Goal: Task Accomplishment & Management: Manage account settings

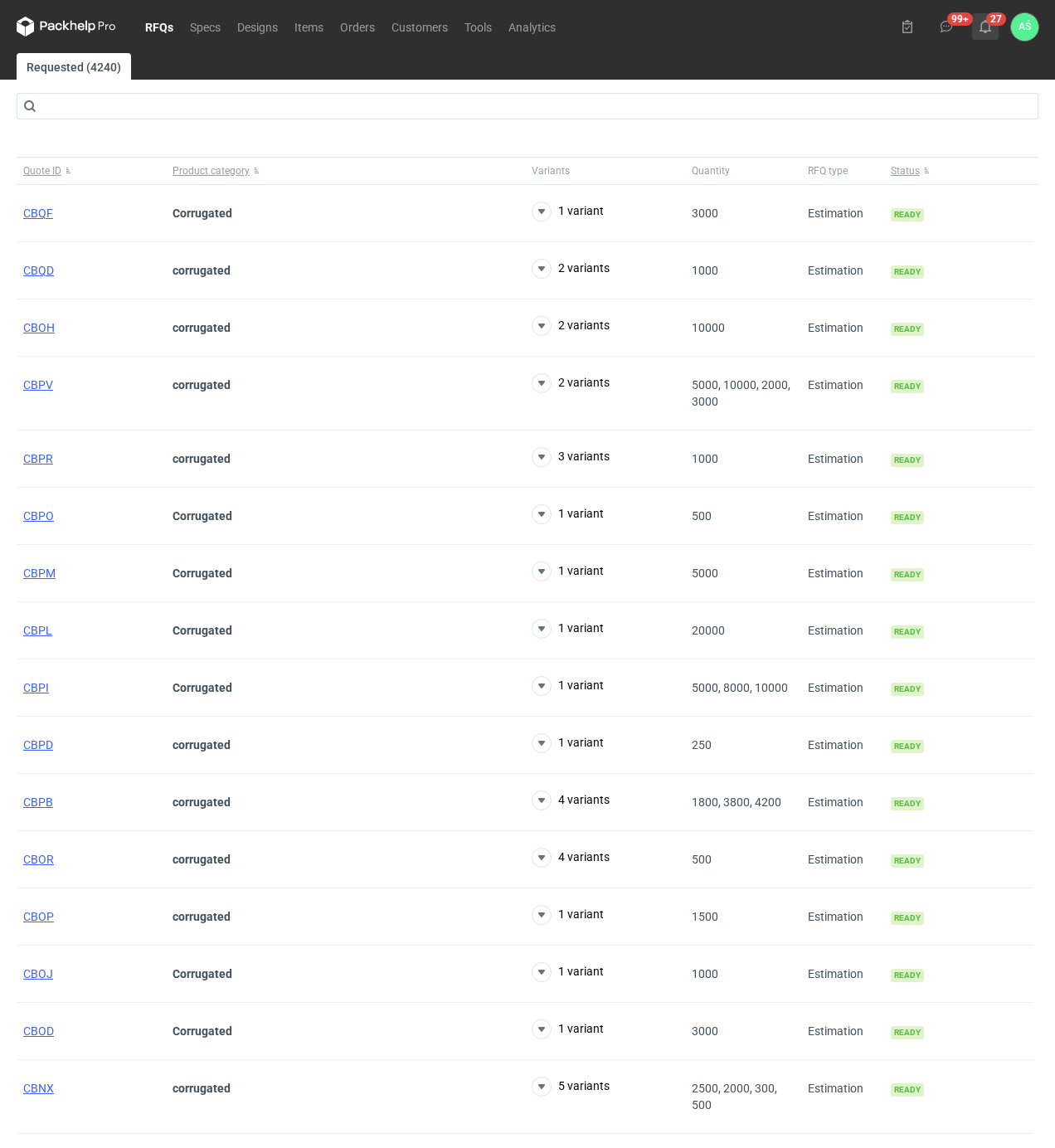
click at [984, 33] on button "27" at bounding box center [986, 26] width 27 height 27
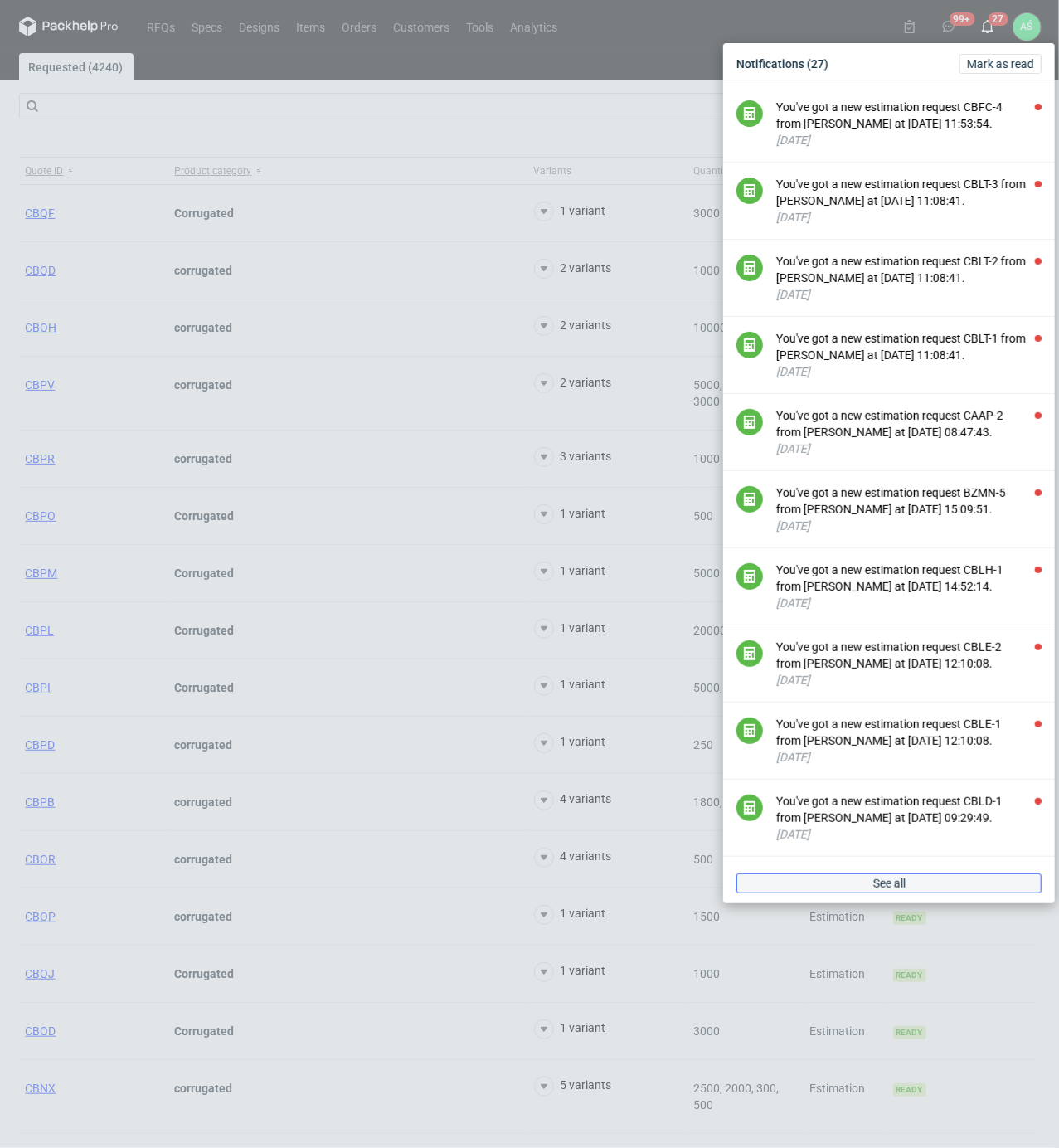
click at [872, 892] on link "See all" at bounding box center [889, 883] width 305 height 20
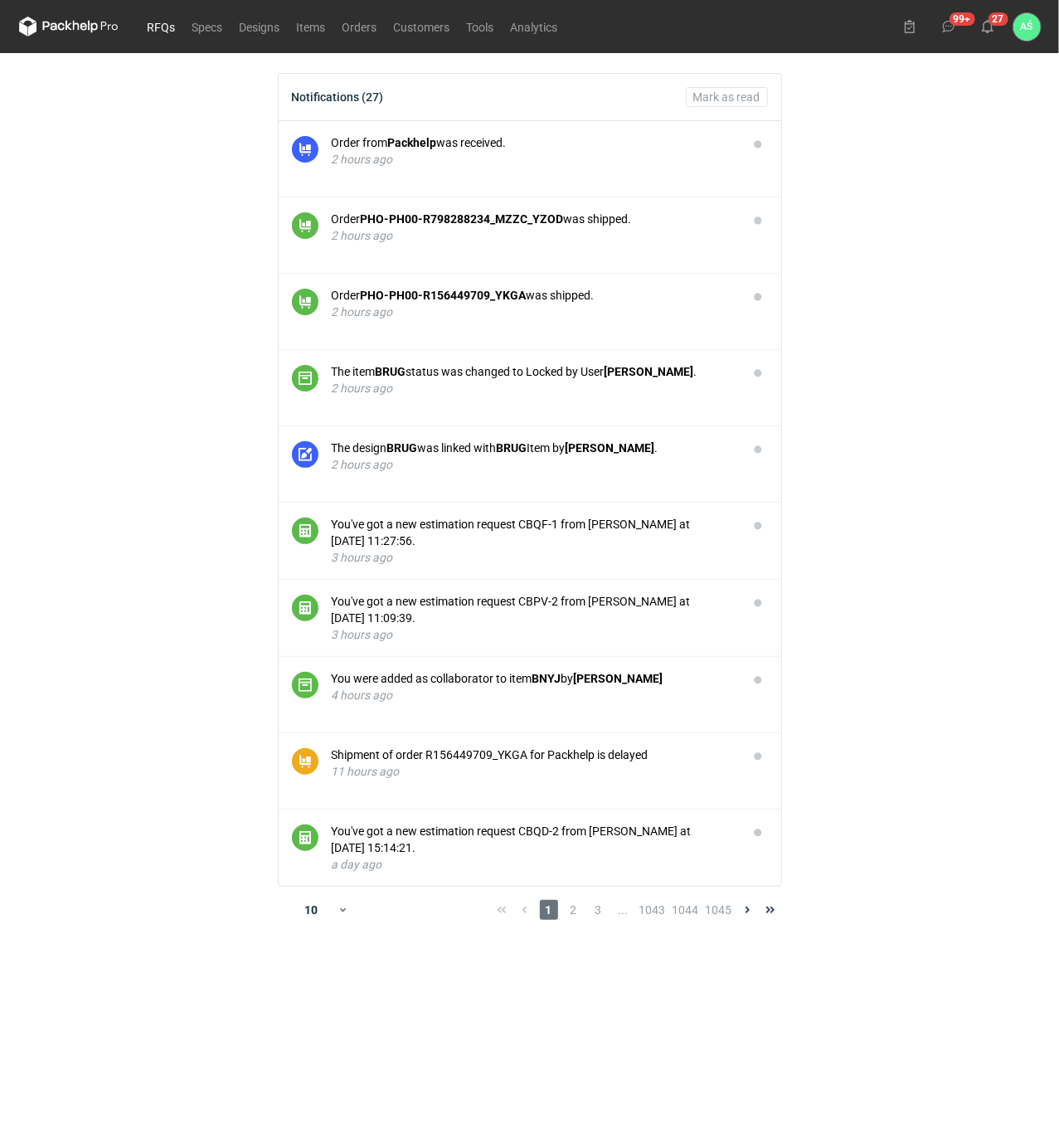
click at [167, 28] on link "RFQs" at bounding box center [162, 27] width 44 height 20
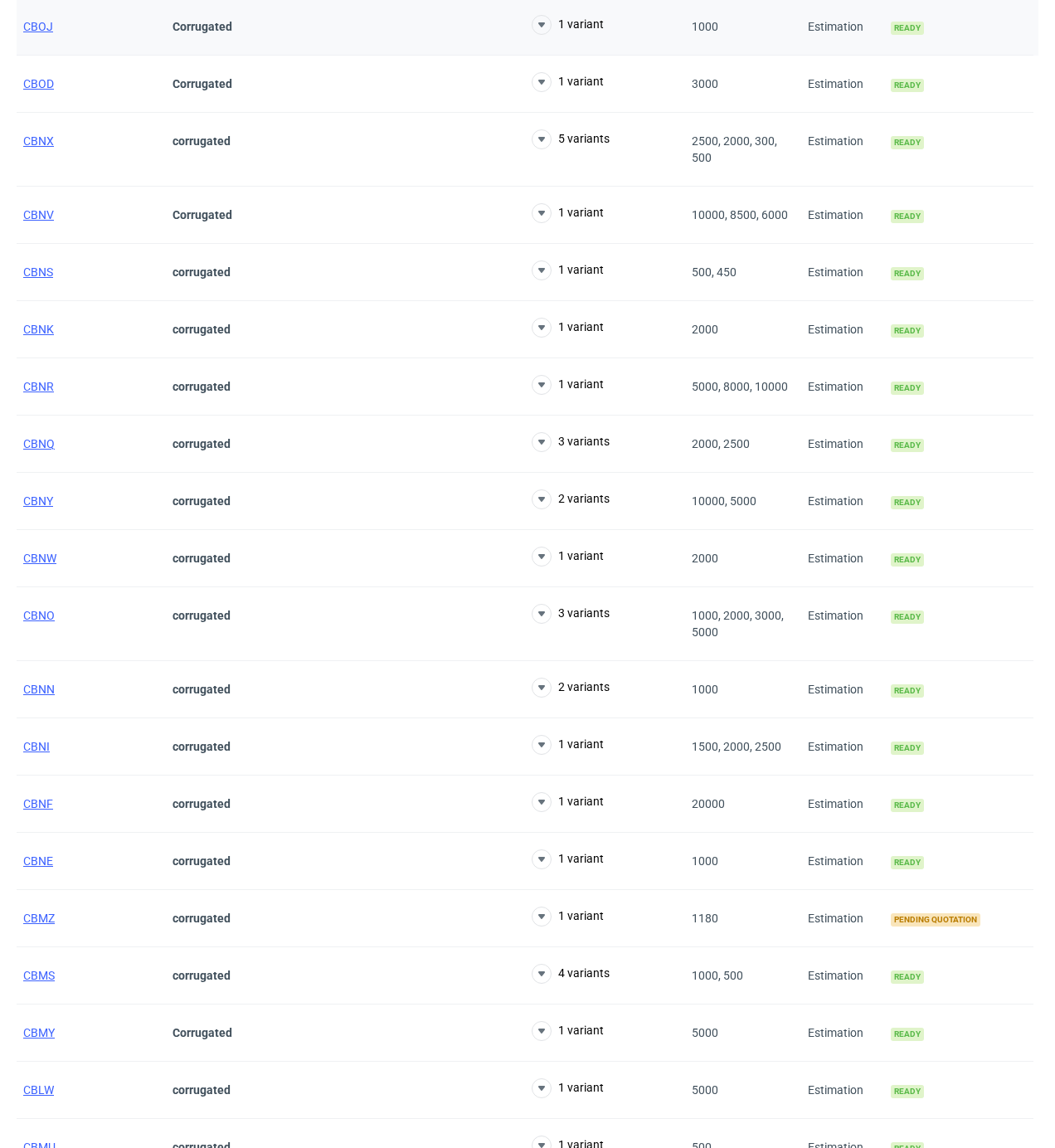
scroll to position [1105, 0]
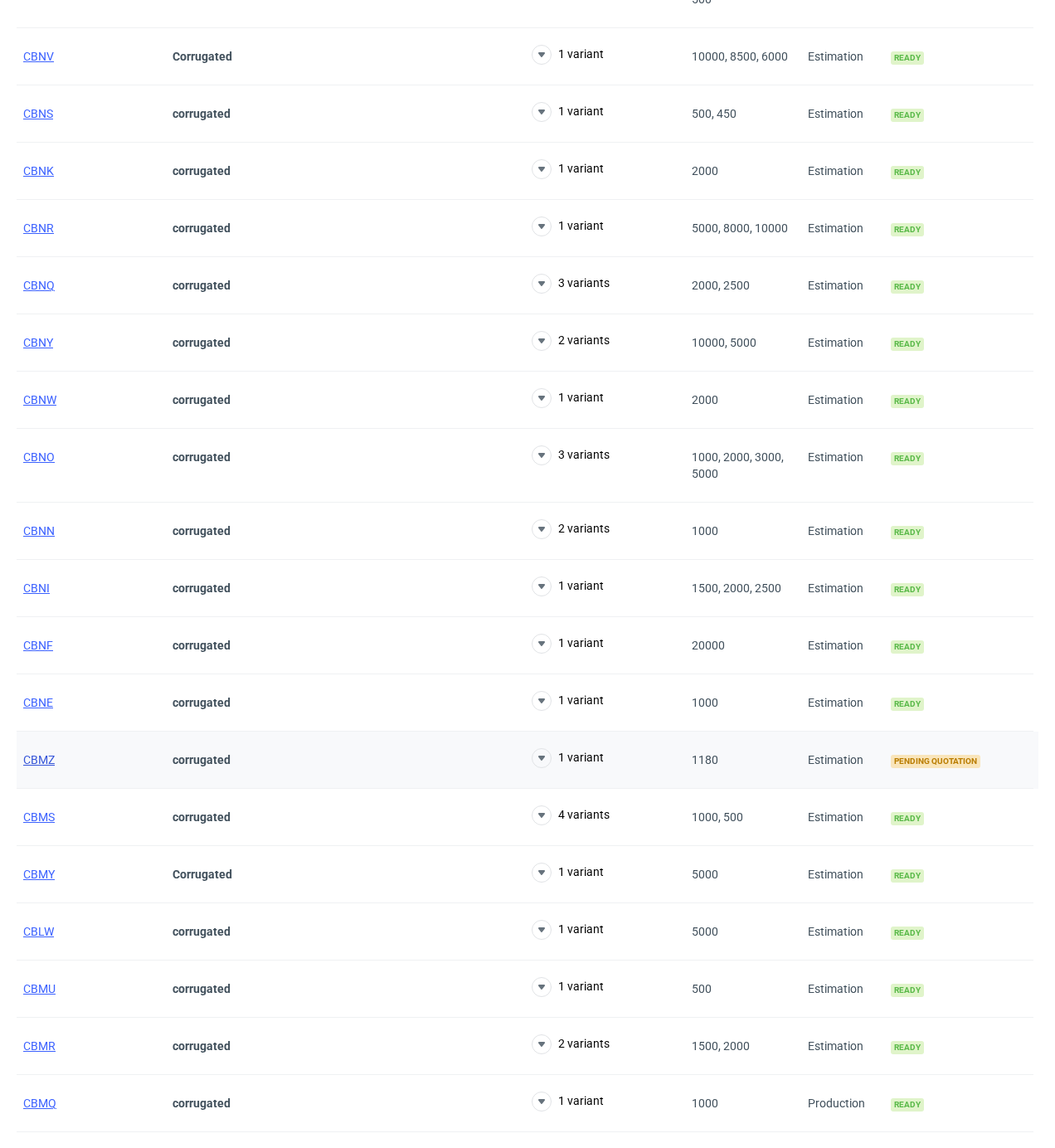
click at [31, 766] on span "CBMZ" at bounding box center [39, 759] width 31 height 13
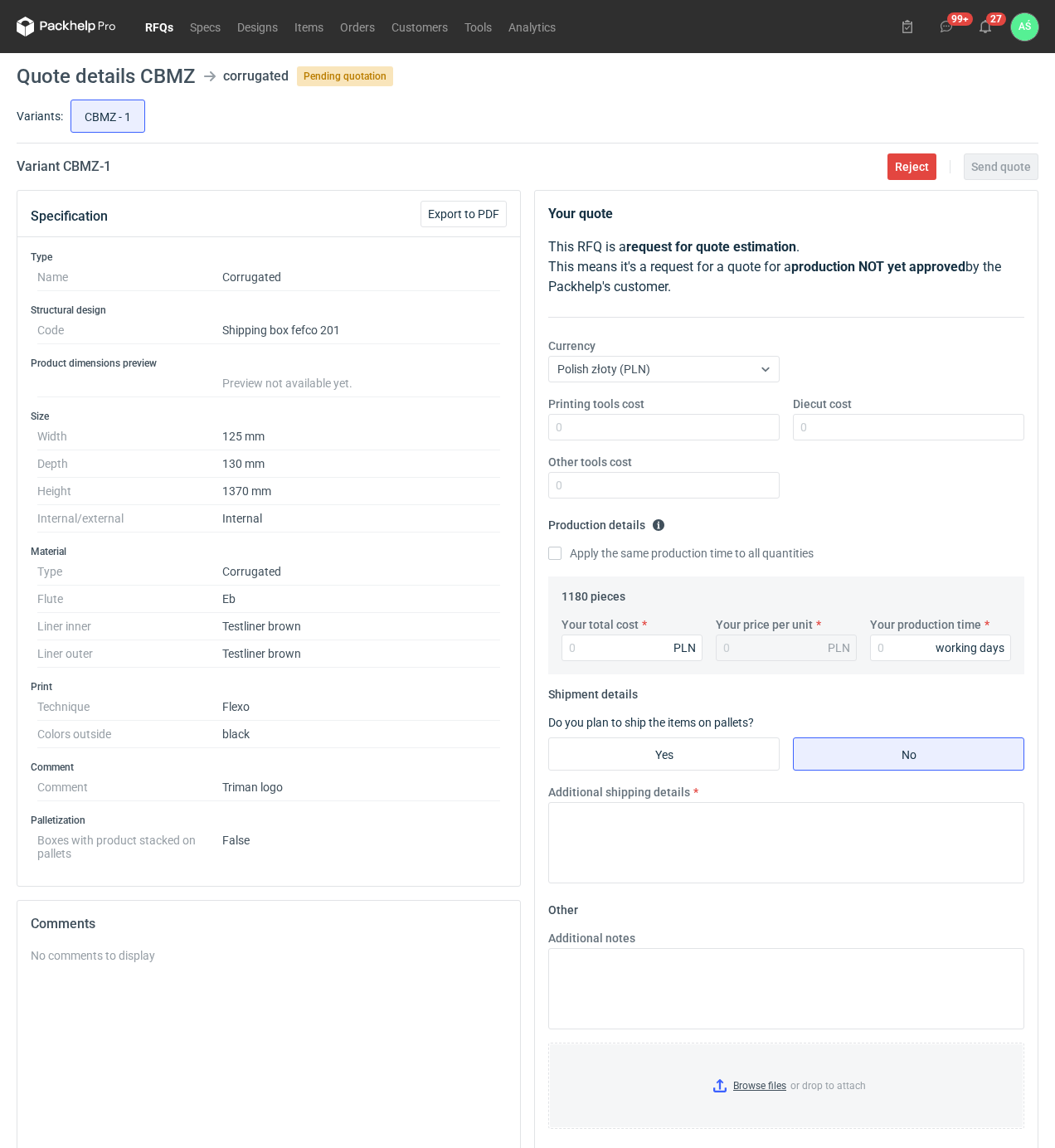
click at [156, 33] on link "RFQs" at bounding box center [159, 27] width 44 height 20
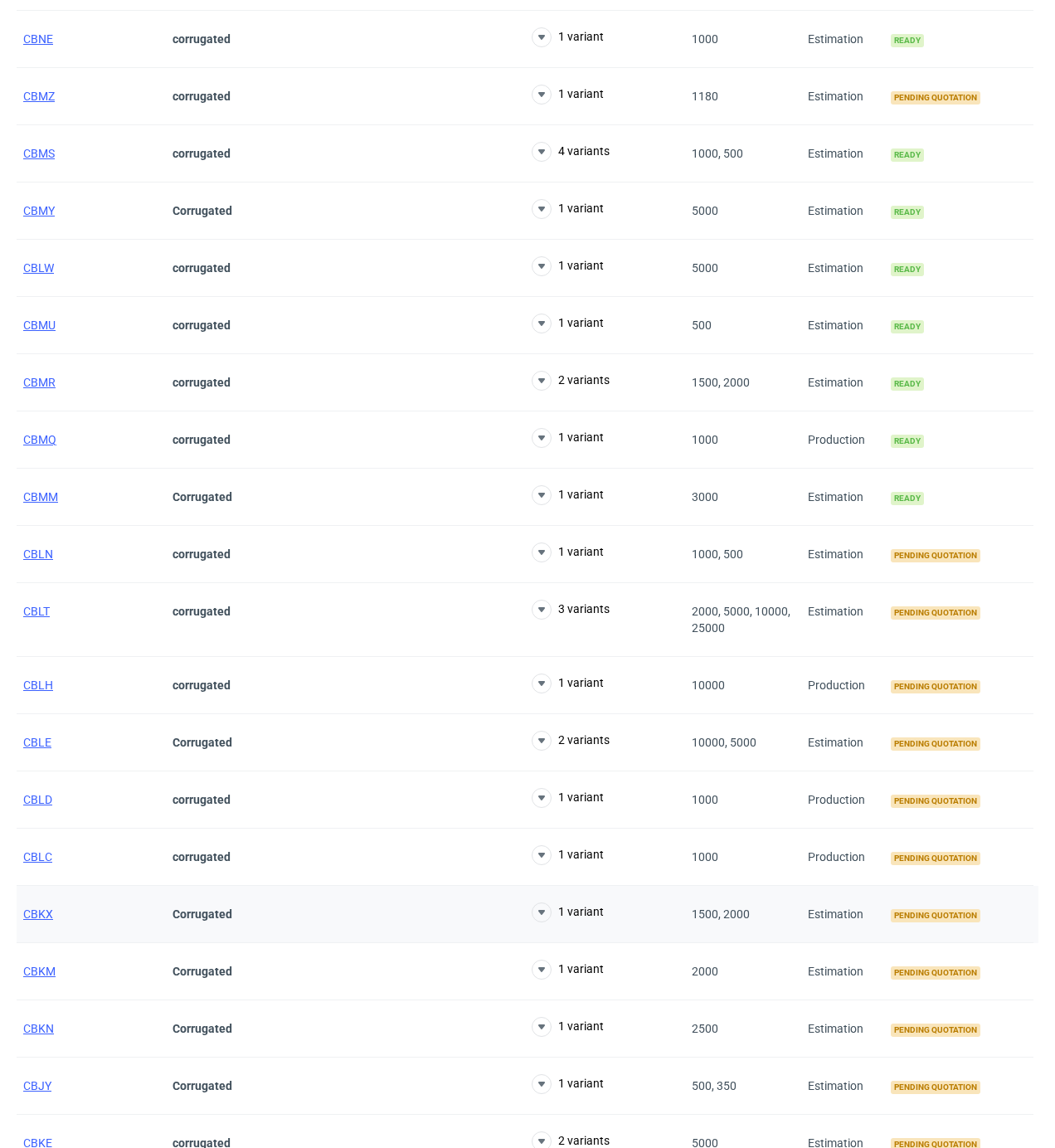
scroll to position [2322, 0]
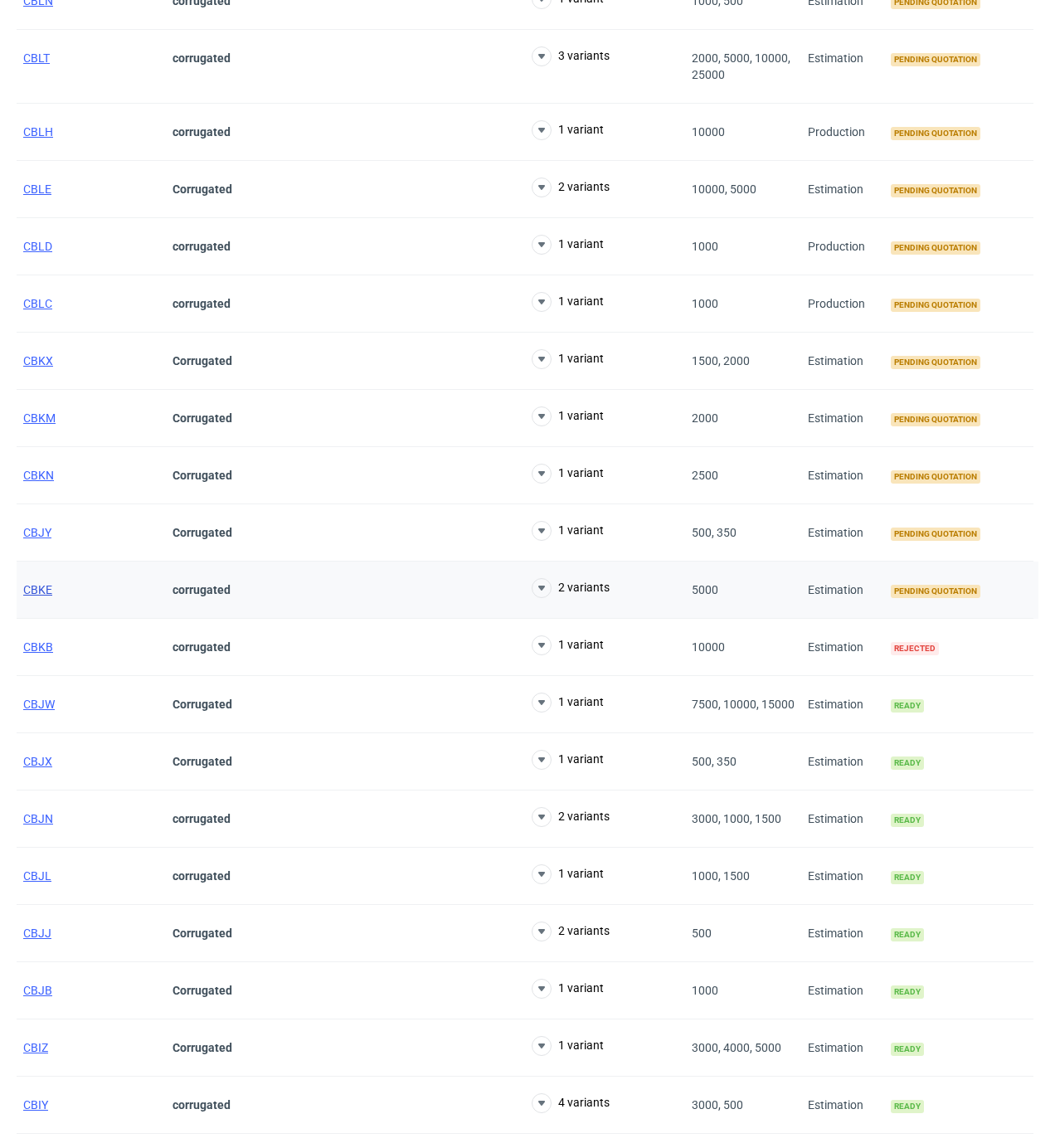
click at [37, 596] on span "CBKE" at bounding box center [37, 589] width 29 height 13
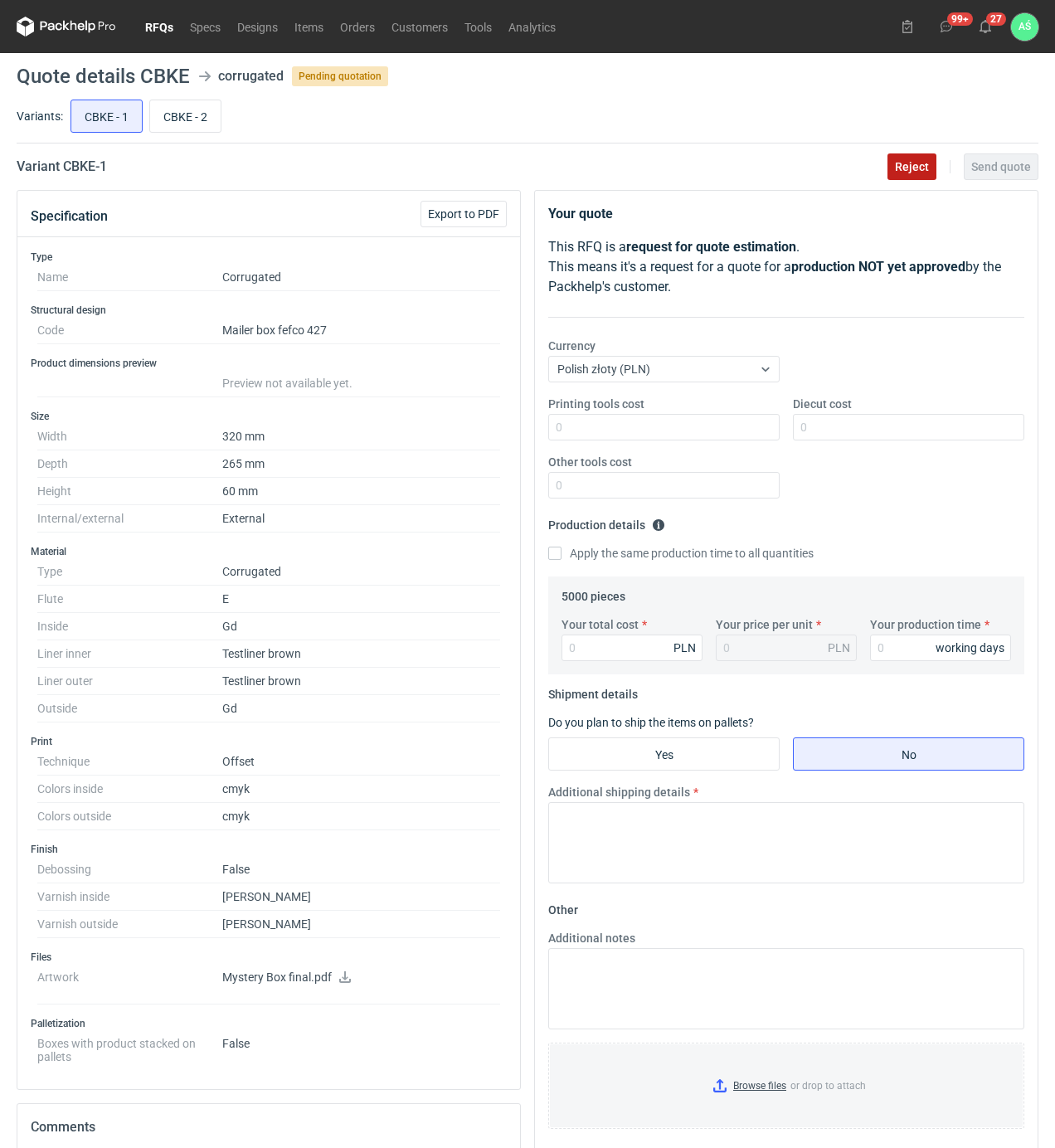
click at [911, 164] on span "Reject" at bounding box center [912, 167] width 34 height 12
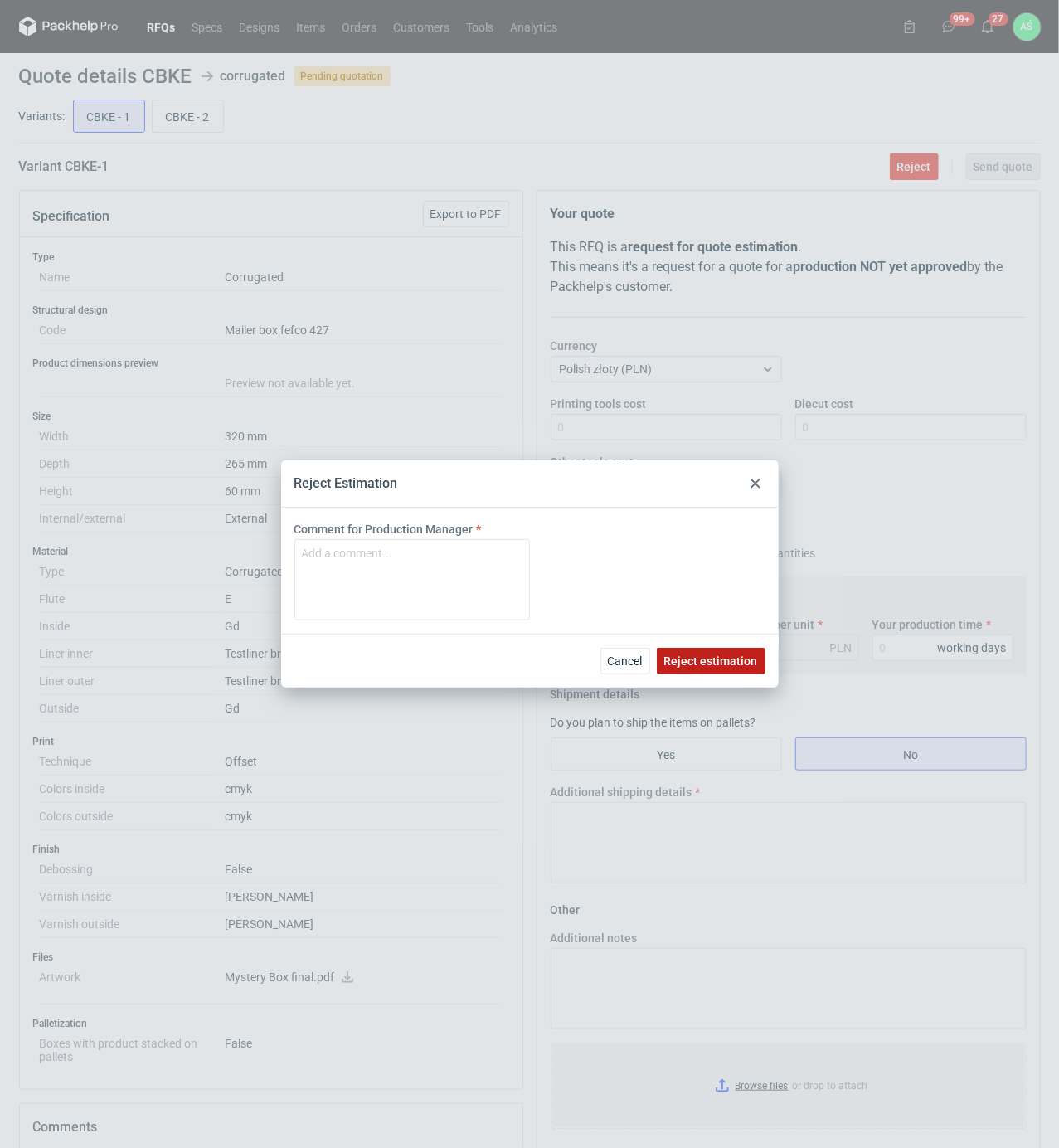
click at [714, 668] on button "Reject estimation" at bounding box center [710, 660] width 108 height 27
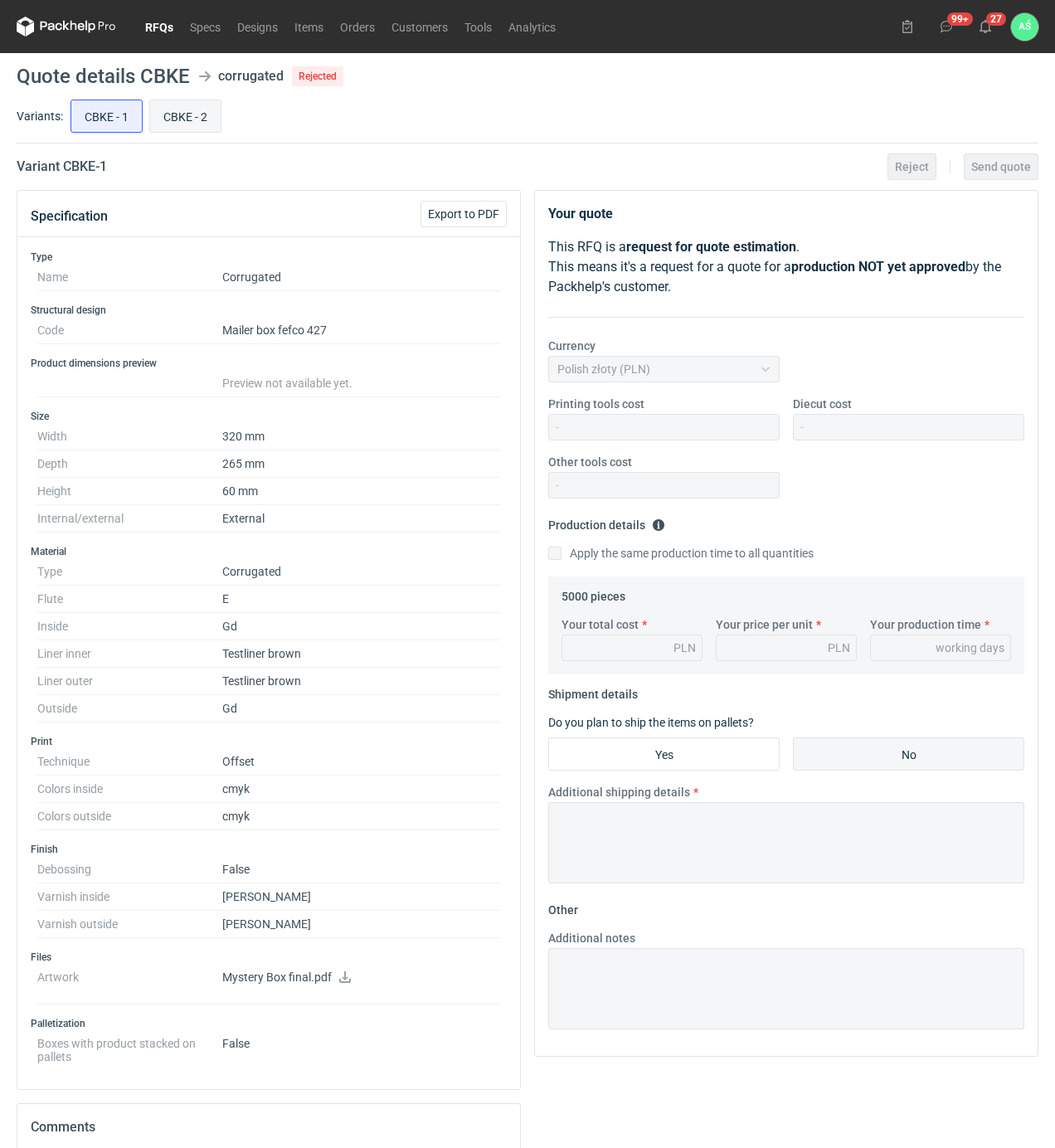
click at [177, 130] on input "CBKE - 2" at bounding box center [185, 116] width 70 height 31
radio input "true"
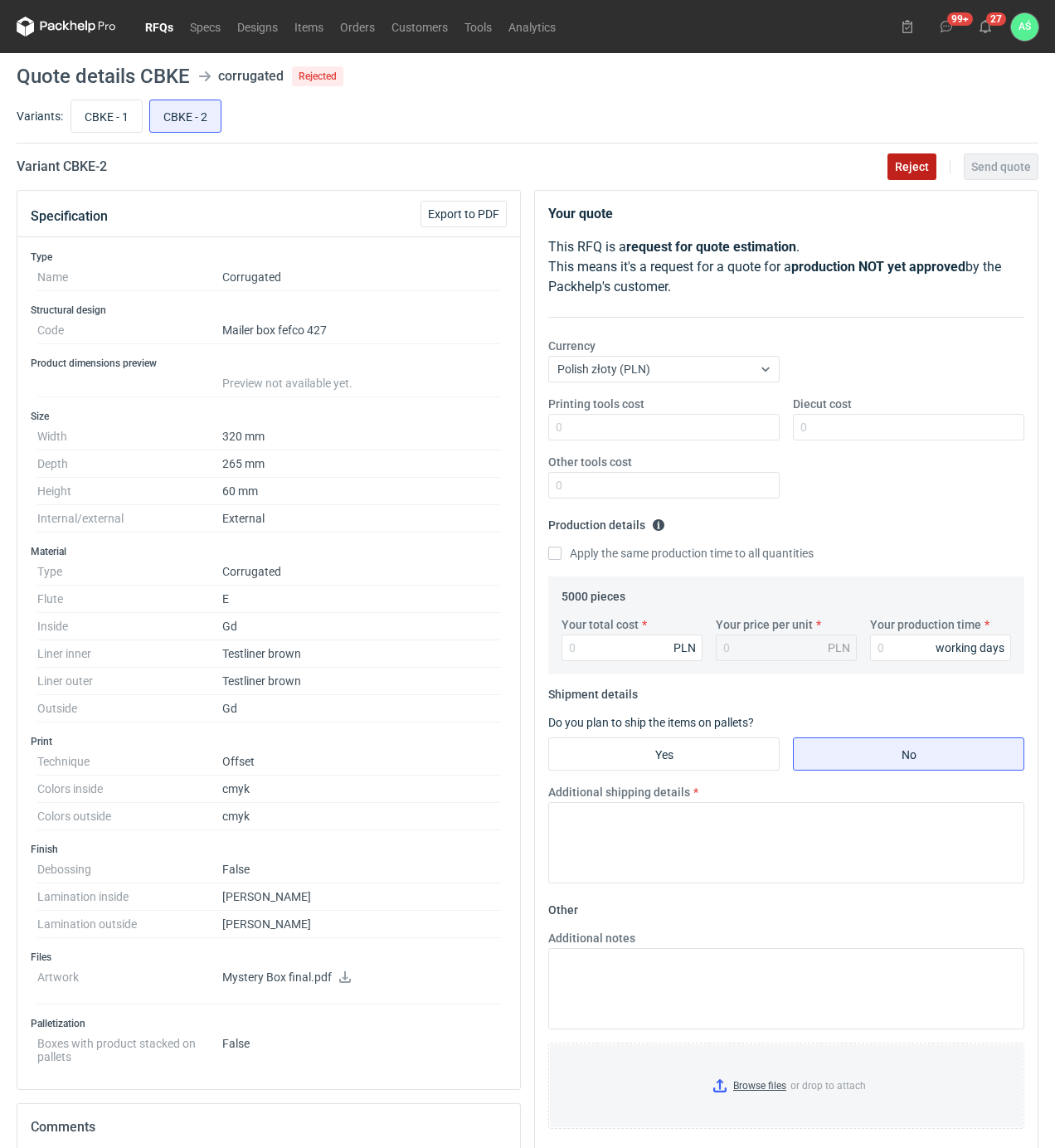
click at [932, 164] on button "Reject" at bounding box center [912, 167] width 49 height 27
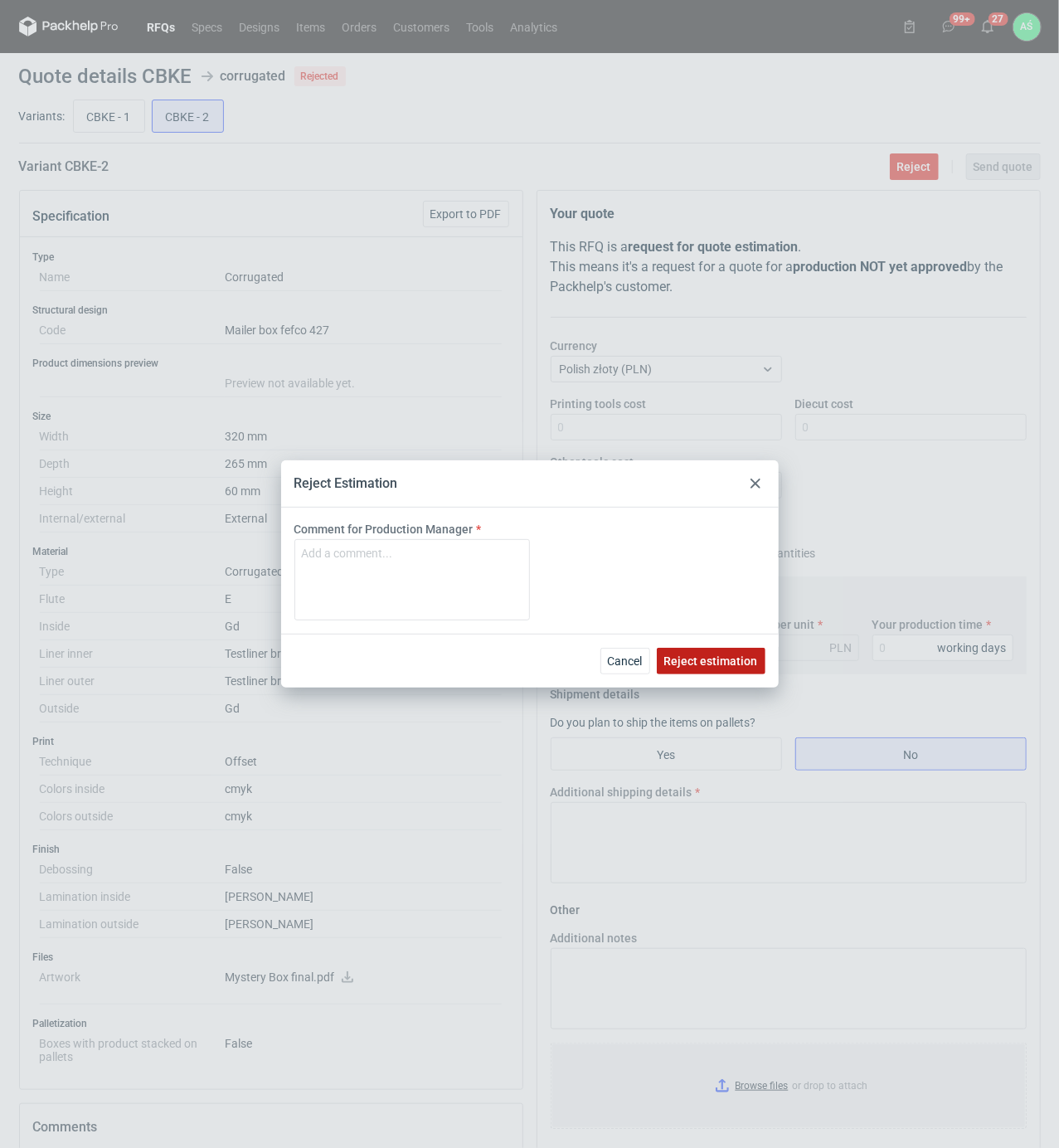
click at [723, 665] on span "Reject estimation" at bounding box center [710, 660] width 93 height 12
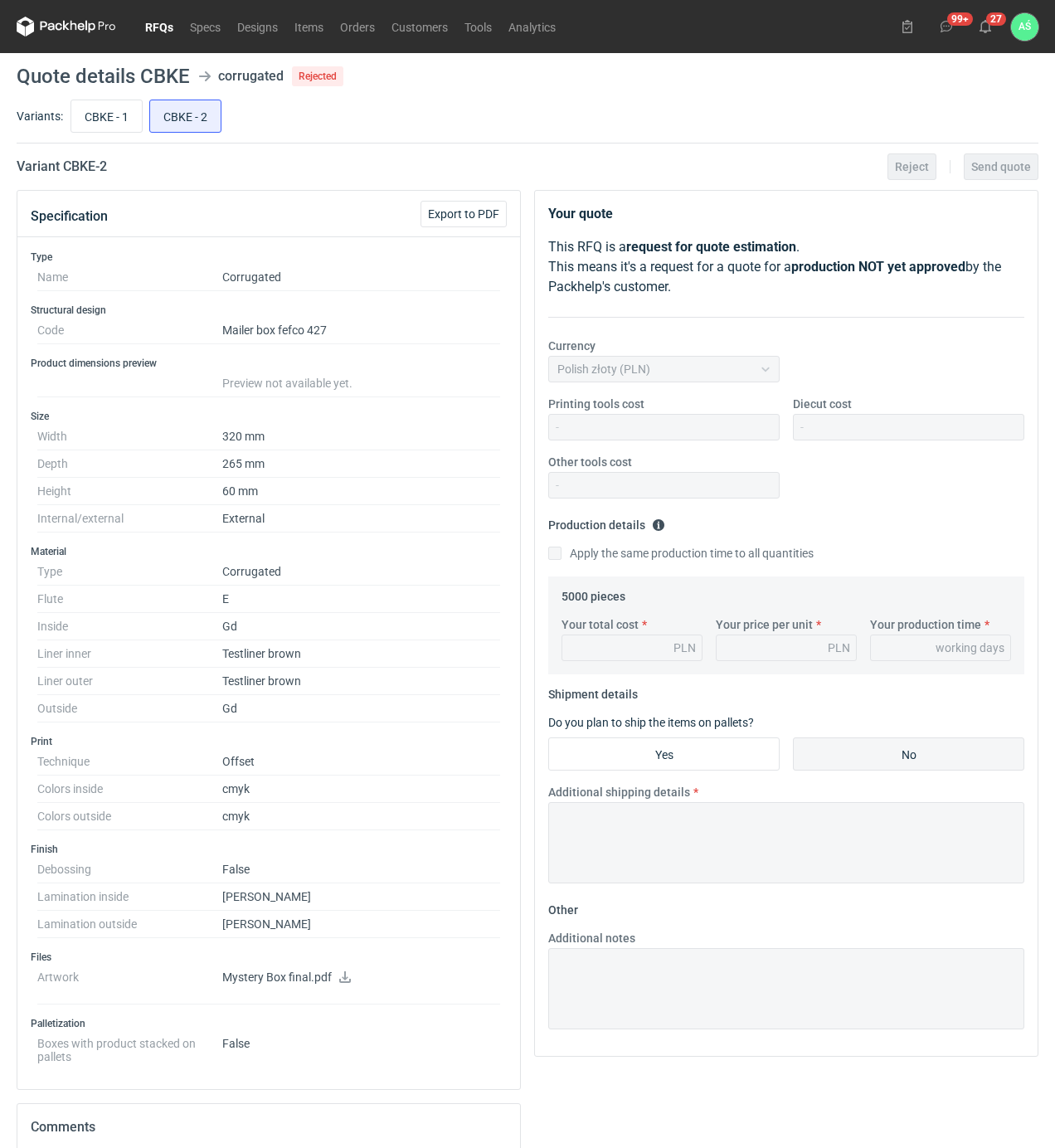
click at [147, 20] on link "RFQs" at bounding box center [159, 27] width 44 height 20
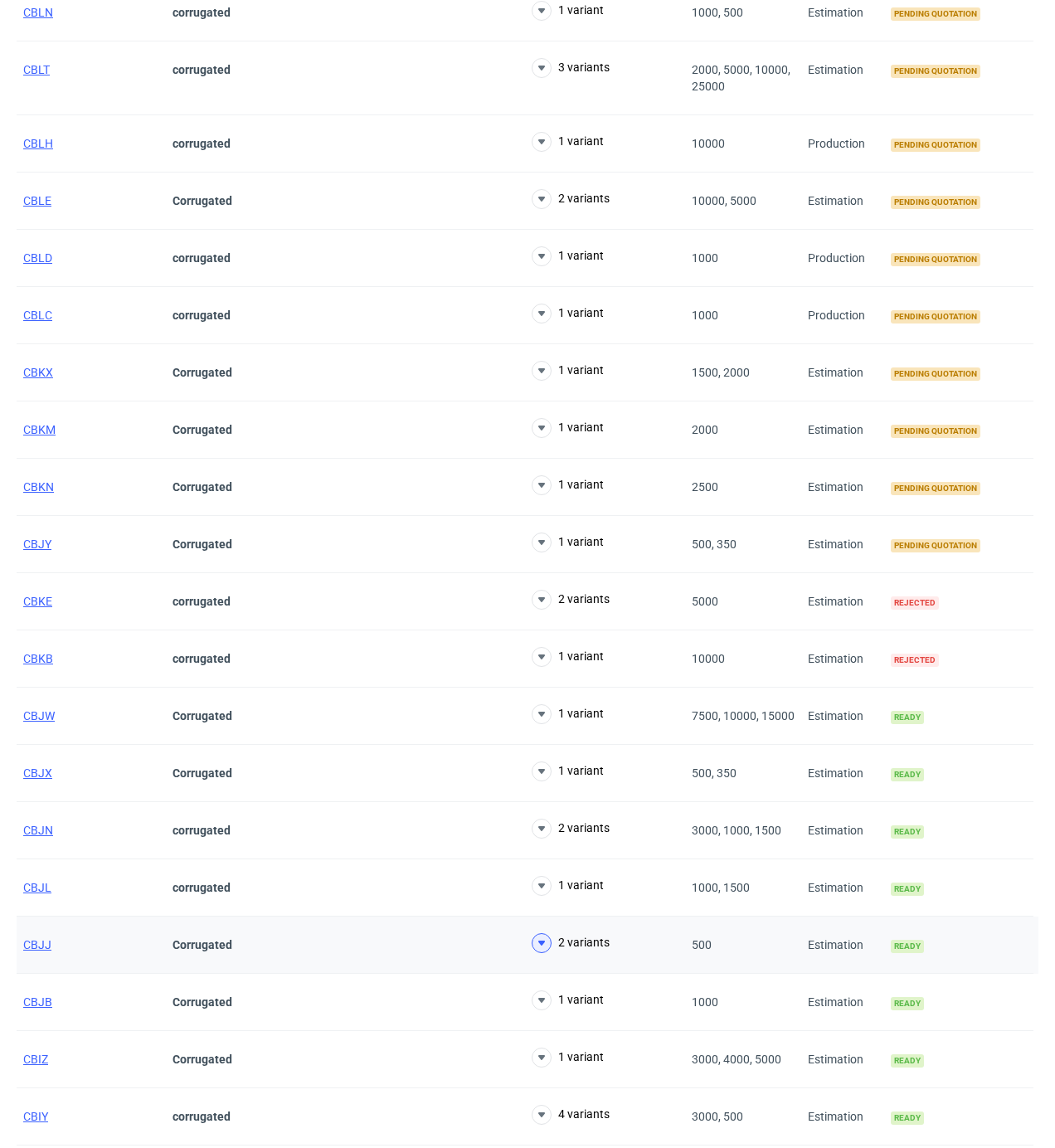
scroll to position [2291, 0]
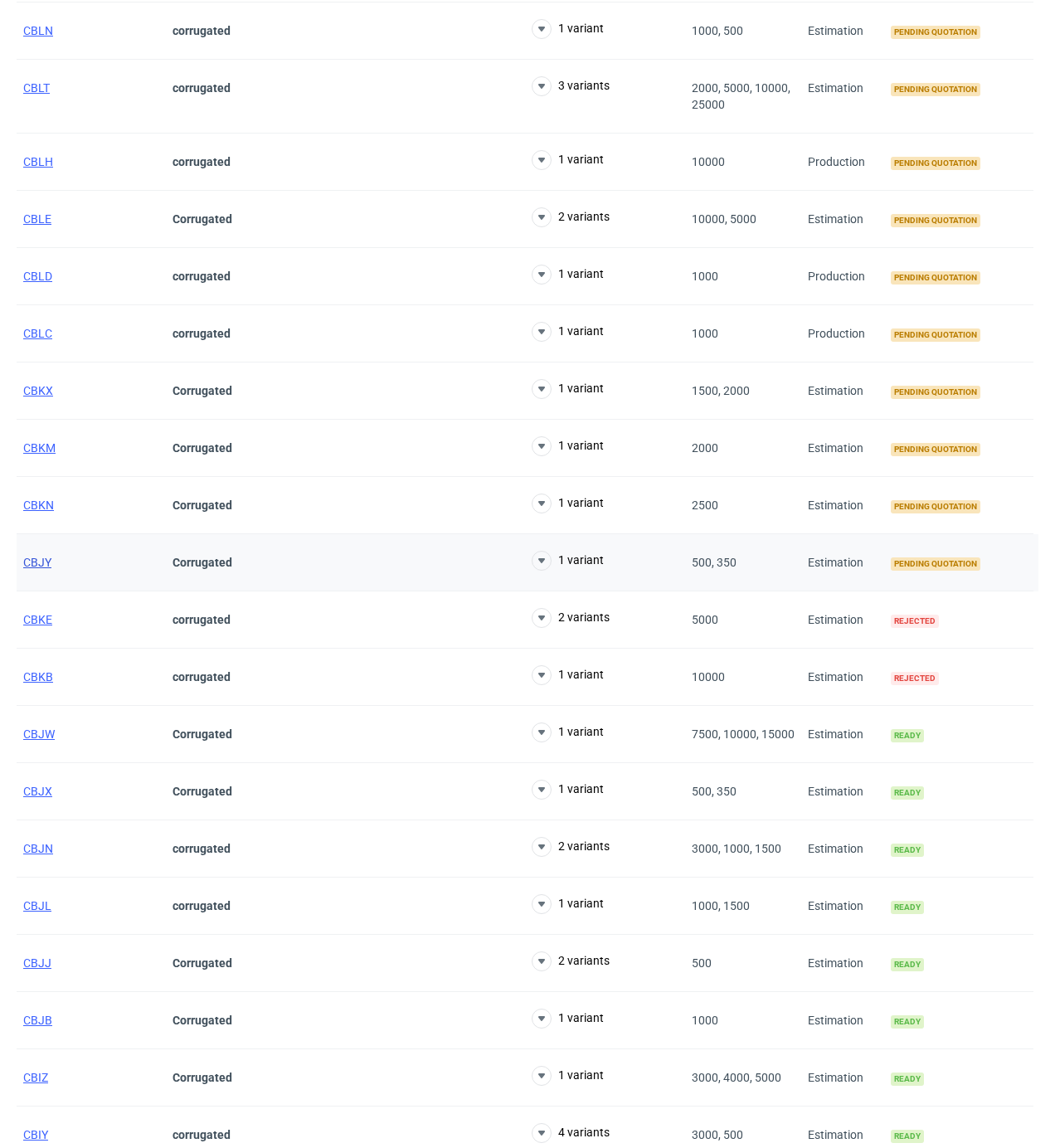
click at [38, 569] on span "CBJY" at bounding box center [37, 562] width 28 height 13
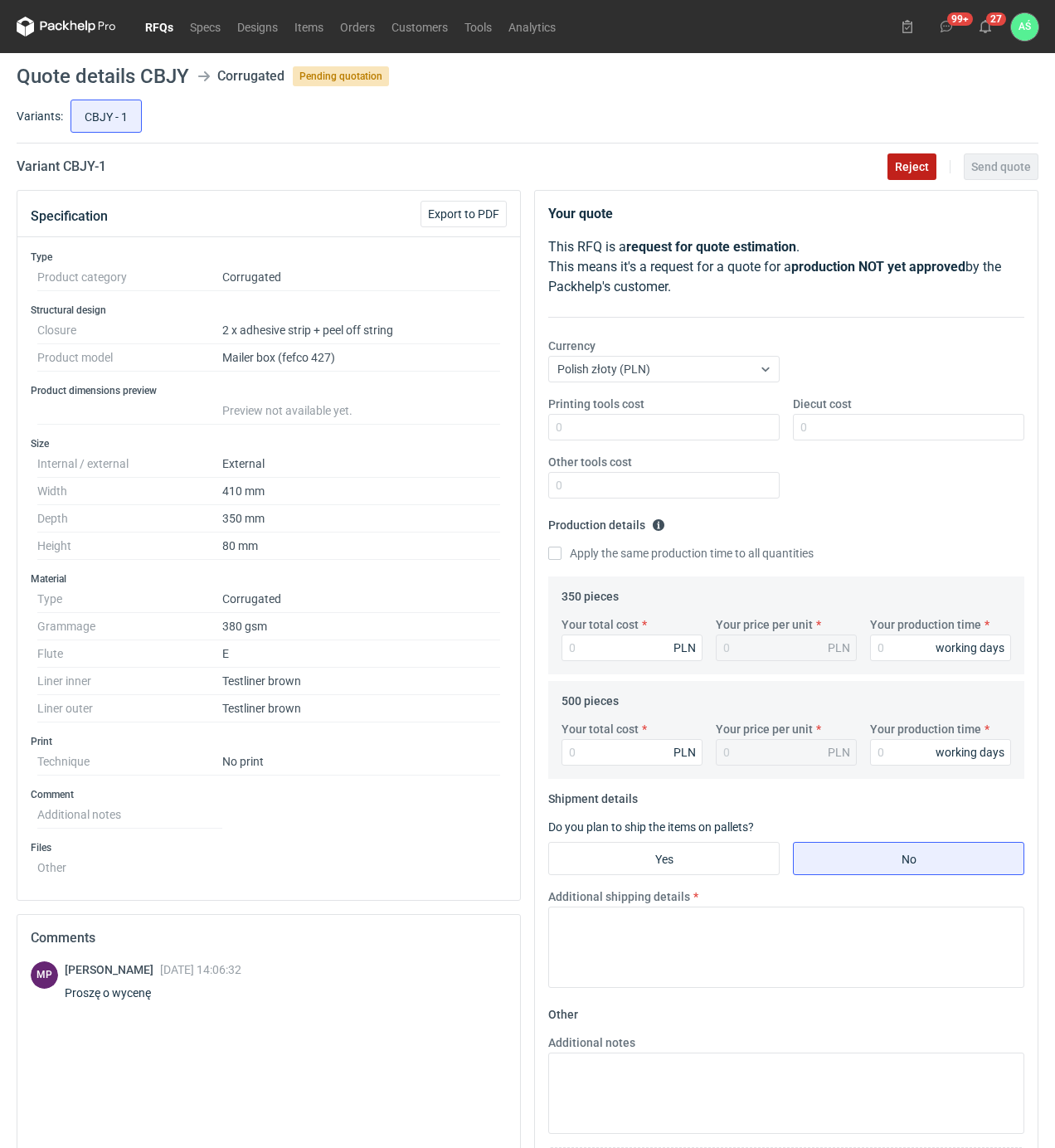
click at [924, 164] on span "Reject" at bounding box center [912, 167] width 34 height 12
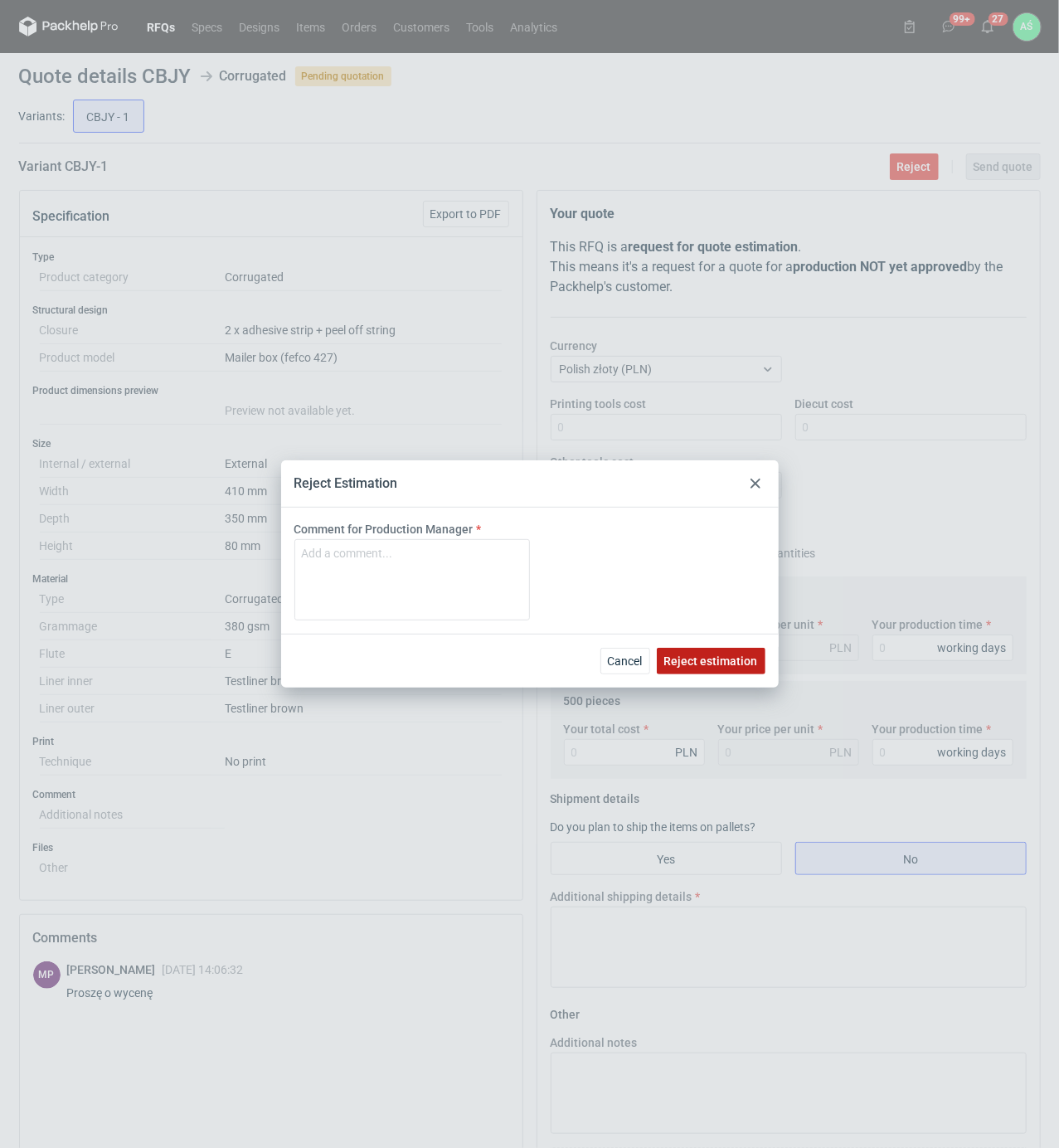
click at [690, 661] on span "Reject estimation" at bounding box center [710, 660] width 93 height 12
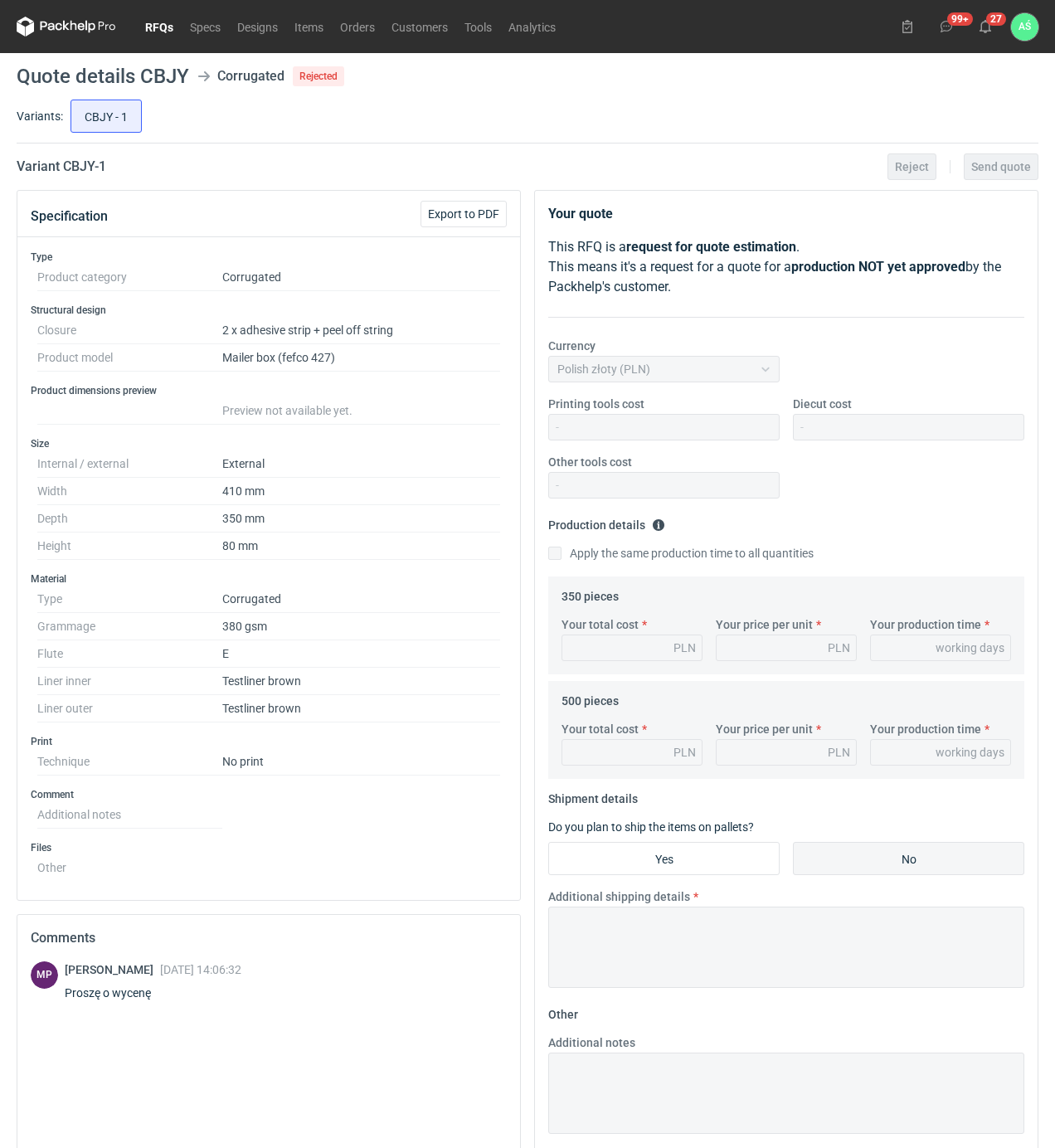
click at [153, 24] on link "RFQs" at bounding box center [159, 27] width 44 height 20
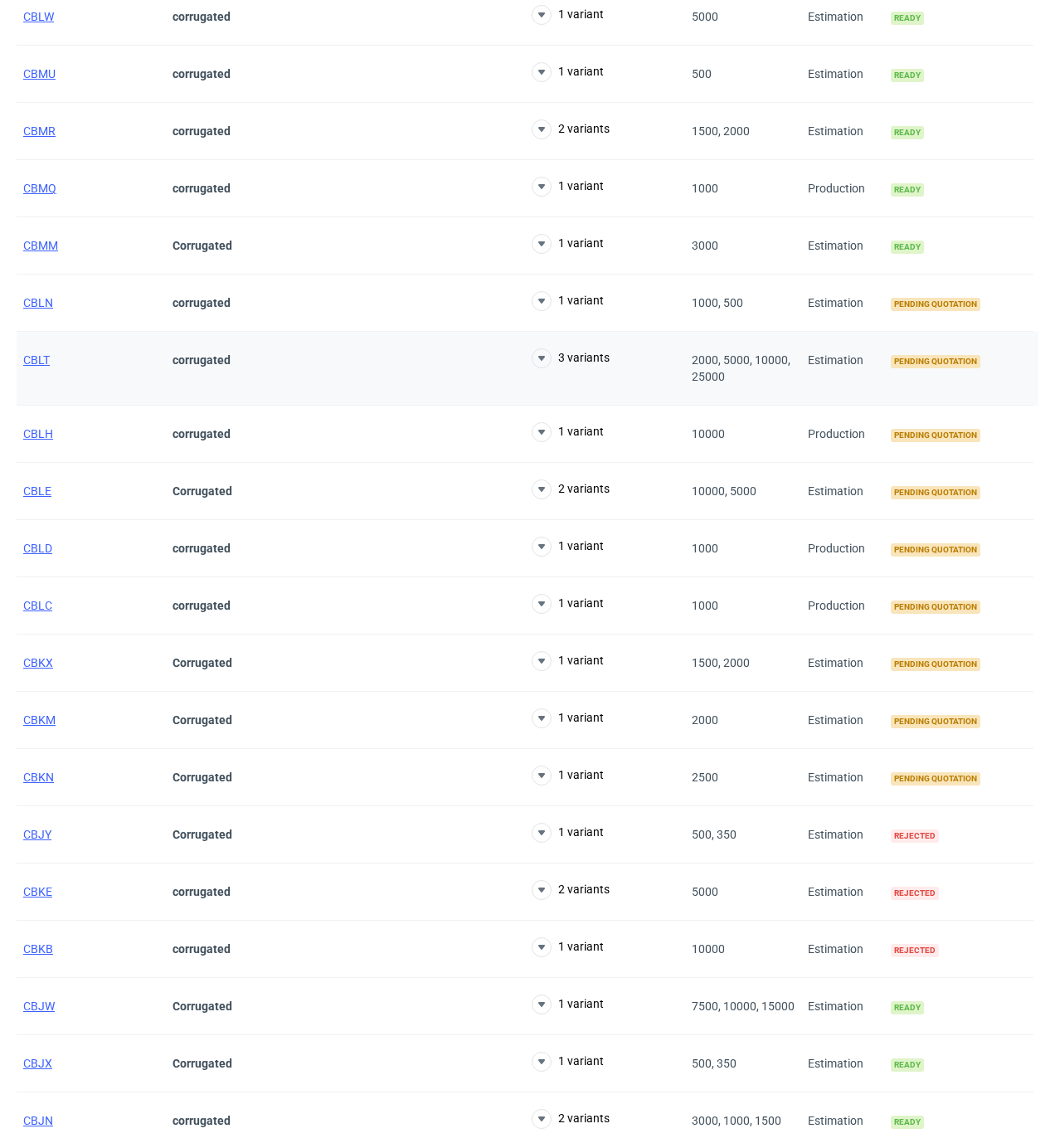
scroll to position [2211, 0]
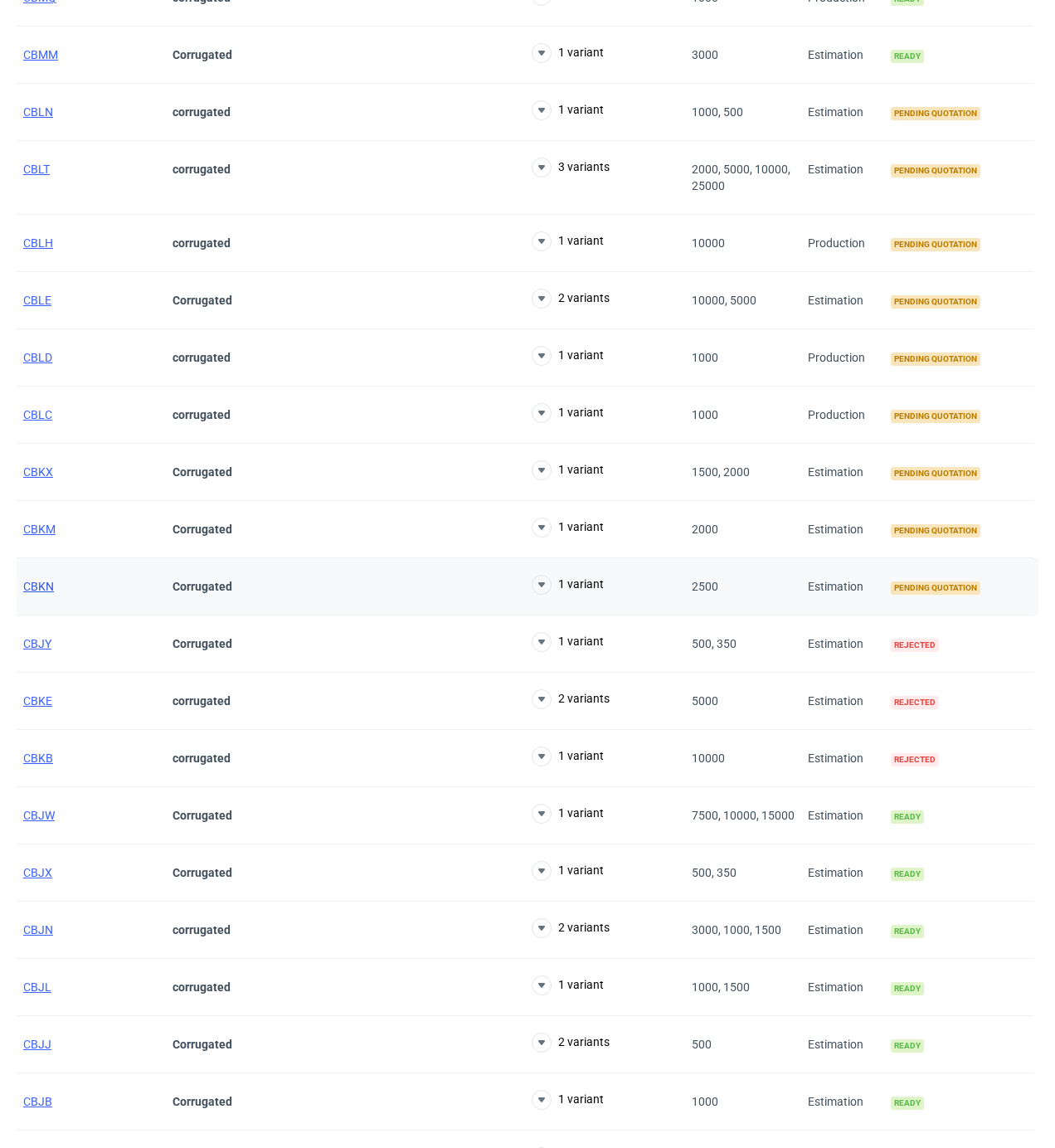
click at [41, 593] on span "CBKN" at bounding box center [38, 586] width 31 height 13
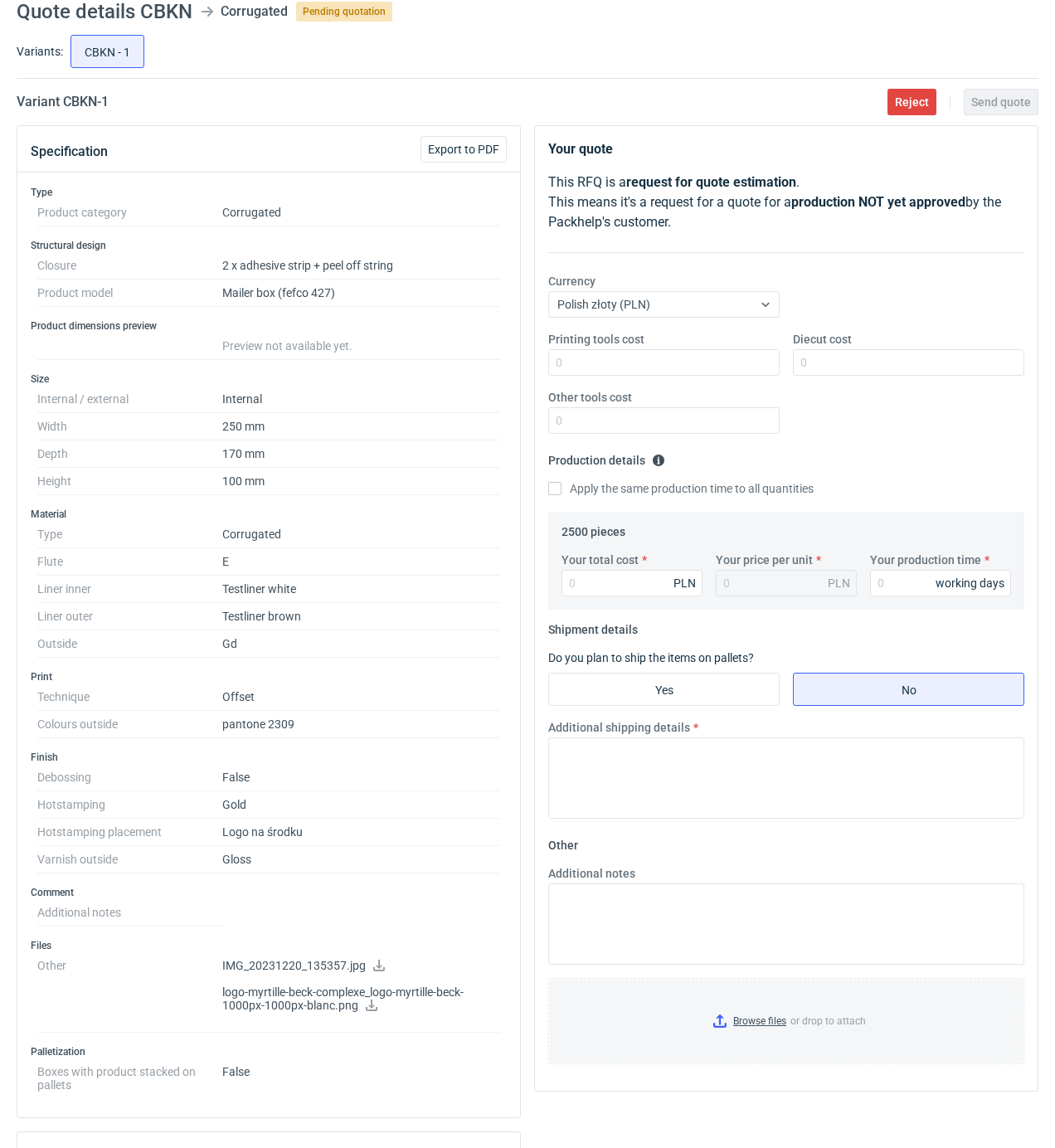
scroll to position [11, 0]
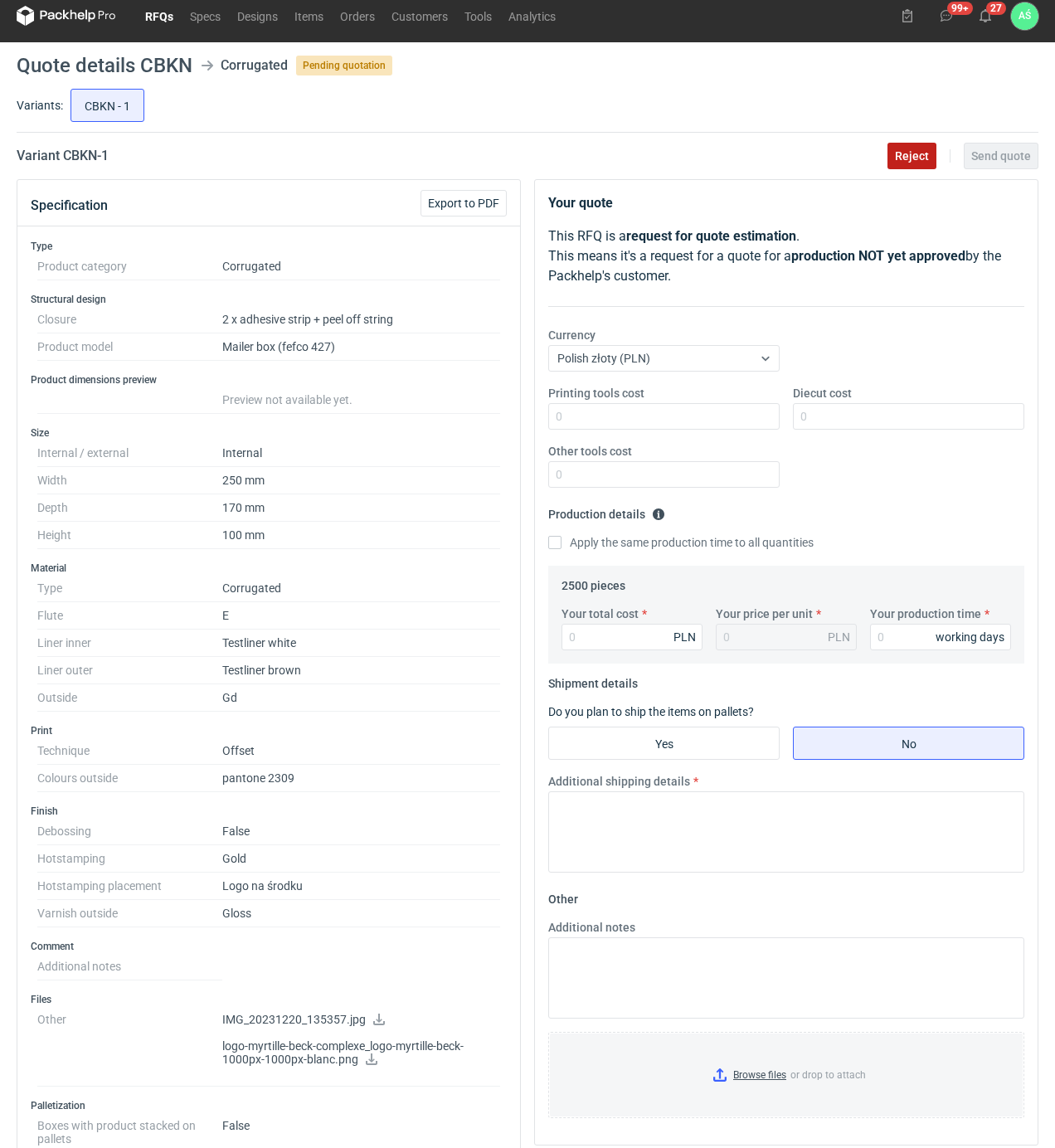
click at [910, 154] on span "Reject" at bounding box center [912, 155] width 34 height 12
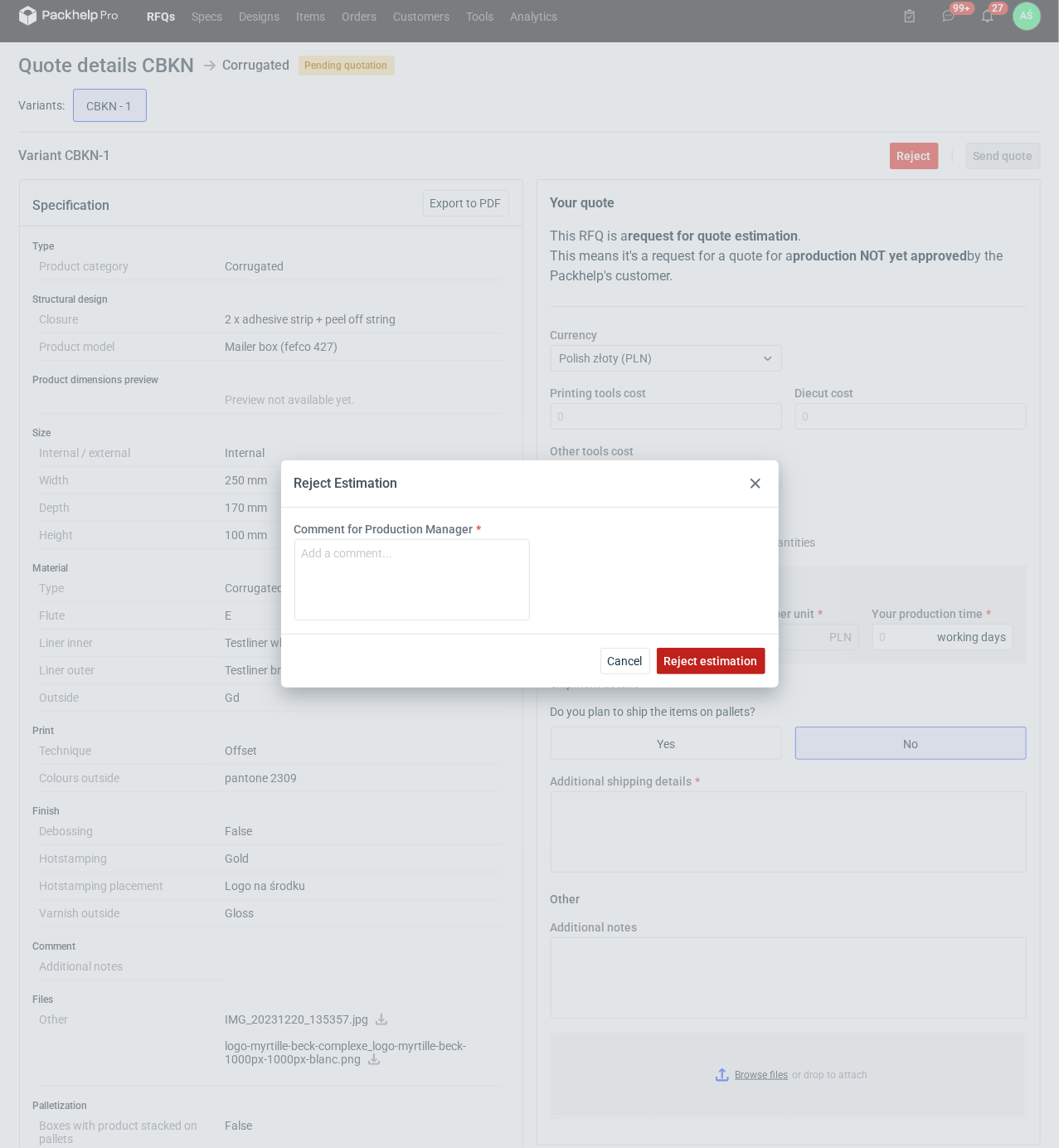
click at [700, 667] on span "Reject estimation" at bounding box center [710, 660] width 93 height 12
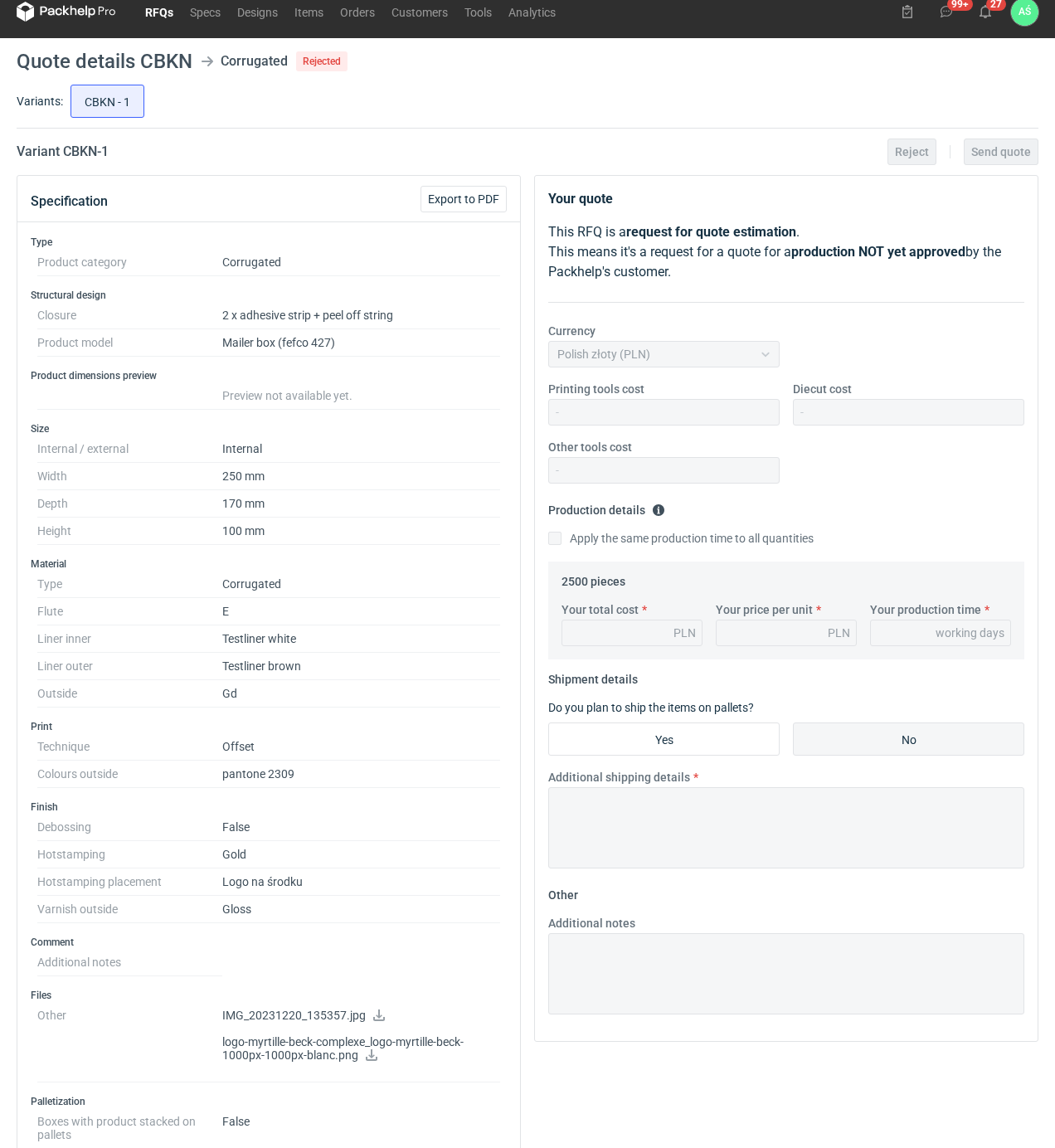
scroll to position [0, 0]
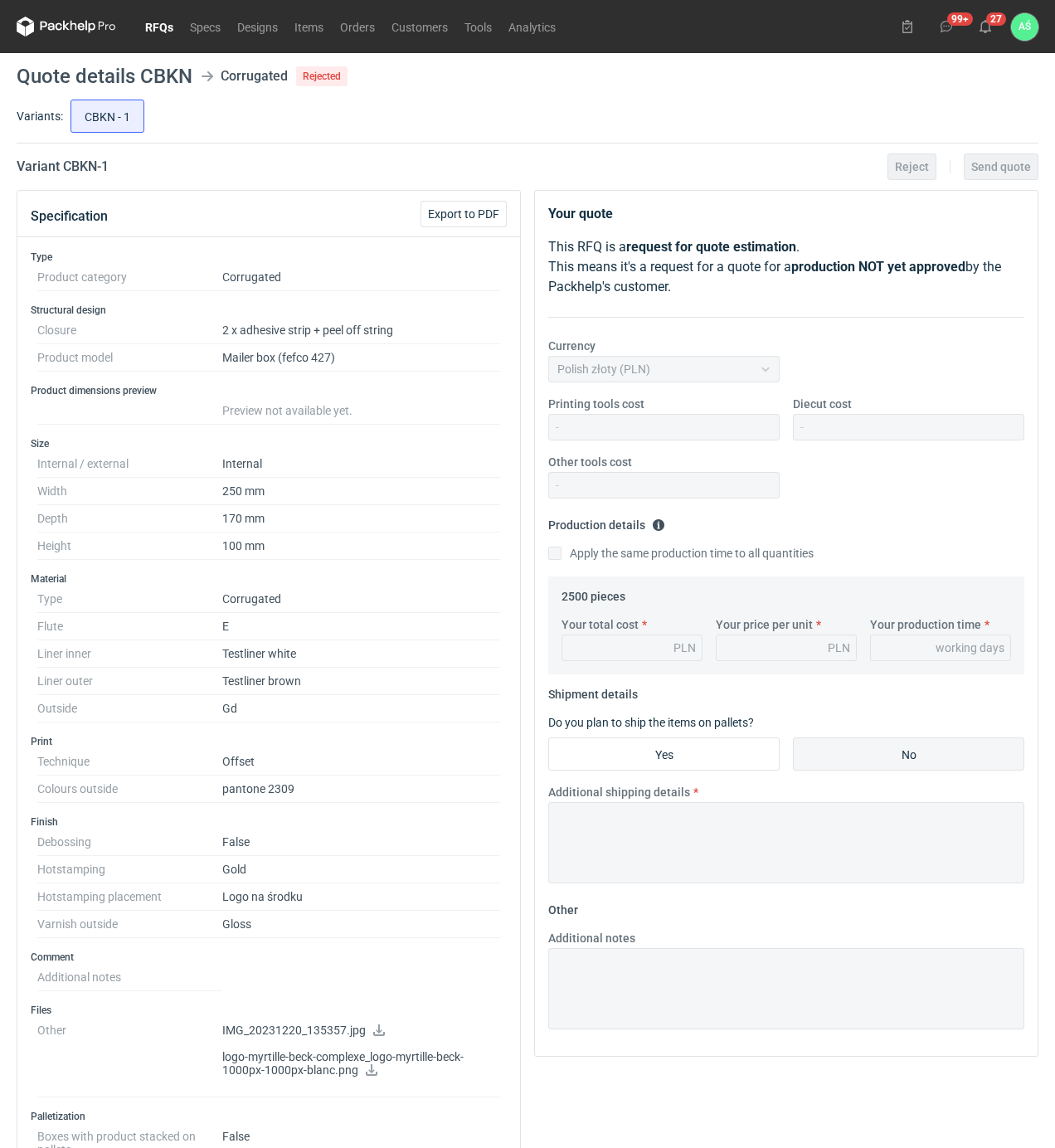
click at [154, 28] on link "RFQs" at bounding box center [159, 27] width 44 height 20
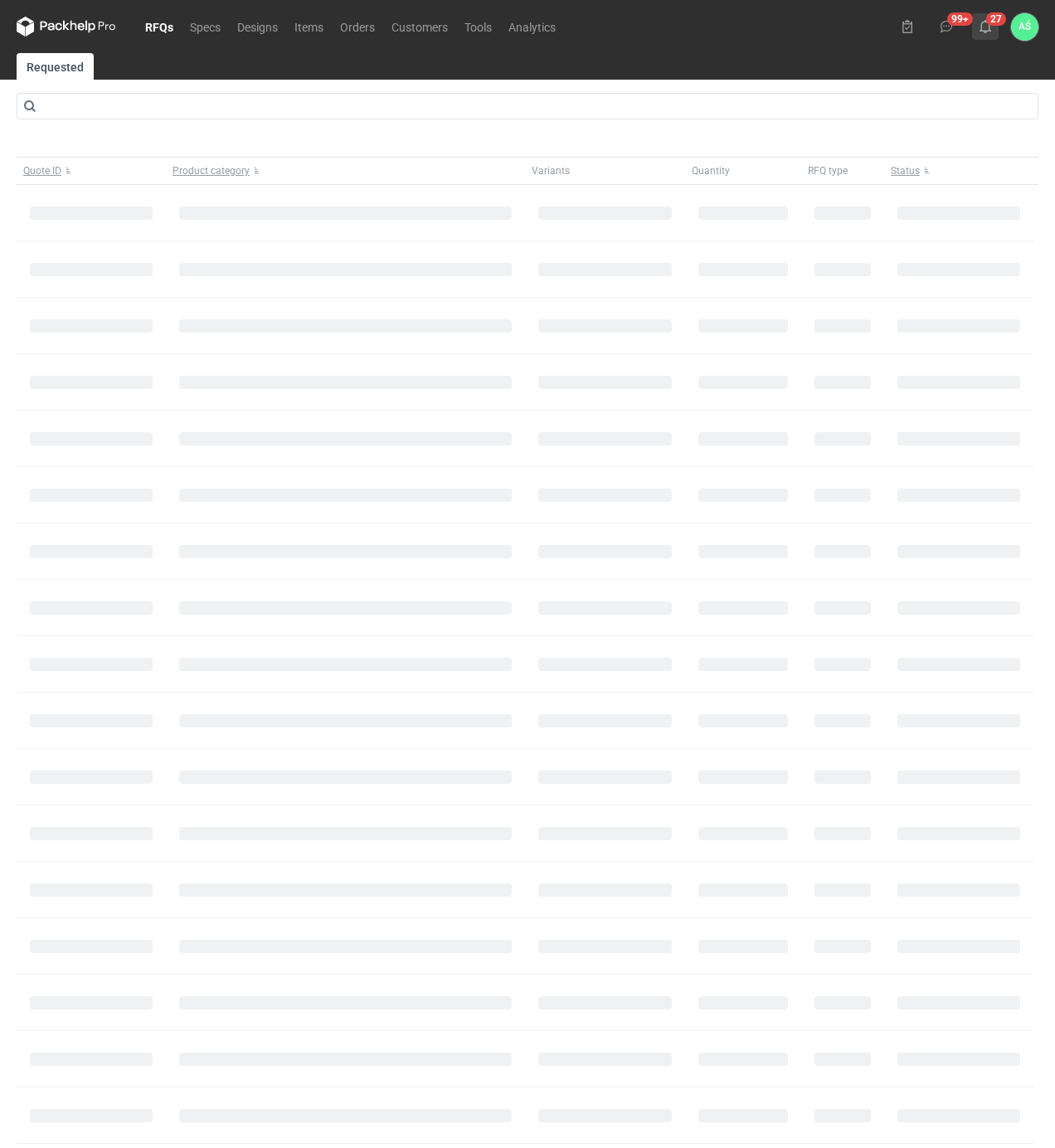
click at [986, 28] on icon at bounding box center [986, 27] width 13 height 13
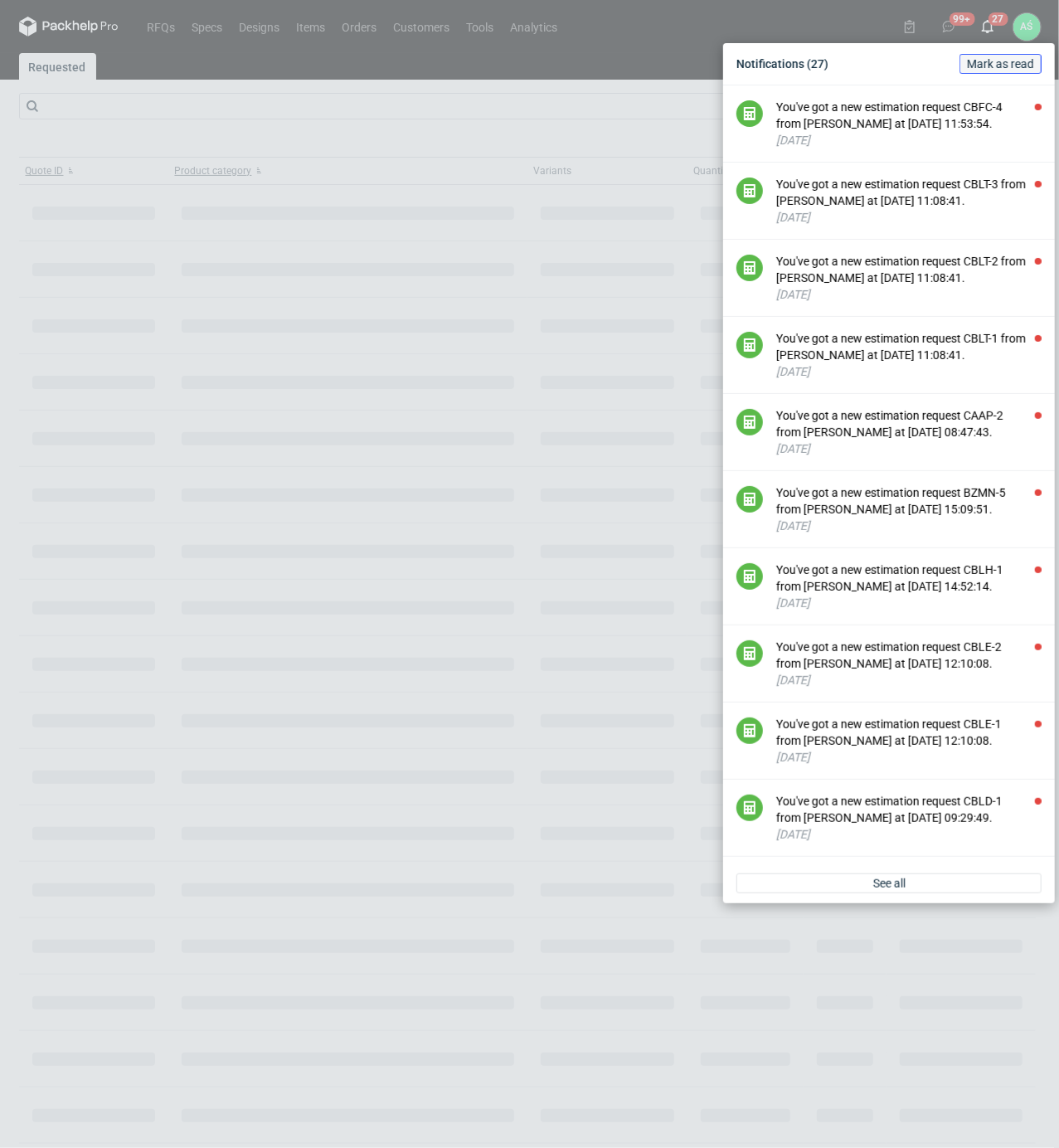
click at [1013, 65] on span "Mark as read" at bounding box center [1000, 64] width 68 height 12
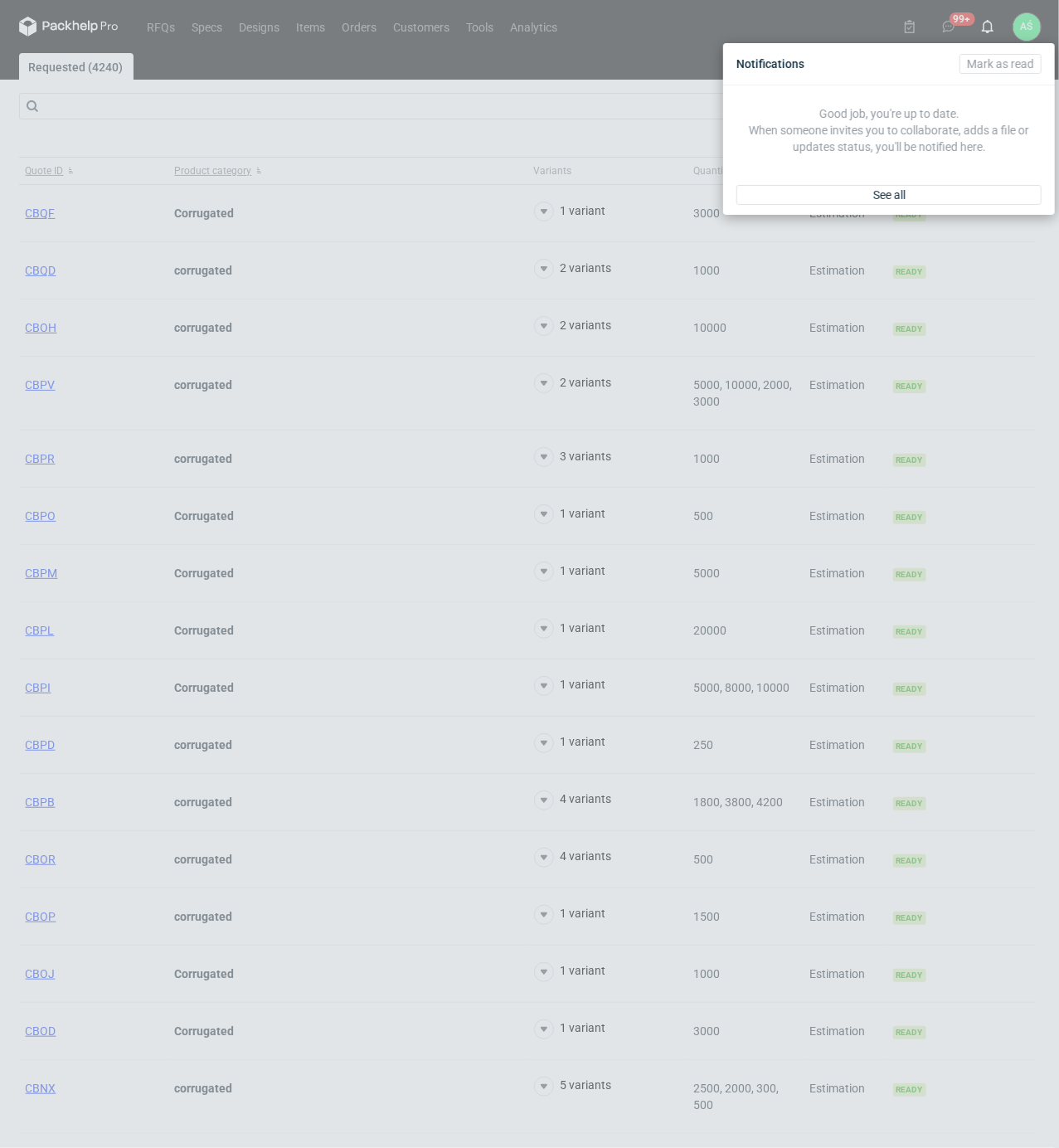
click at [443, 156] on div "Notifications [PERSON_NAME] as read Good job, you're up to date. When someone i…" at bounding box center [529, 574] width 1059 height 1148
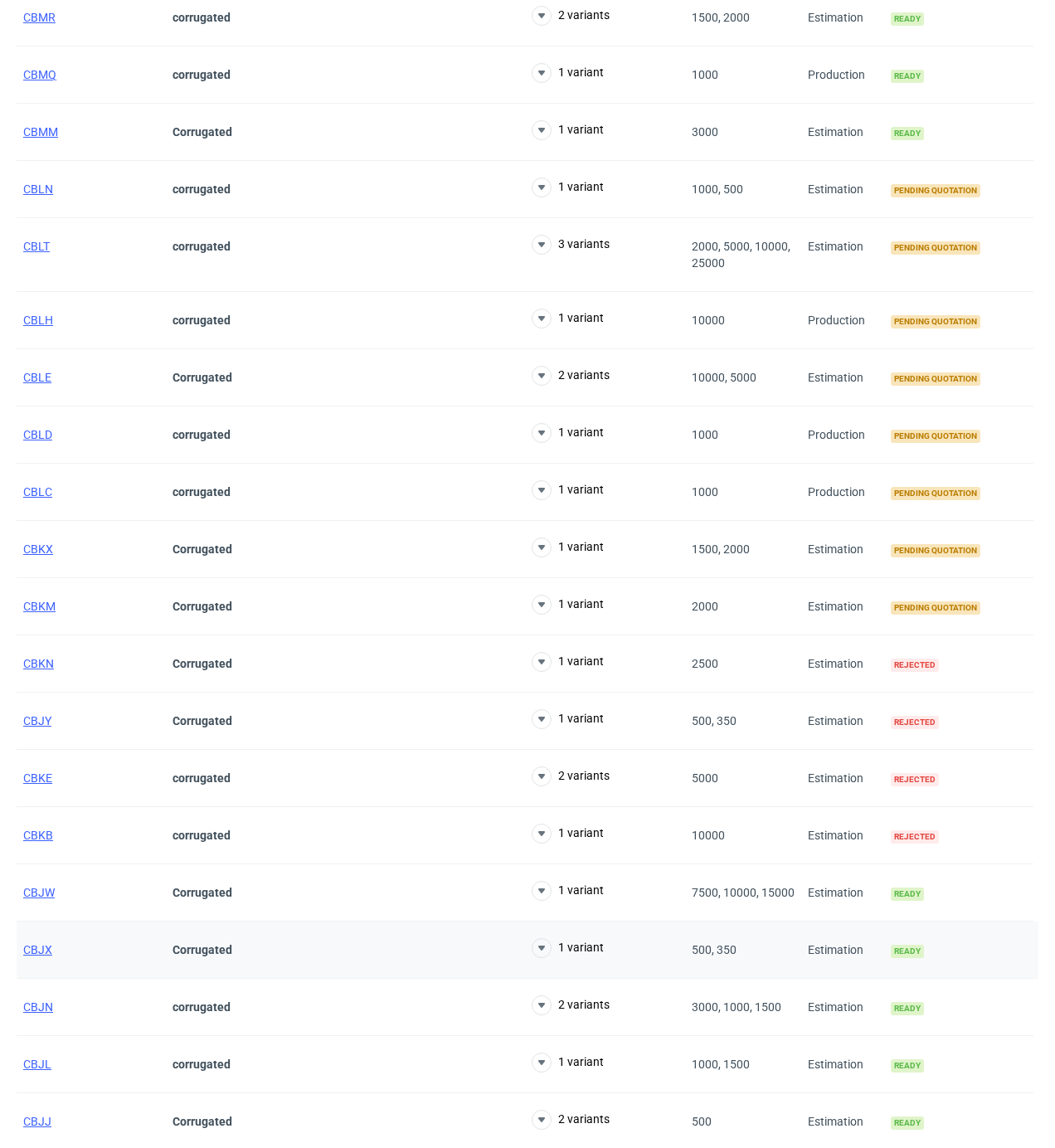
scroll to position [2070, 0]
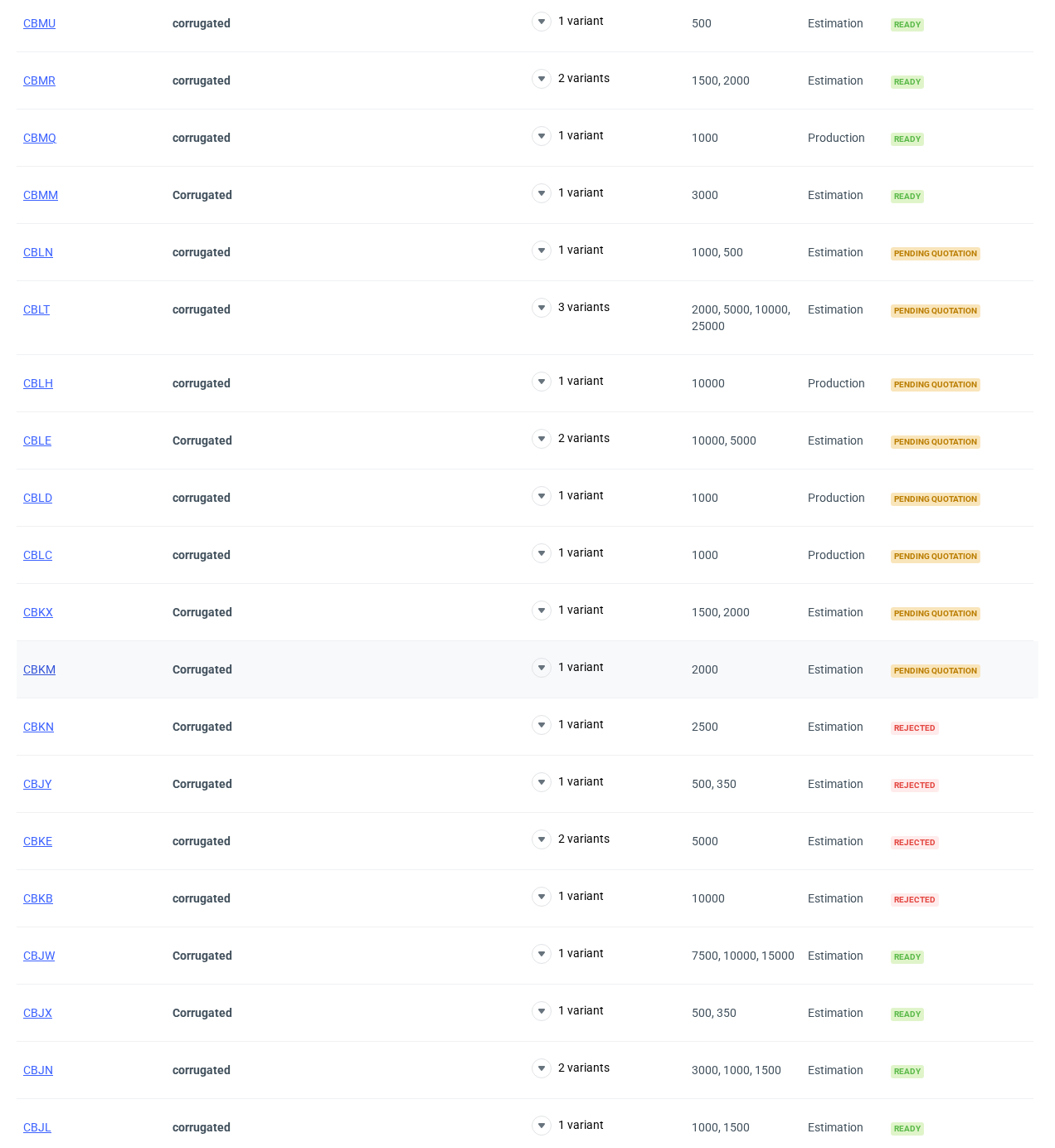
click at [48, 676] on span "CBKM" at bounding box center [39, 669] width 32 height 13
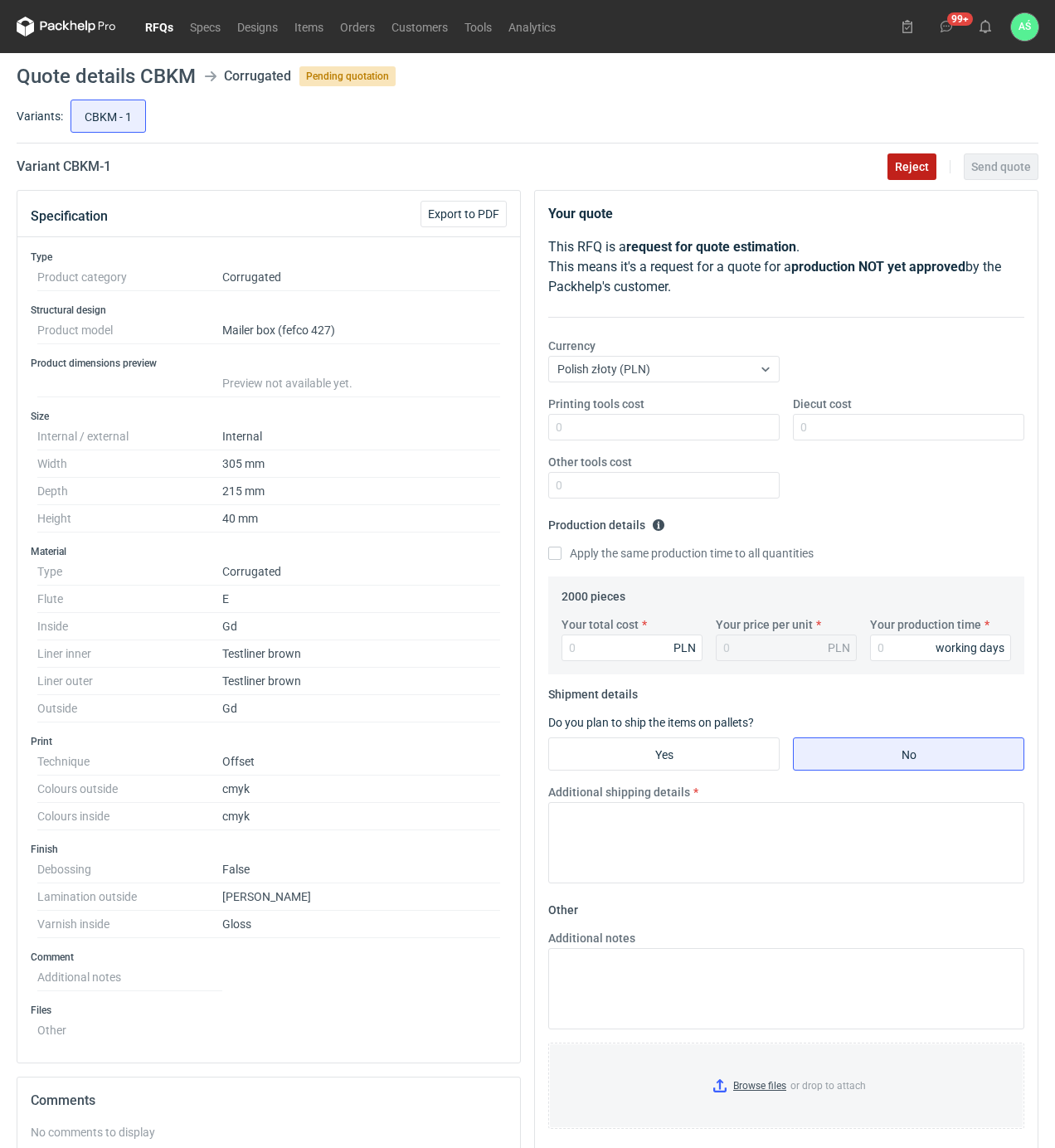
click at [913, 164] on span "Reject" at bounding box center [912, 167] width 34 height 12
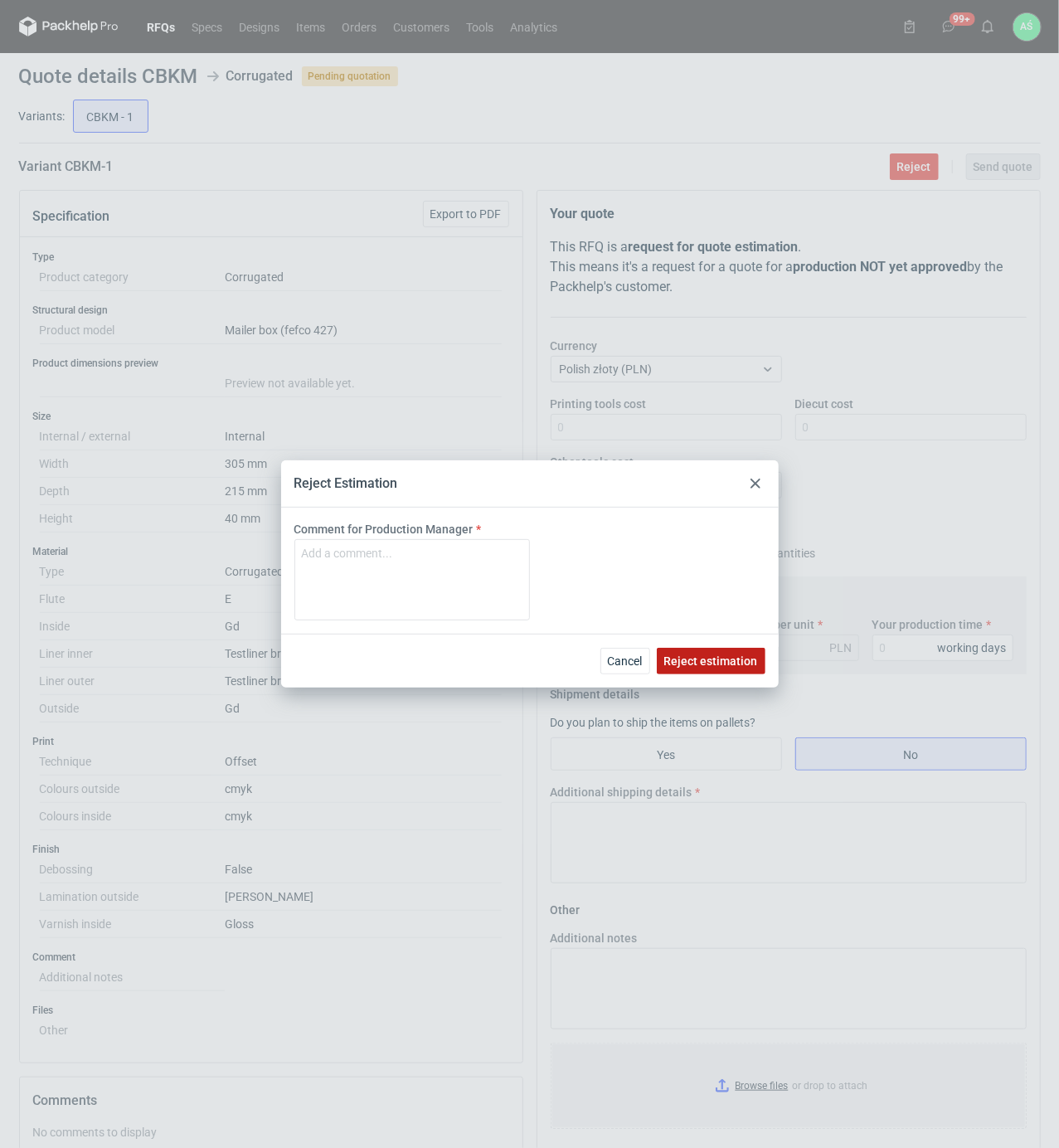
click at [688, 660] on span "Reject estimation" at bounding box center [710, 660] width 93 height 12
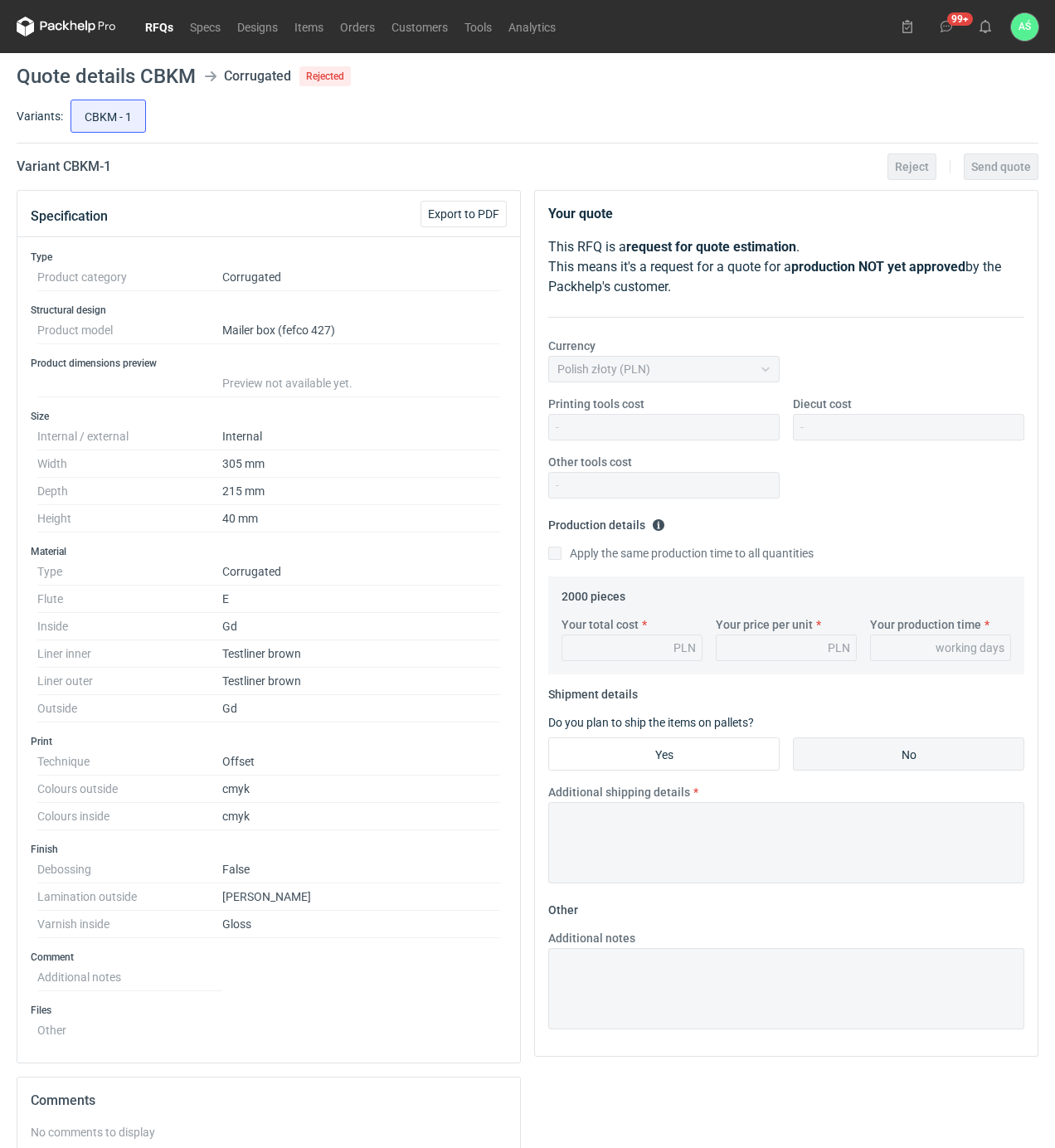
click at [163, 20] on link "RFQs" at bounding box center [159, 27] width 44 height 20
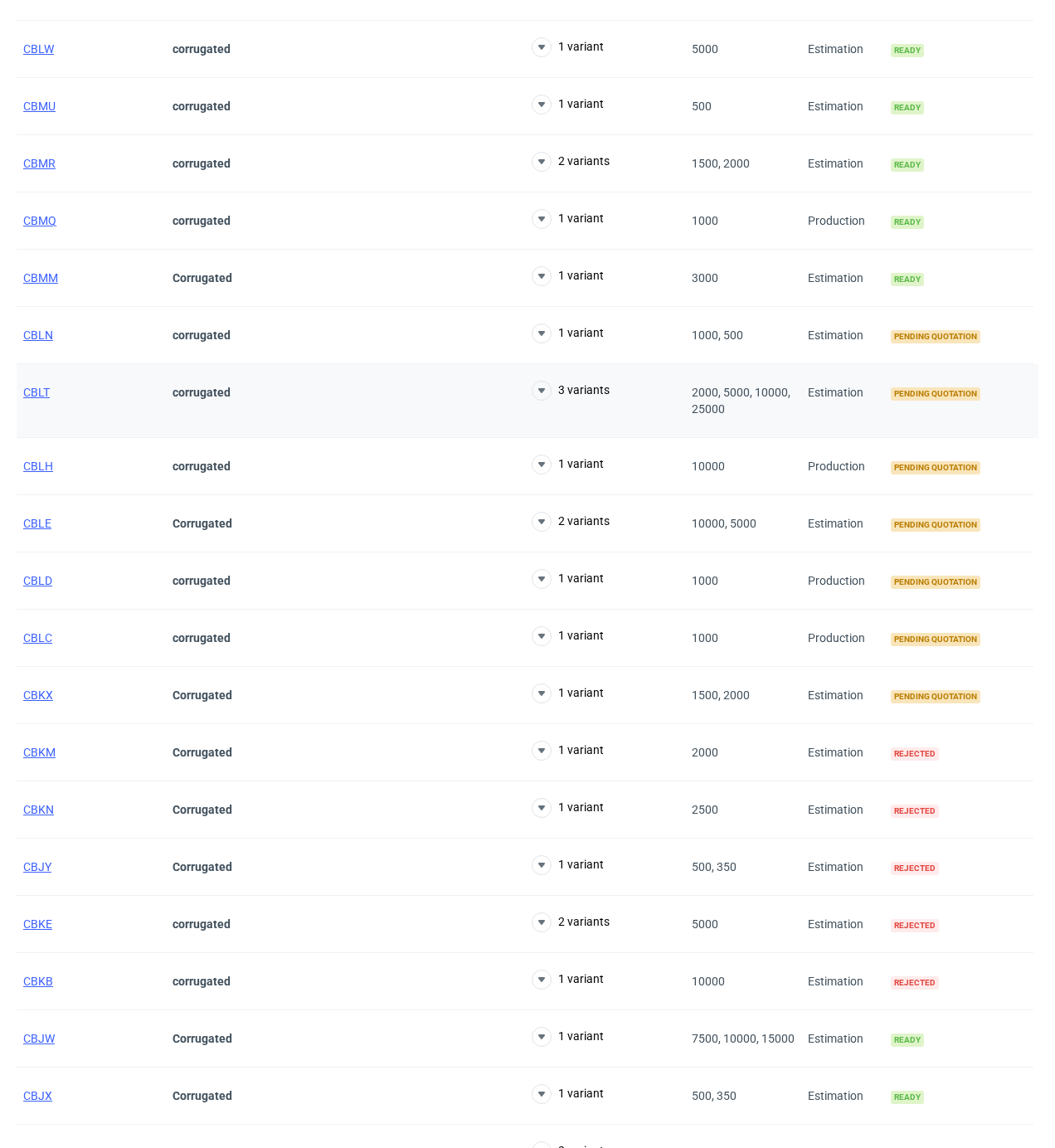
scroll to position [1990, 0]
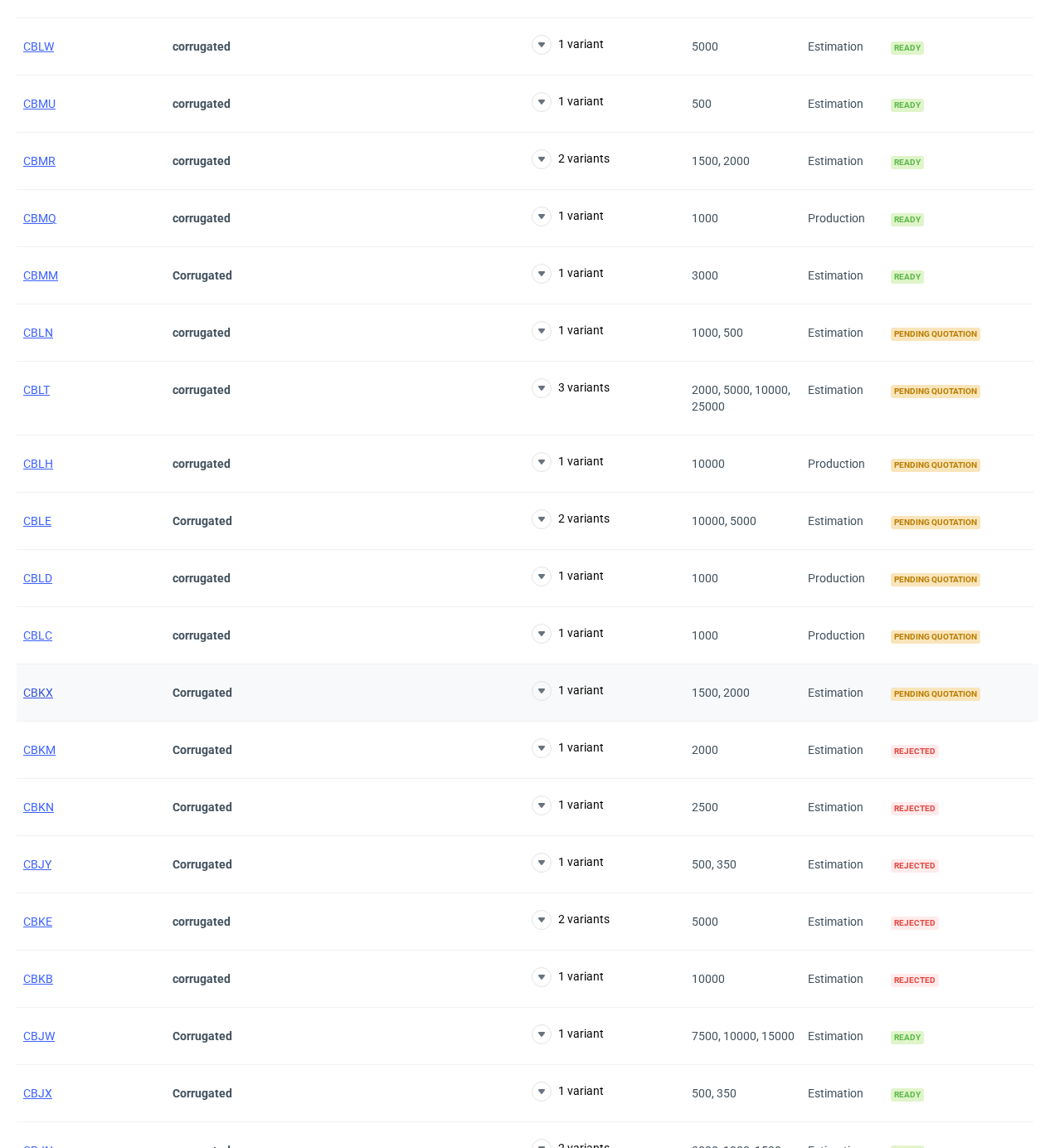
click at [30, 698] on span "CBKX" at bounding box center [38, 692] width 30 height 13
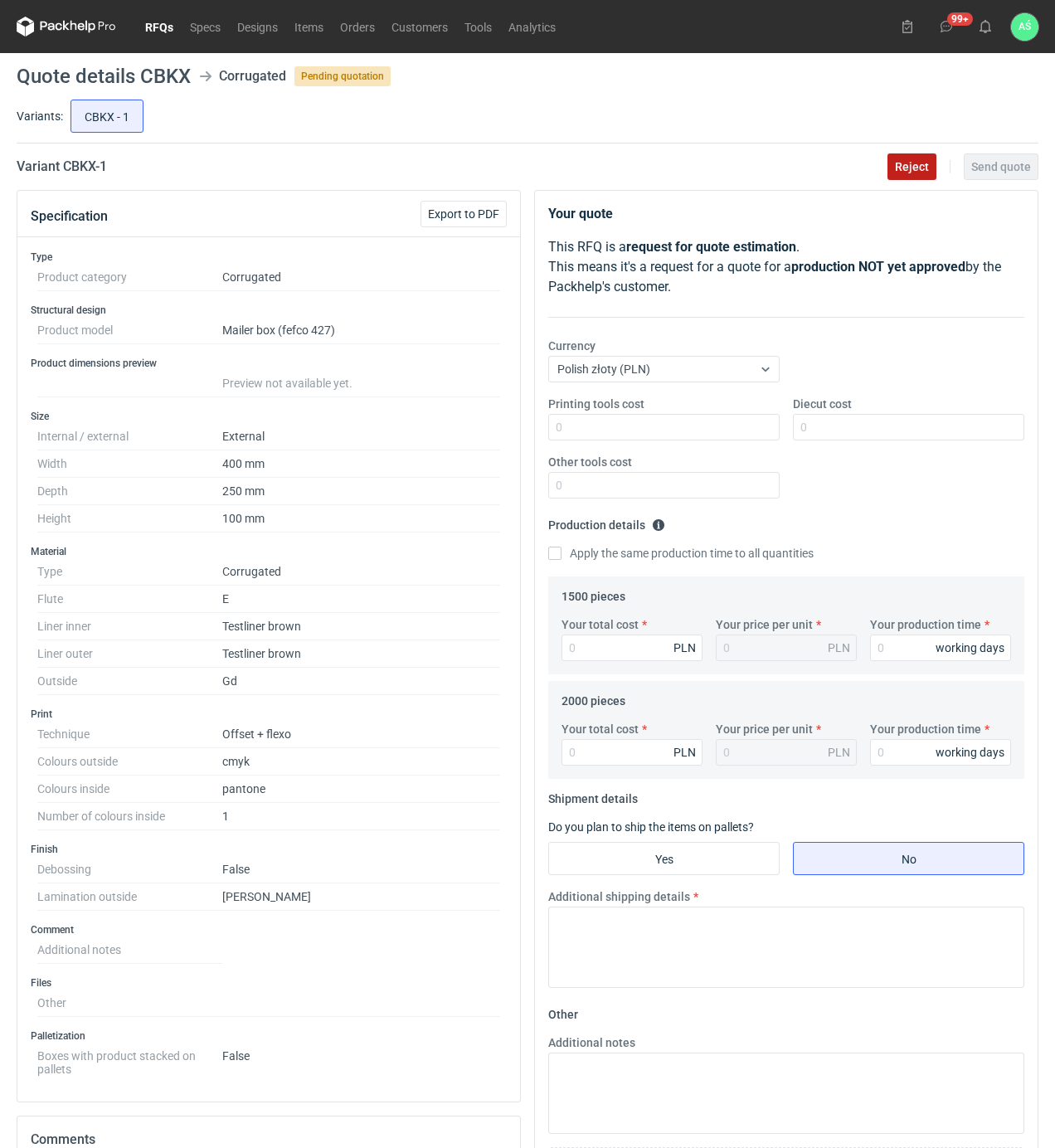
click at [917, 167] on span "Reject" at bounding box center [912, 167] width 34 height 12
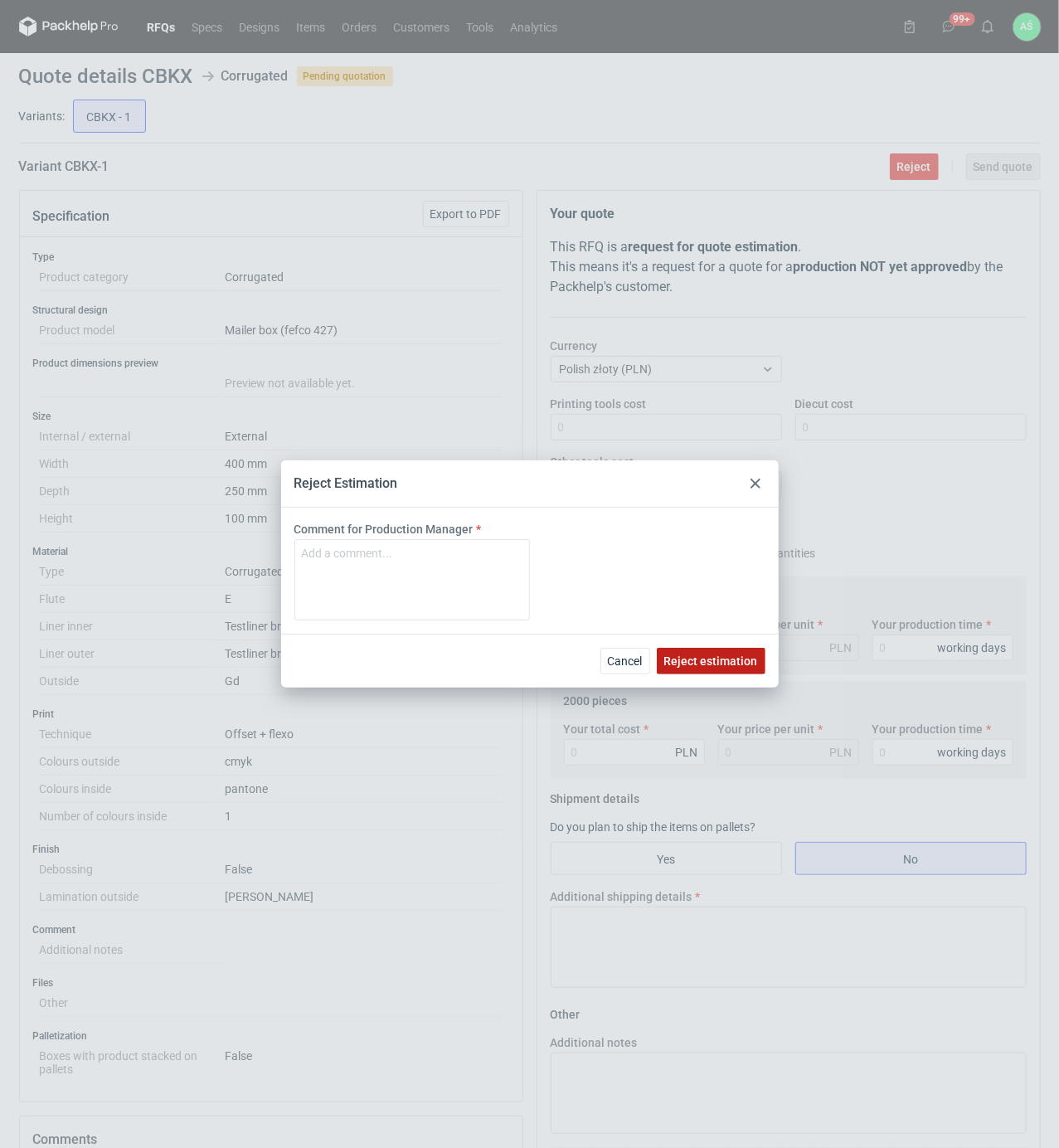
click at [698, 660] on span "Reject estimation" at bounding box center [710, 660] width 93 height 12
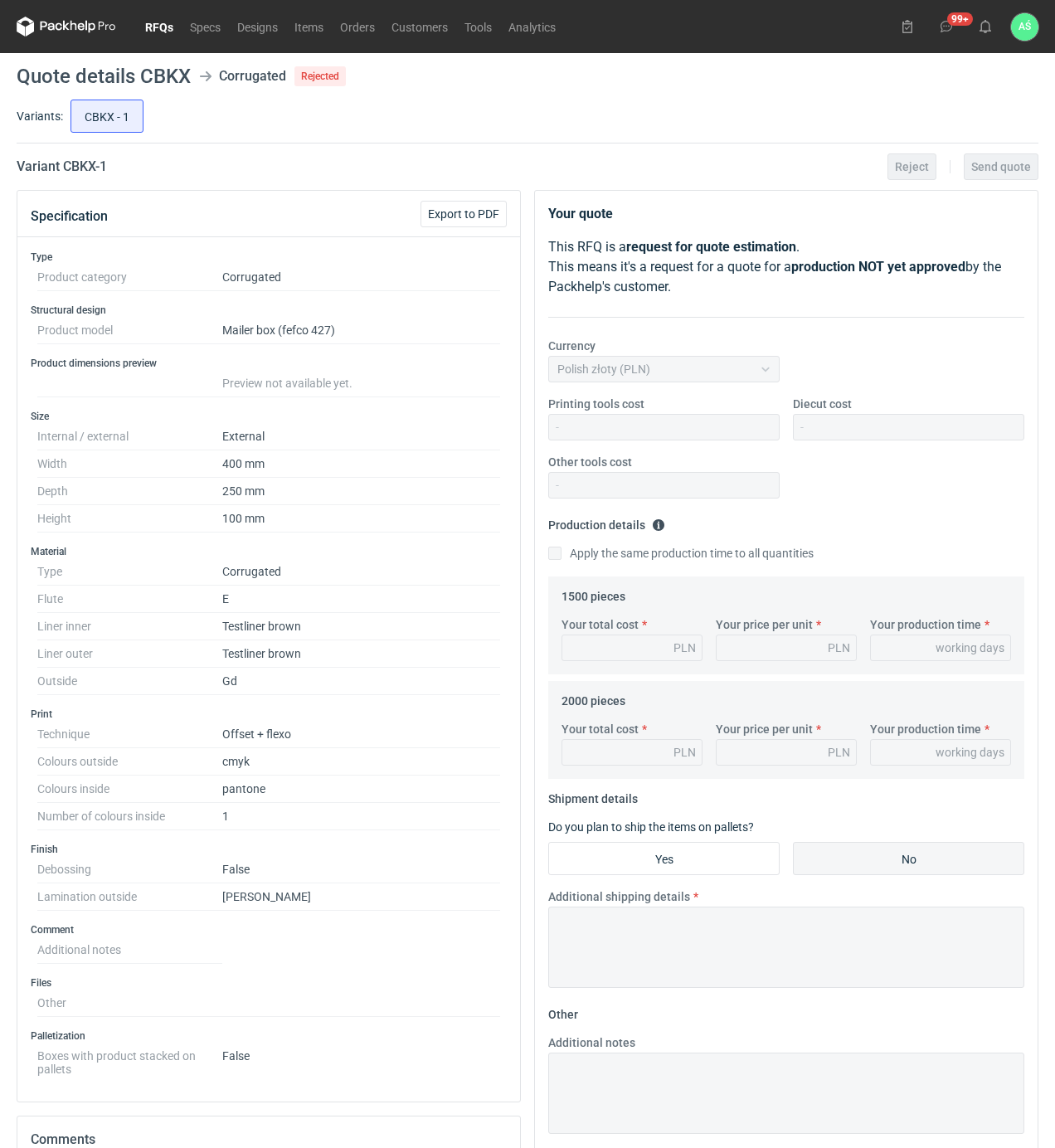
click at [166, 28] on link "RFQs" at bounding box center [159, 27] width 44 height 20
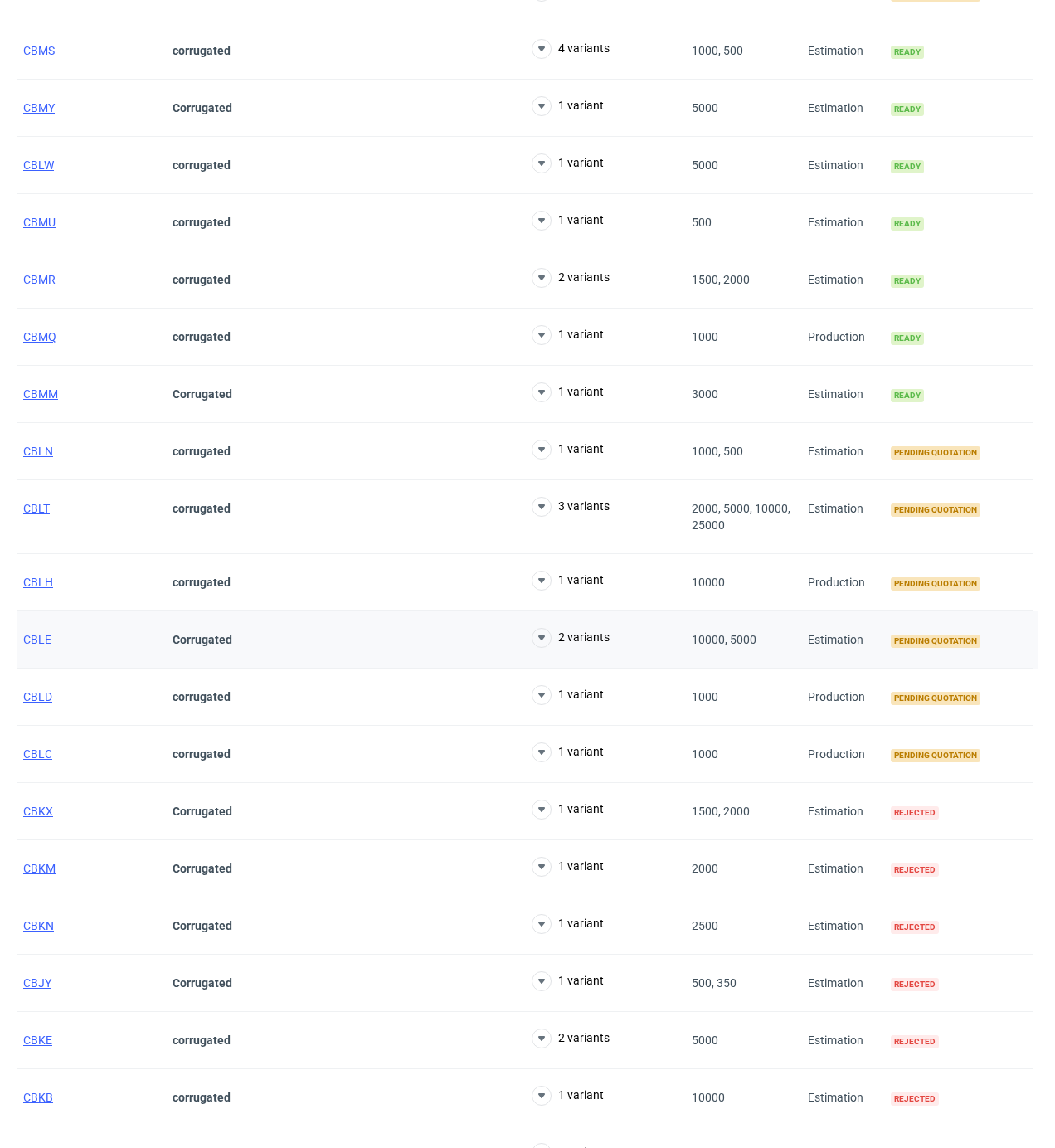
scroll to position [1879, 0]
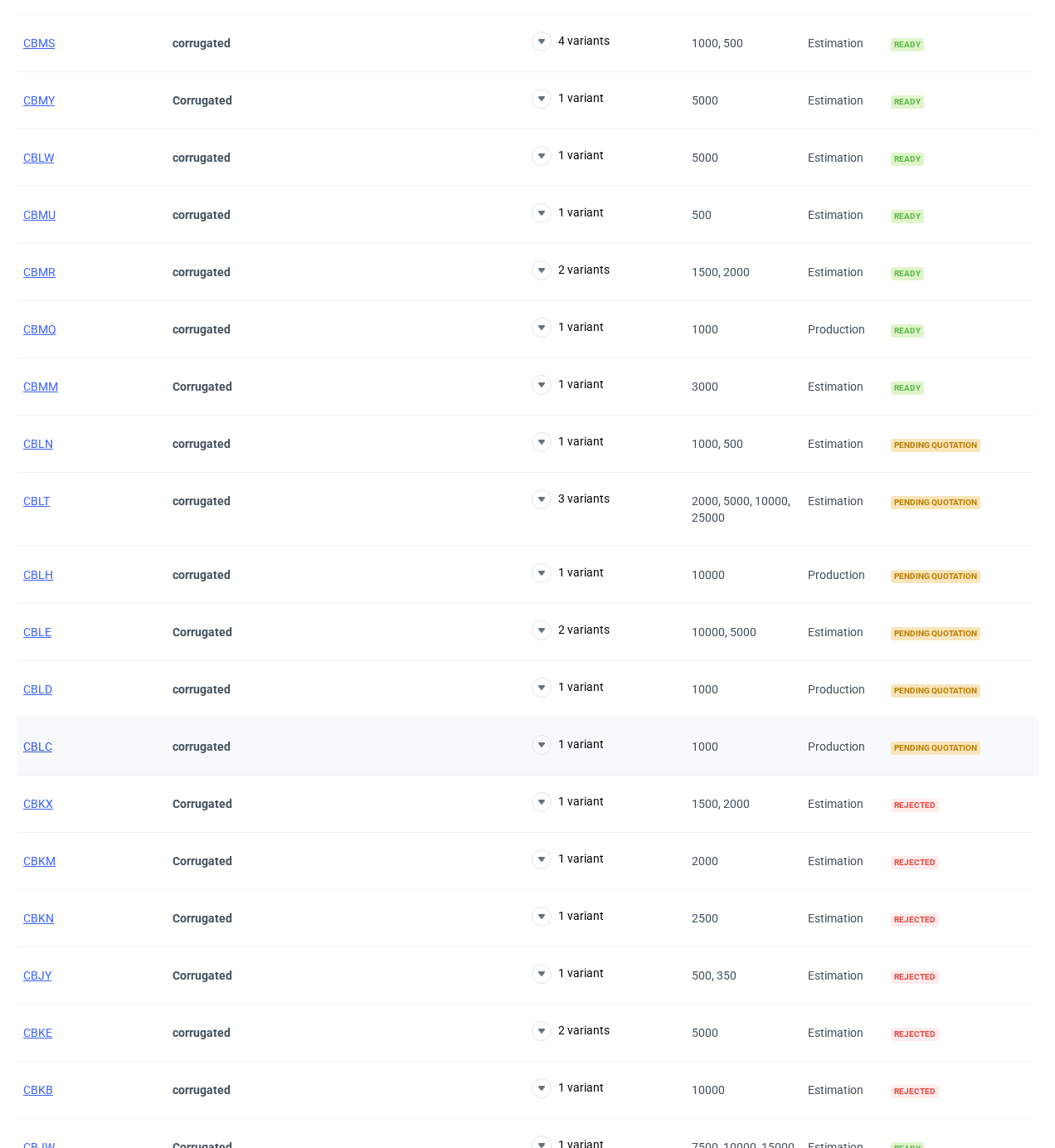
click at [44, 753] on span "CBLC" at bounding box center [37, 747] width 29 height 13
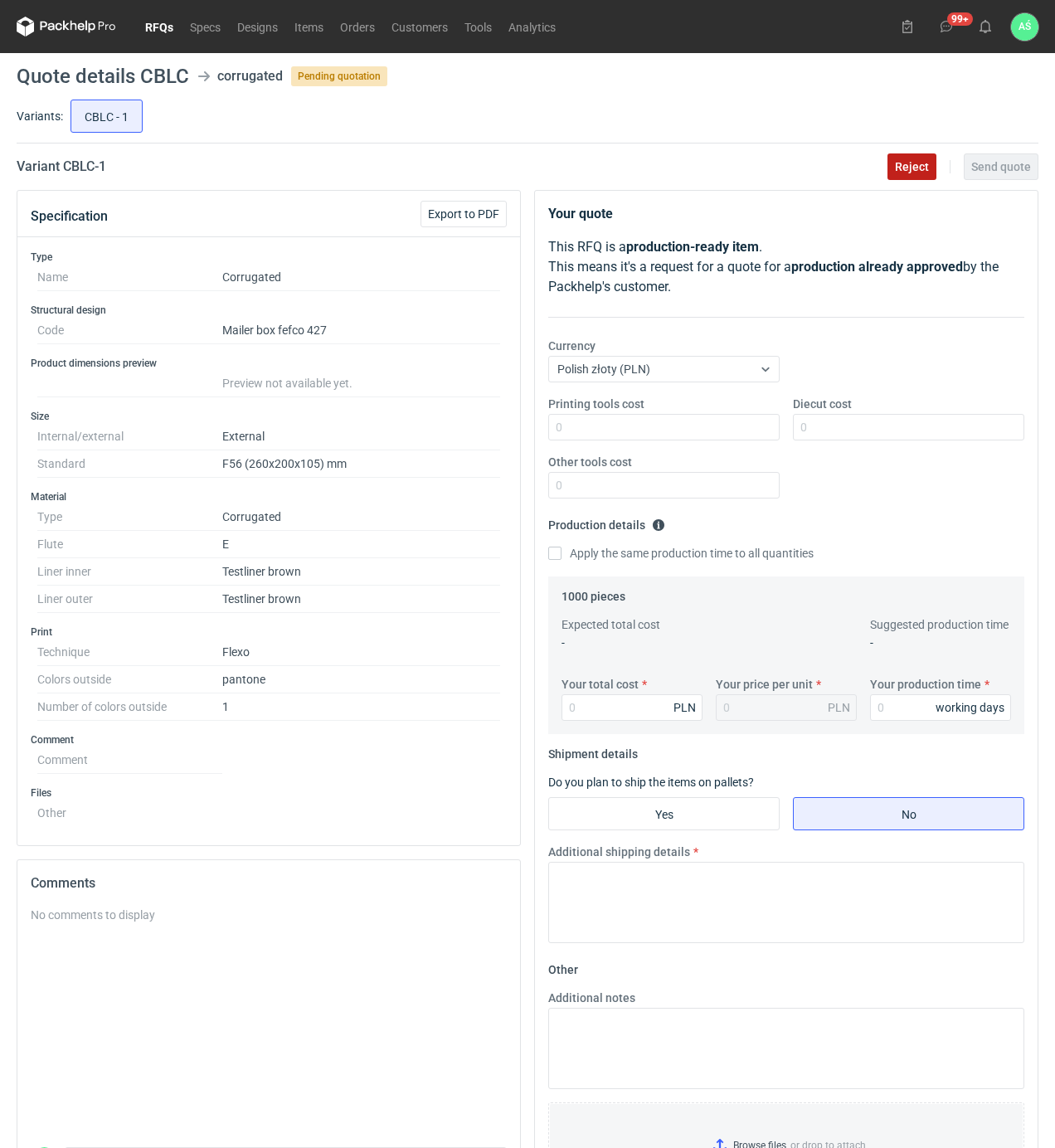
click at [913, 173] on button "Reject" at bounding box center [912, 167] width 49 height 27
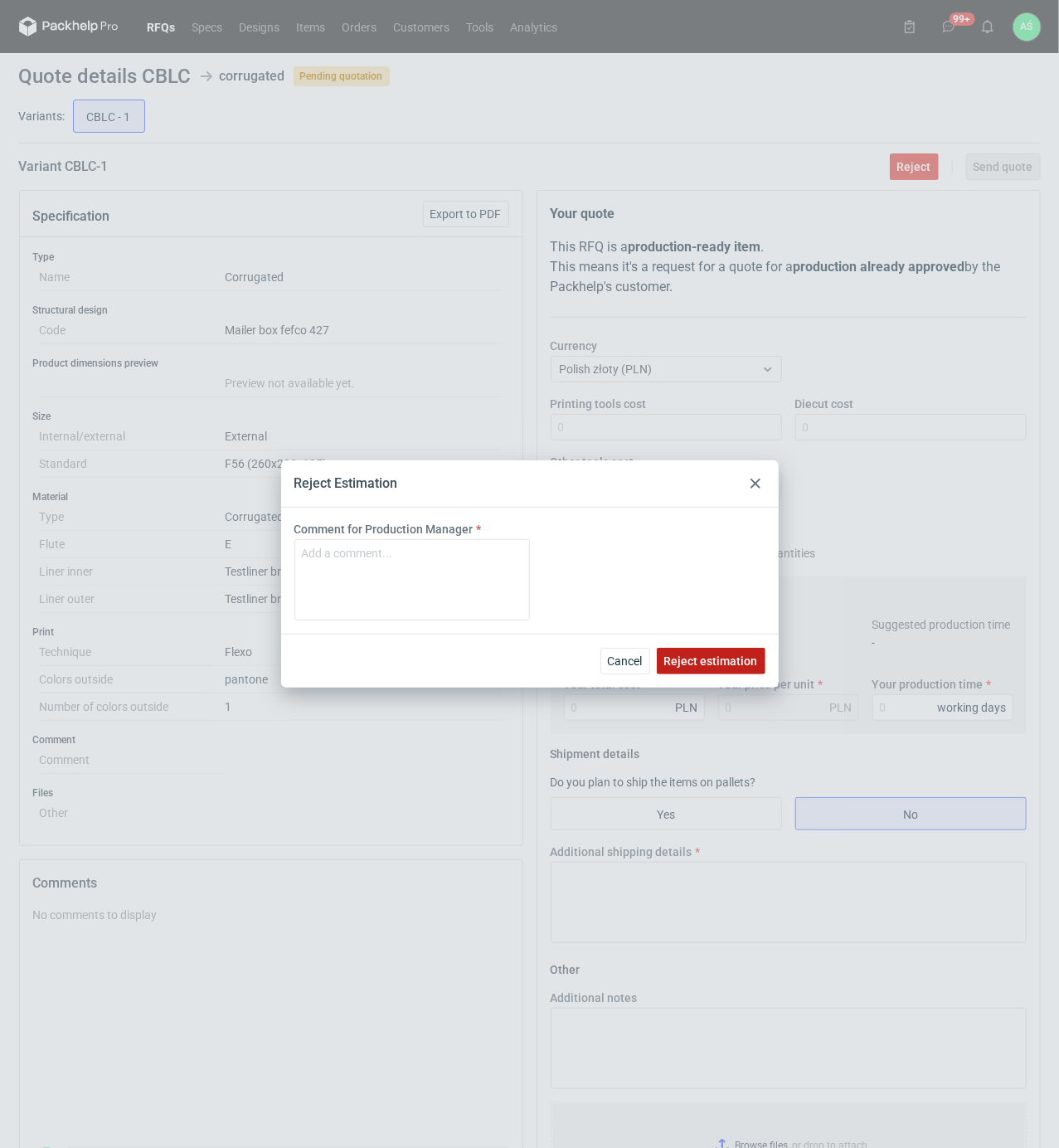
click at [692, 660] on span "Reject estimation" at bounding box center [710, 660] width 93 height 12
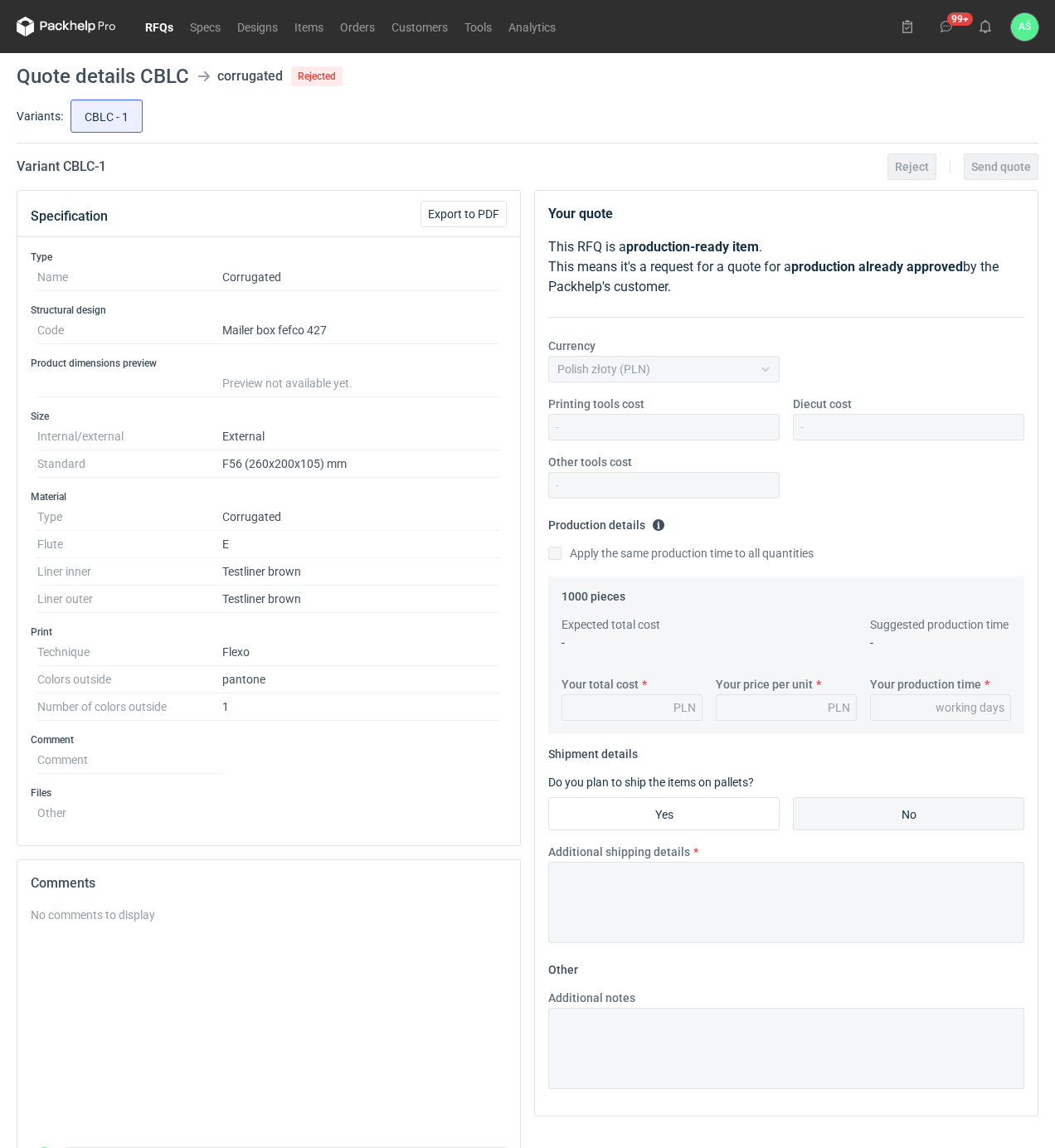
click at [149, 25] on link "RFQs" at bounding box center [159, 27] width 44 height 20
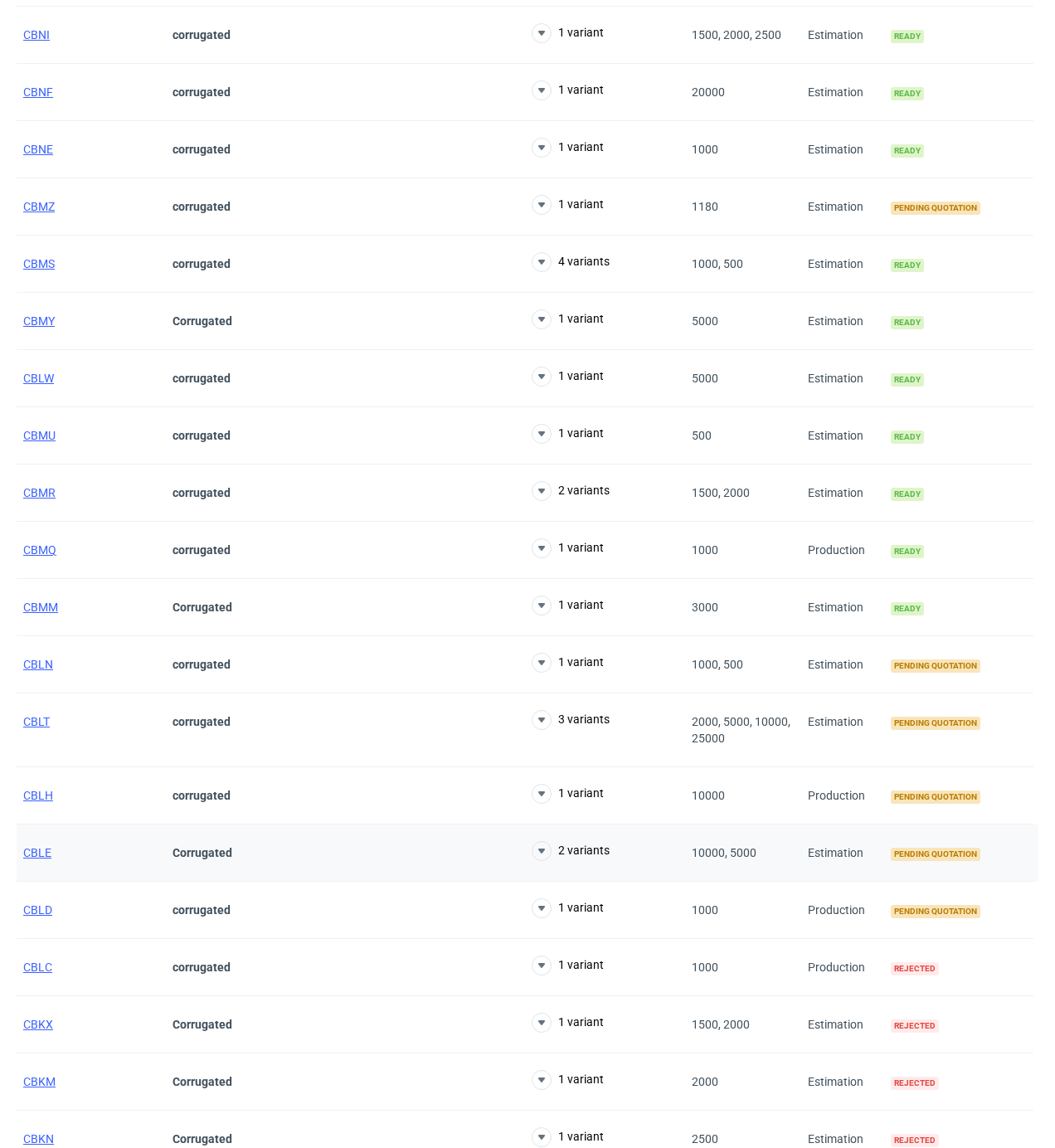
scroll to position [1990, 0]
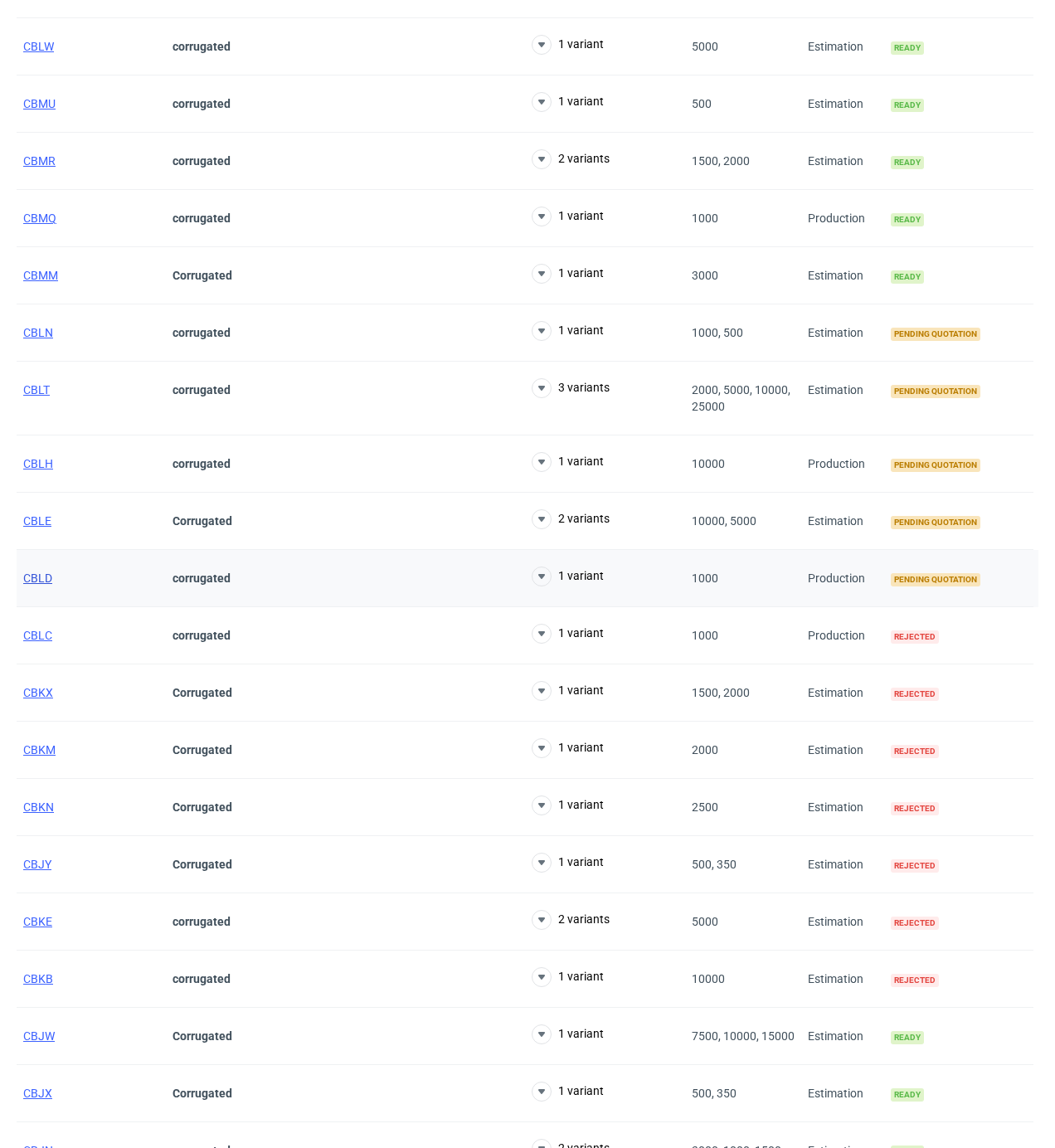
click at [40, 585] on span "CBLD" at bounding box center [37, 578] width 29 height 13
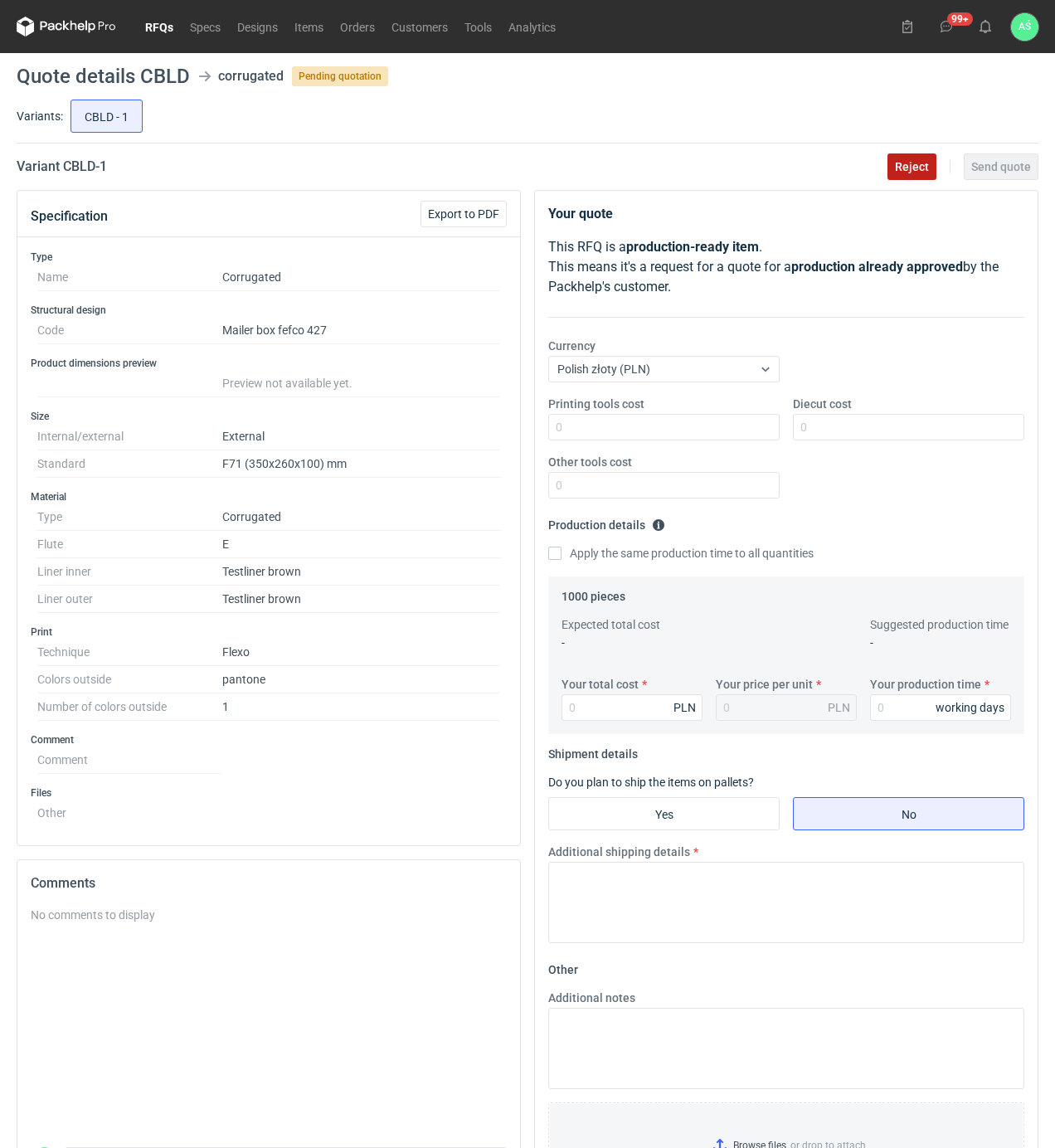
click at [903, 174] on button "Reject" at bounding box center [912, 167] width 49 height 27
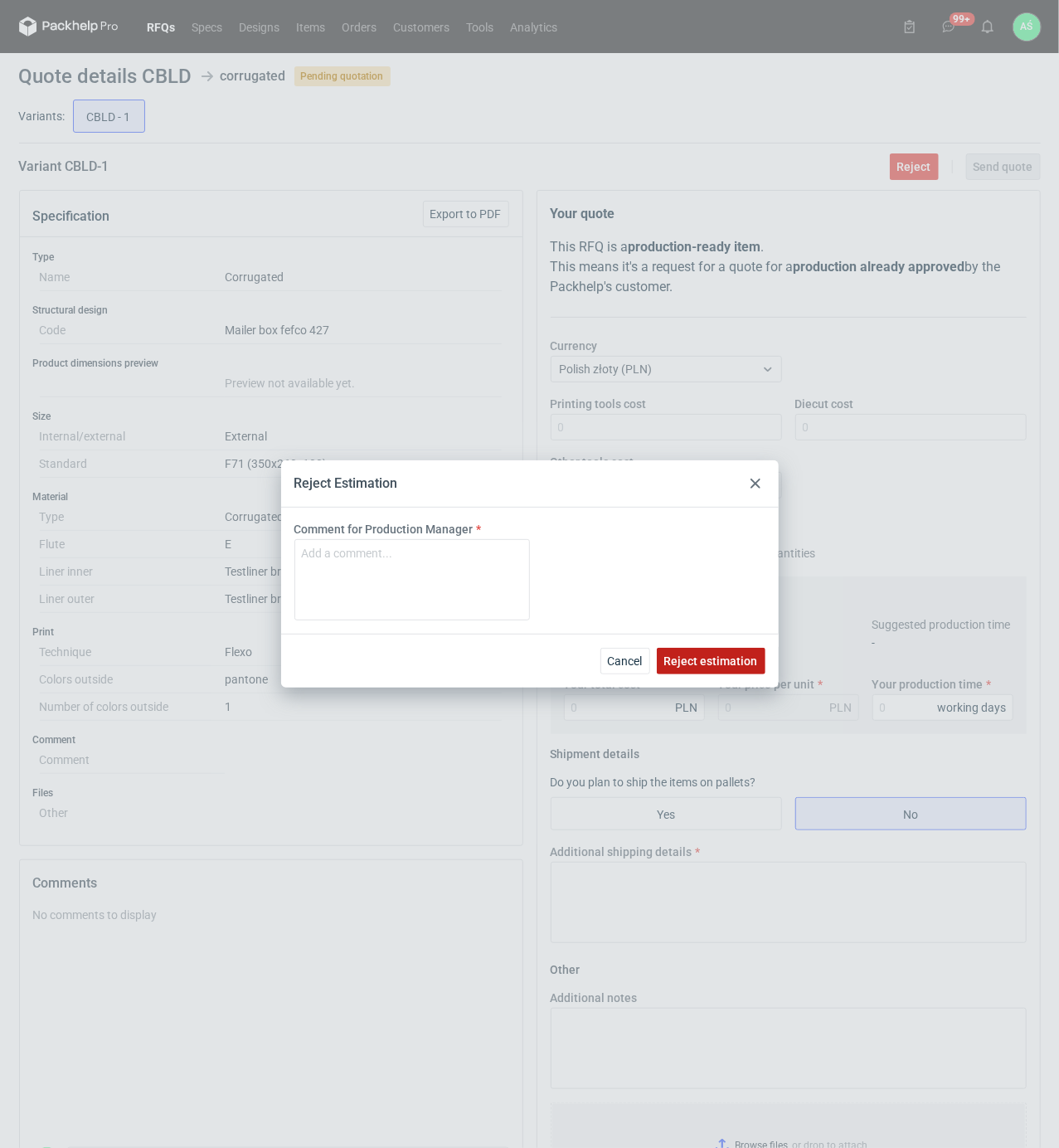
click at [677, 661] on span "Reject estimation" at bounding box center [710, 660] width 93 height 12
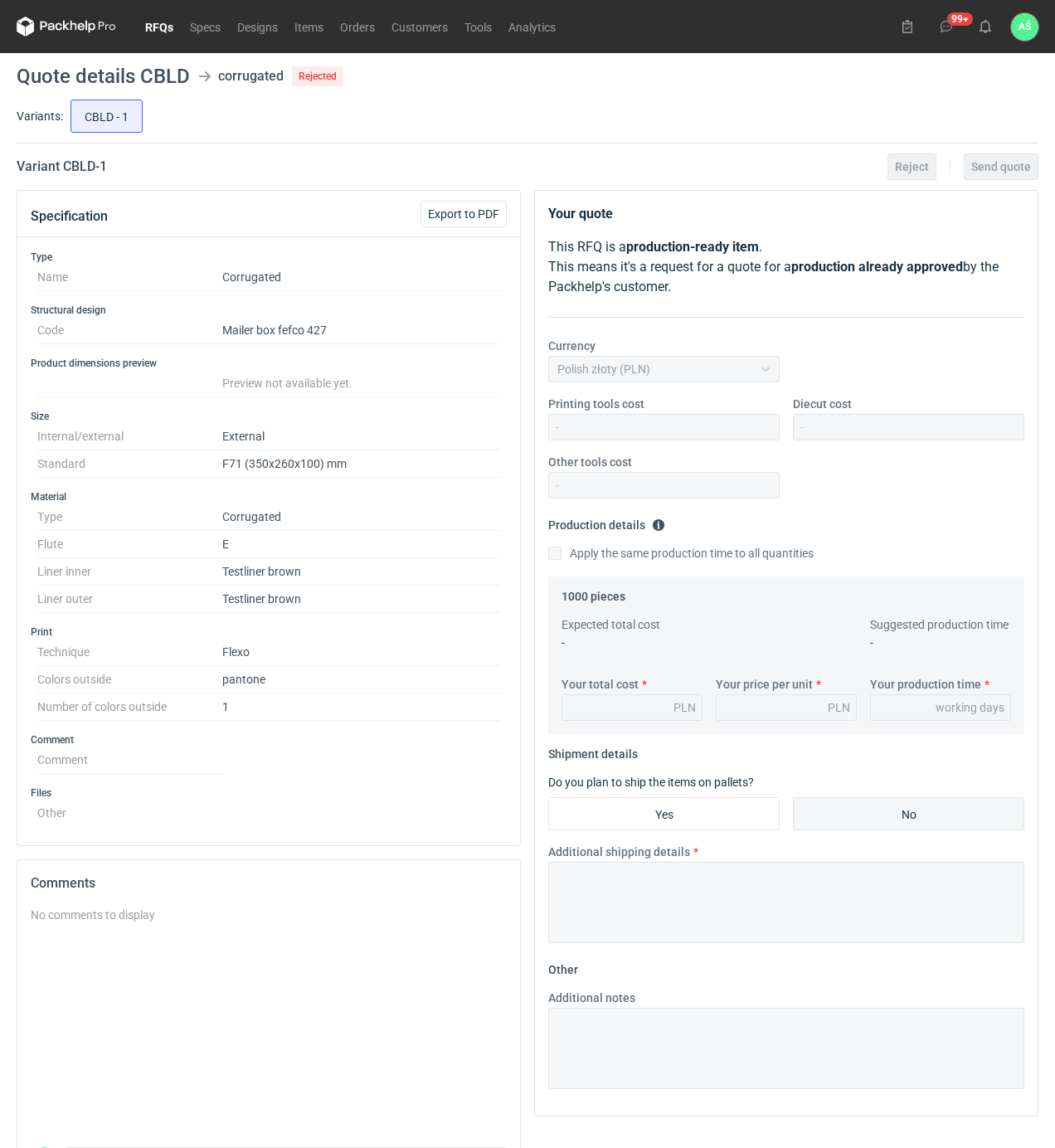
click at [156, 27] on link "RFQs" at bounding box center [159, 27] width 44 height 20
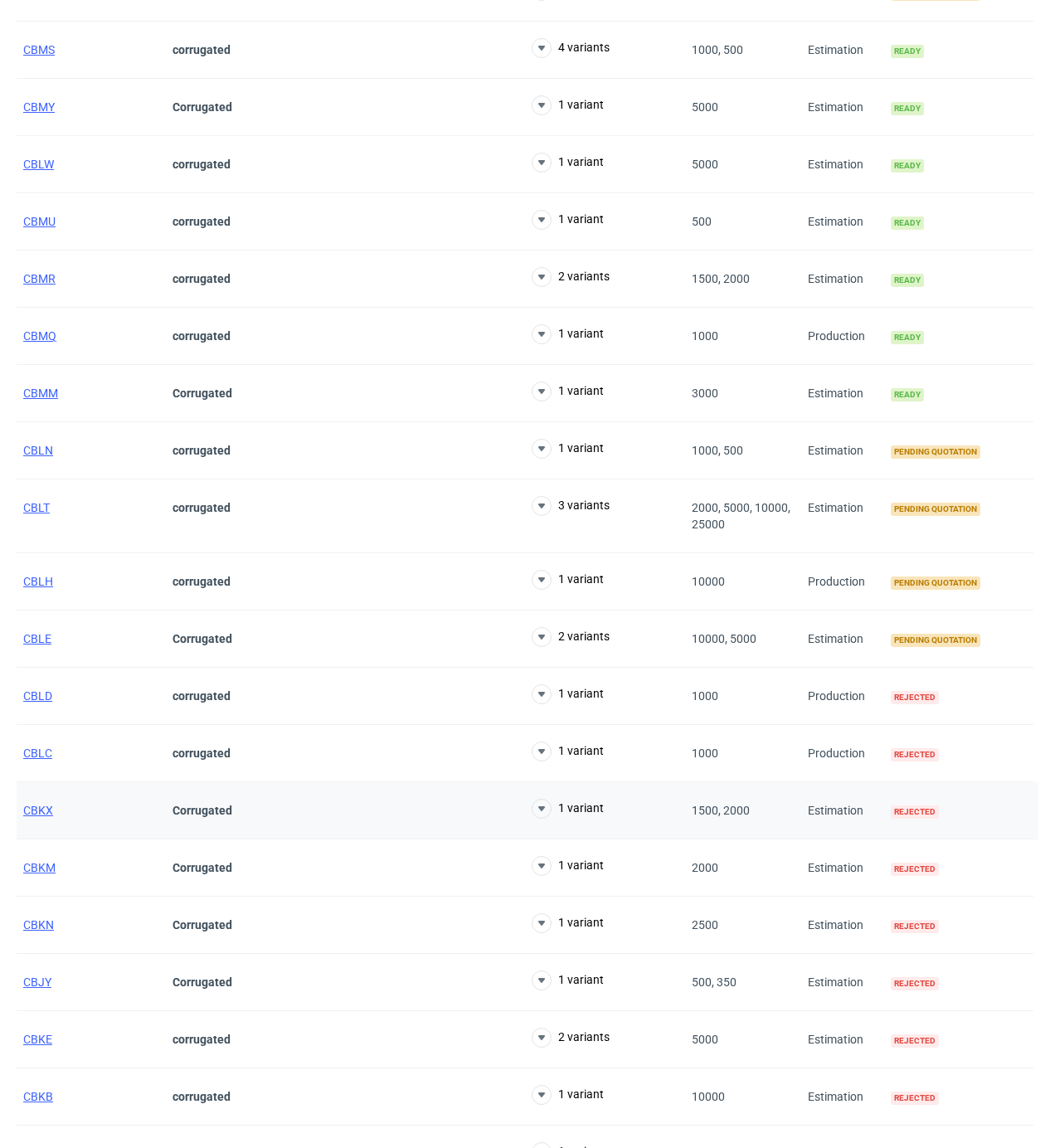
scroll to position [1879, 0]
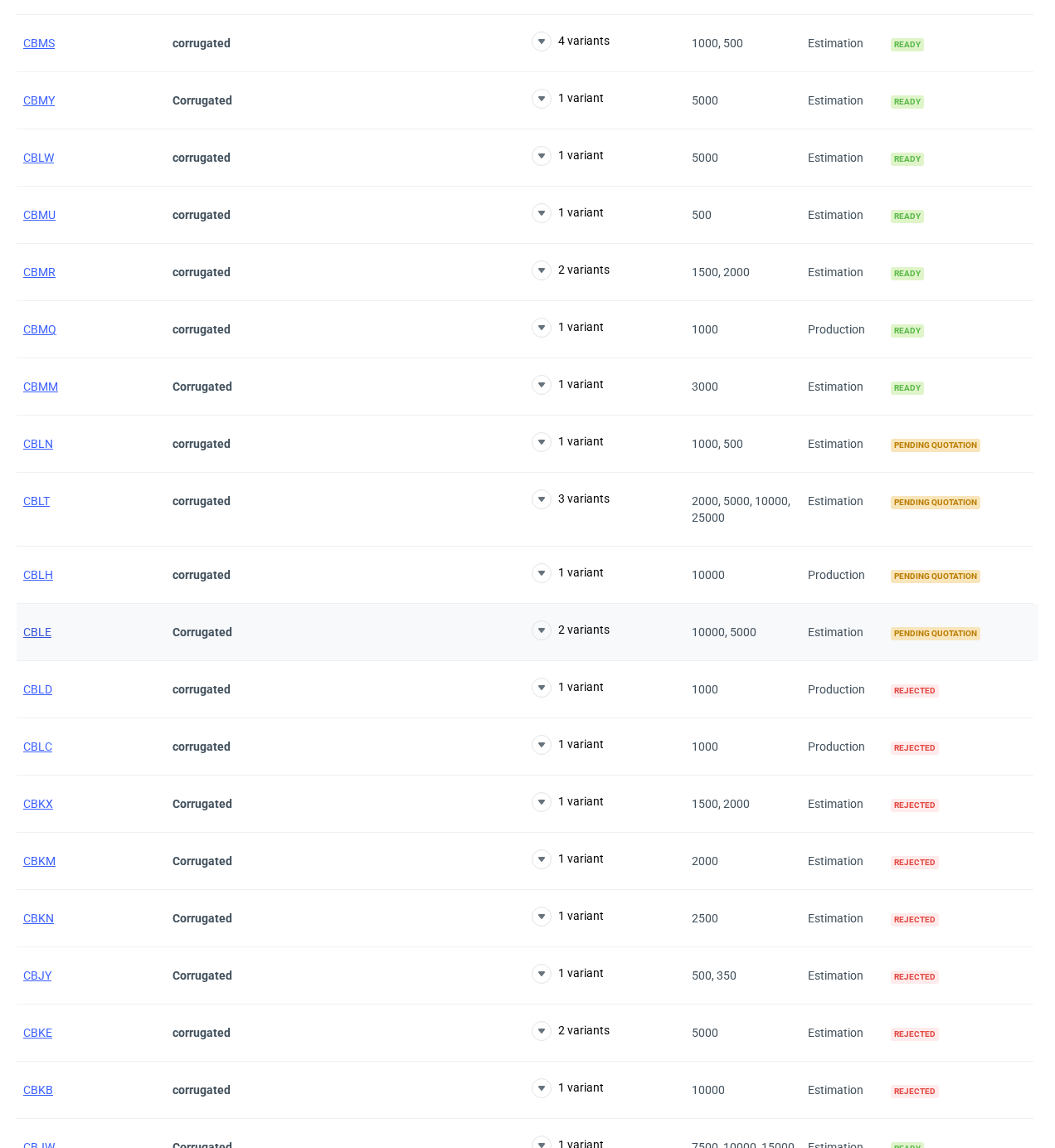
click at [47, 638] on span "CBLE" at bounding box center [37, 632] width 28 height 13
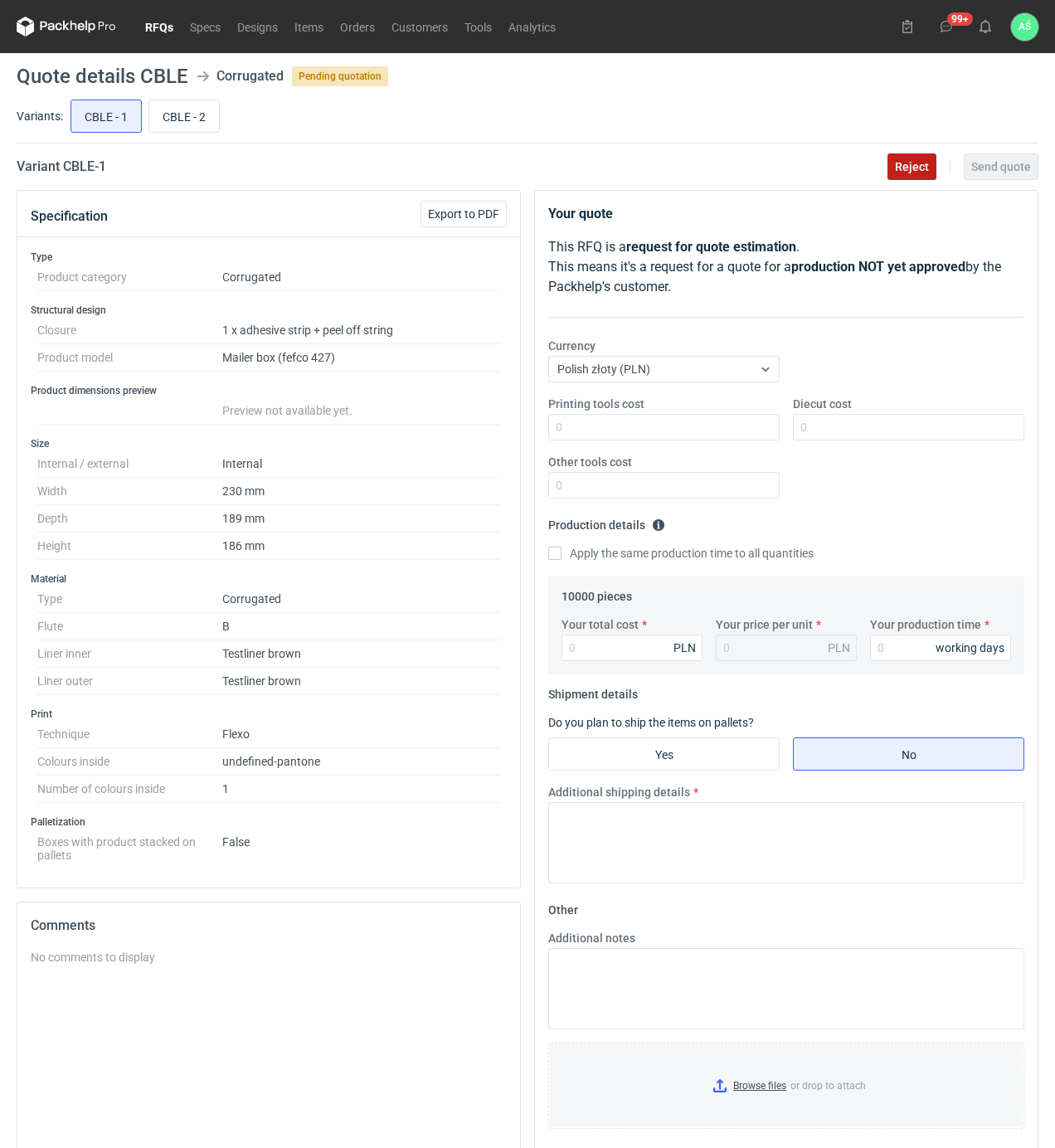
click at [902, 169] on span "Reject" at bounding box center [912, 167] width 34 height 12
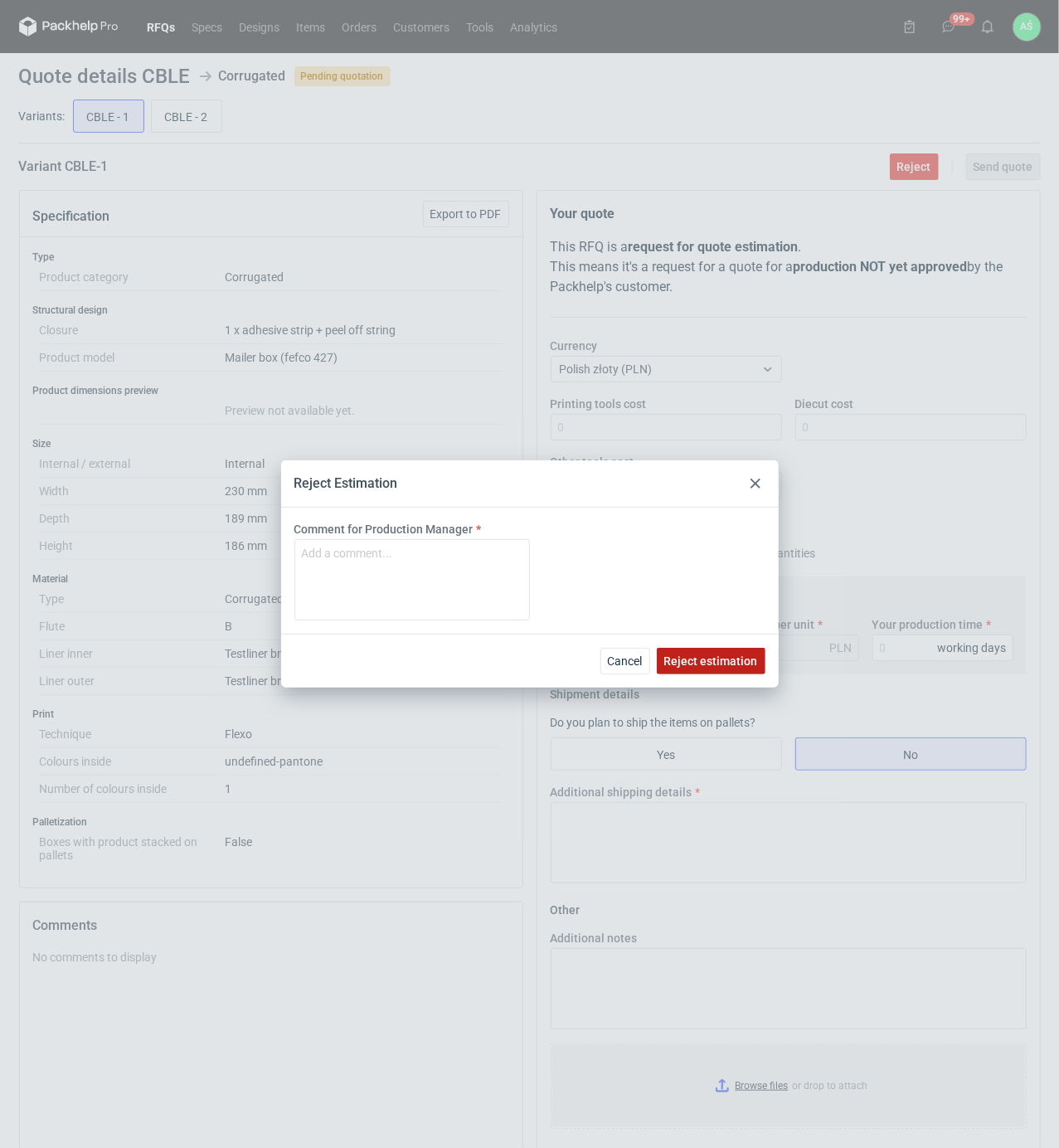
click at [704, 660] on span "Reject estimation" at bounding box center [710, 660] width 93 height 12
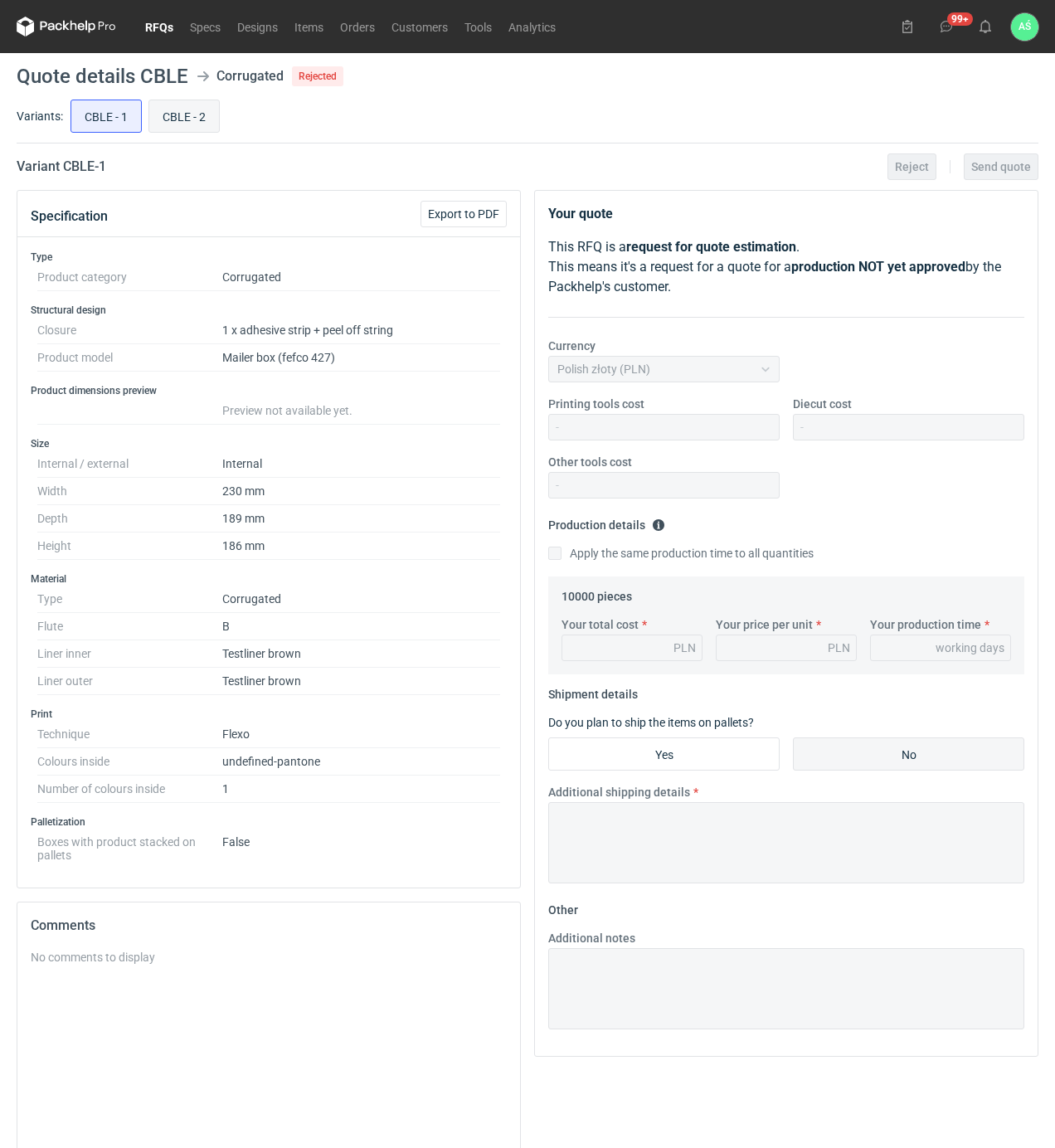
click at [166, 116] on input "CBLE - 2" at bounding box center [183, 116] width 69 height 31
radio input "true"
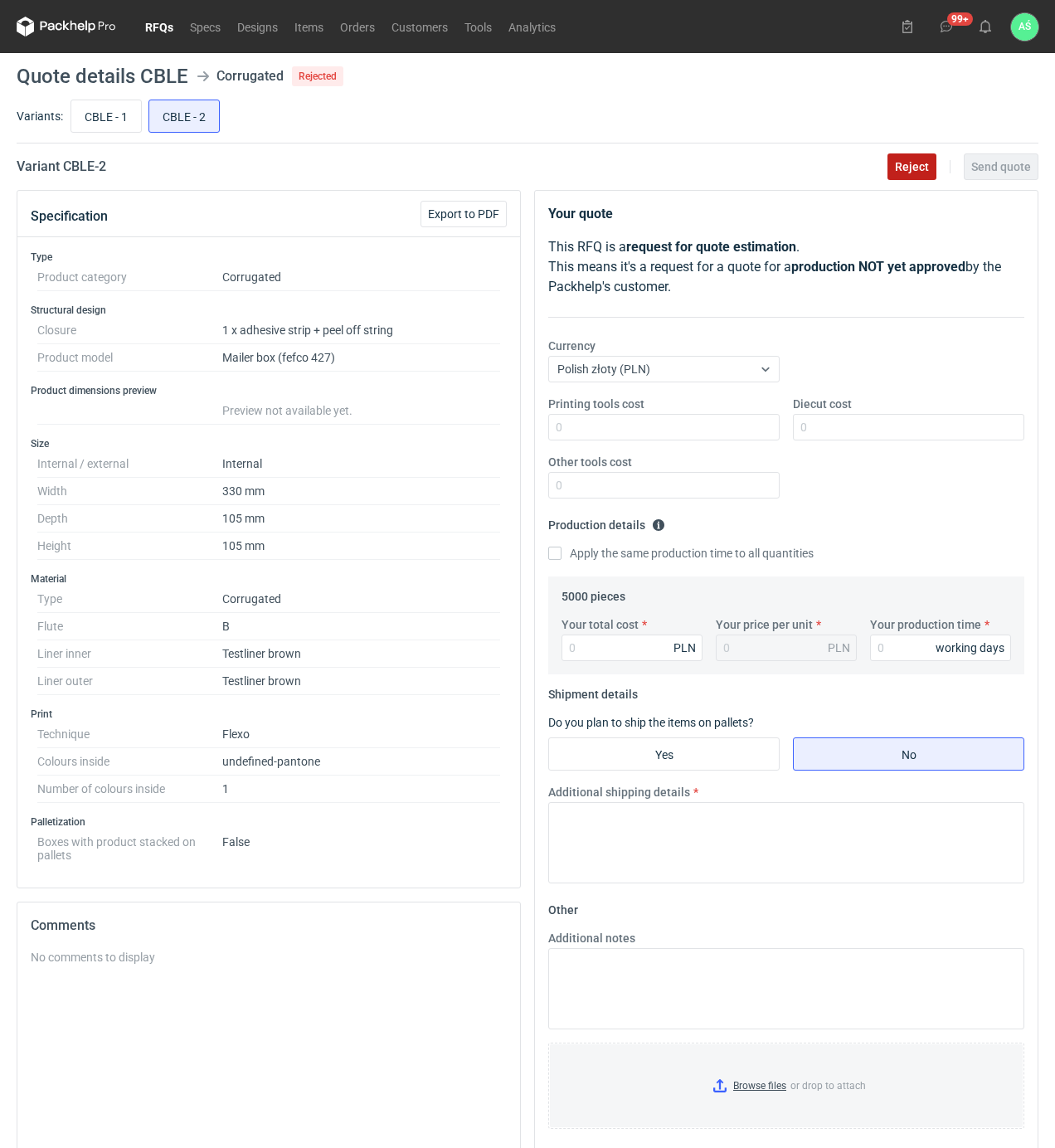
click at [906, 173] on button "Reject" at bounding box center [912, 167] width 49 height 27
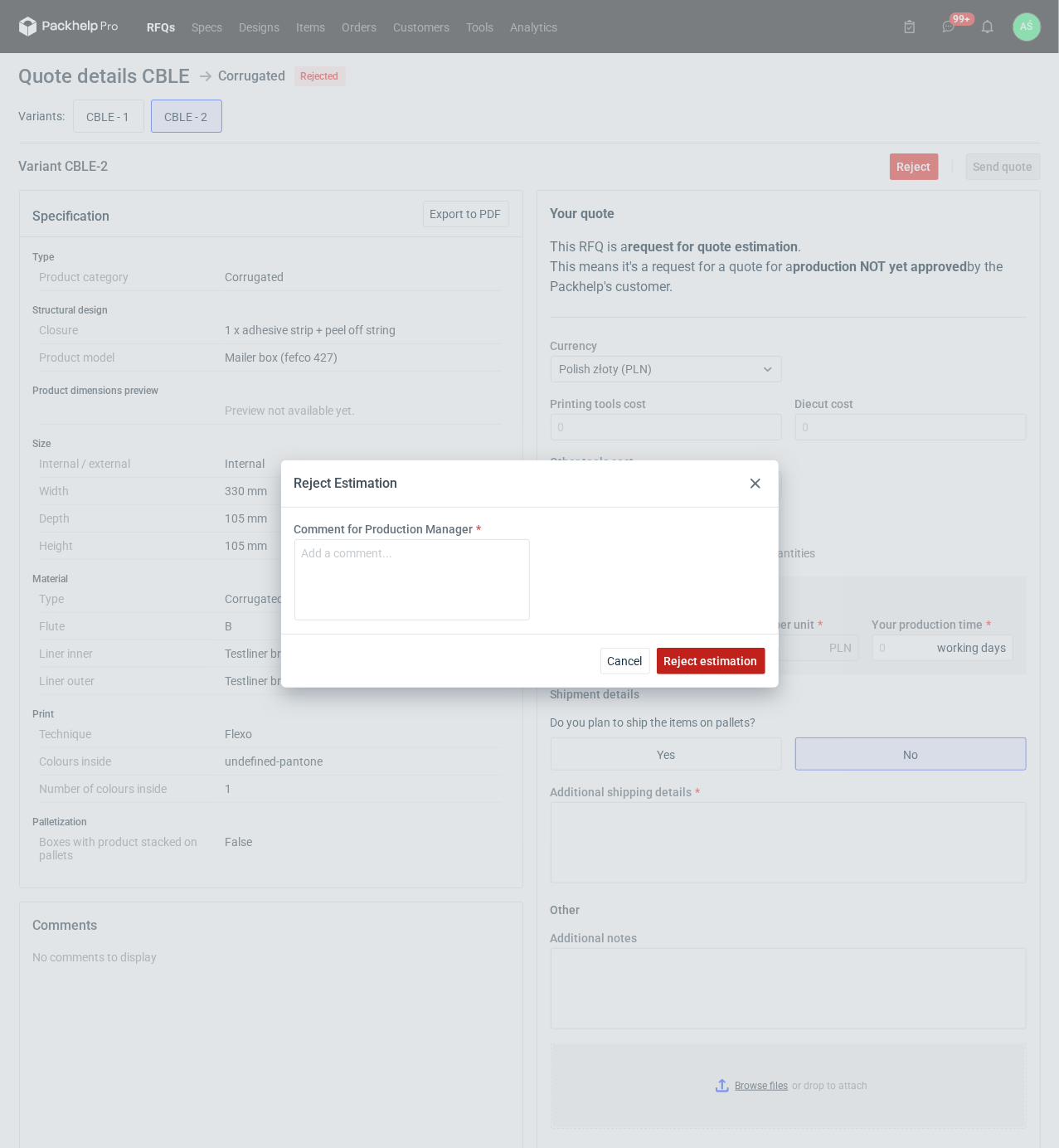
click at [721, 655] on span "Reject estimation" at bounding box center [710, 660] width 93 height 12
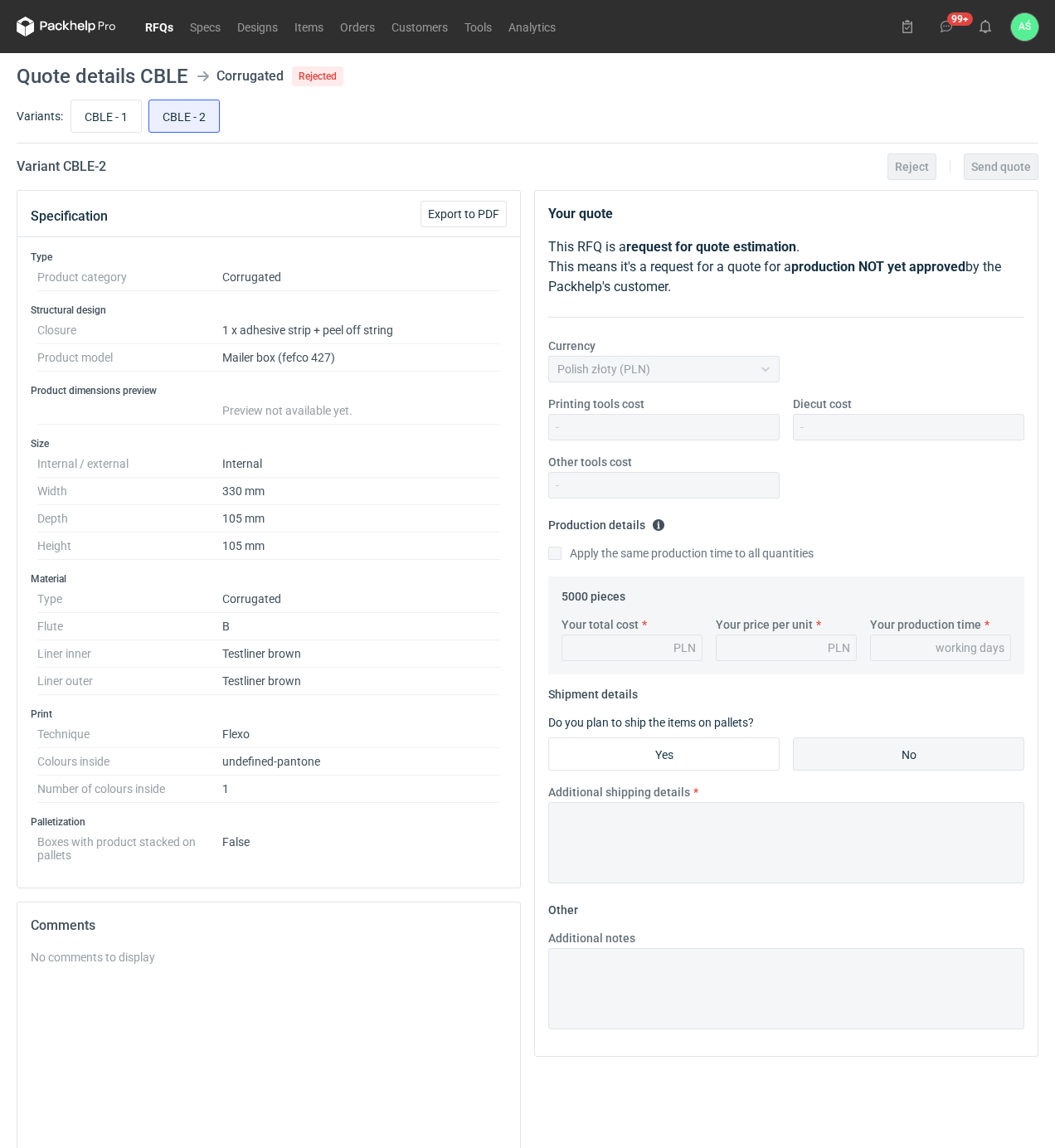
click at [167, 34] on link "RFQs" at bounding box center [159, 27] width 44 height 20
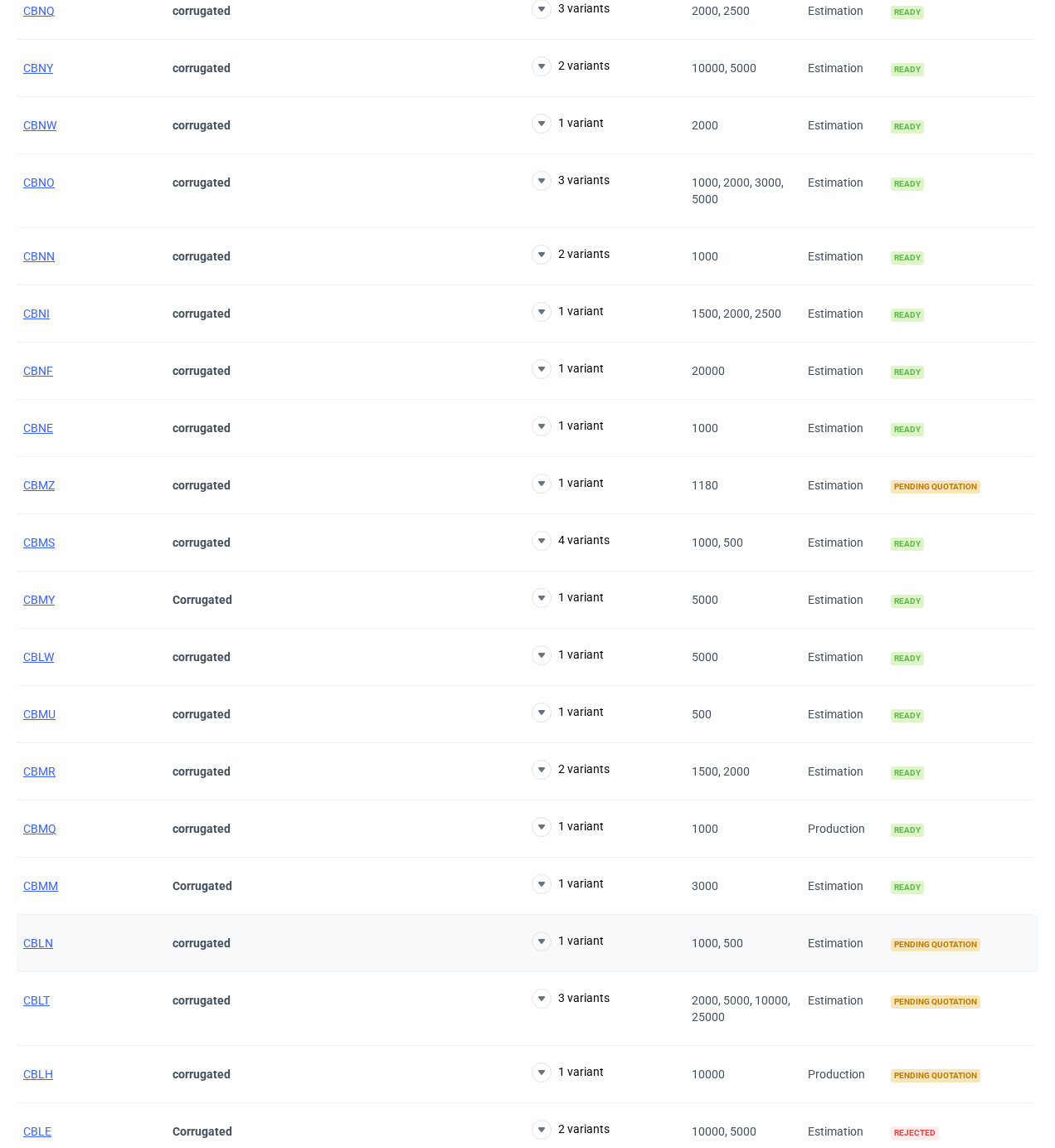
scroll to position [1548, 0]
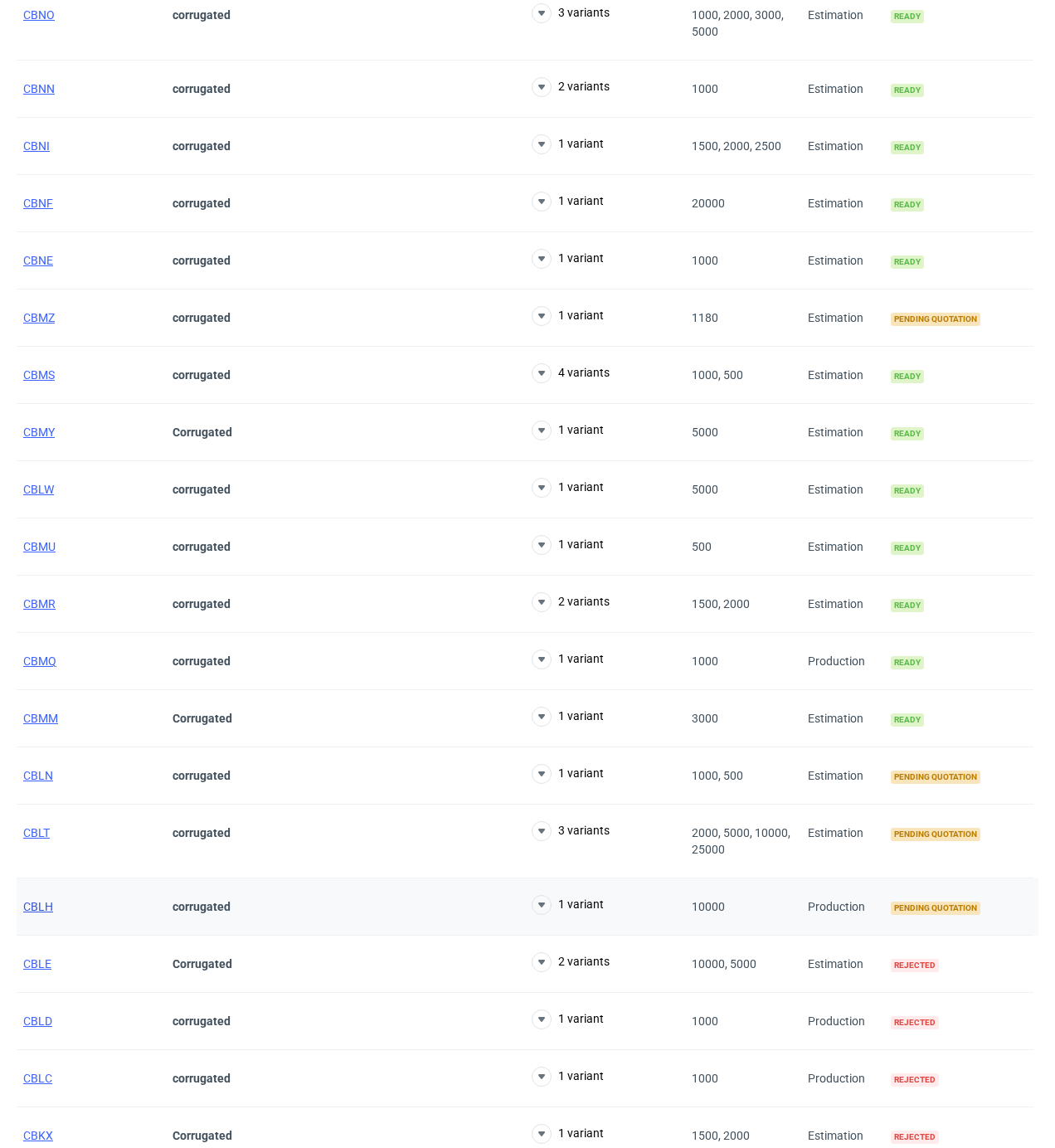
click at [42, 913] on span "CBLH" at bounding box center [38, 907] width 30 height 13
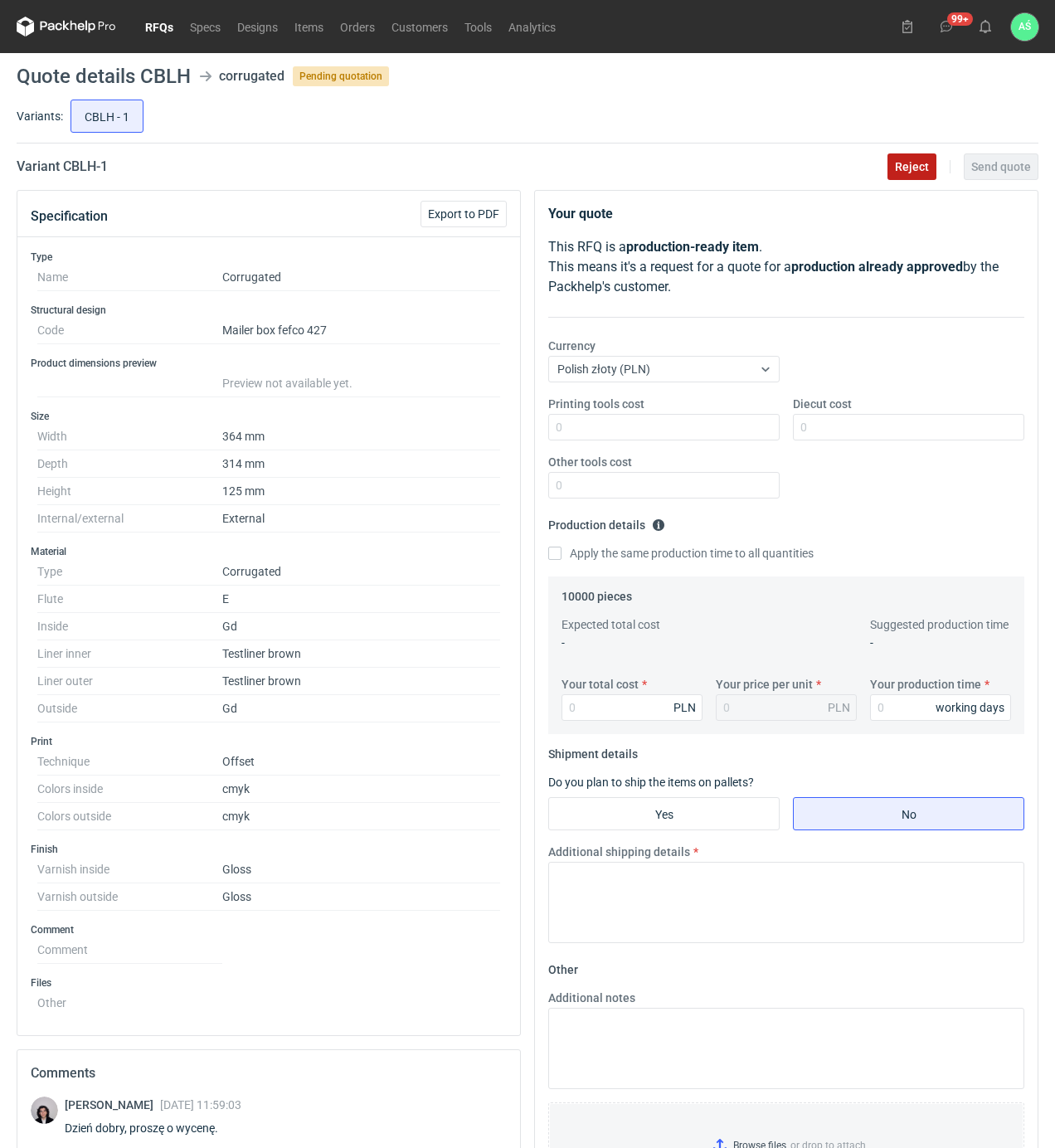
click at [902, 167] on span "Reject" at bounding box center [912, 167] width 34 height 12
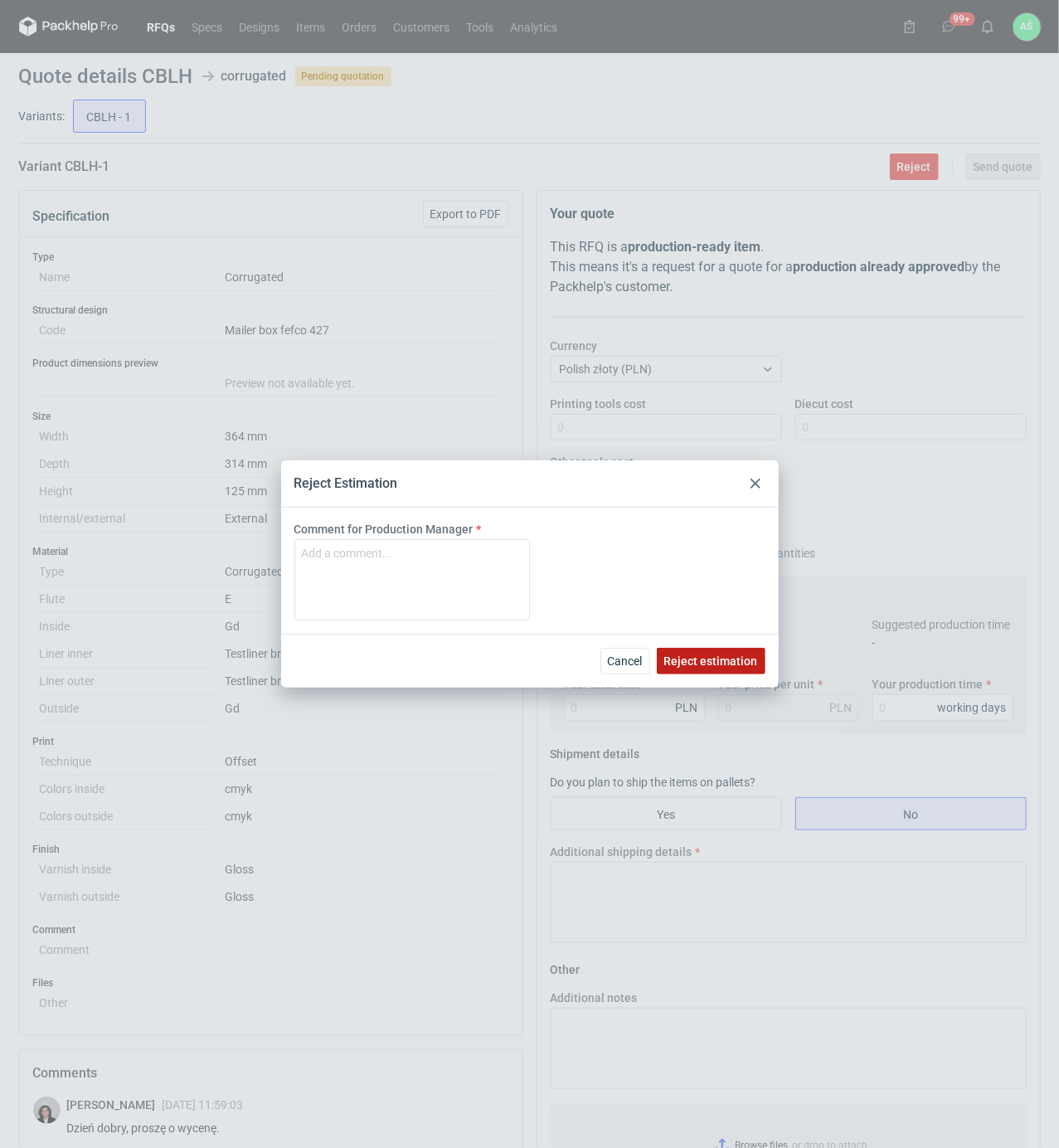
click at [682, 657] on span "Reject estimation" at bounding box center [710, 660] width 93 height 12
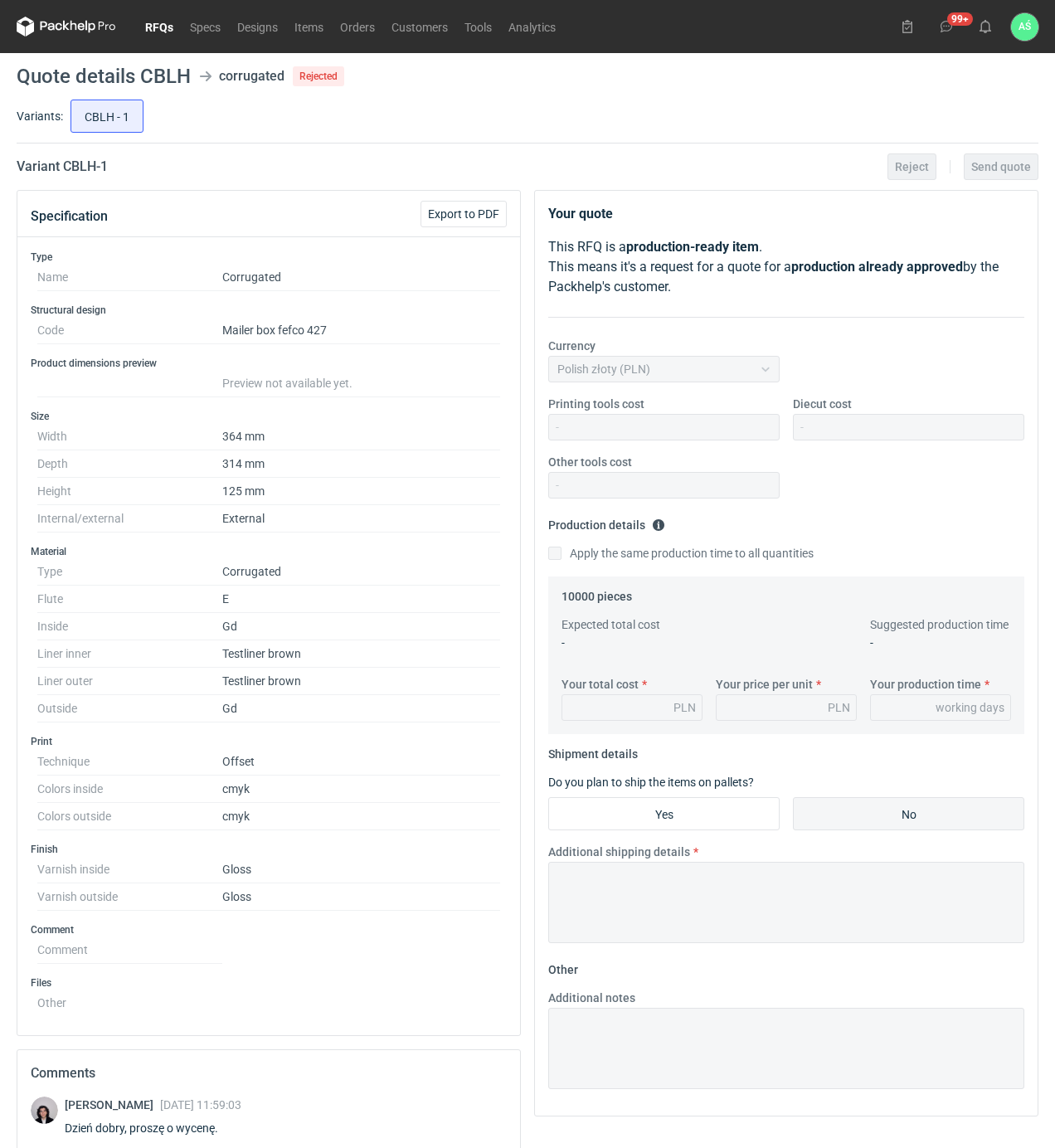
click at [156, 21] on link "RFQs" at bounding box center [159, 27] width 44 height 20
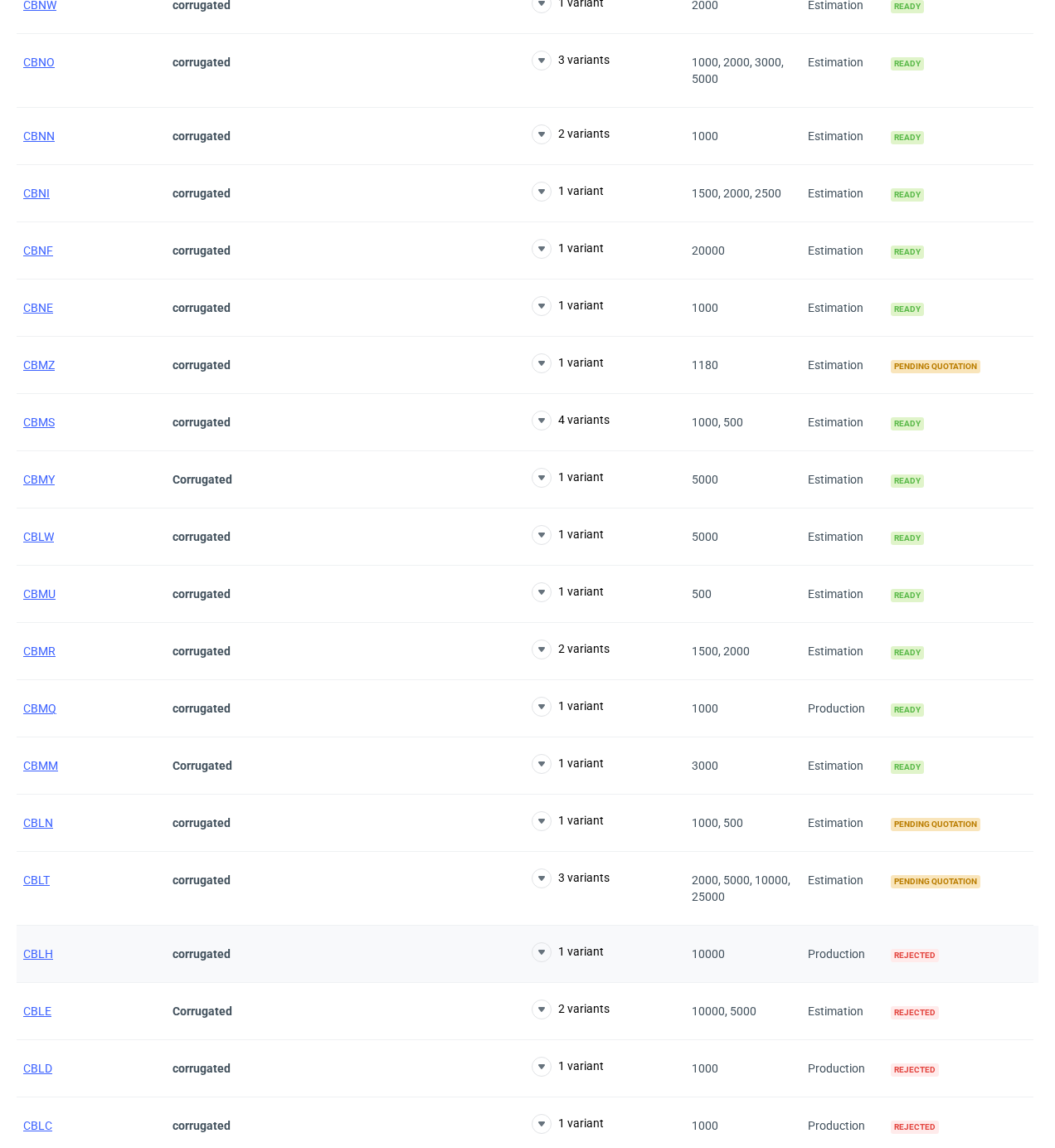
scroll to position [1659, 0]
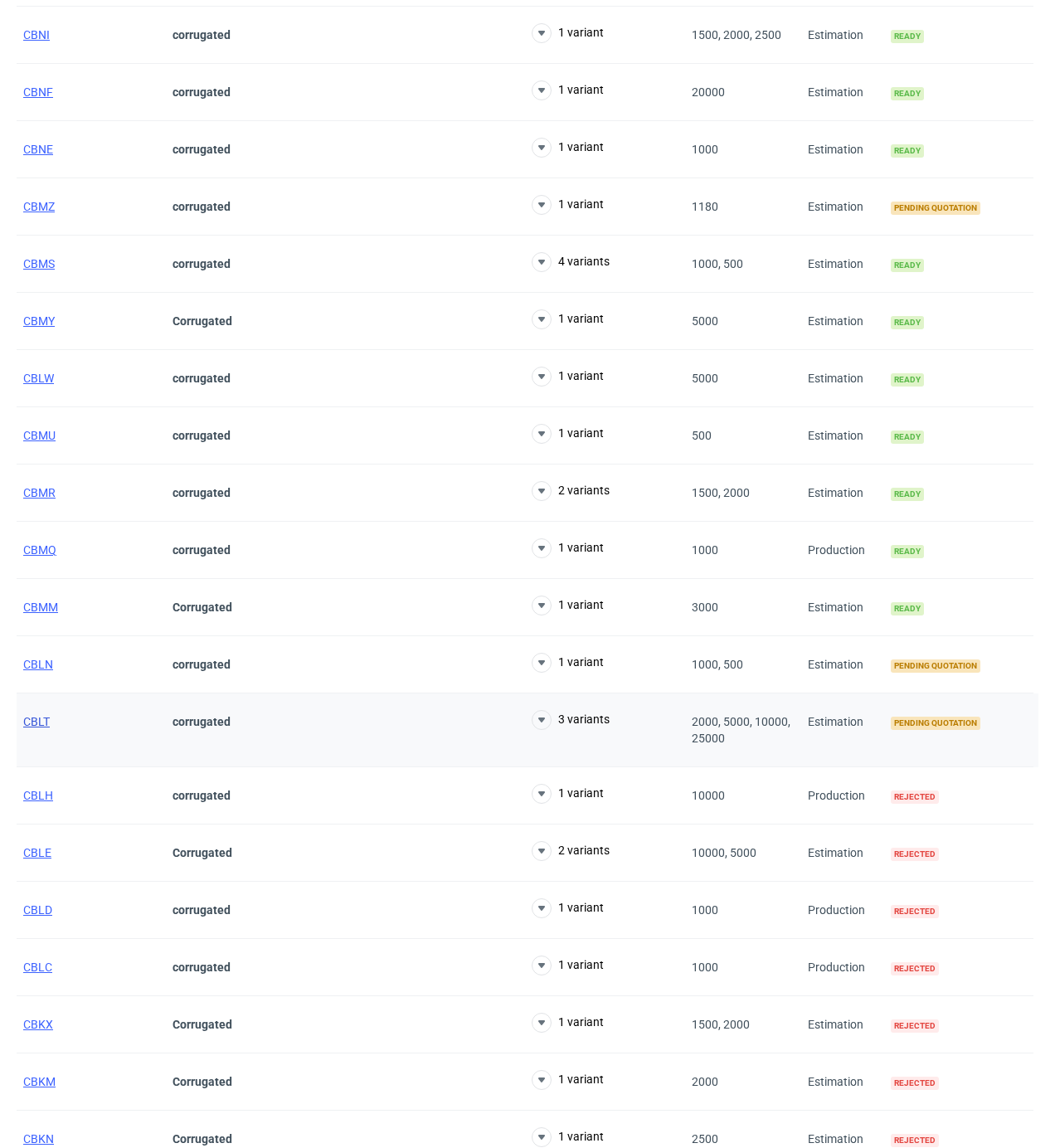
click at [34, 726] on span "CBLT" at bounding box center [36, 722] width 27 height 13
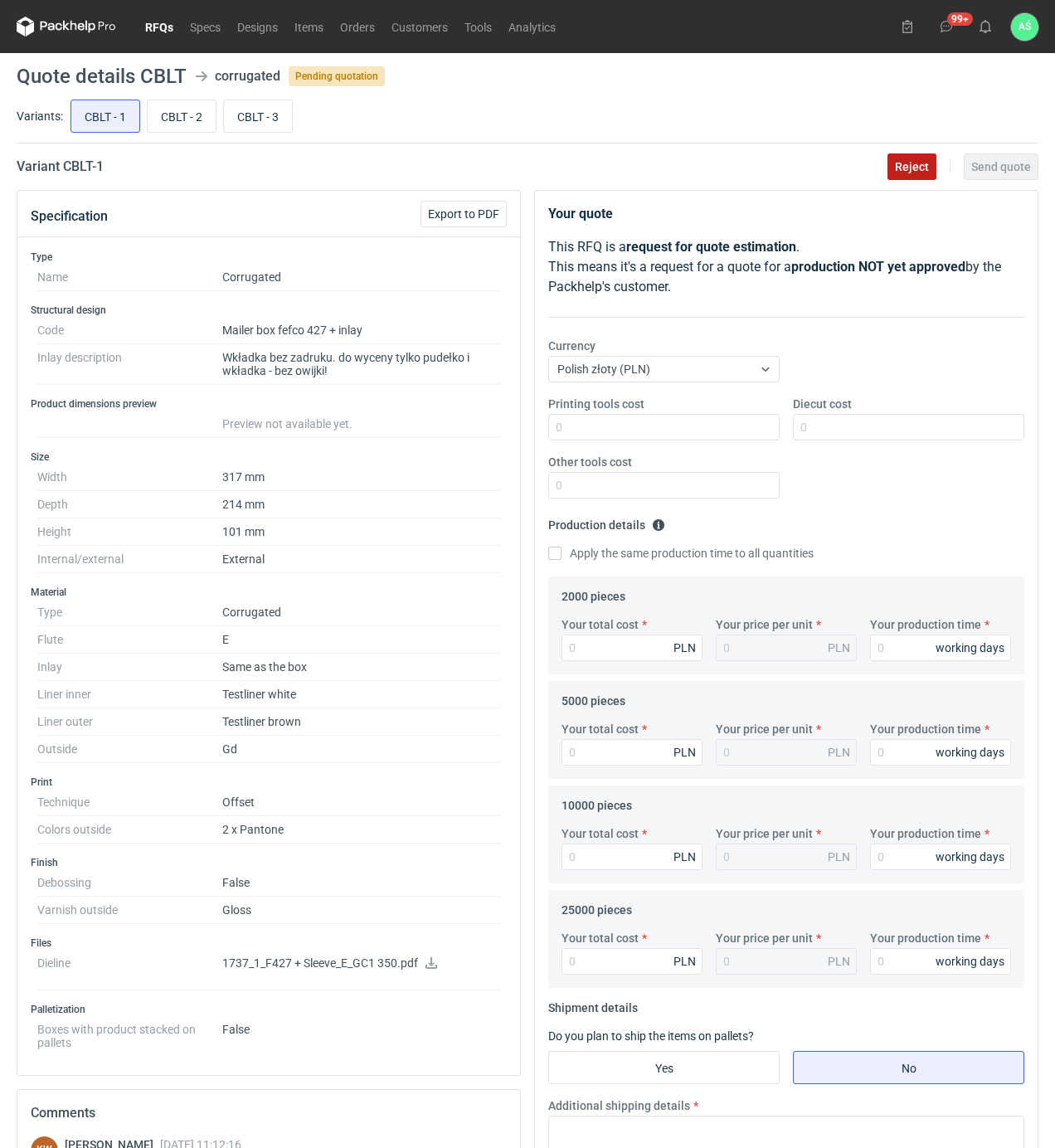
click at [902, 164] on span "Reject" at bounding box center [912, 167] width 34 height 12
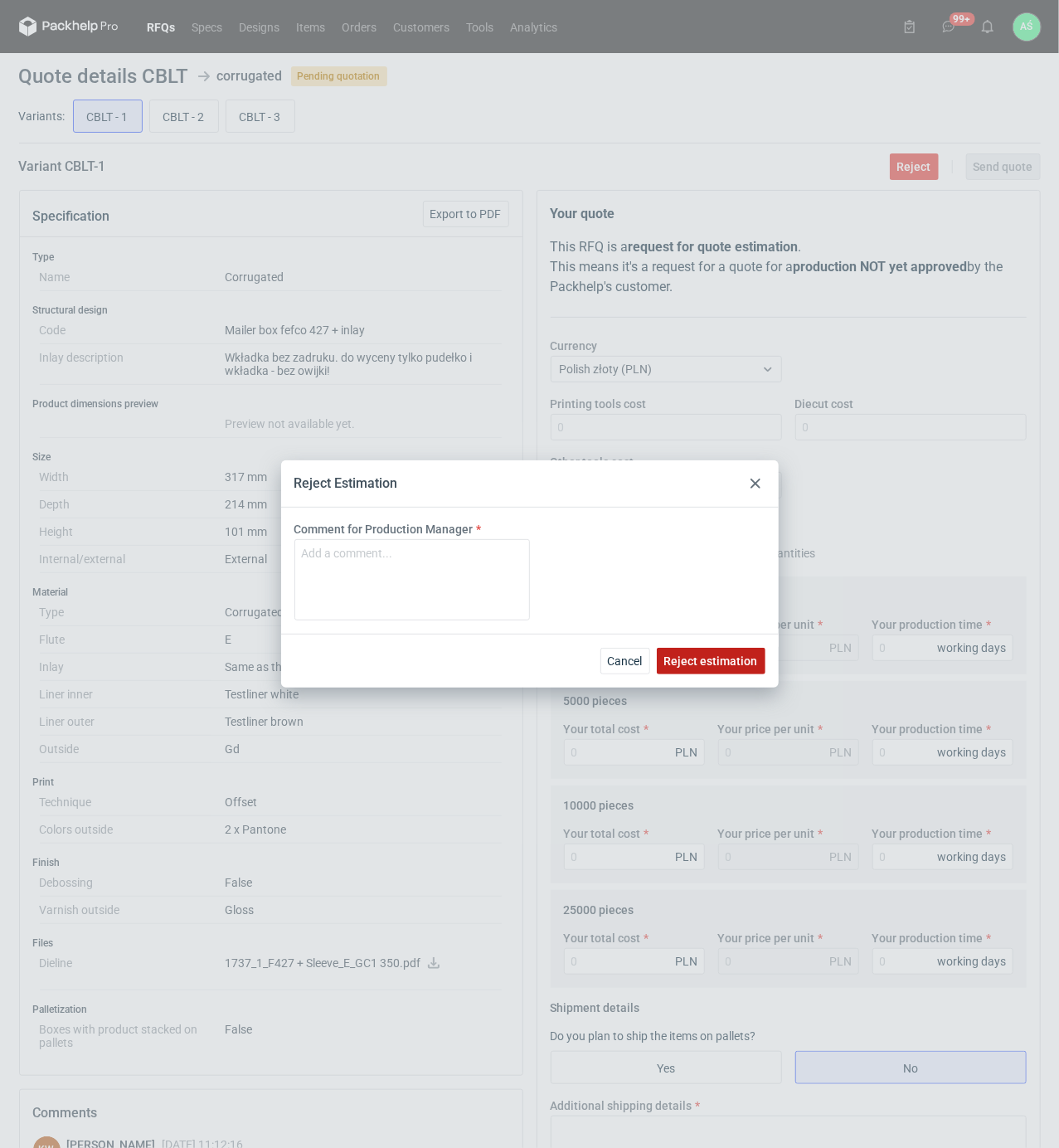
click at [716, 663] on span "Reject estimation" at bounding box center [710, 660] width 93 height 12
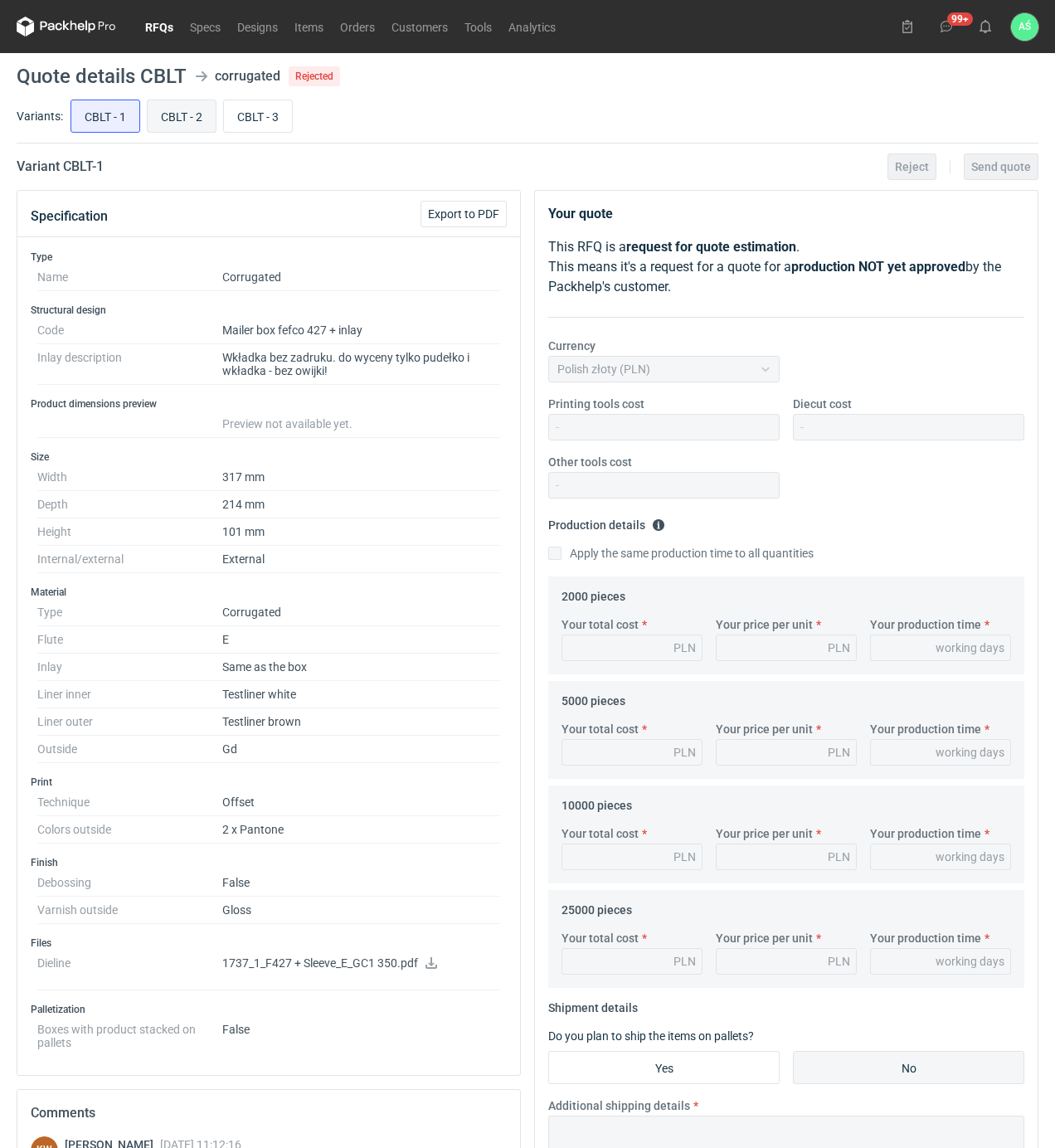
click at [180, 109] on input "CBLT - 2" at bounding box center [182, 116] width 68 height 31
radio input "true"
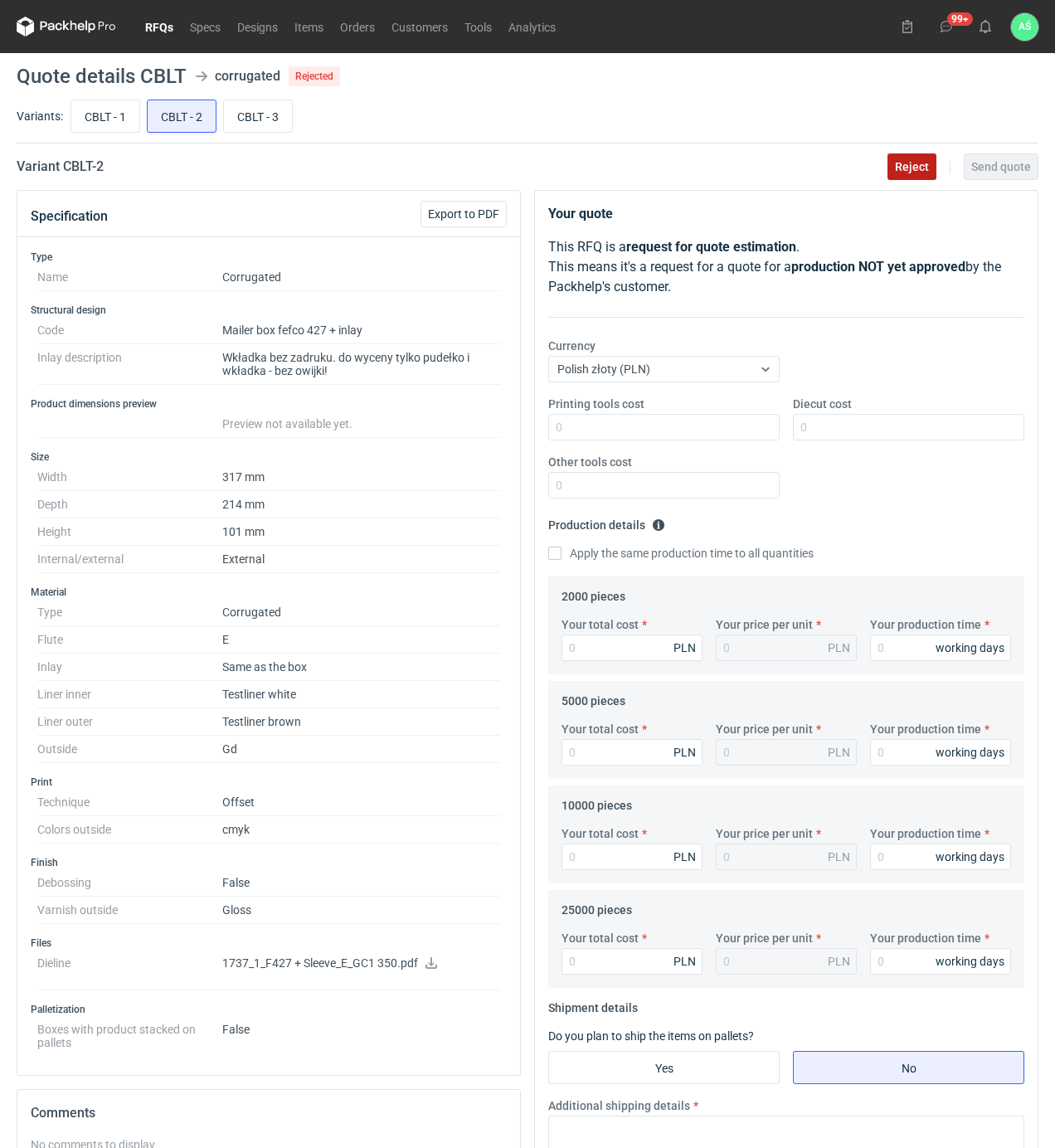
click at [914, 163] on span "Reject" at bounding box center [912, 167] width 34 height 12
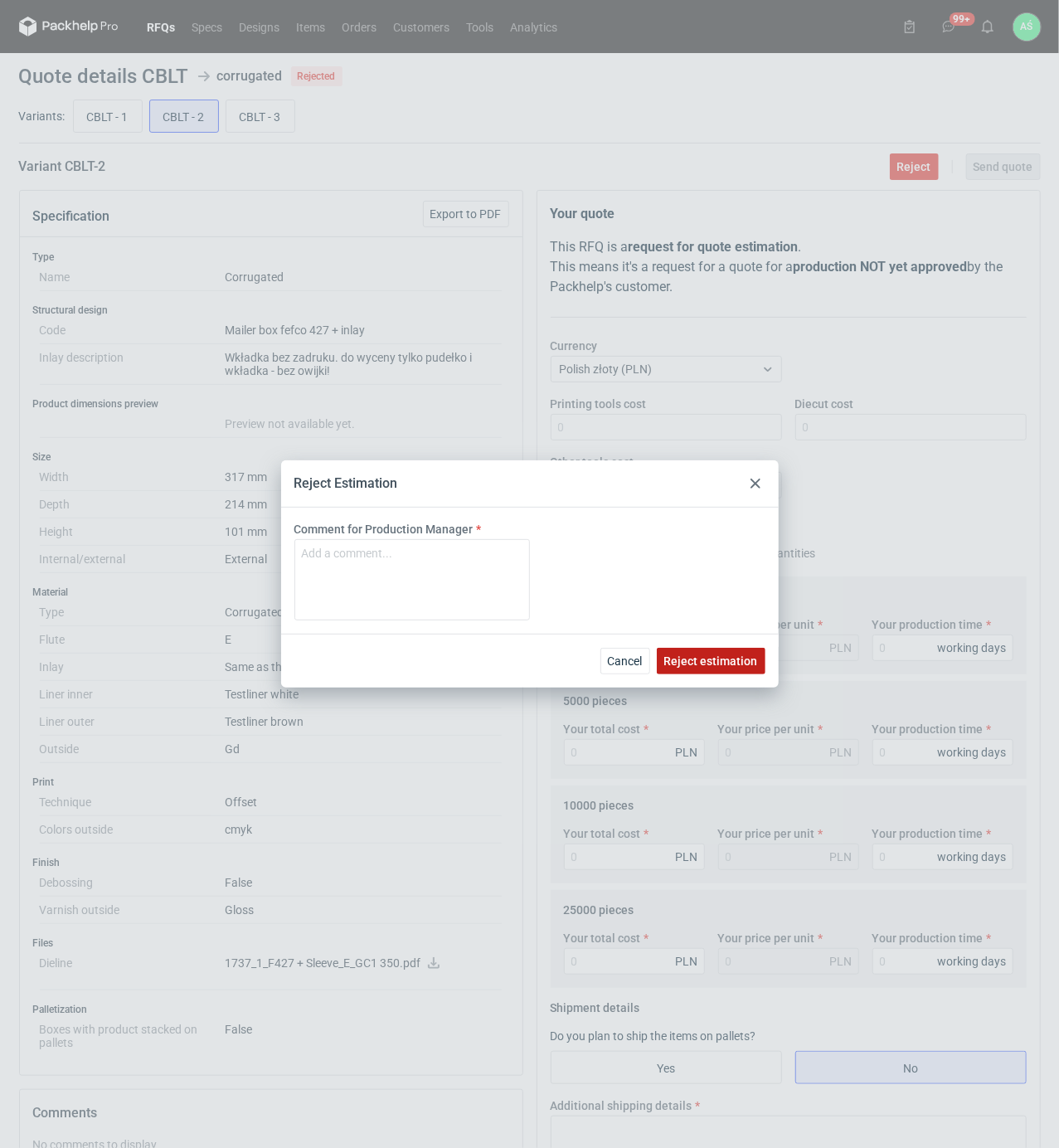
click at [733, 661] on span "Reject estimation" at bounding box center [710, 660] width 93 height 12
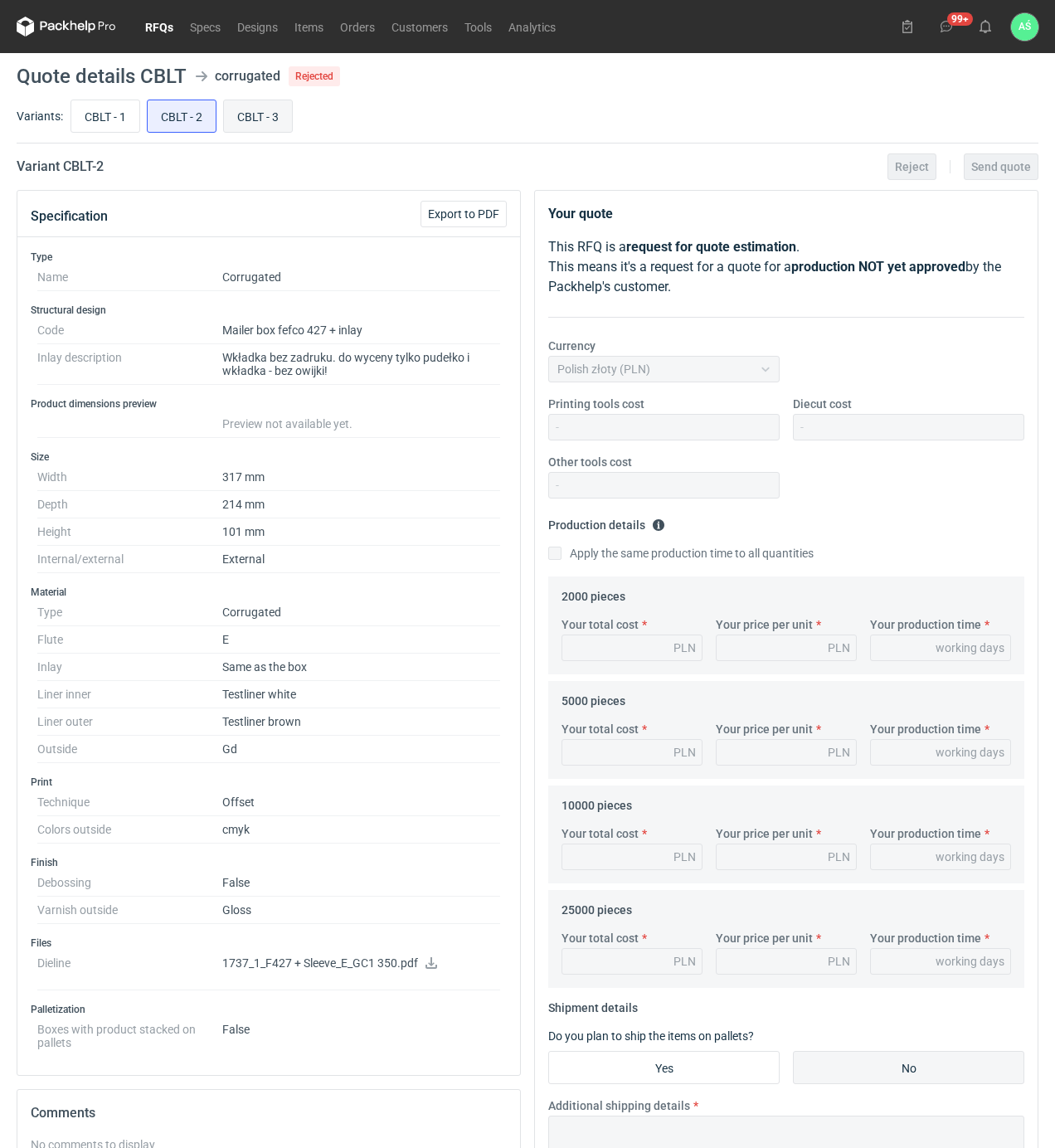
click at [249, 107] on input "CBLT - 3" at bounding box center [258, 116] width 68 height 31
radio input "true"
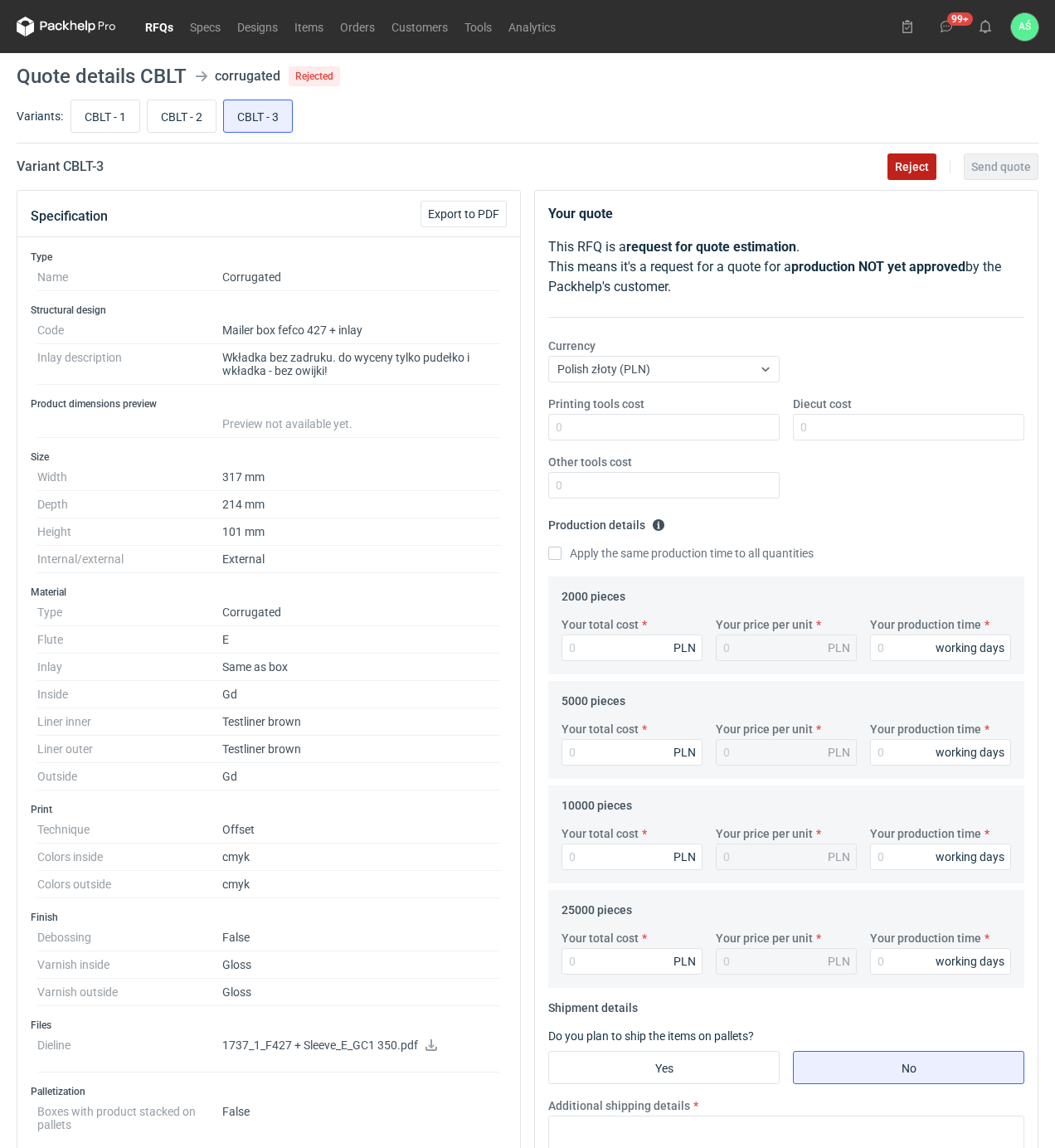
click at [904, 170] on span "Reject" at bounding box center [912, 167] width 34 height 12
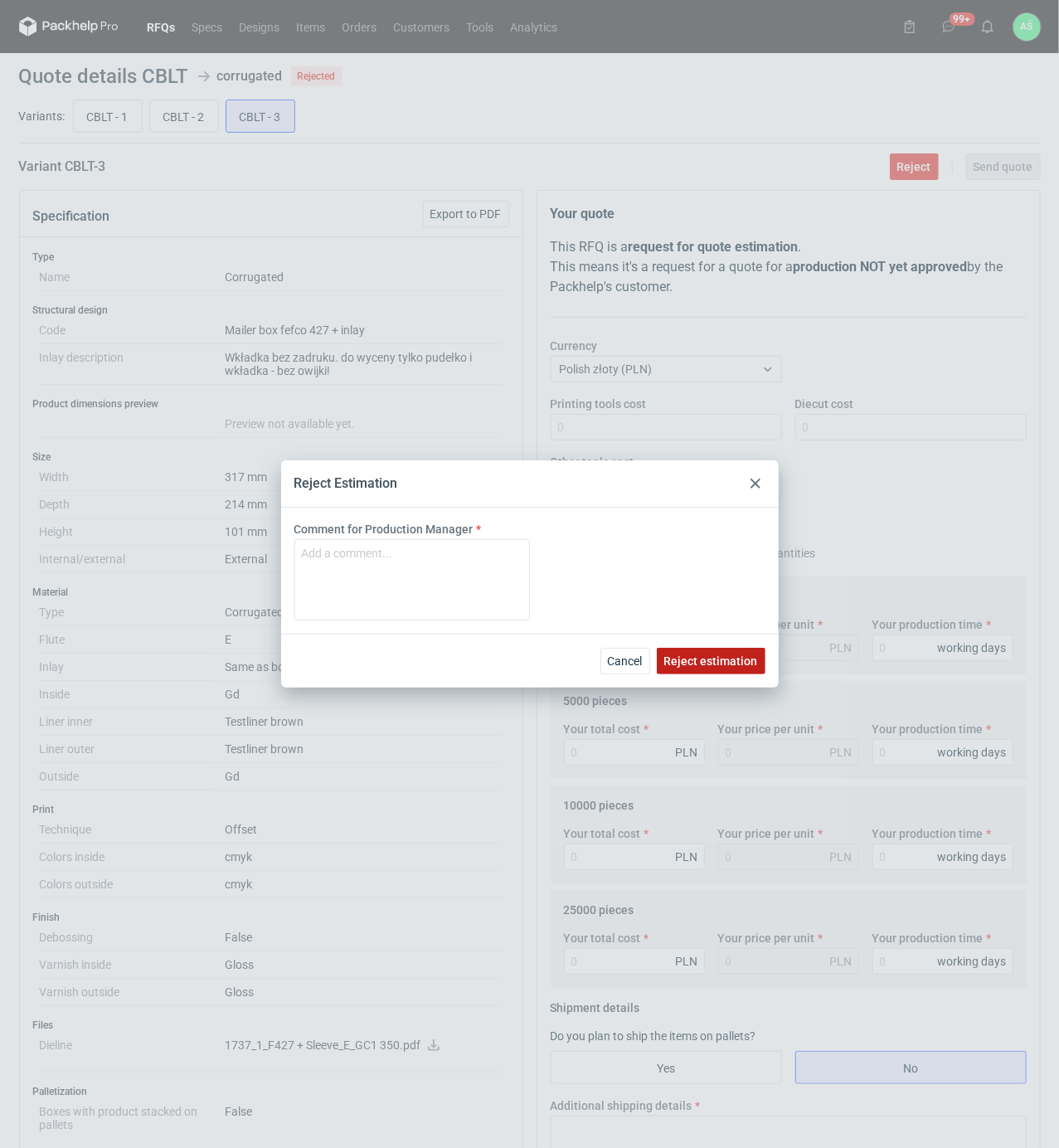
click at [717, 668] on button "Reject estimation" at bounding box center [710, 660] width 108 height 27
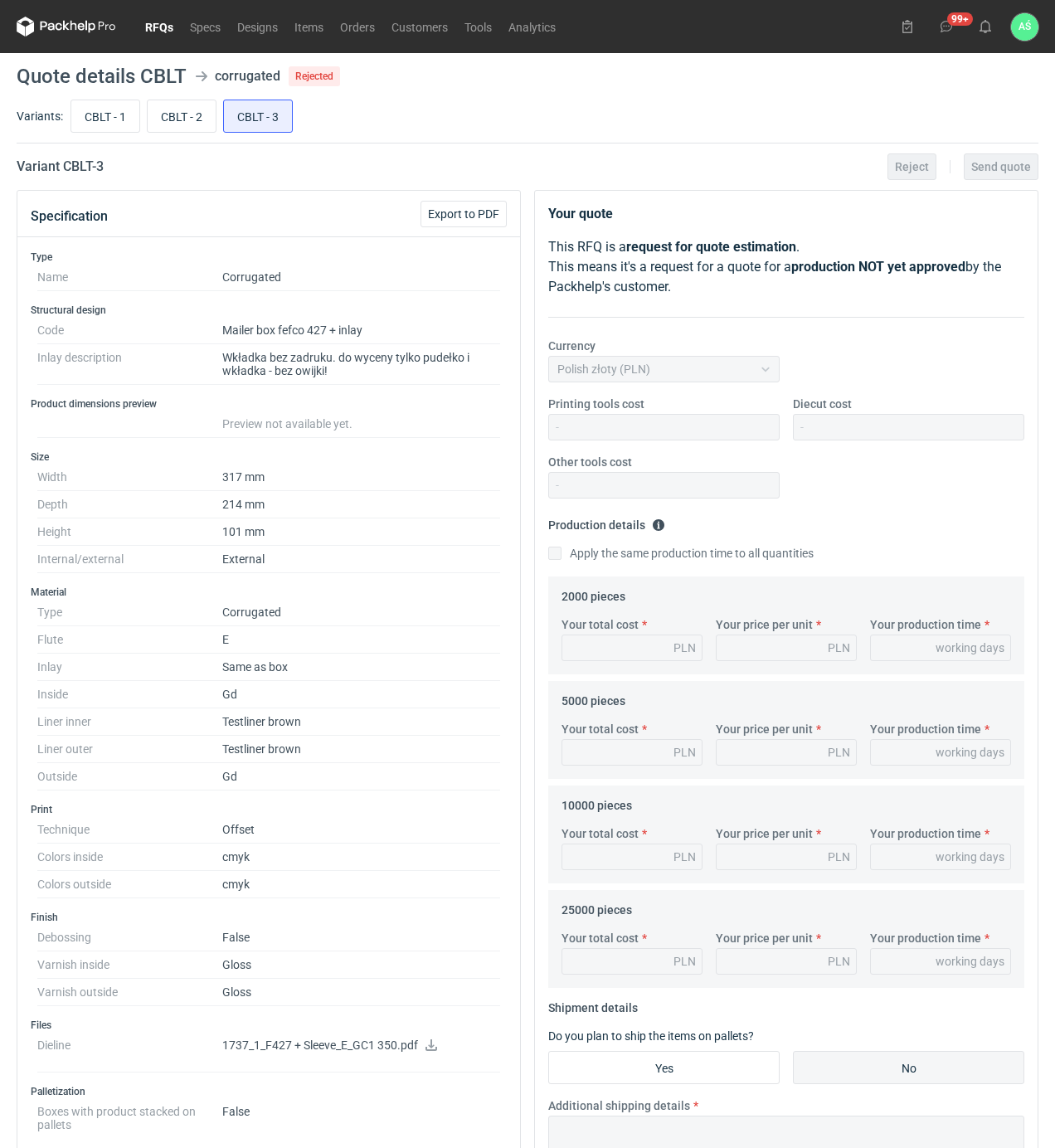
click at [160, 24] on link "RFQs" at bounding box center [159, 27] width 44 height 20
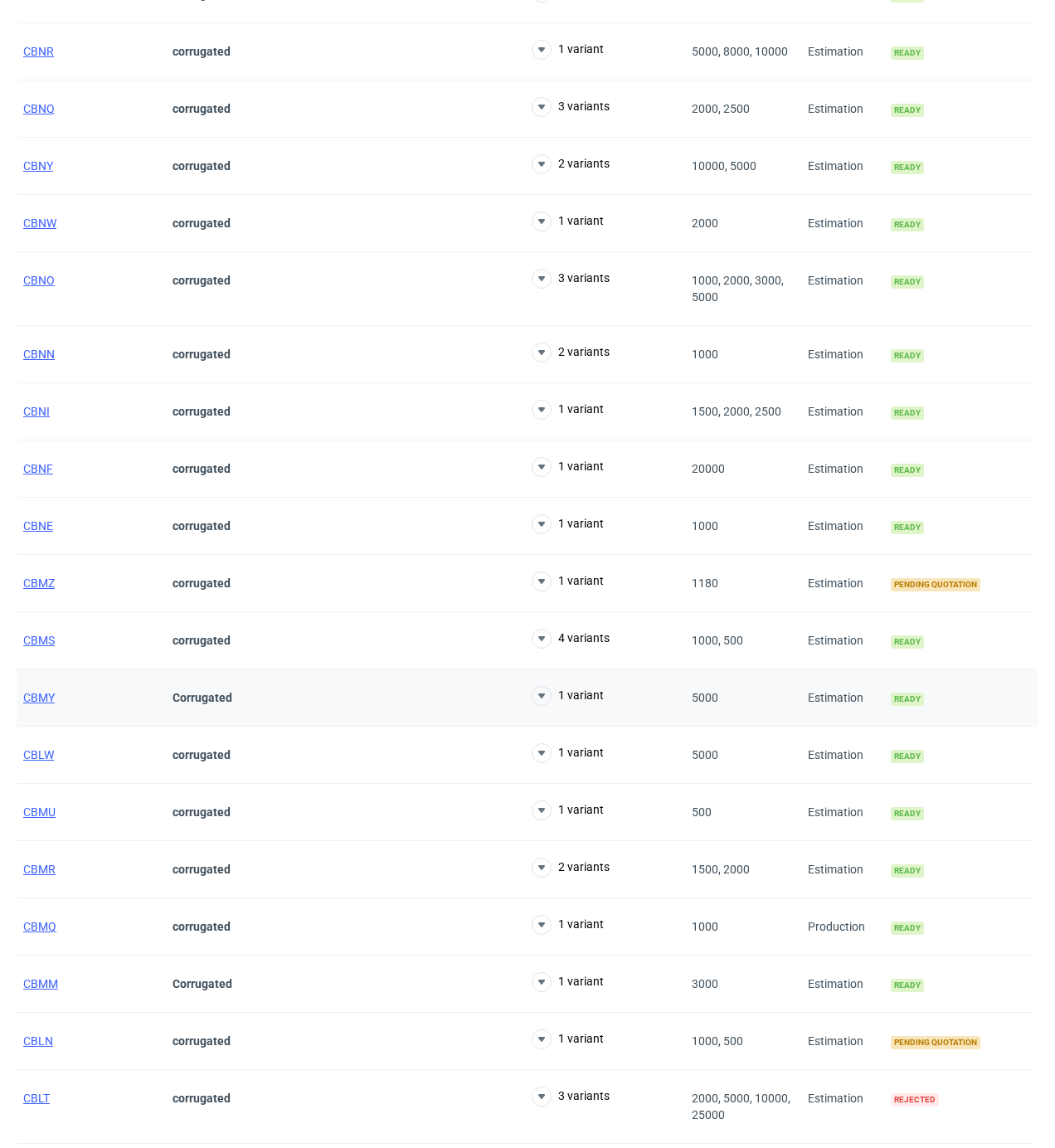
scroll to position [1437, 0]
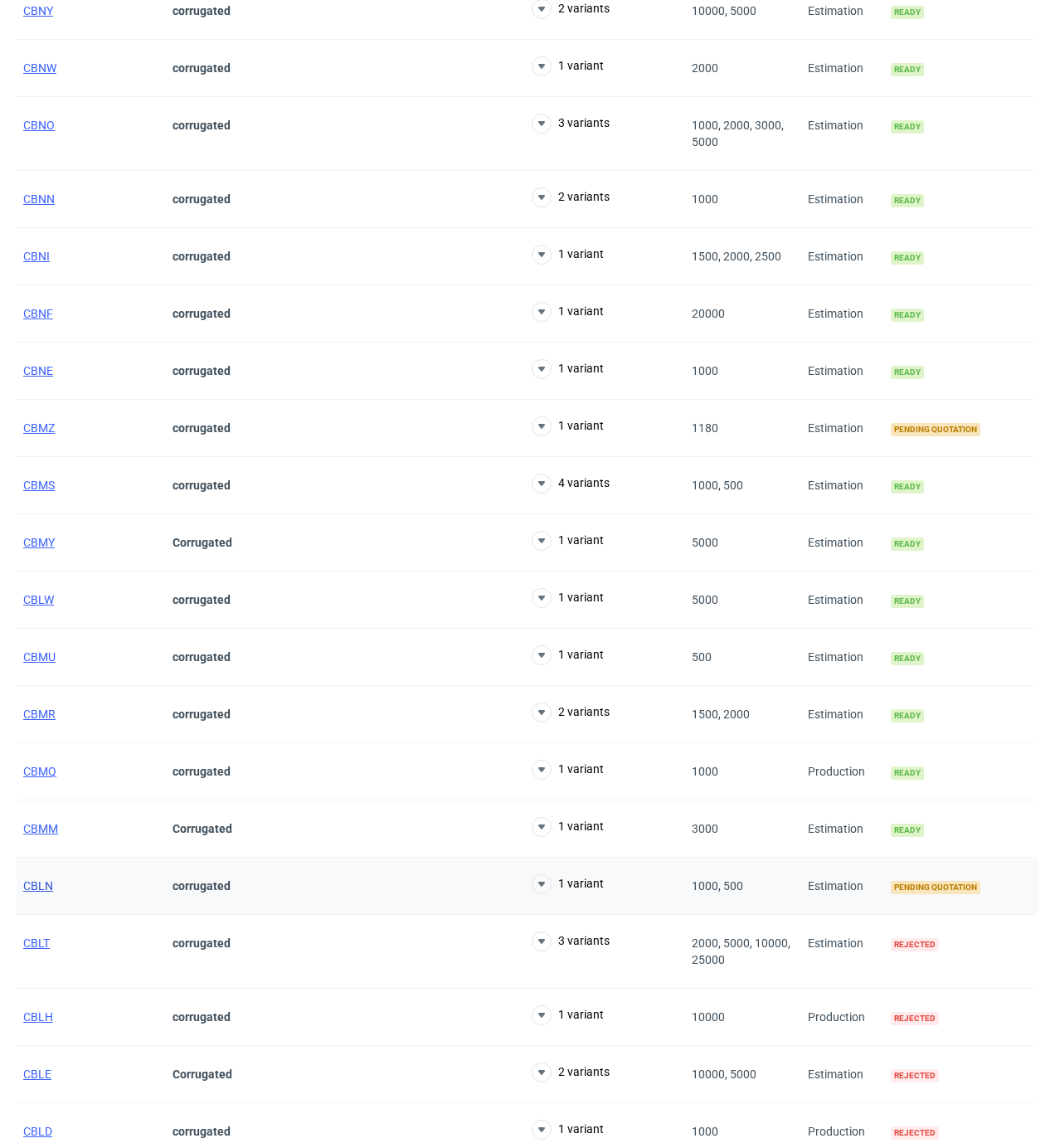
click at [28, 892] on span "CBLN" at bounding box center [38, 885] width 30 height 13
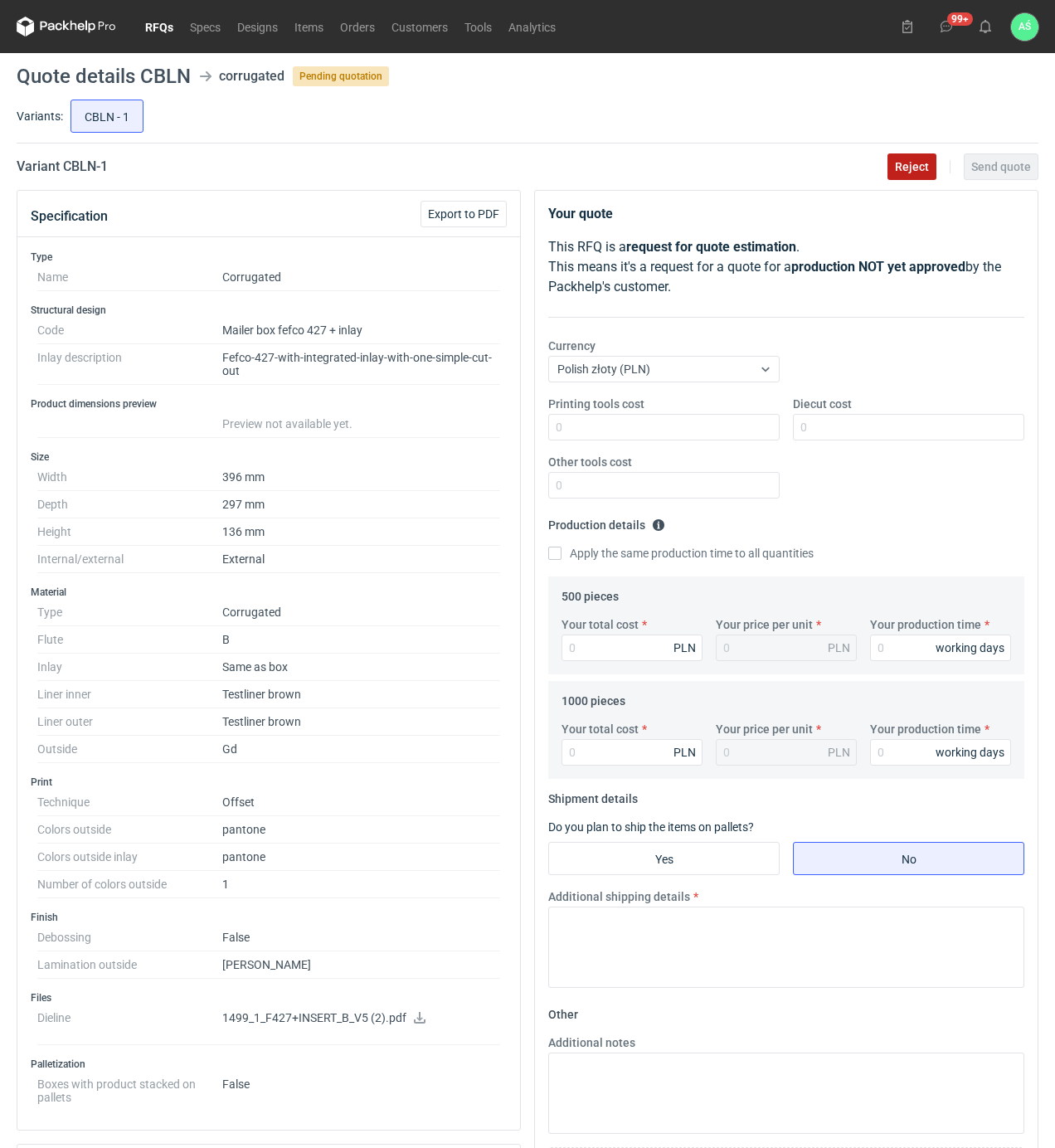
click at [907, 167] on span "Reject" at bounding box center [912, 167] width 34 height 12
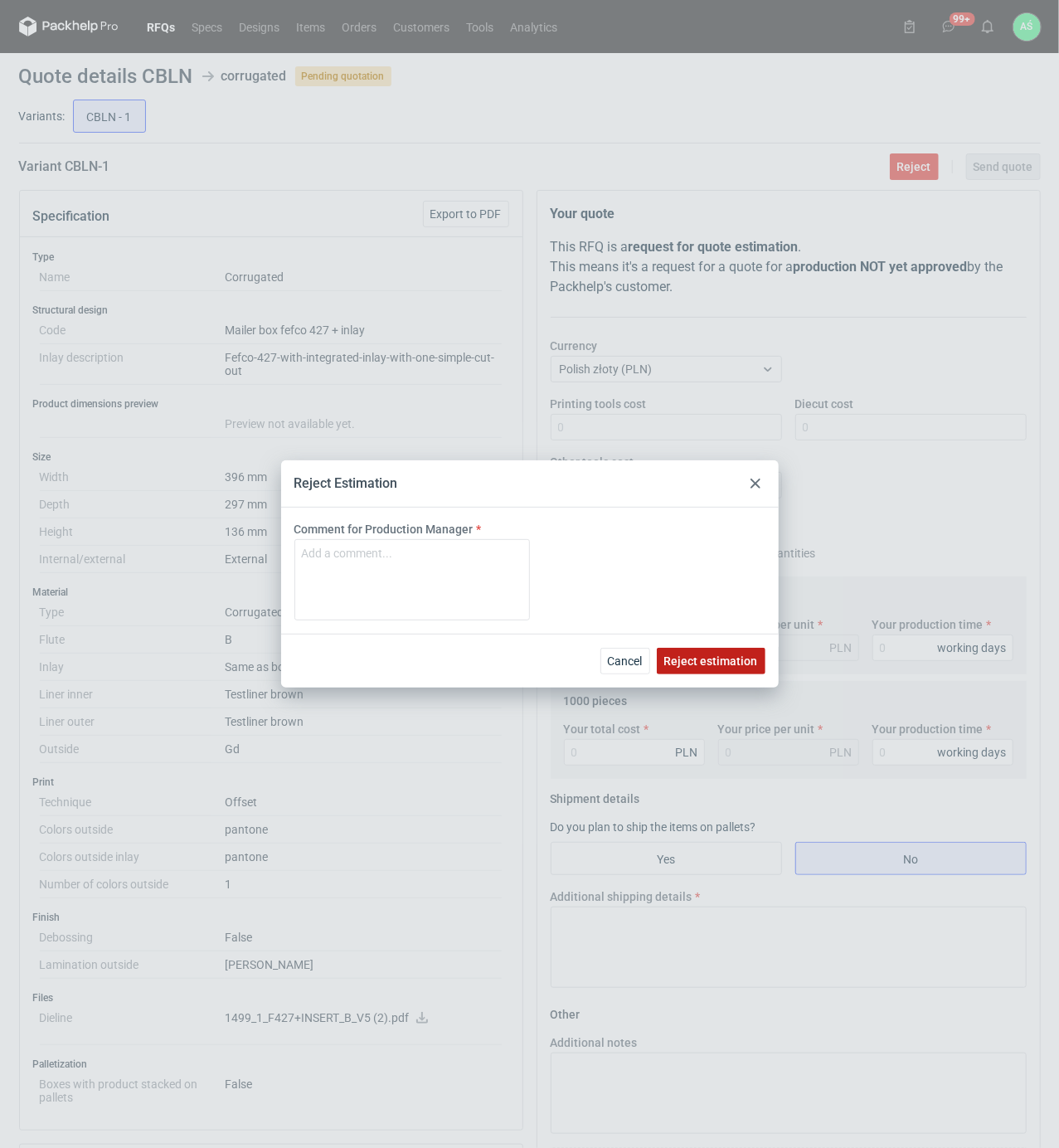
click at [711, 668] on button "Reject estimation" at bounding box center [710, 660] width 108 height 27
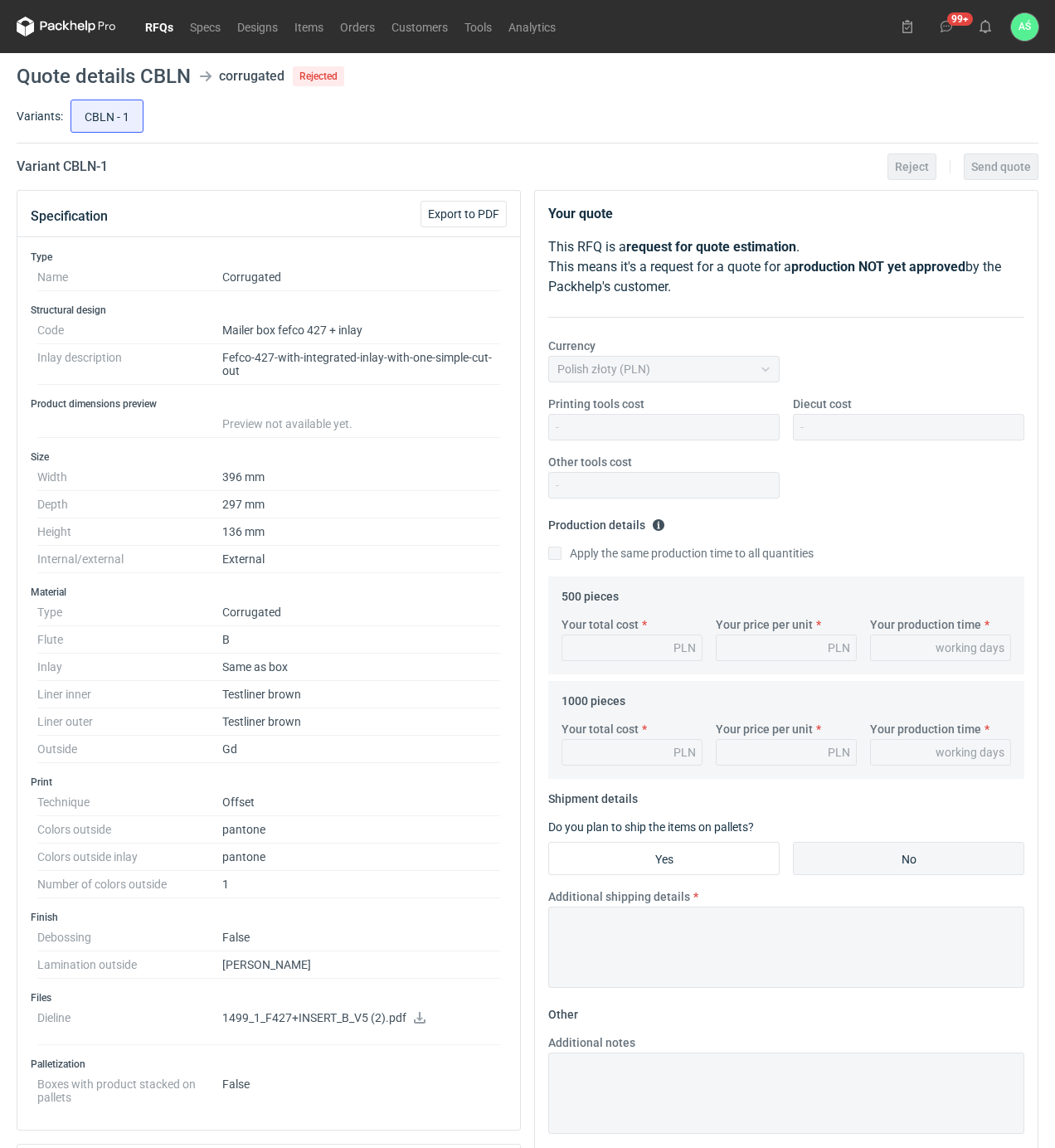
click at [157, 20] on link "RFQs" at bounding box center [159, 27] width 44 height 20
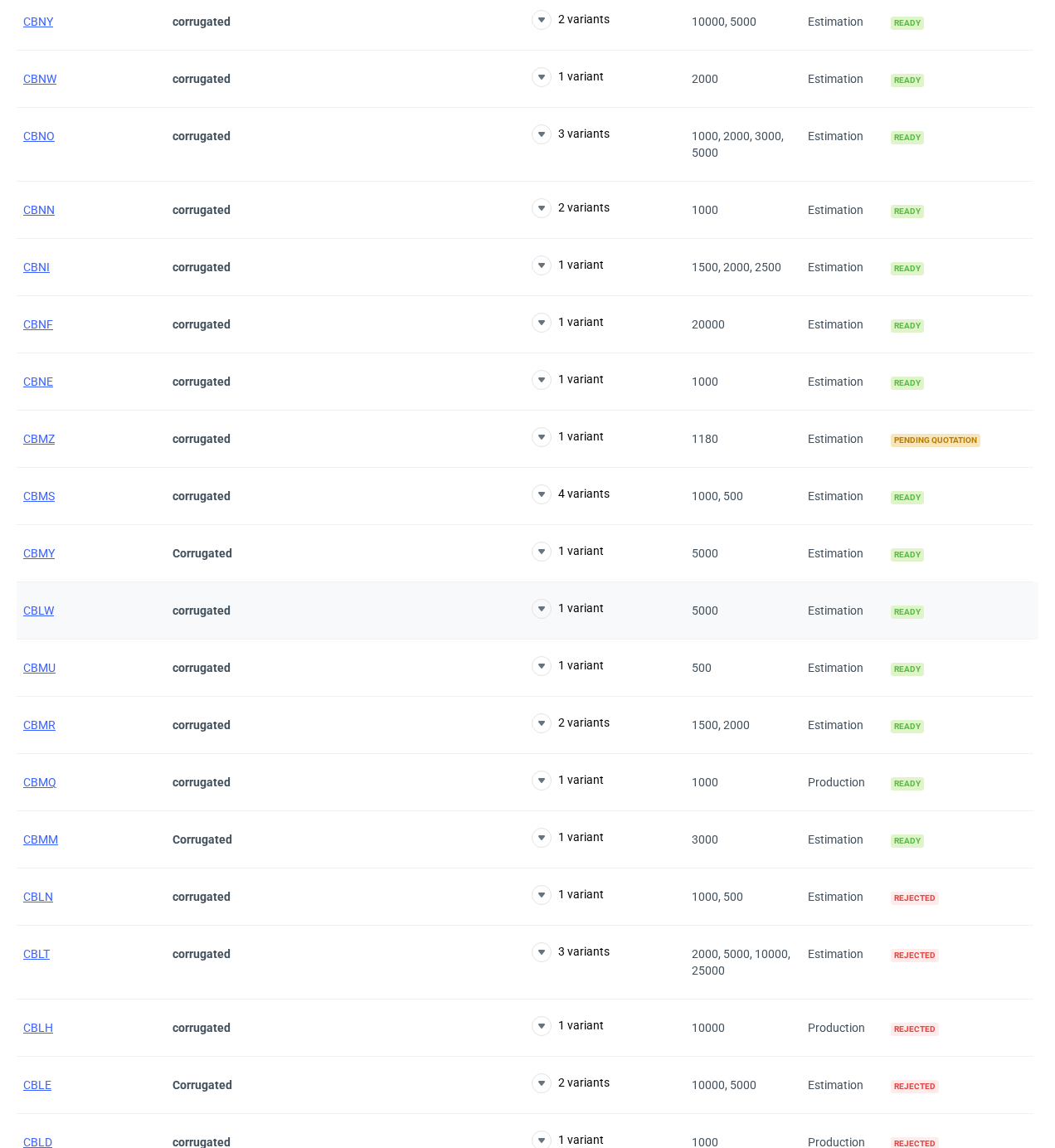
scroll to position [1437, 0]
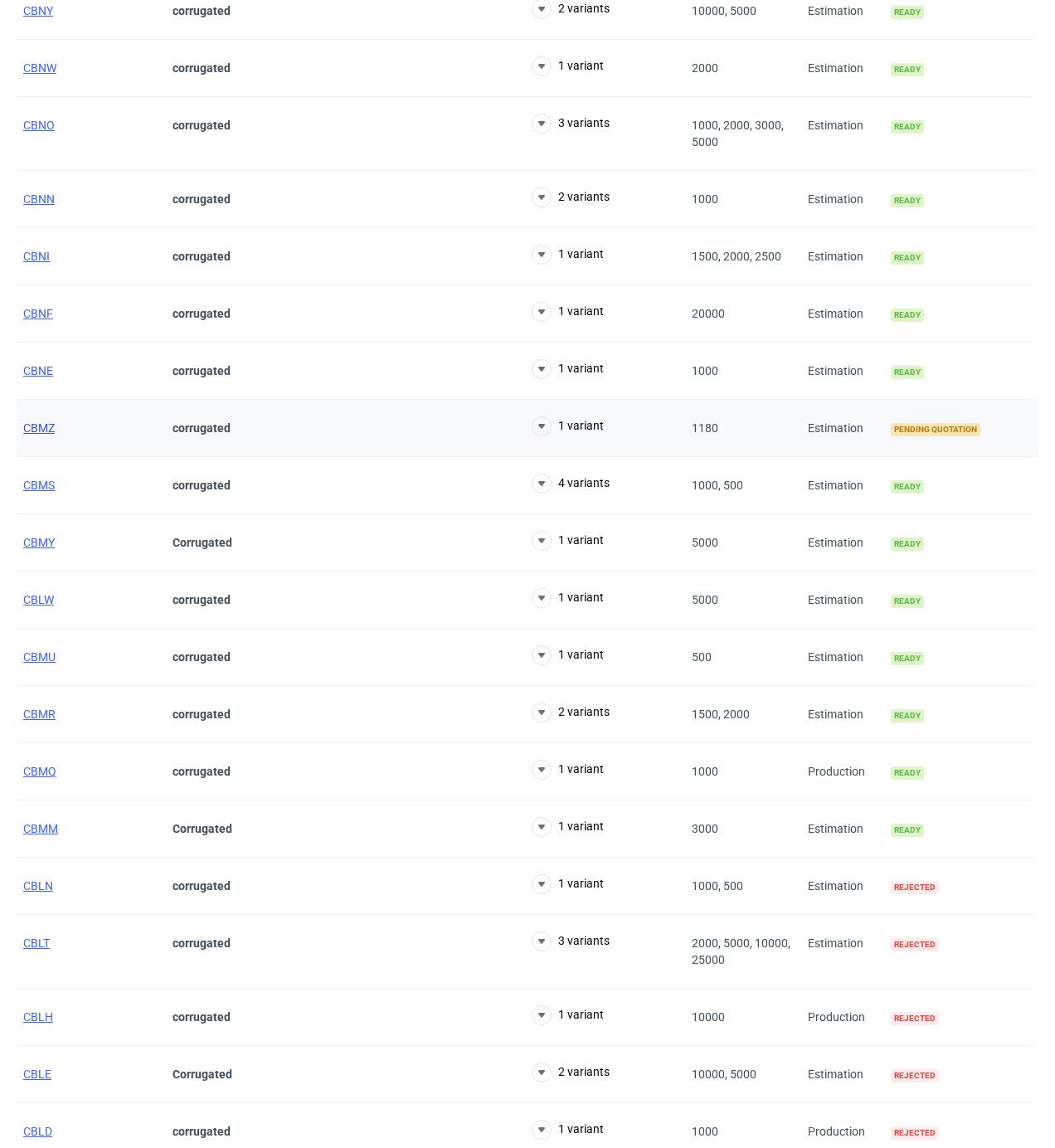
click at [44, 435] on span "CBMZ" at bounding box center [39, 427] width 31 height 13
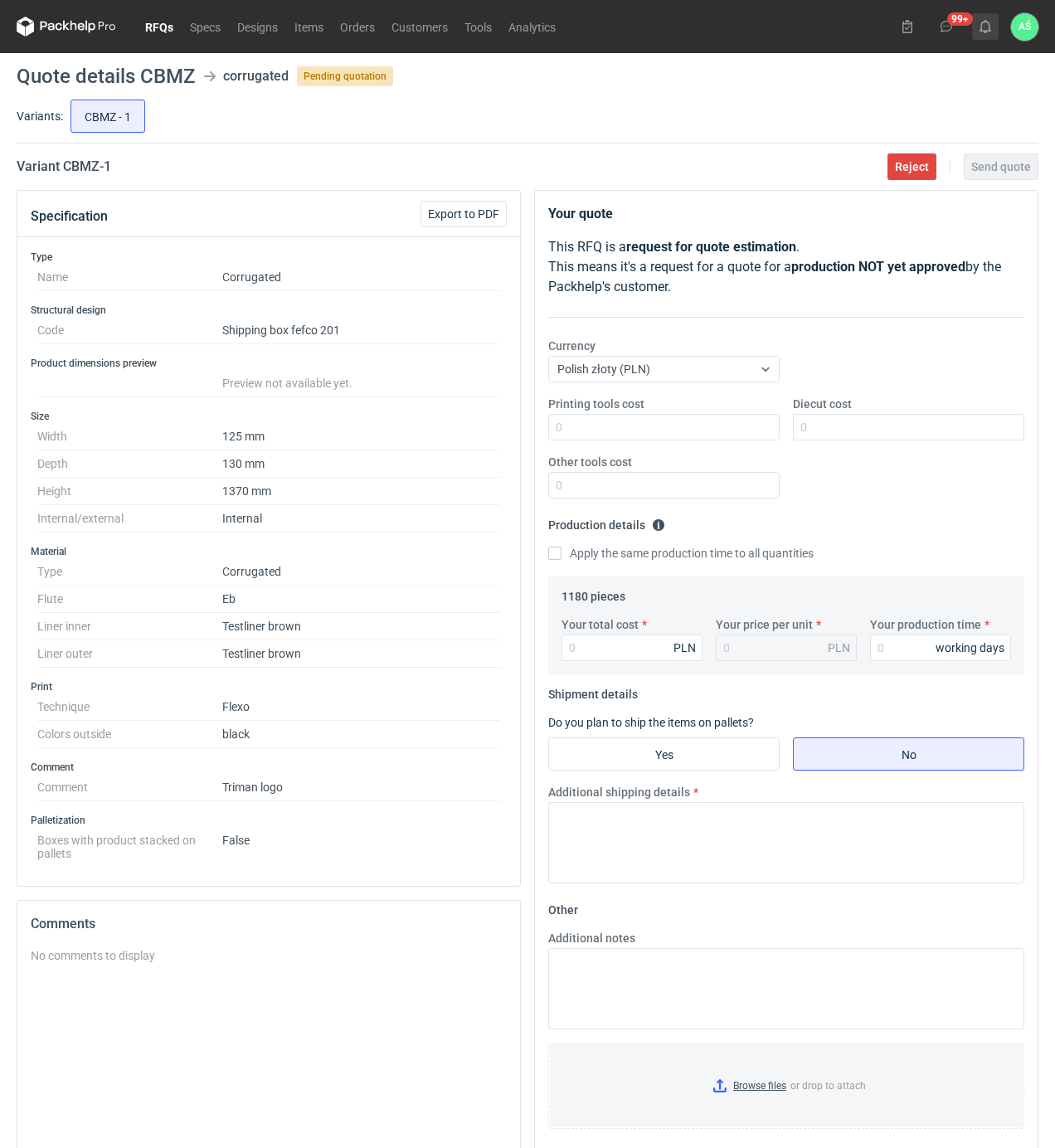
click at [983, 20] on icon at bounding box center [986, 27] width 13 height 13
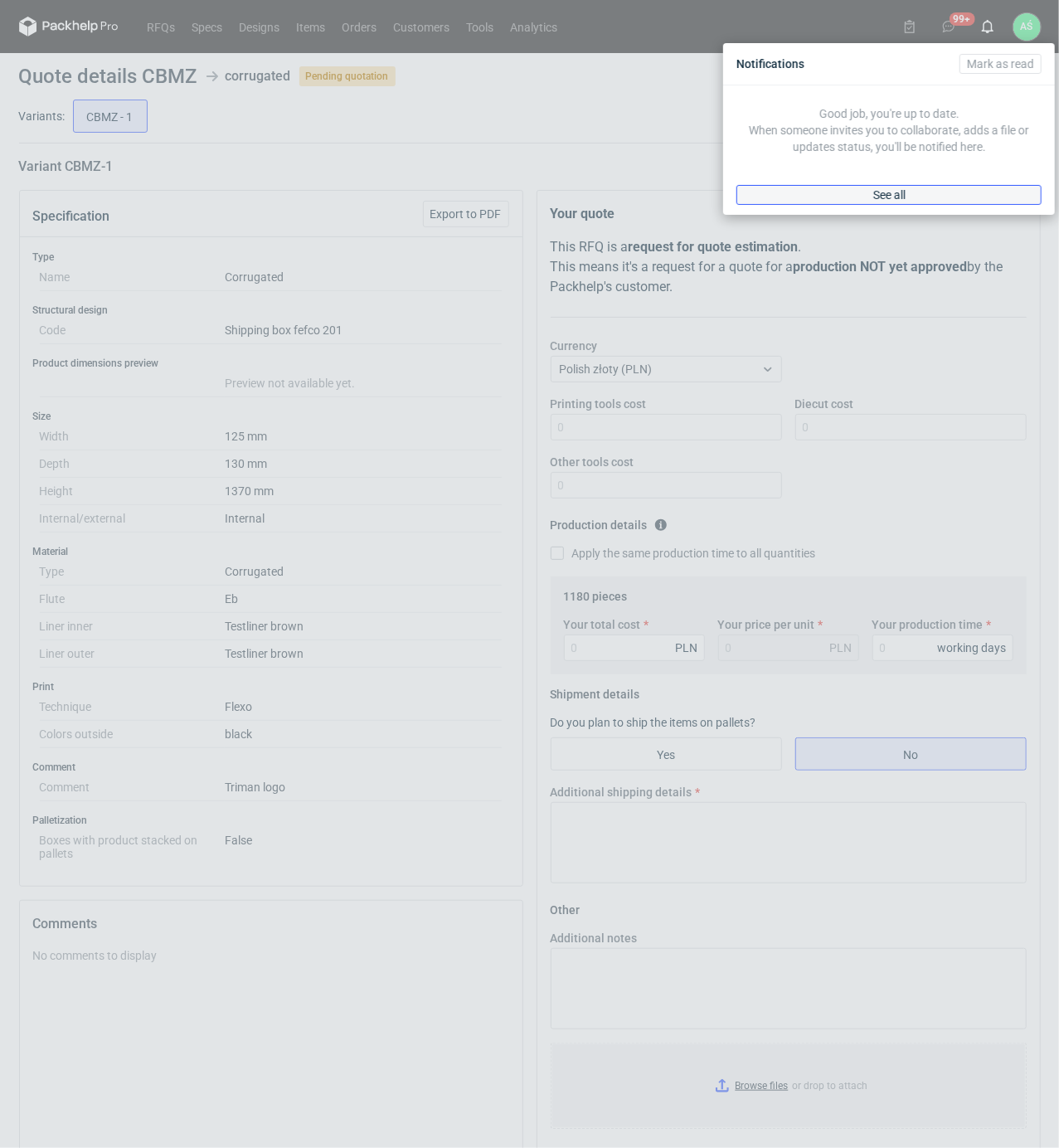
click at [884, 200] on span "See all" at bounding box center [889, 194] width 32 height 12
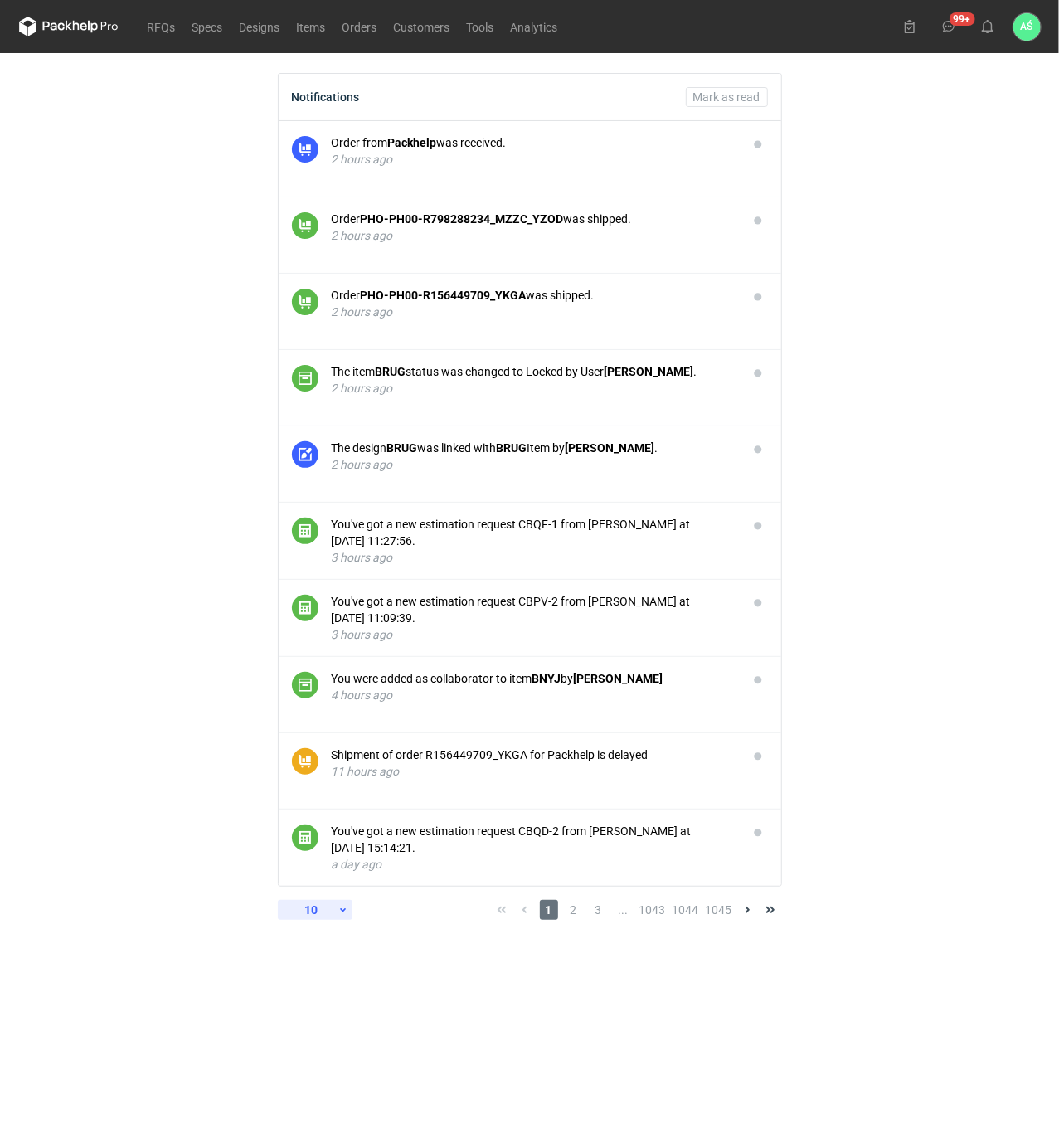
click at [315, 912] on div "10" at bounding box center [311, 909] width 54 height 23
click at [316, 1037] on div "60" at bounding box center [314, 1048] width 55 height 23
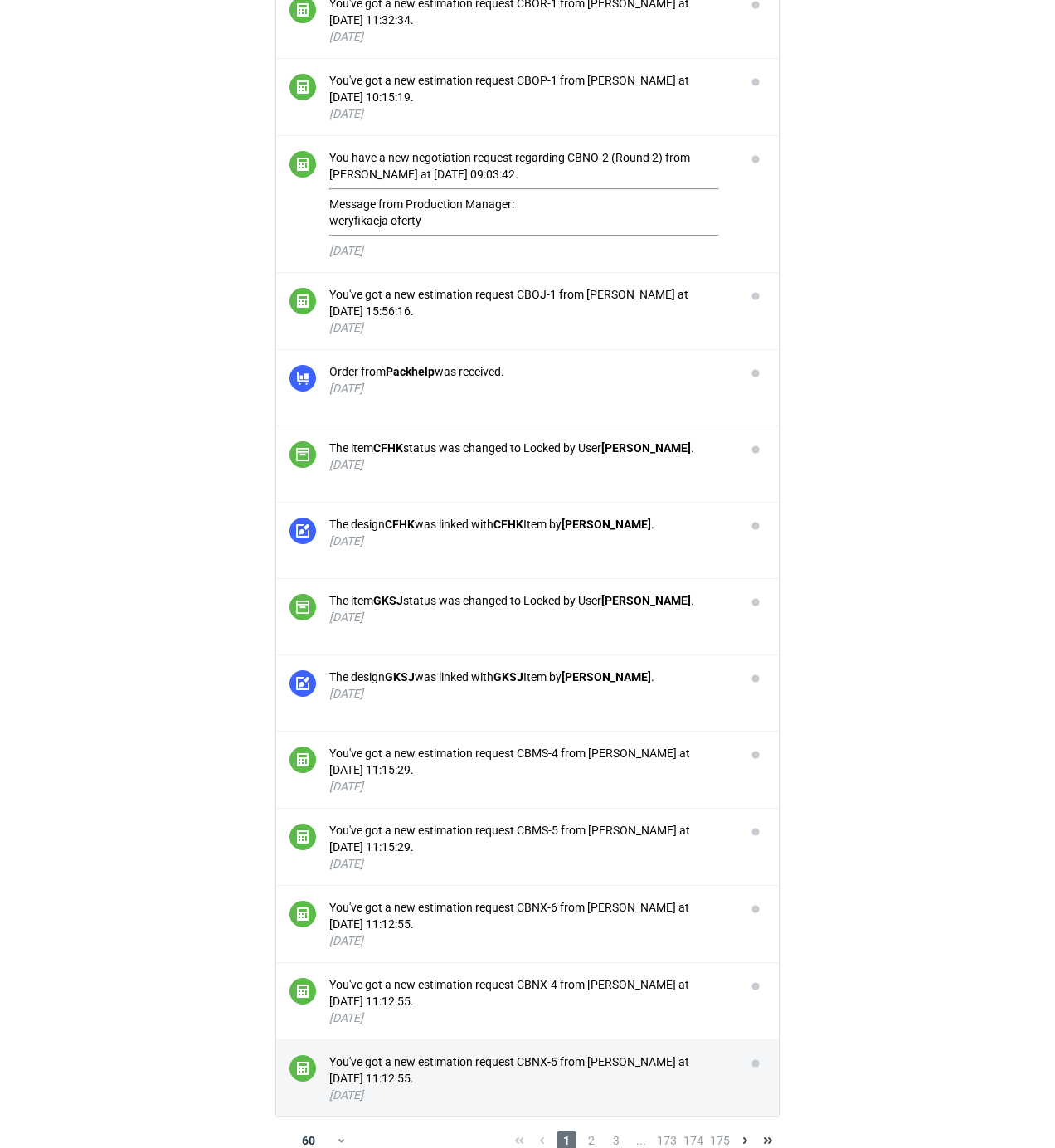
scroll to position [3944, 0]
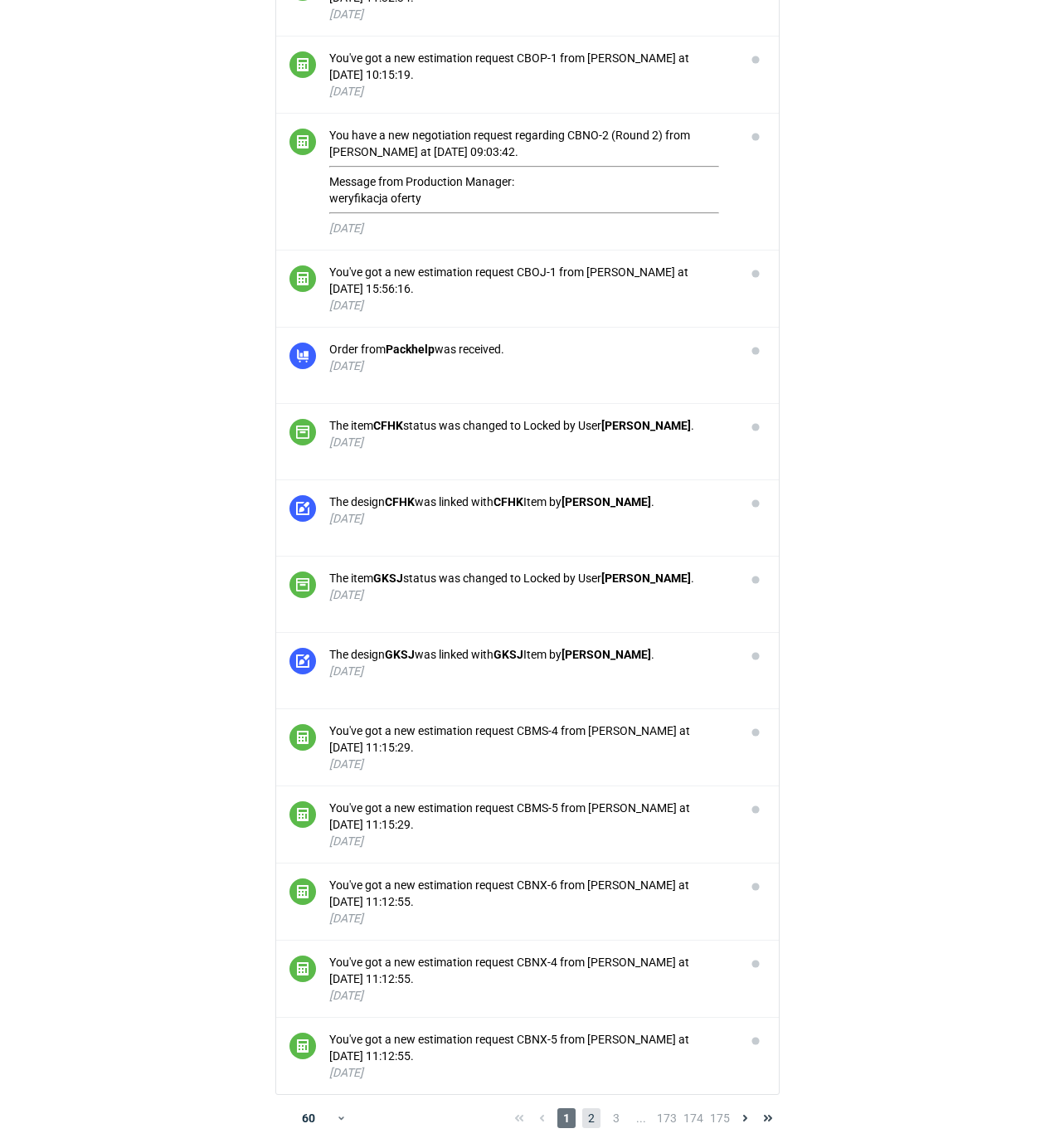
click at [589, 1122] on span "2" at bounding box center [591, 1118] width 19 height 20
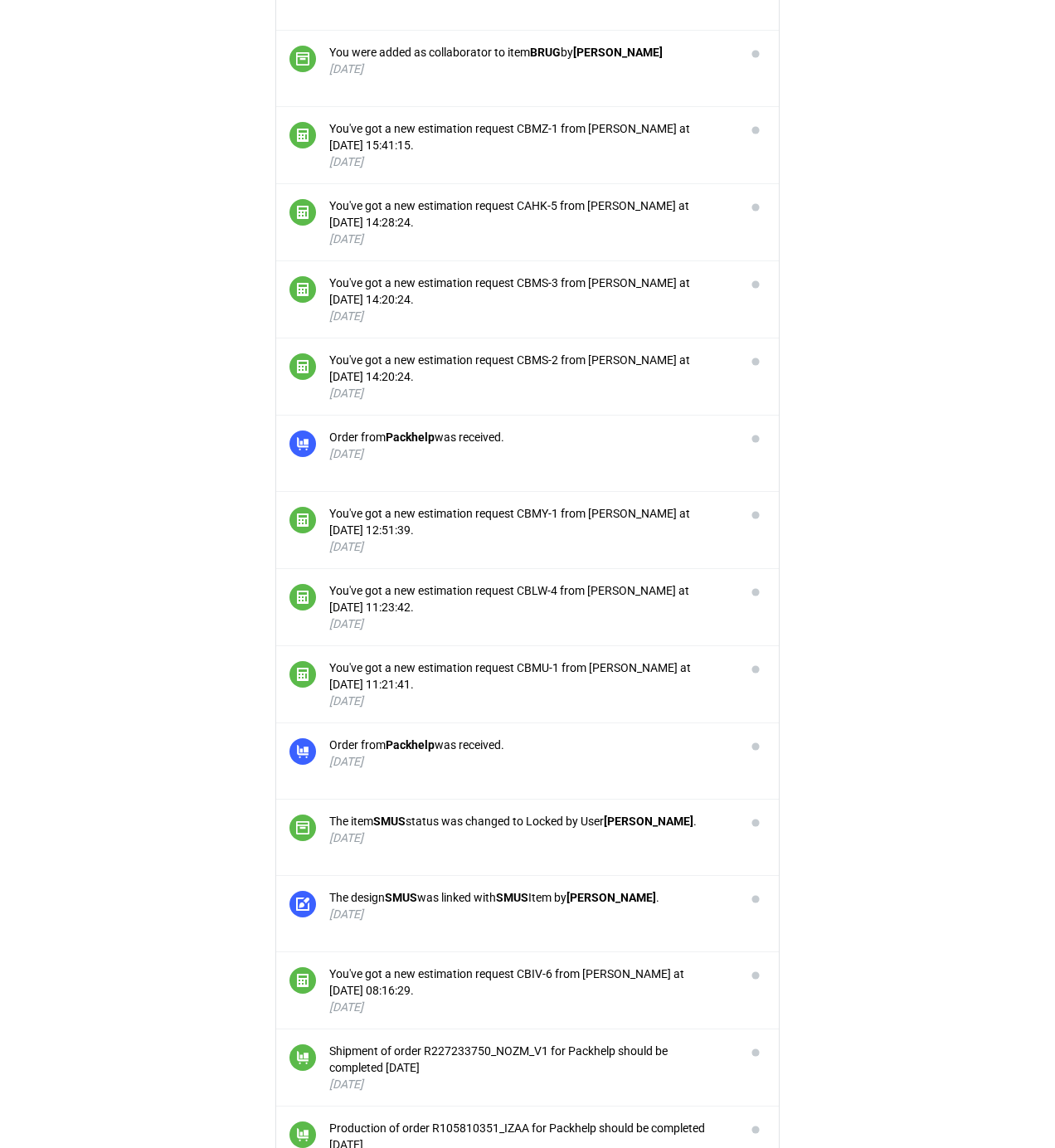
scroll to position [2320, 0]
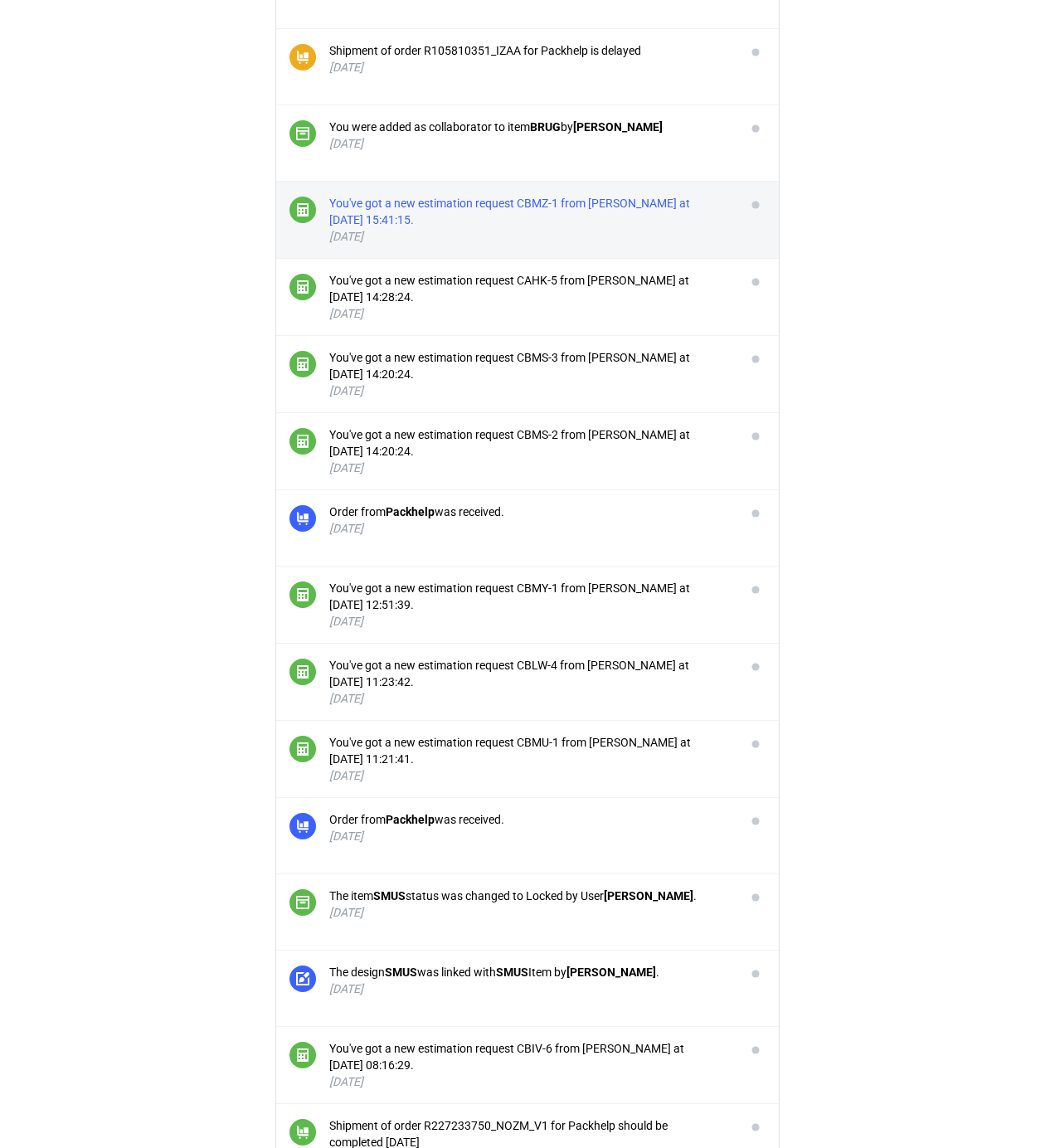
click at [617, 206] on div "You've got a new estimation request CBMZ-1 from [PERSON_NAME] at [DATE] 15:41:1…" at bounding box center [531, 212] width 403 height 33
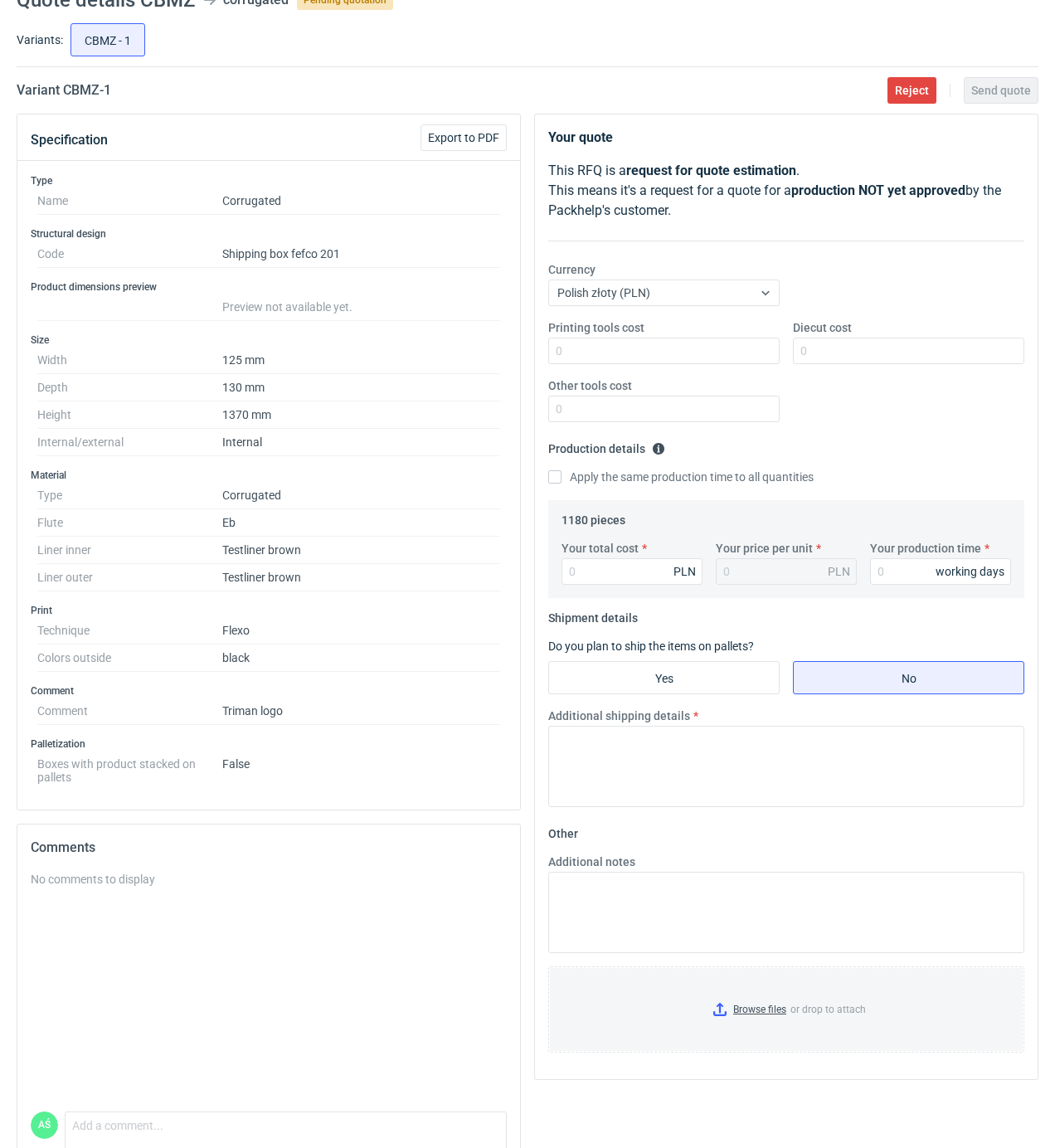
scroll to position [156, 0]
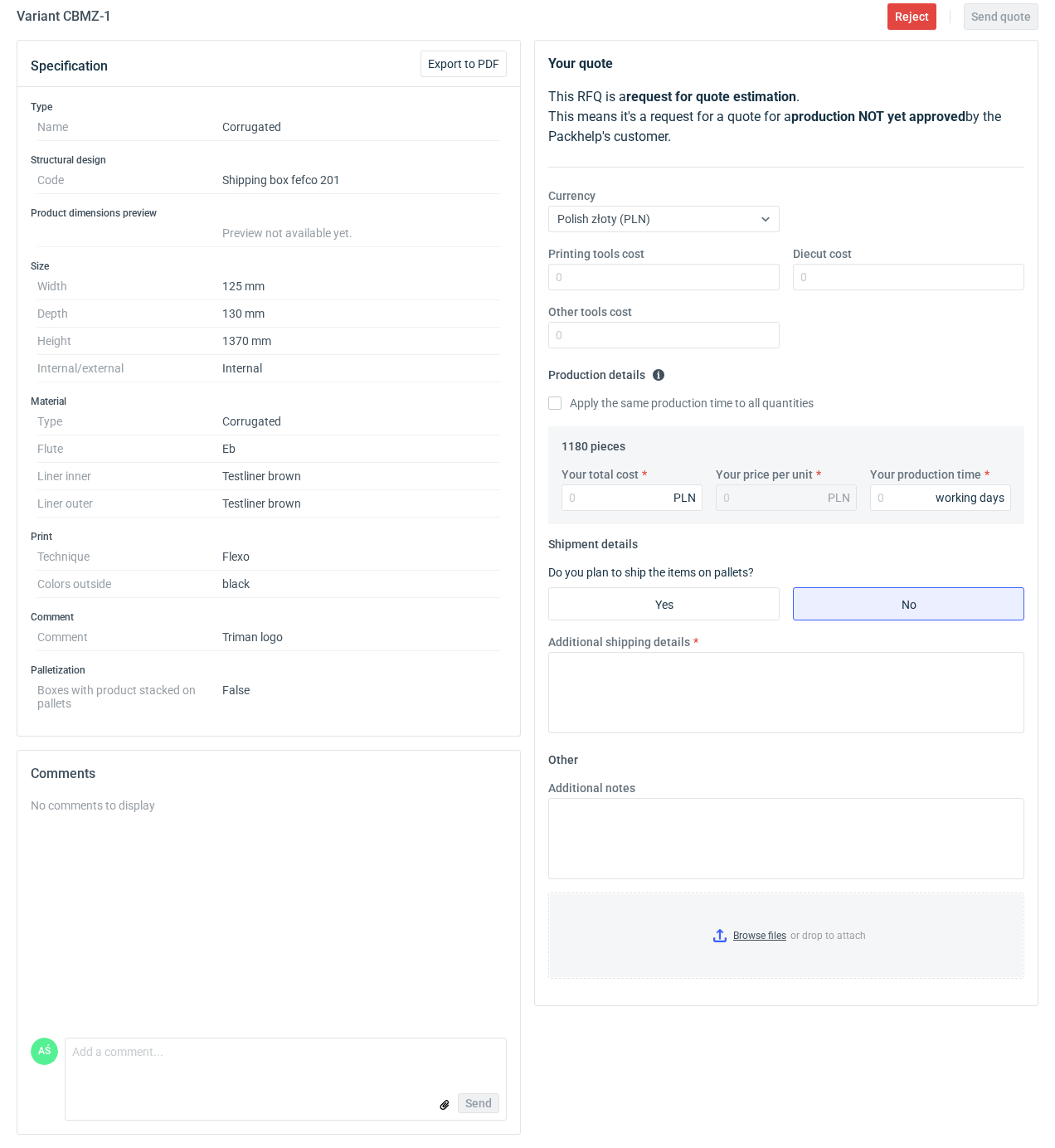
click at [290, 623] on dd "Triman logo" at bounding box center [361, 637] width 278 height 28
click at [750, 276] on input "Printing tools cost" at bounding box center [664, 277] width 231 height 27
type input "700"
type input "30"
type input "0.03"
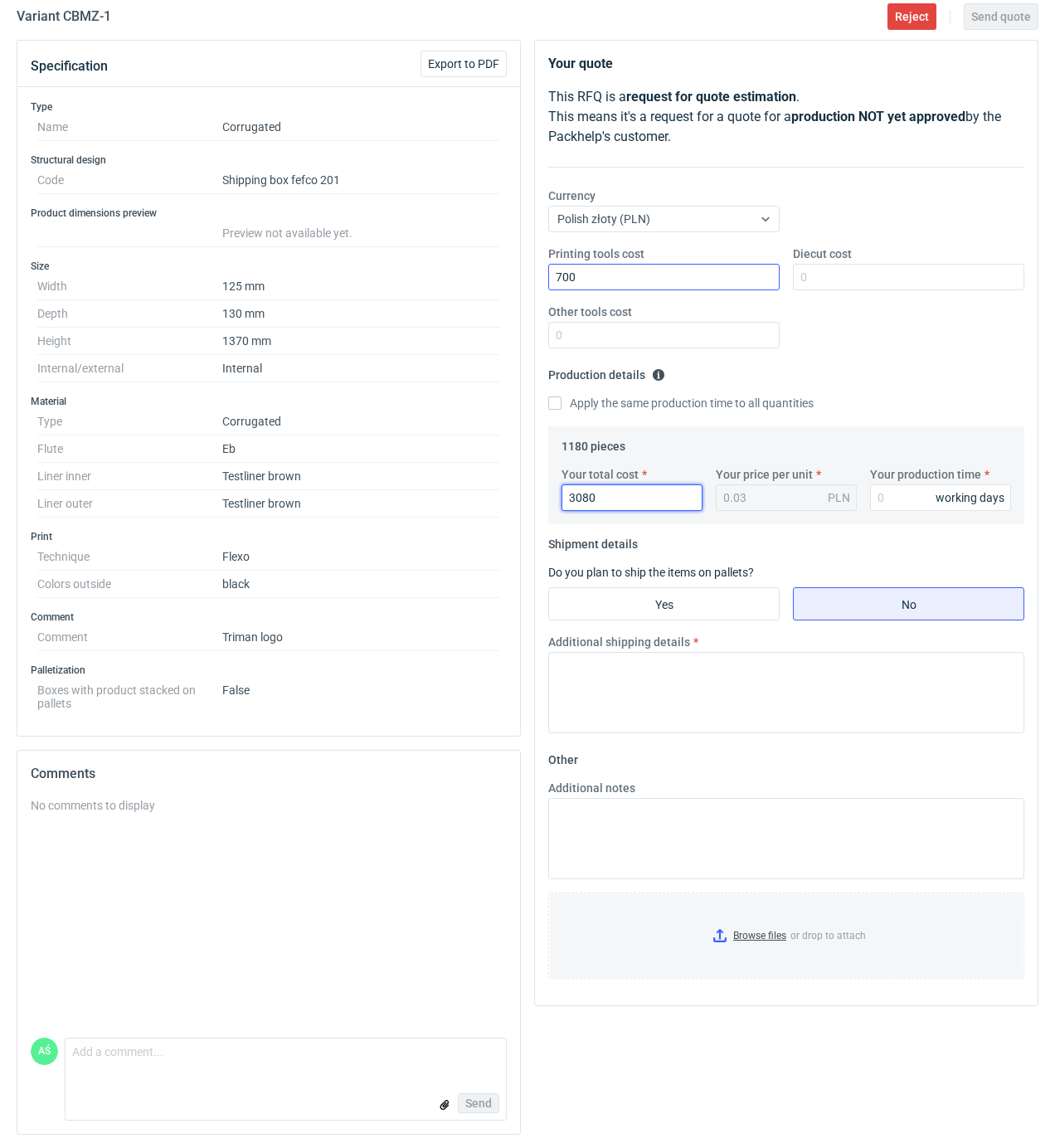
type input "3080"
type input "2.61"
type input "15"
click at [693, 602] on input "Yes" at bounding box center [664, 604] width 230 height 31
radio input "true"
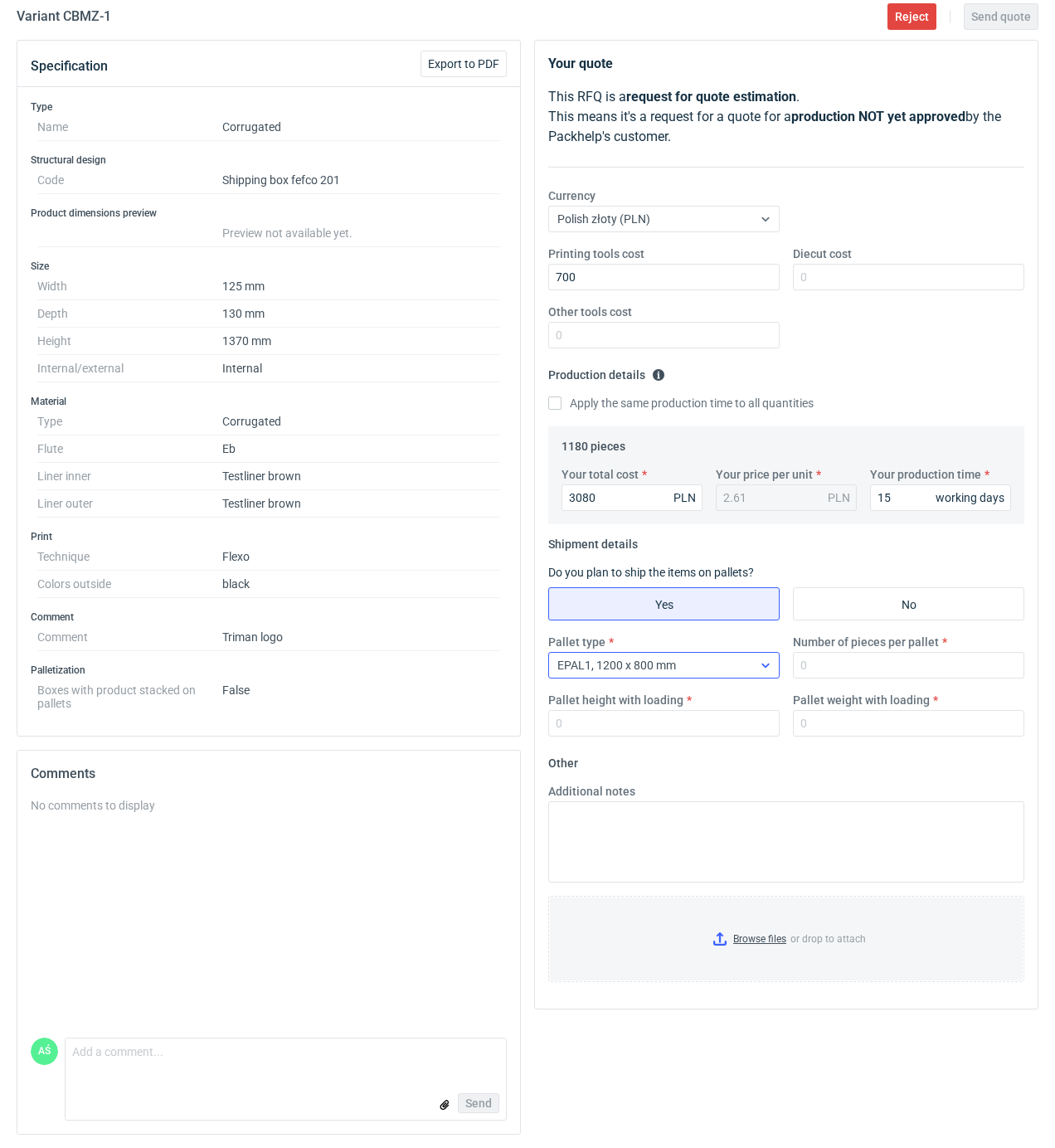
click at [684, 660] on div "EPAL1, 1200 x 800 mm" at bounding box center [651, 664] width 204 height 23
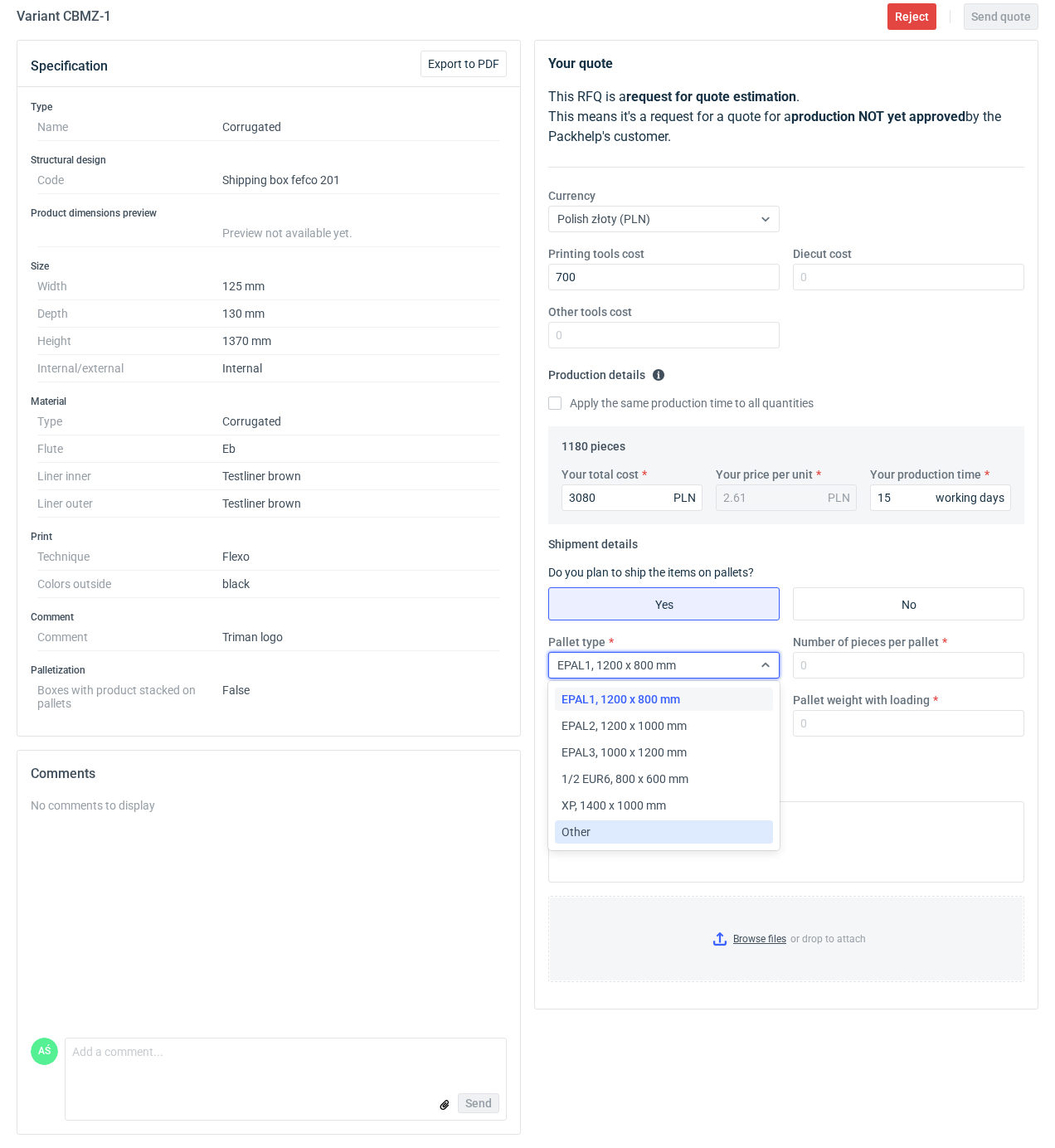
click at [621, 828] on div "Other" at bounding box center [664, 832] width 205 height 17
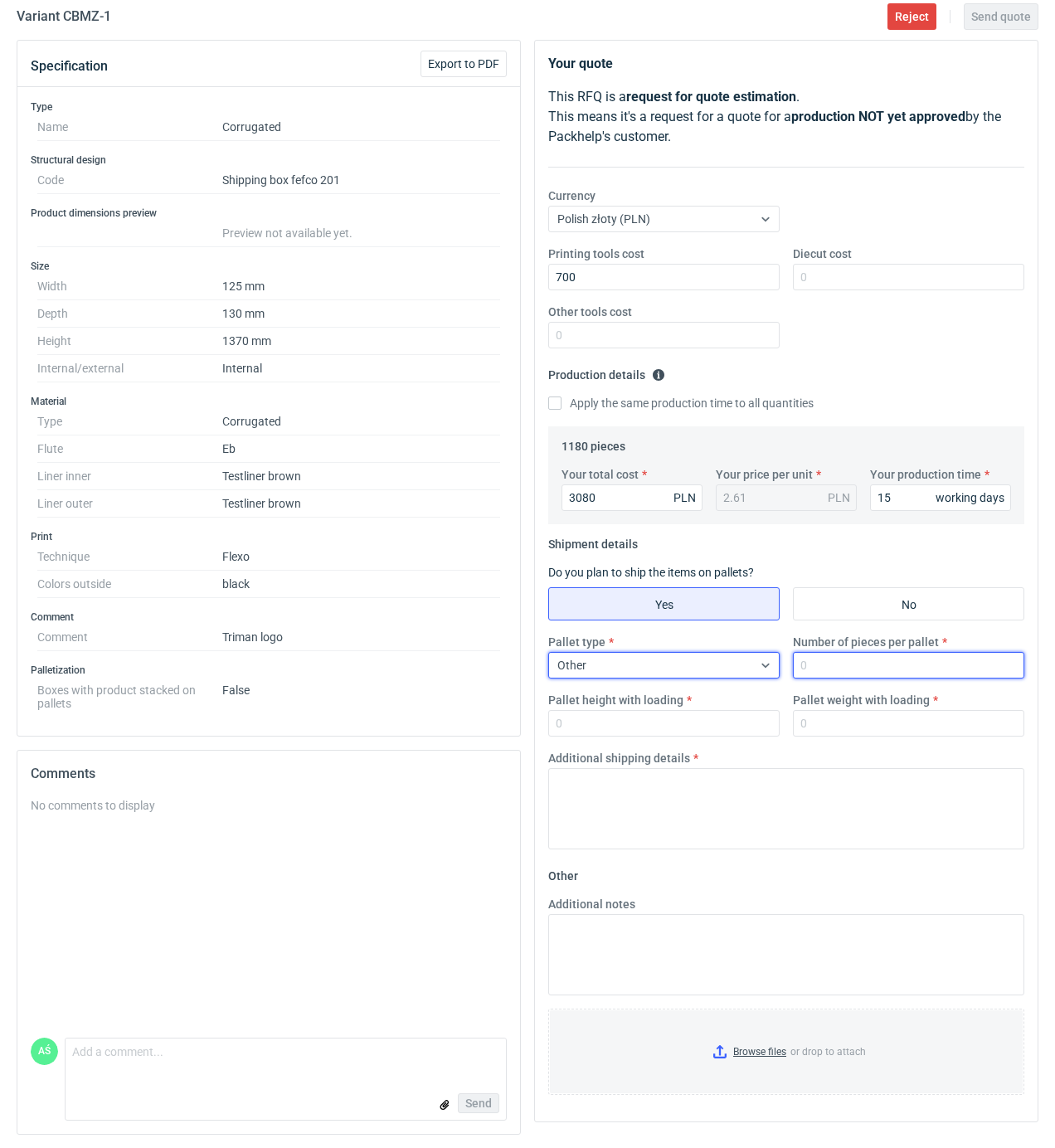
click at [830, 671] on input "Number of pieces per pallet" at bounding box center [909, 665] width 231 height 27
type input "590"
type input "1800"
type input "4"
type input "350"
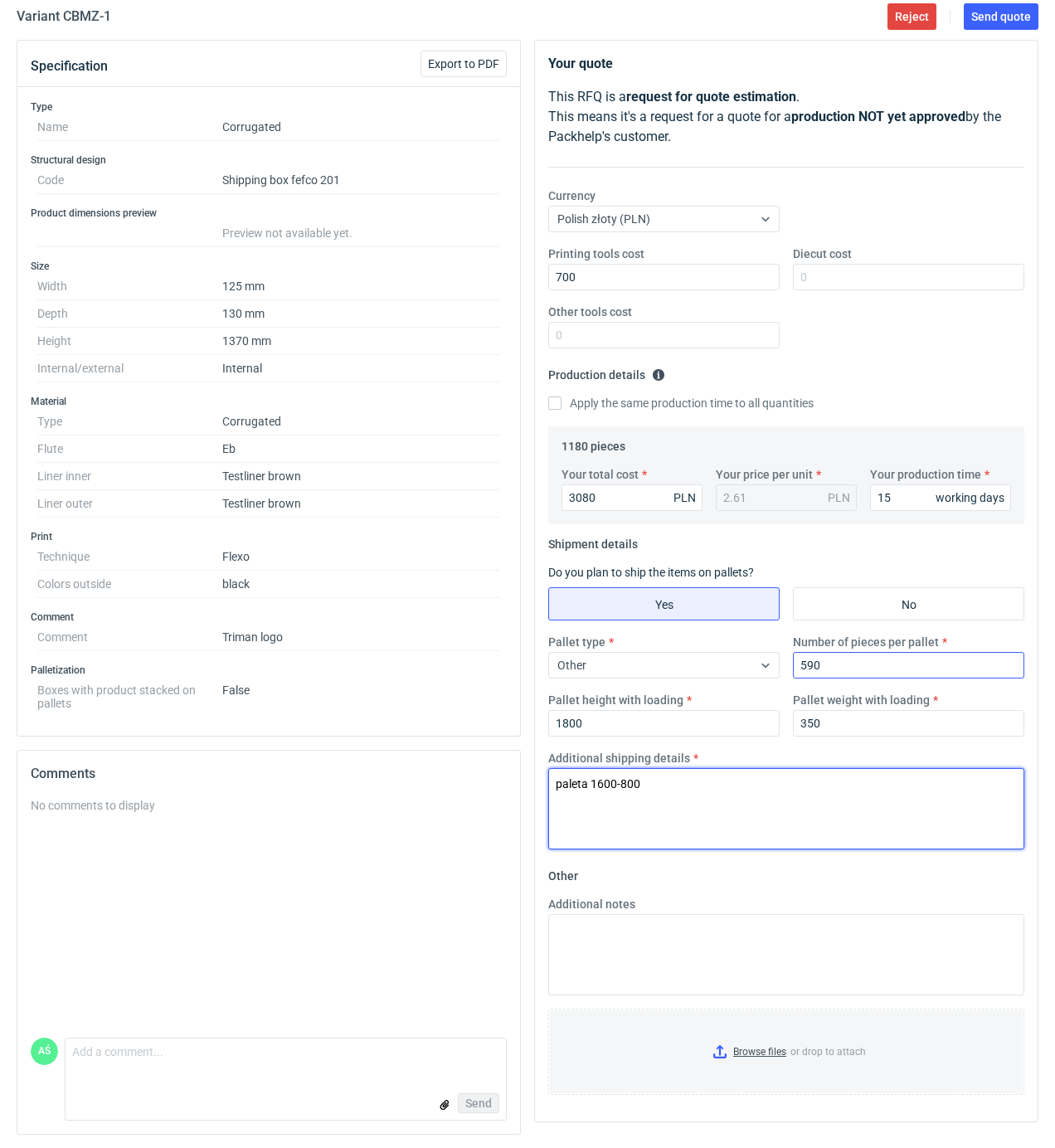
type textarea "paleta 1600-800"
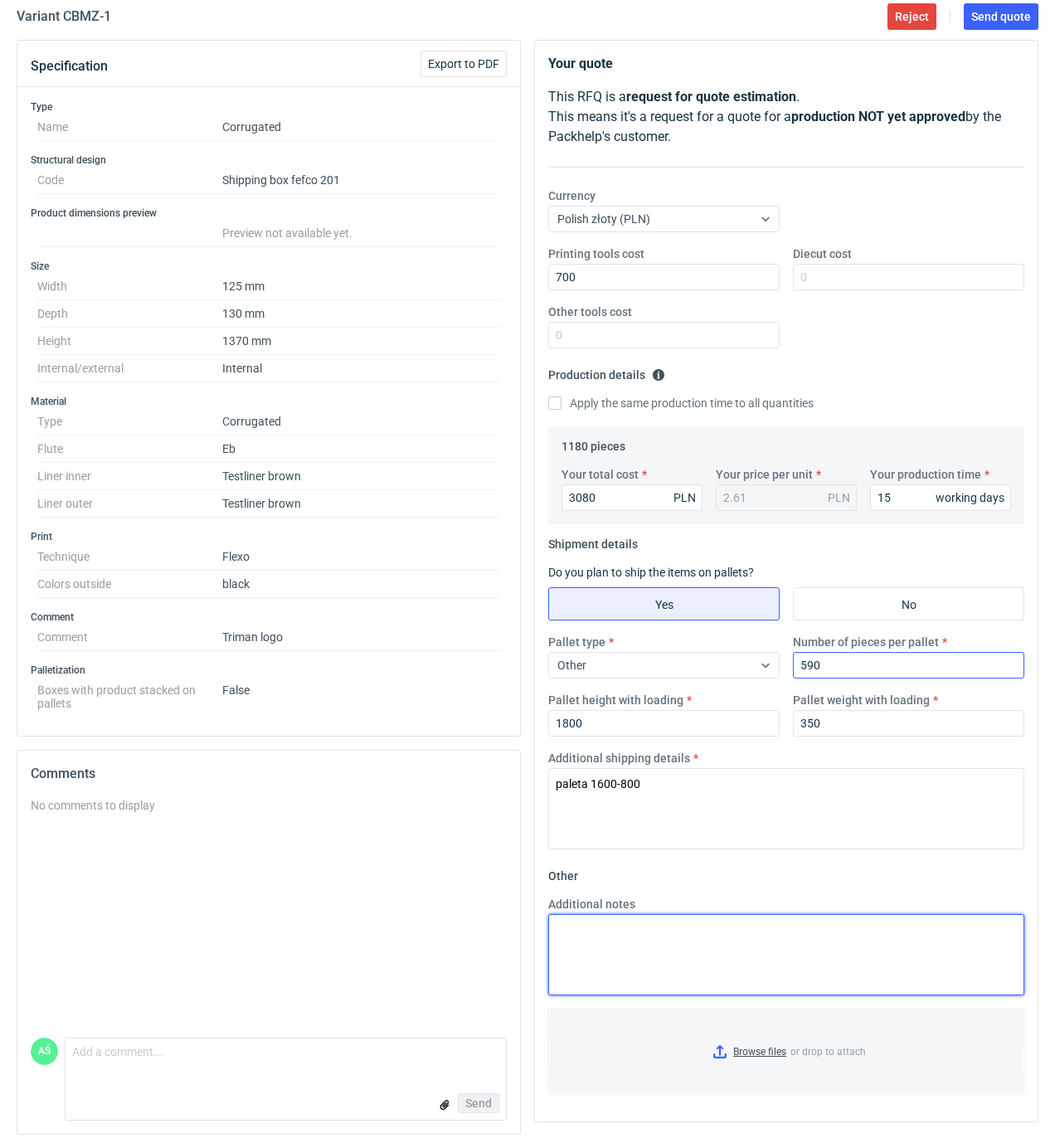
paste textarea "paleta 1600-800"
type textarea "paleta 1600-800"
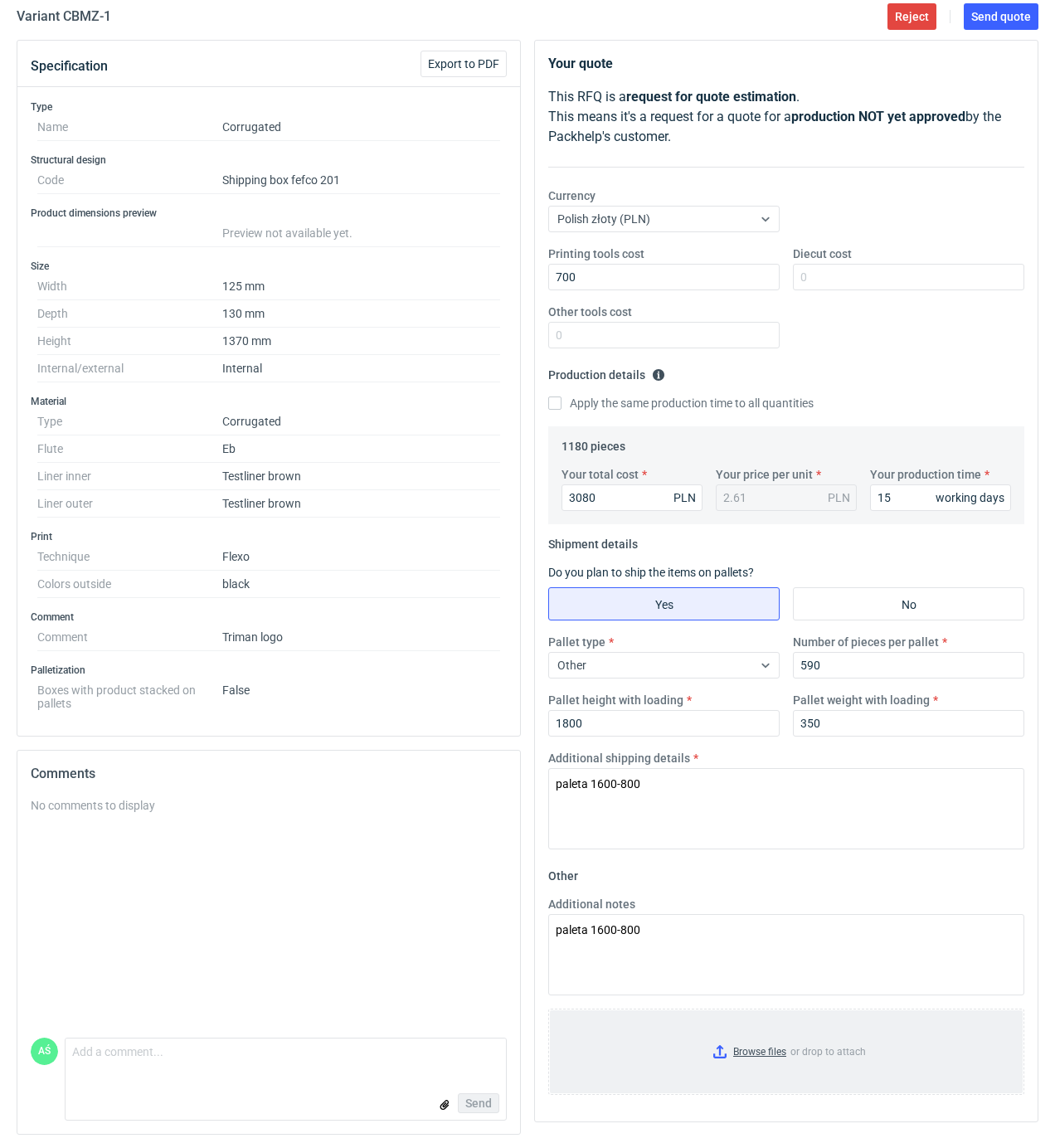
click at [775, 1036] on input "Browse files or drop to attach" at bounding box center [786, 1052] width 473 height 83
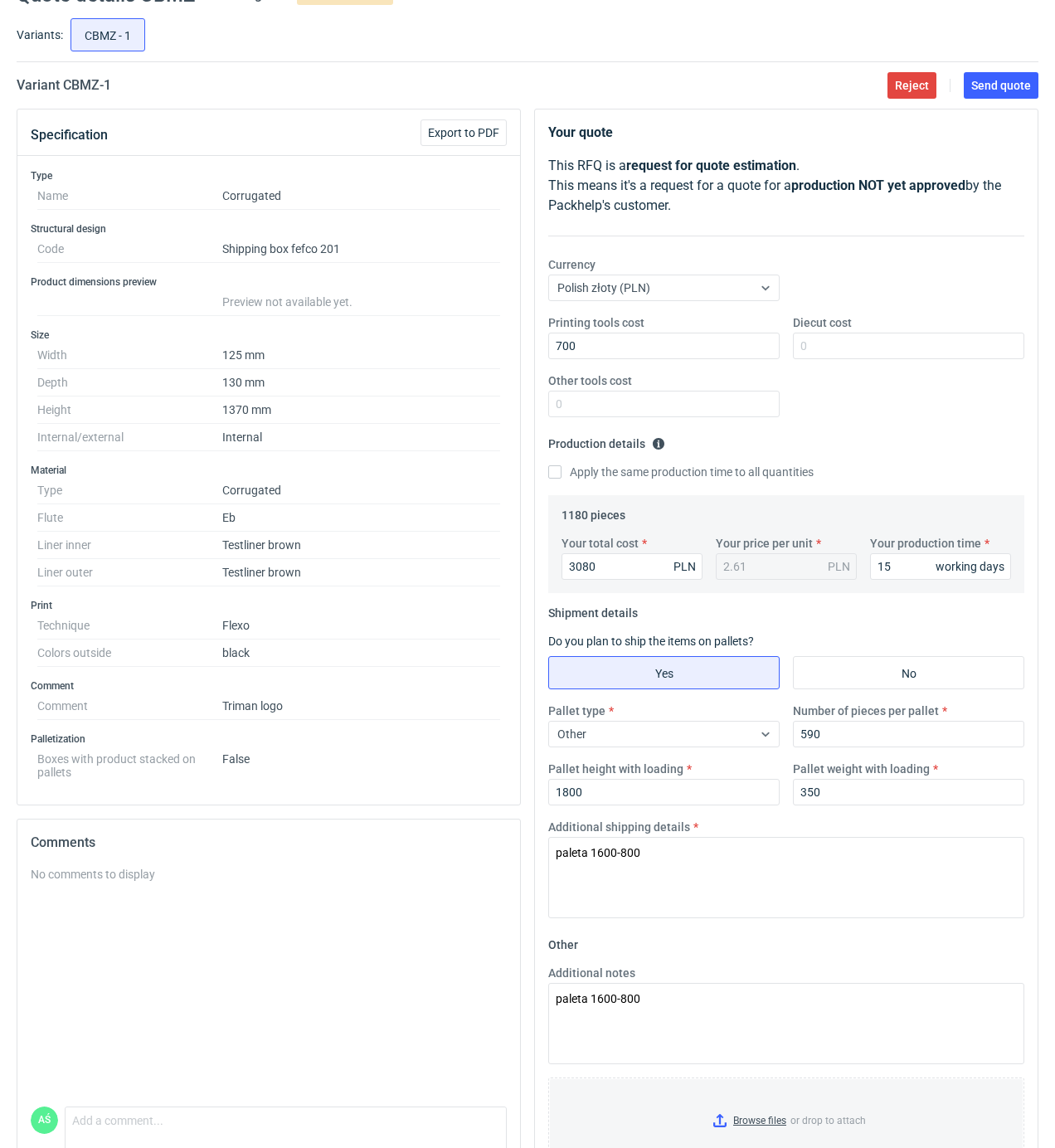
scroll to position [0, 0]
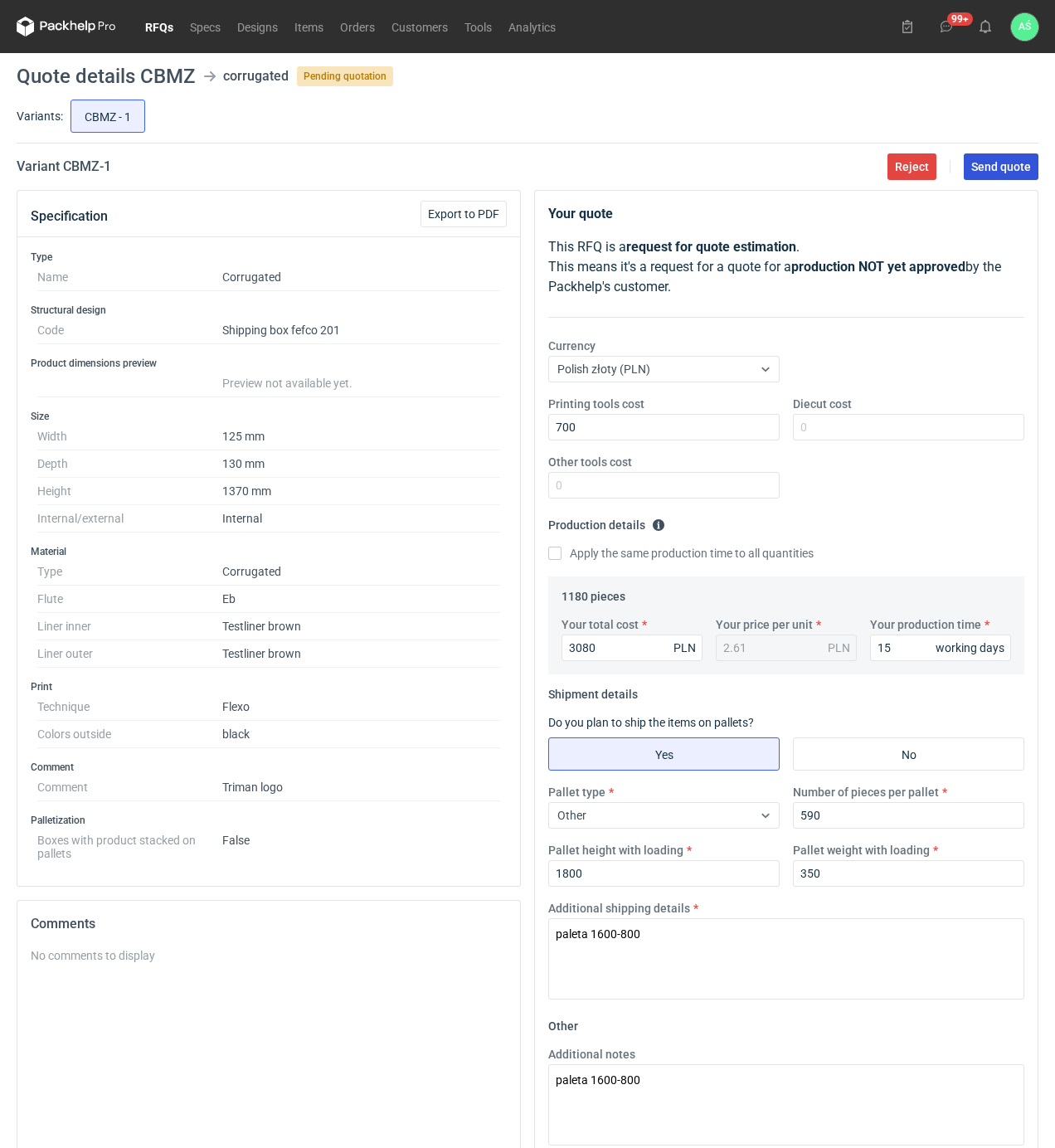
click at [986, 172] on span "Send quote" at bounding box center [1001, 167] width 60 height 12
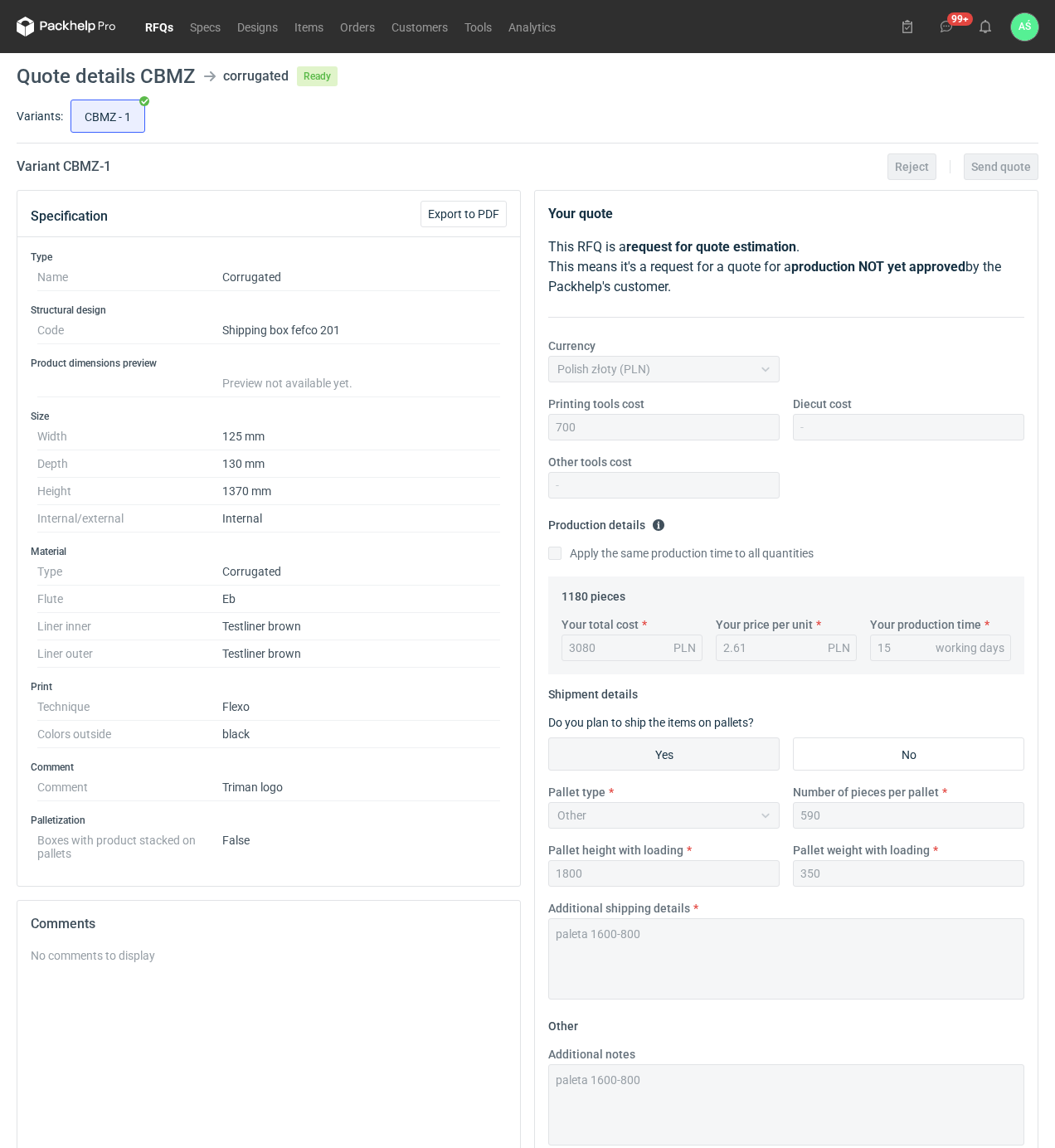
click at [375, 169] on div "Variant CBMZ - 1 Reject Send quote" at bounding box center [528, 167] width 1022 height 20
click at [292, 137] on div "Variants: CBMZ - 1" at bounding box center [528, 119] width 1022 height 47
click at [169, 24] on link "RFQs" at bounding box center [159, 27] width 44 height 20
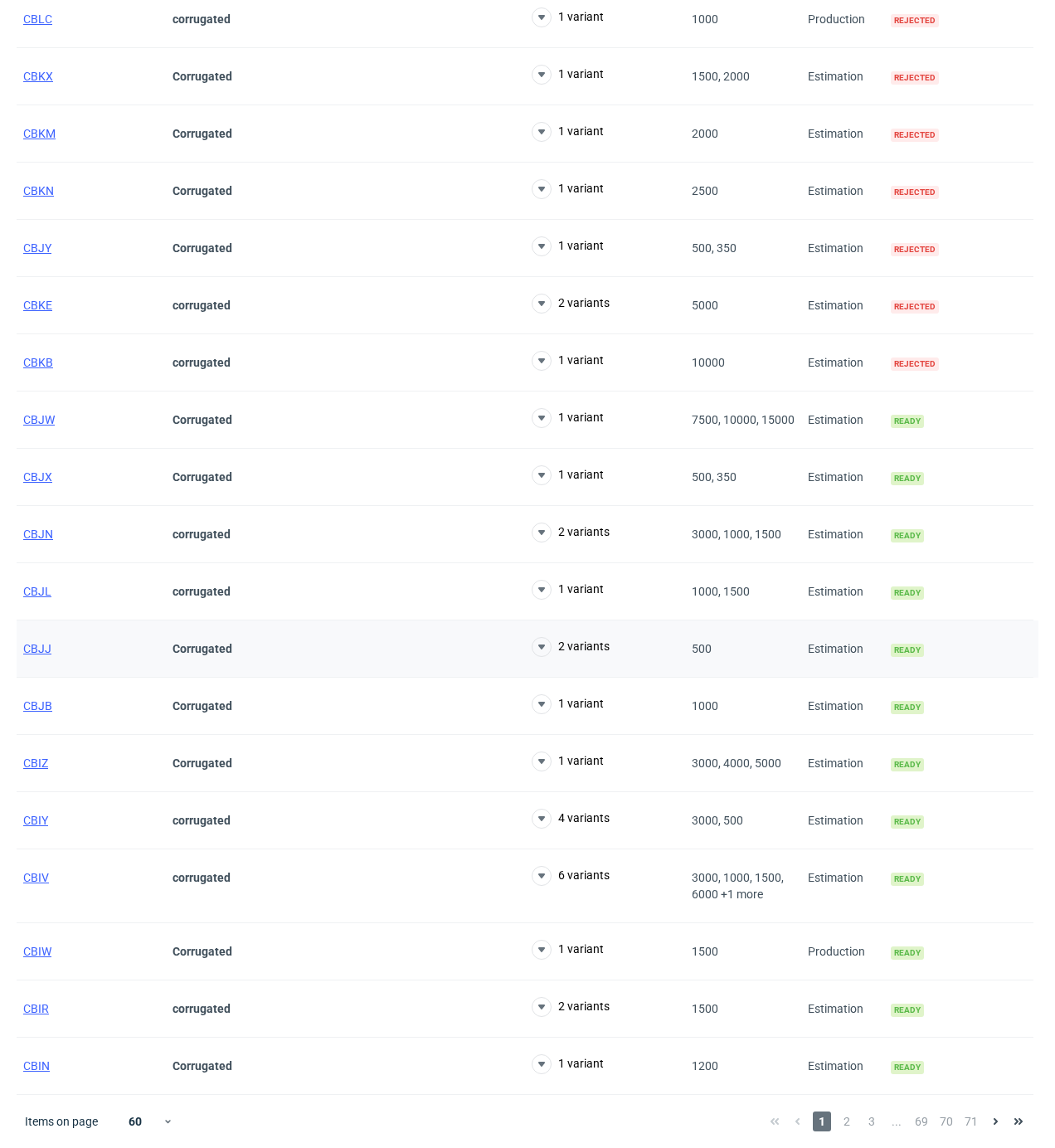
scroll to position [2623, 0]
click at [852, 1117] on span "2" at bounding box center [847, 1121] width 19 height 20
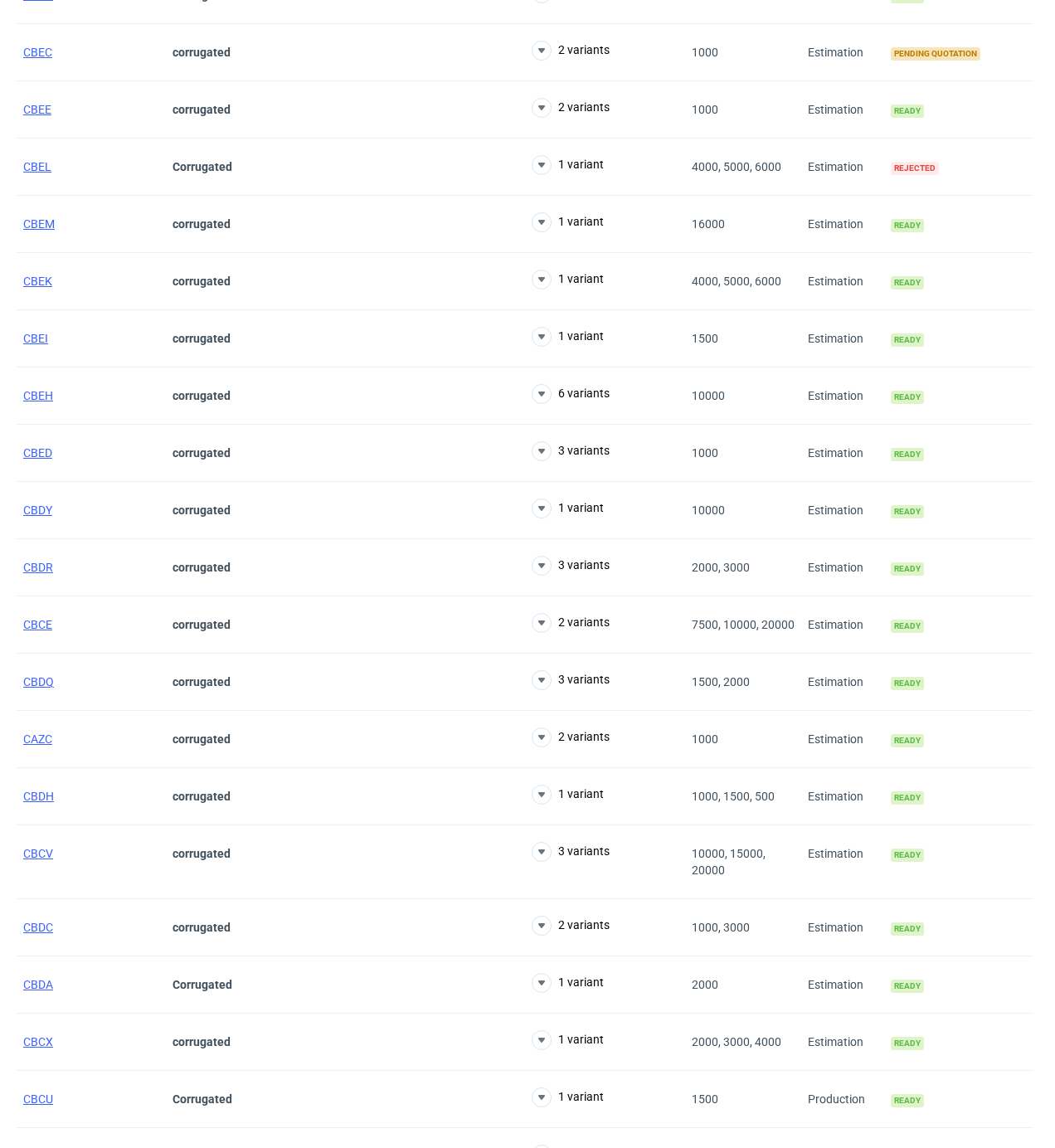
scroll to position [1816, 0]
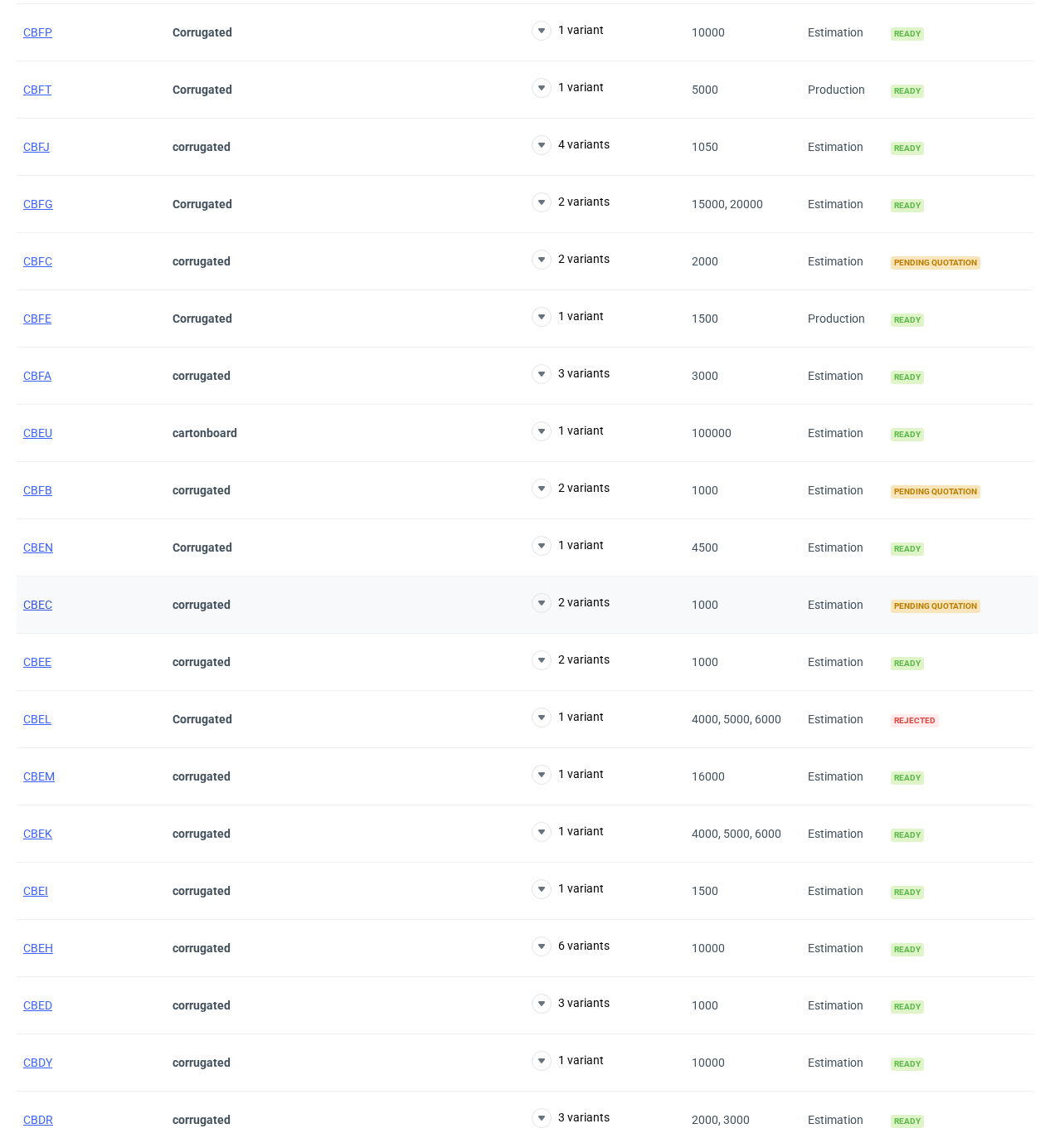
click at [50, 611] on span "CBEC" at bounding box center [37, 604] width 29 height 13
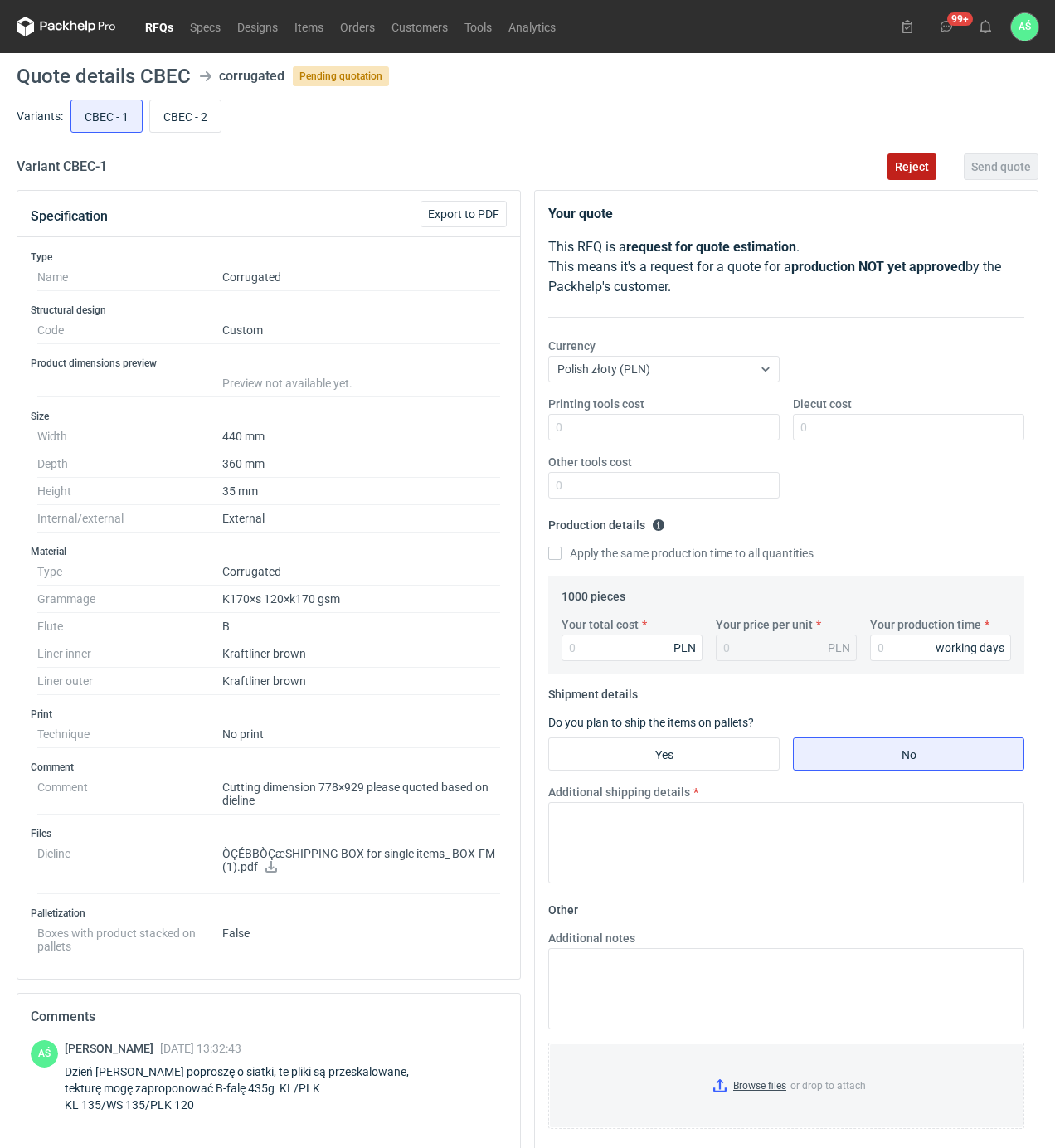
click at [896, 161] on span "Reject" at bounding box center [912, 167] width 34 height 12
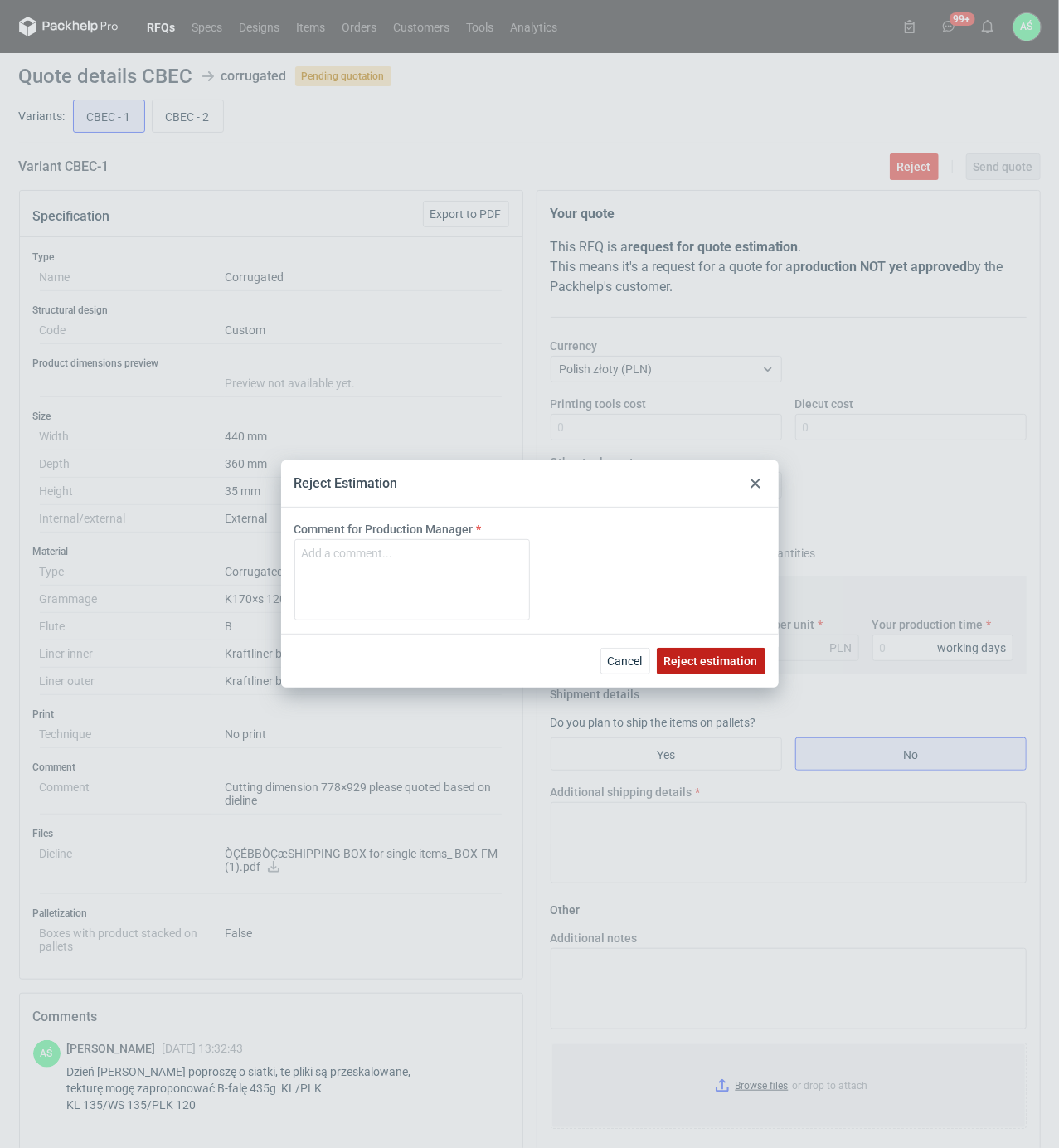
click at [703, 661] on span "Reject estimation" at bounding box center [710, 660] width 93 height 12
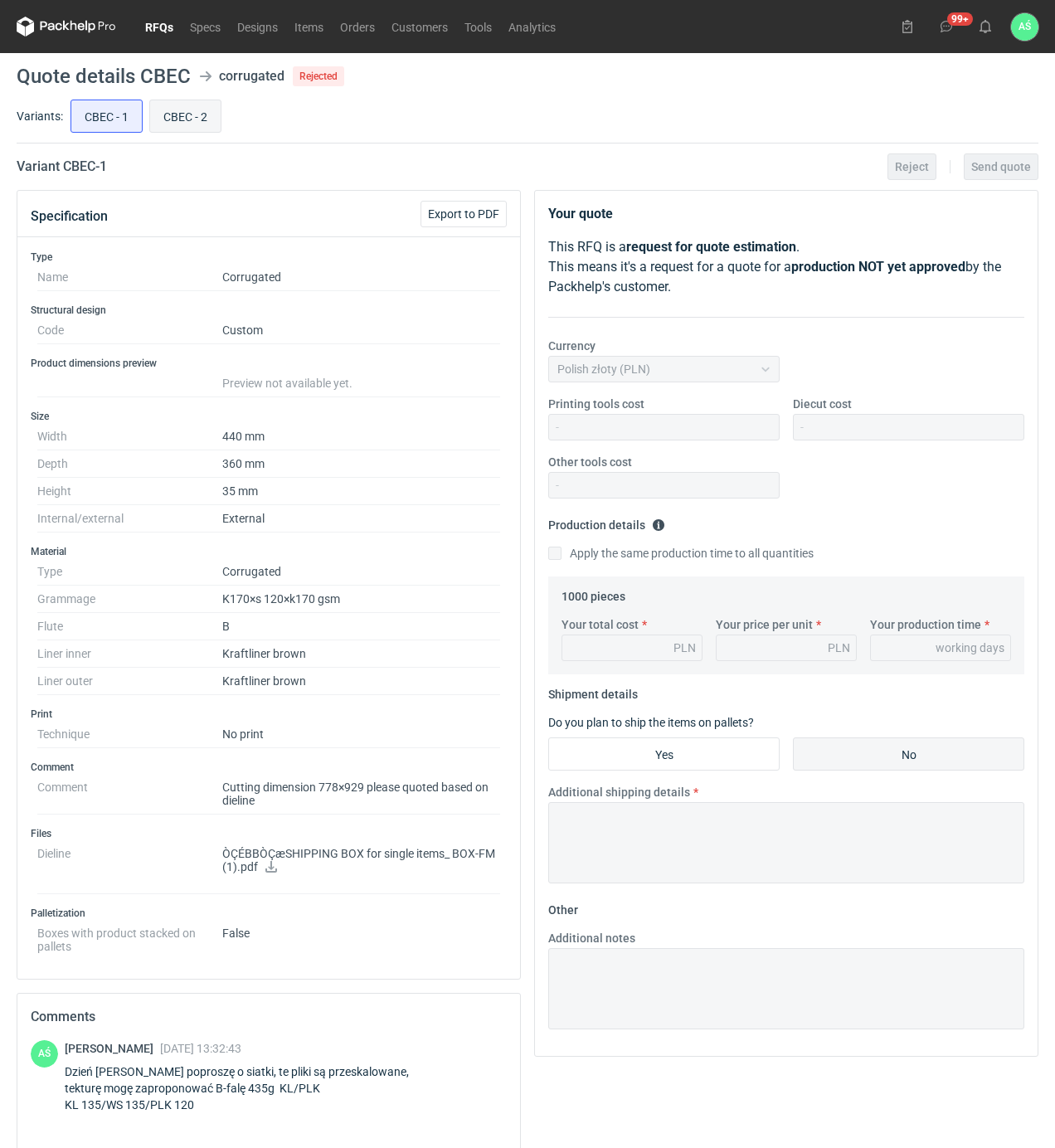
click at [206, 115] on input "CBEC - 2" at bounding box center [185, 116] width 70 height 31
radio input "true"
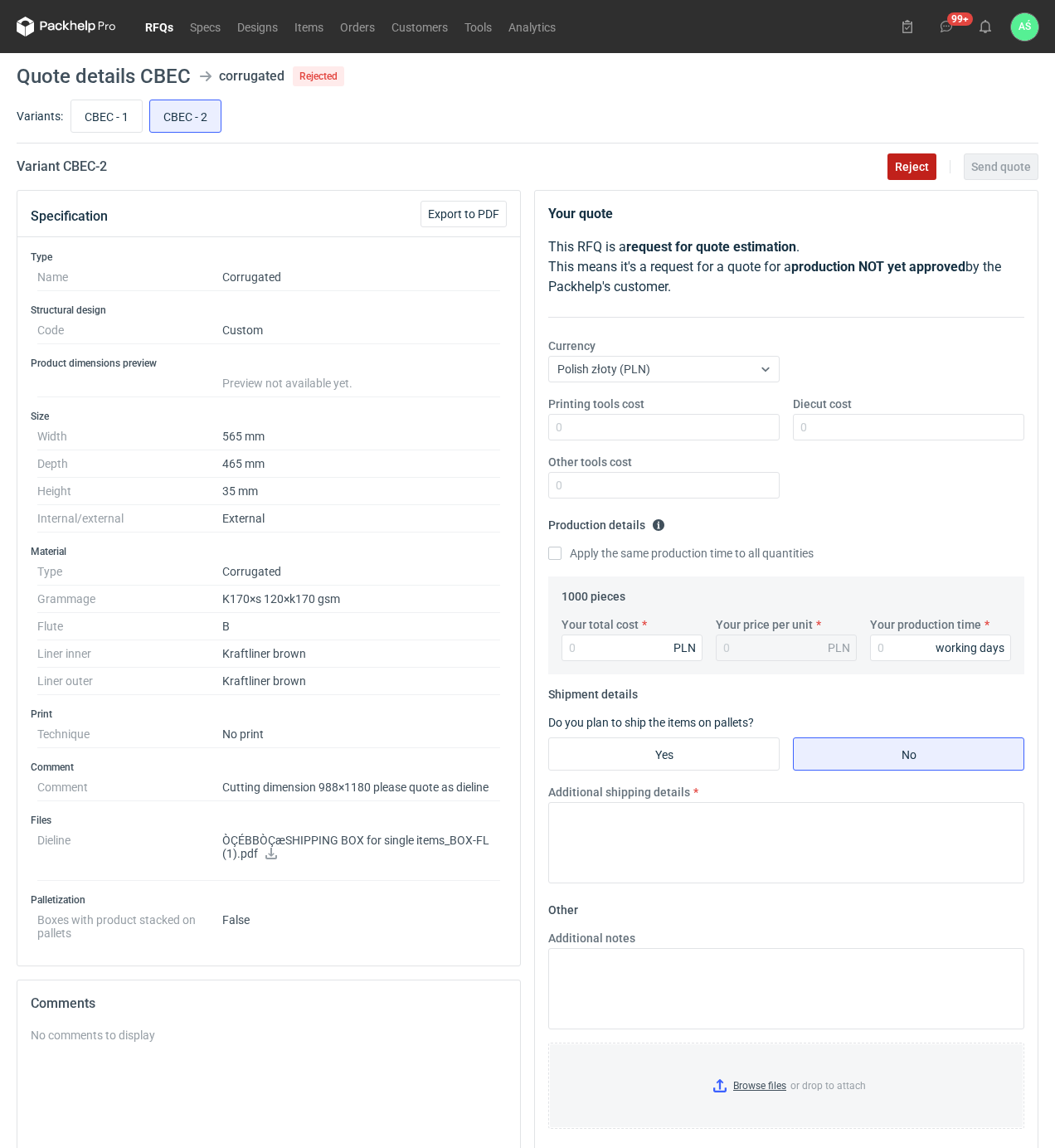
click at [920, 178] on button "Reject" at bounding box center [912, 167] width 49 height 27
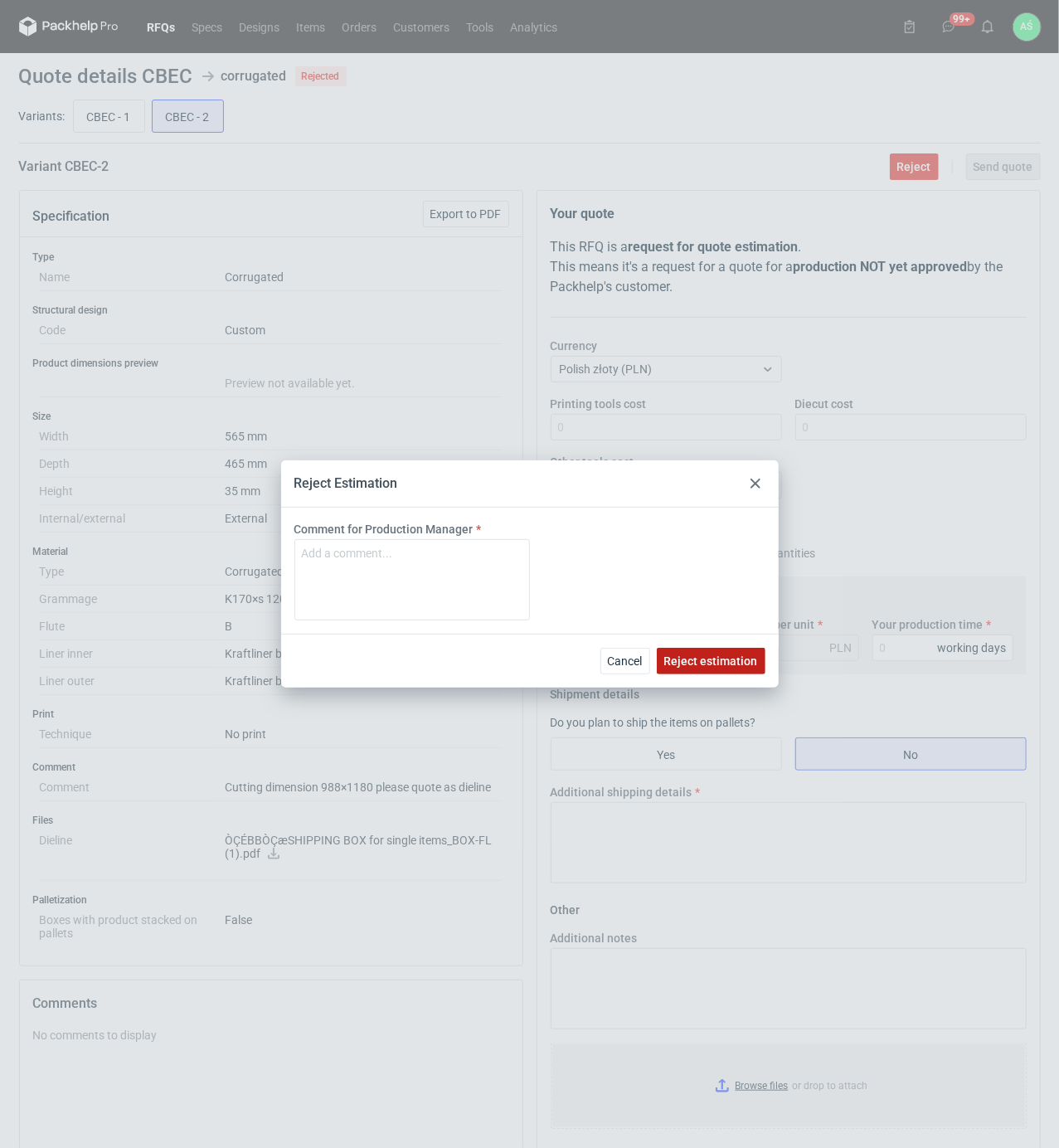
click at [698, 670] on button "Reject estimation" at bounding box center [710, 660] width 108 height 27
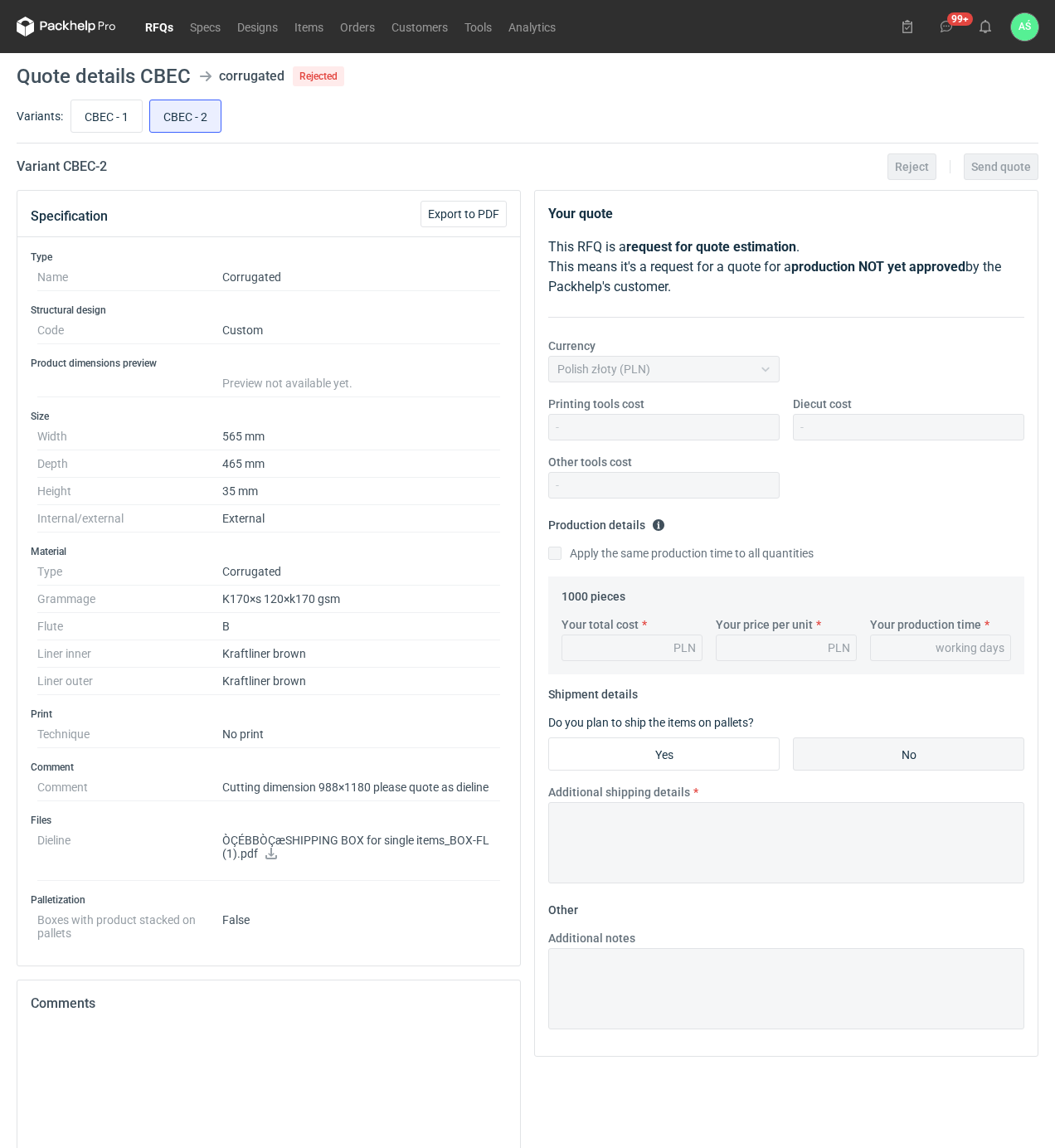
click at [163, 33] on link "RFQs" at bounding box center [159, 27] width 44 height 20
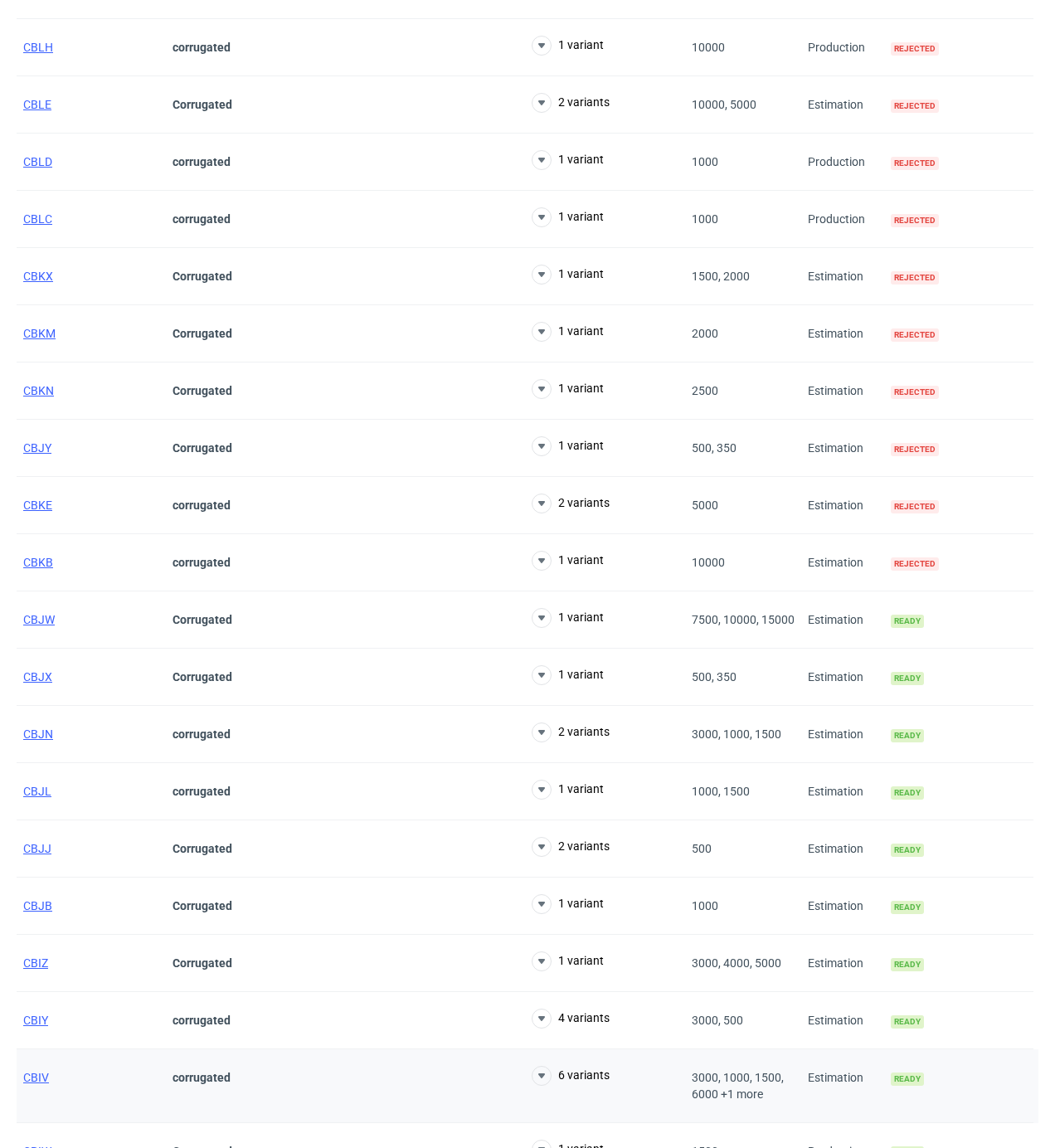
scroll to position [2623, 0]
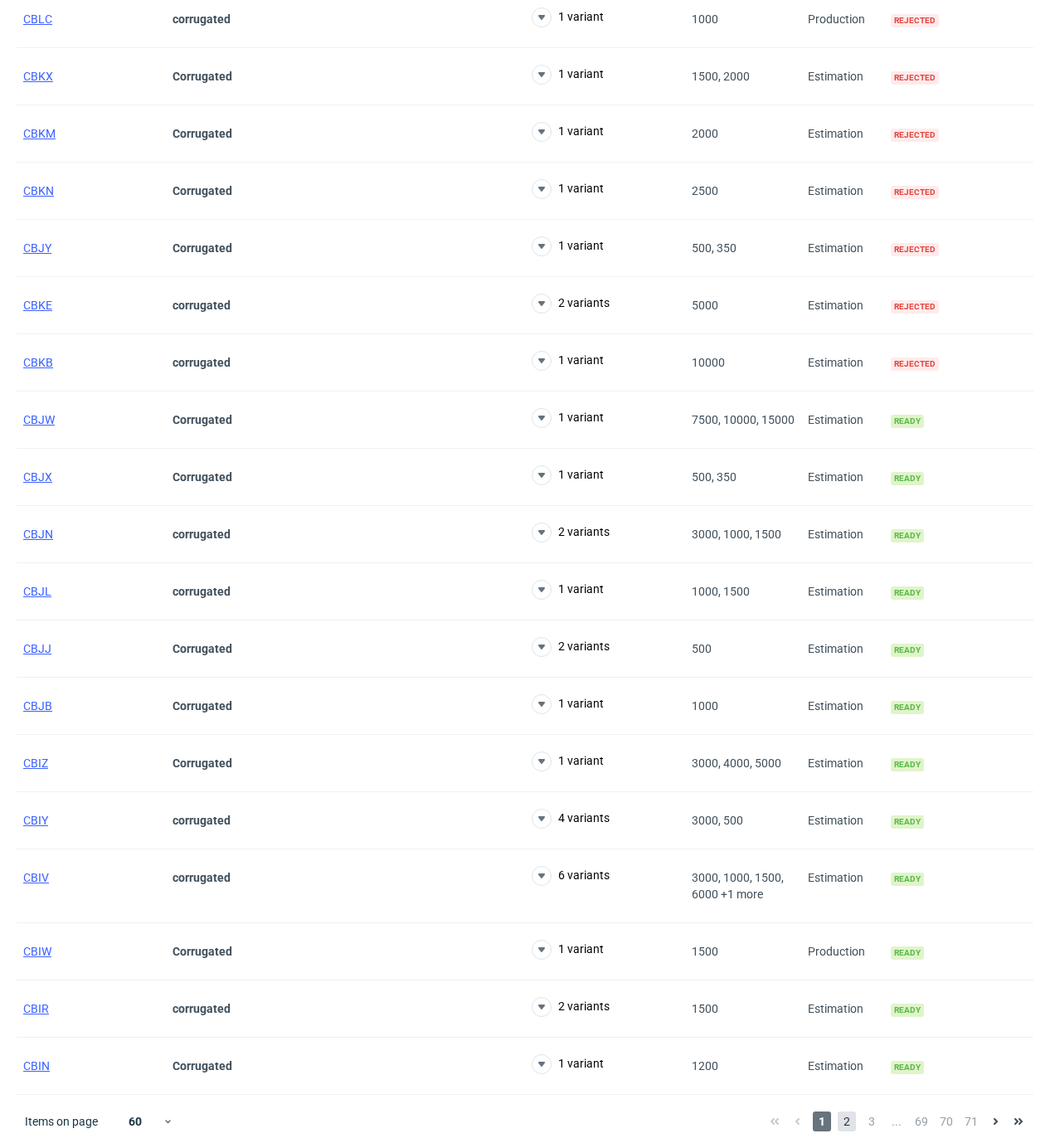
click at [848, 1113] on span "2" at bounding box center [847, 1121] width 19 height 20
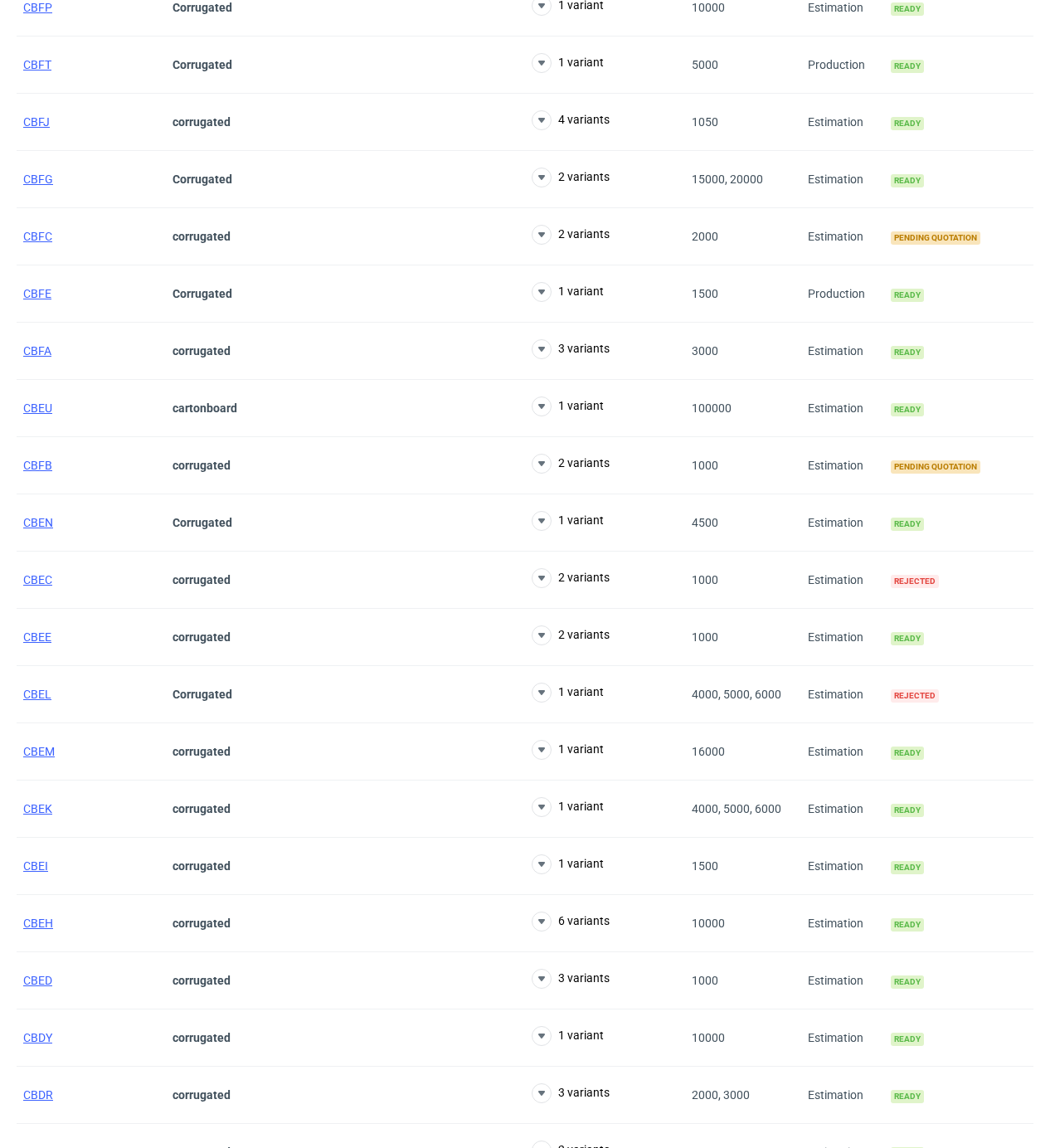
scroll to position [1816, 0]
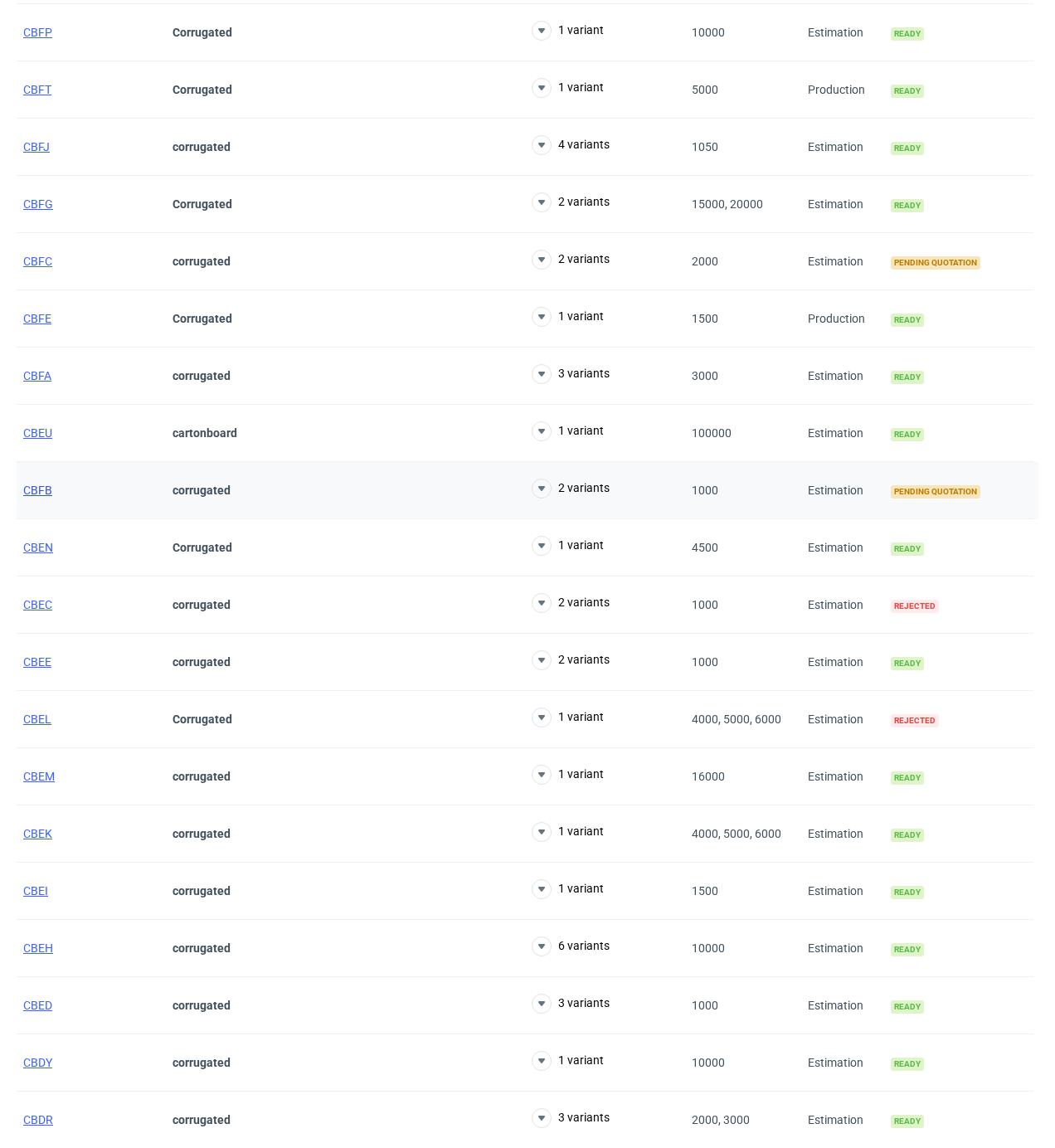
click at [41, 496] on span "CBFB" at bounding box center [37, 490] width 29 height 13
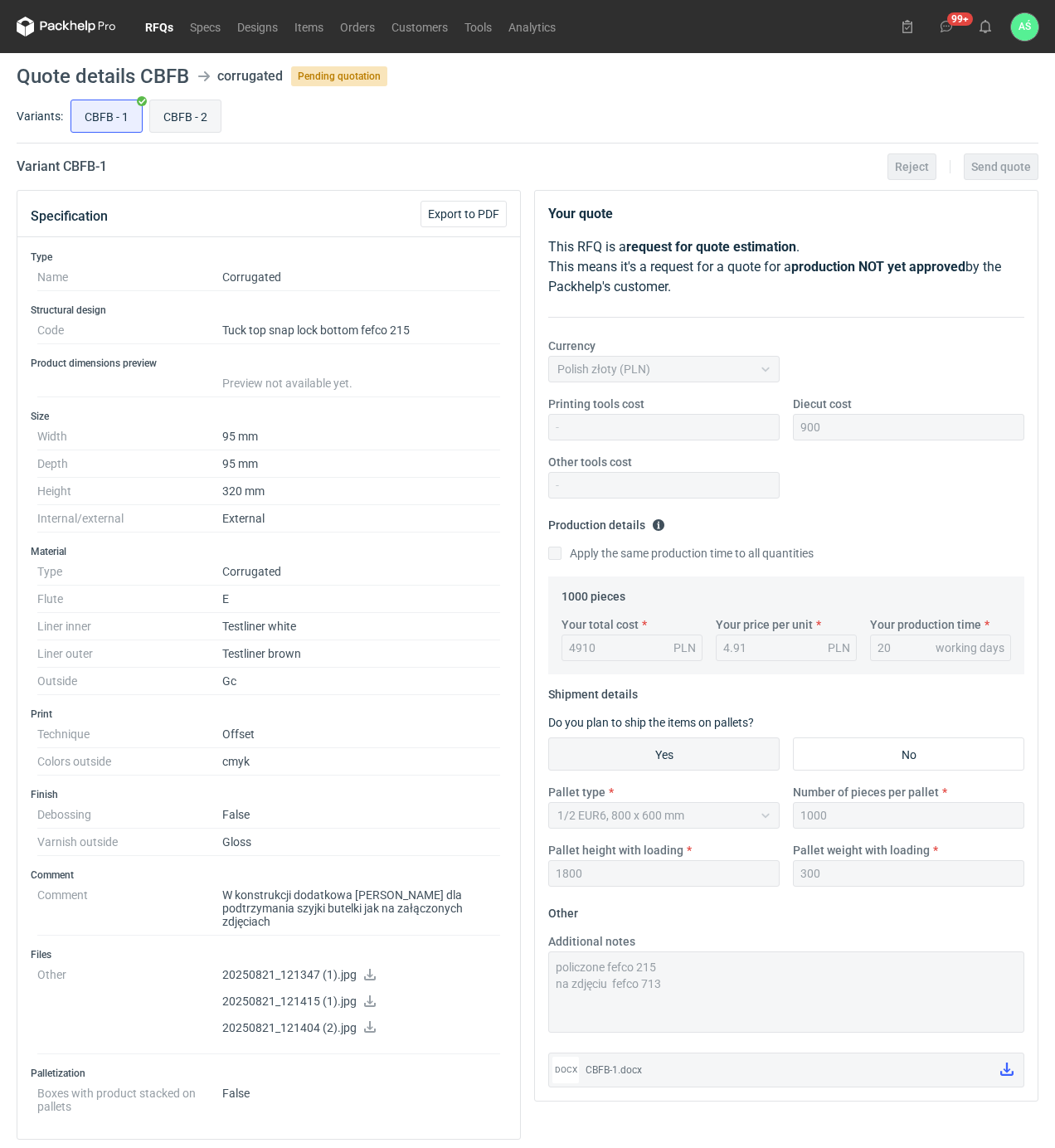
click at [192, 114] on input "CBFB - 2" at bounding box center [185, 116] width 70 height 31
radio input "true"
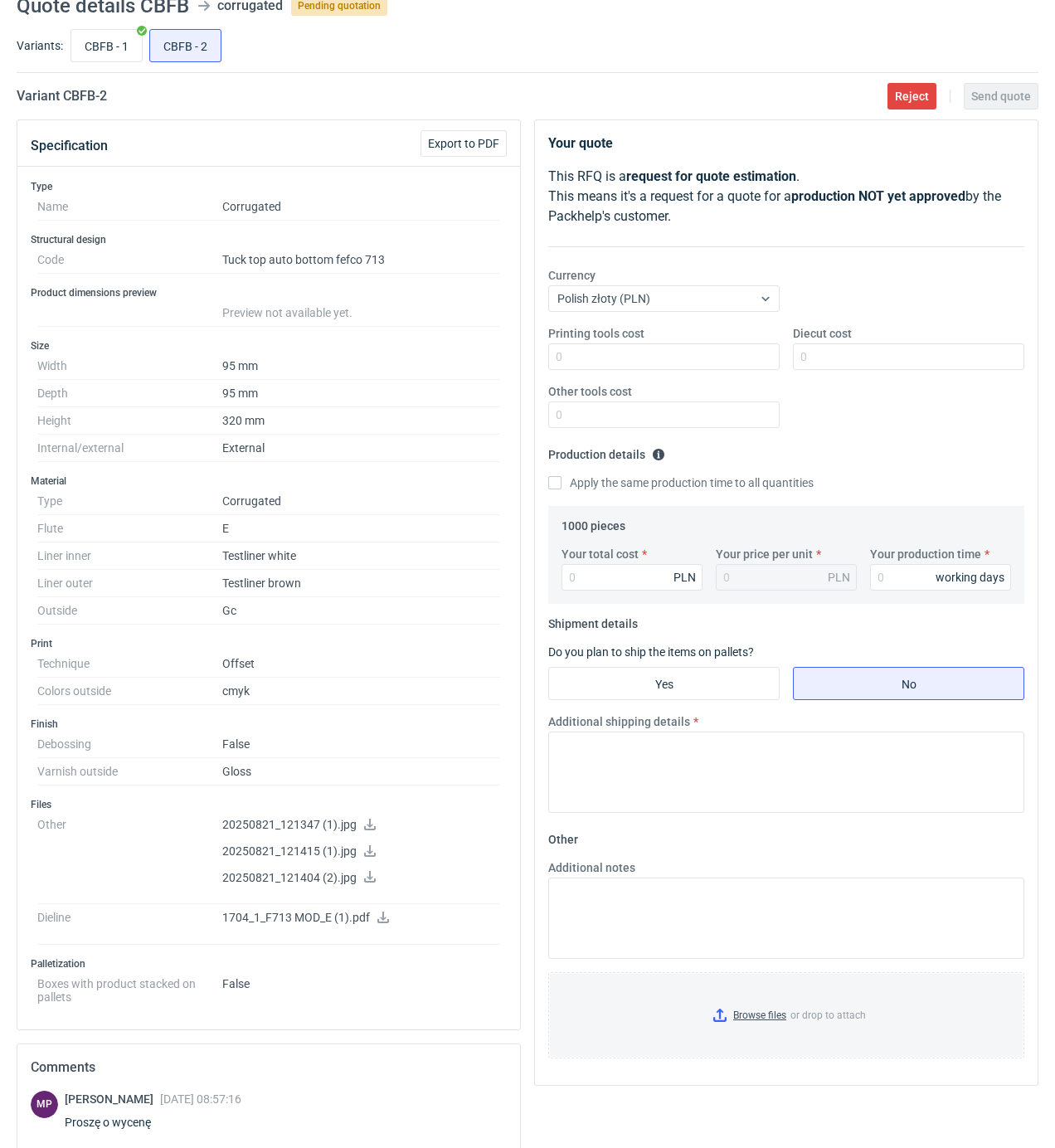
scroll to position [110, 0]
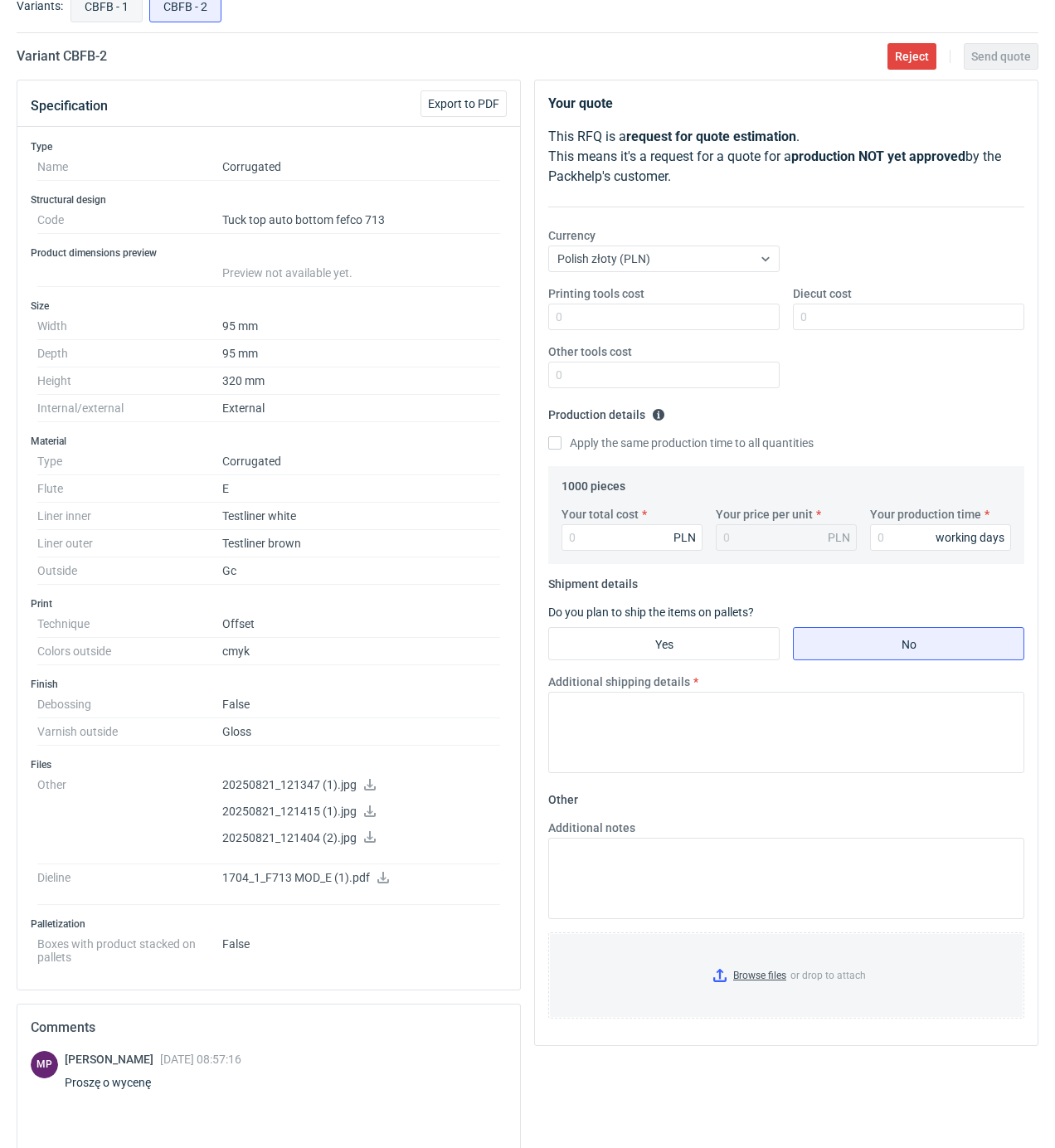
click at [108, 14] on input "CBFB - 1" at bounding box center [106, 6] width 70 height 31
radio input "true"
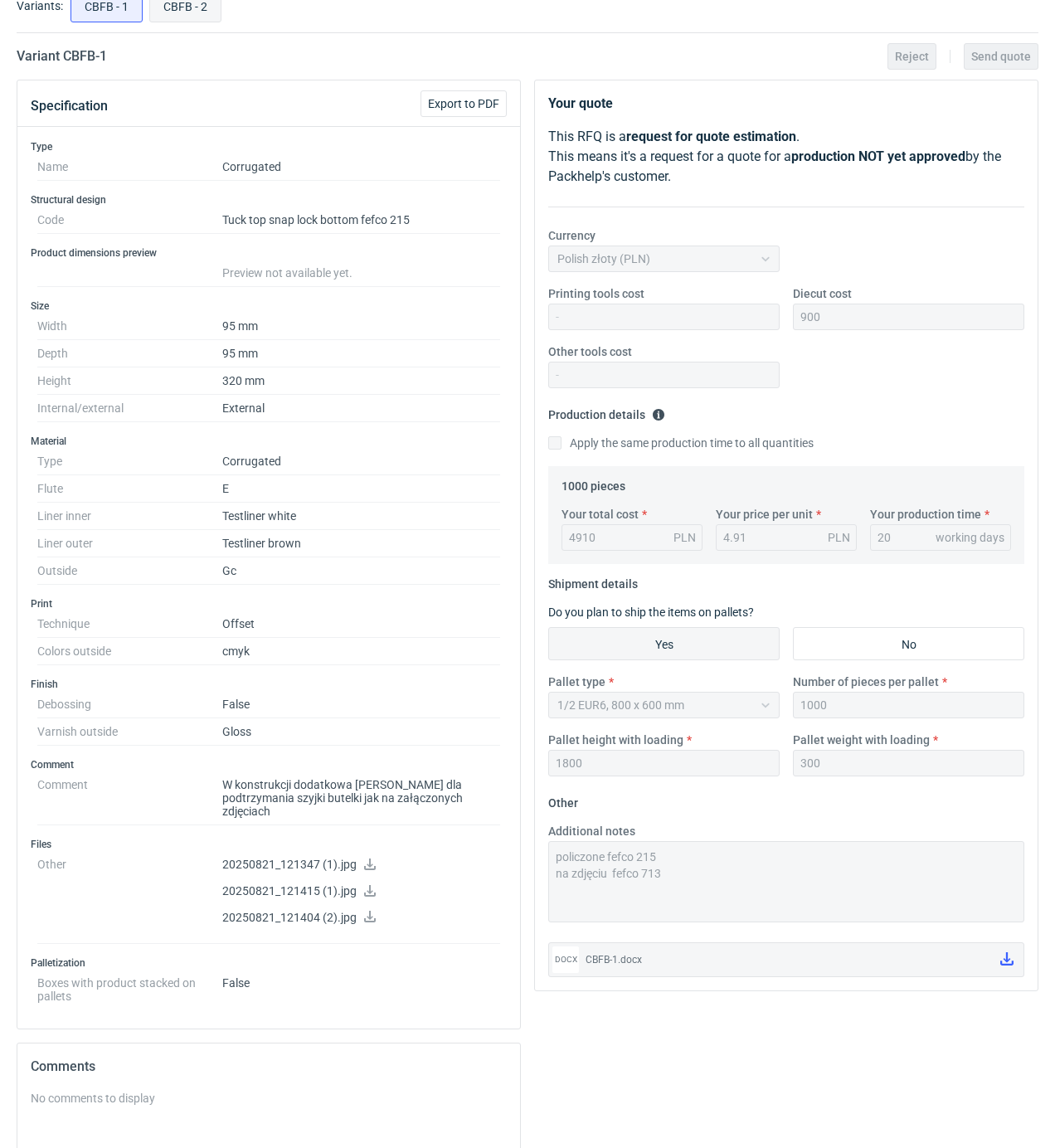
click at [155, 17] on input "CBFB - 2" at bounding box center [185, 6] width 70 height 31
radio input "true"
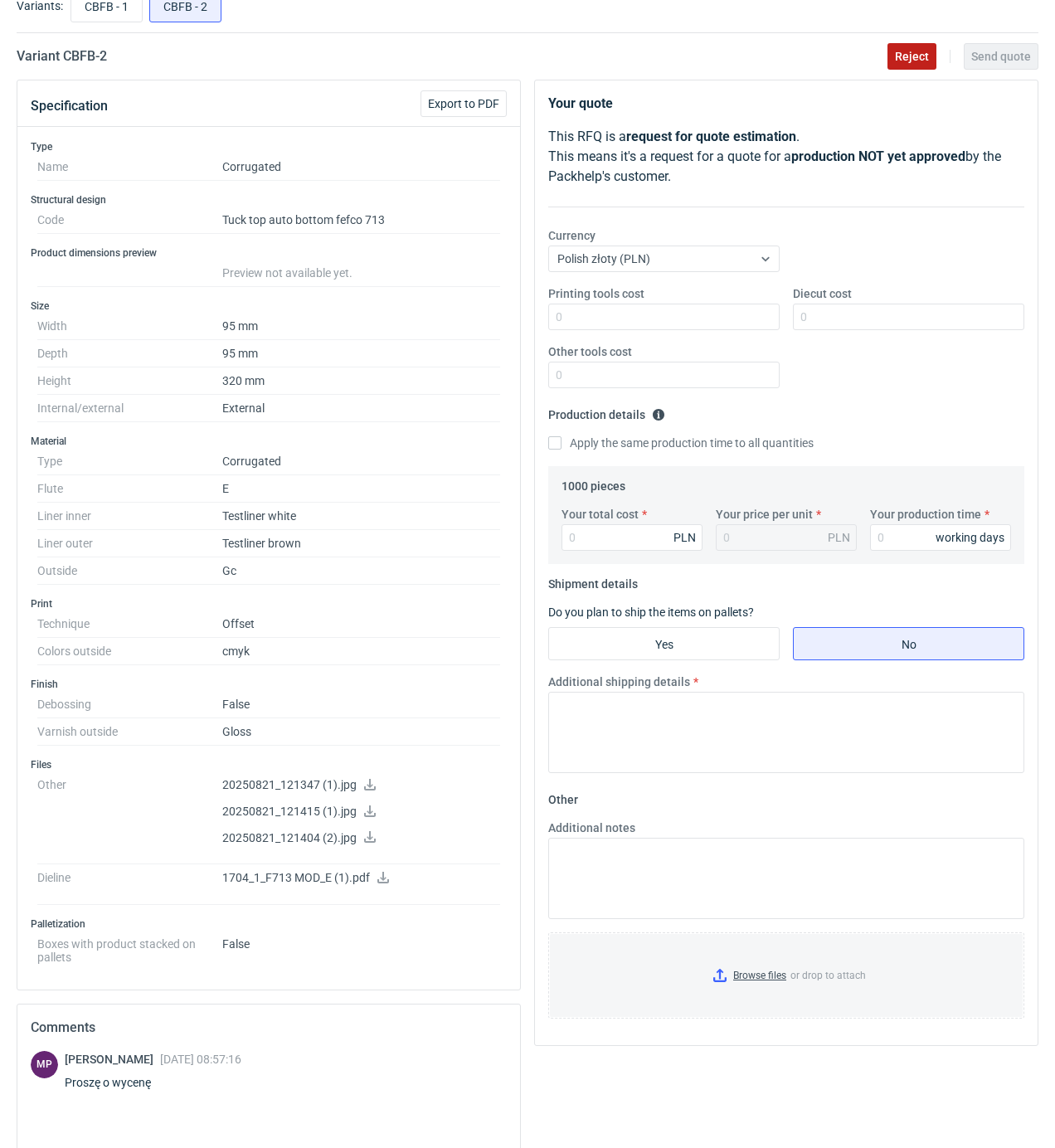
click at [900, 63] on button "Reject" at bounding box center [912, 56] width 49 height 27
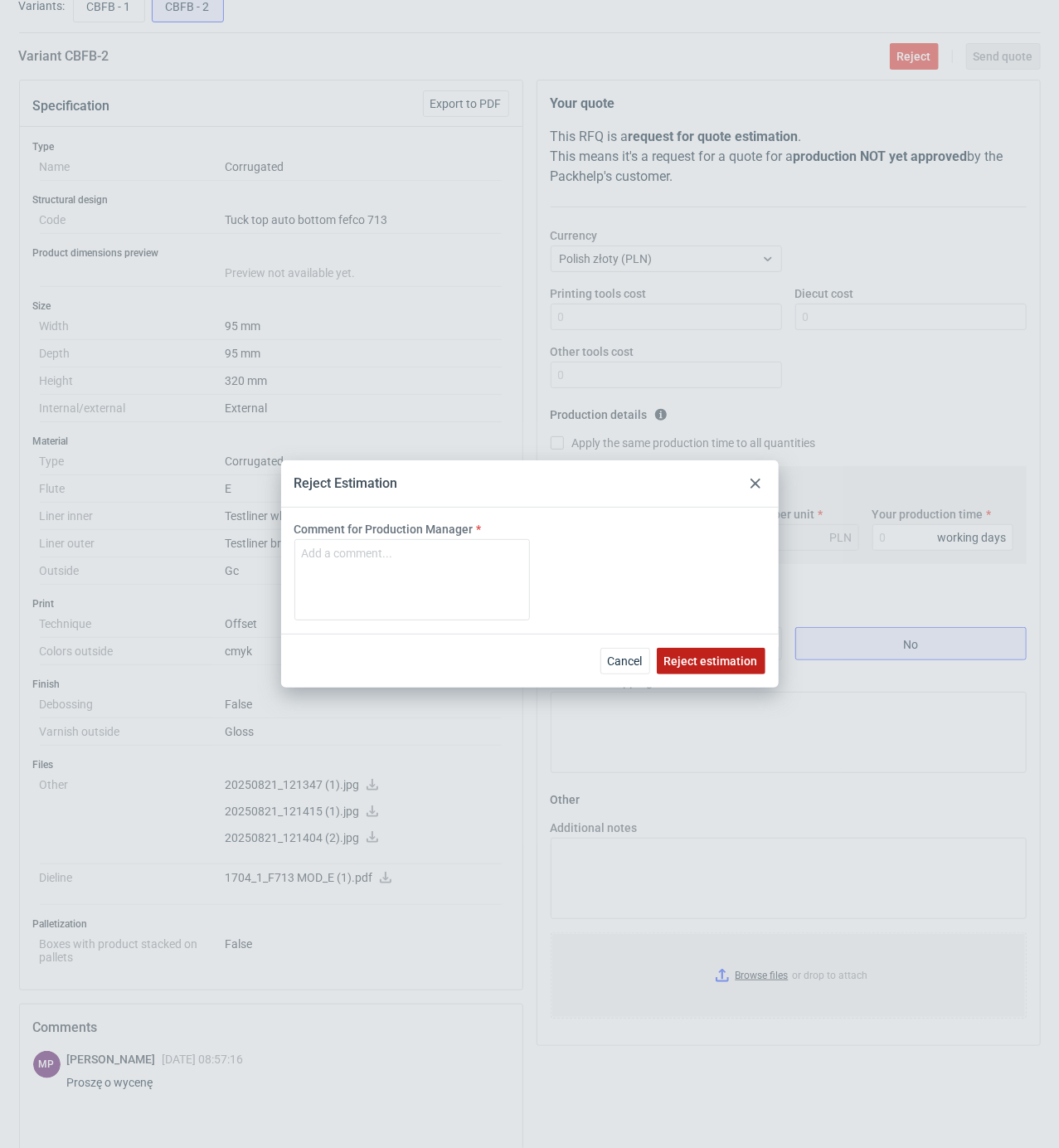
click at [700, 667] on span "Reject estimation" at bounding box center [710, 660] width 93 height 12
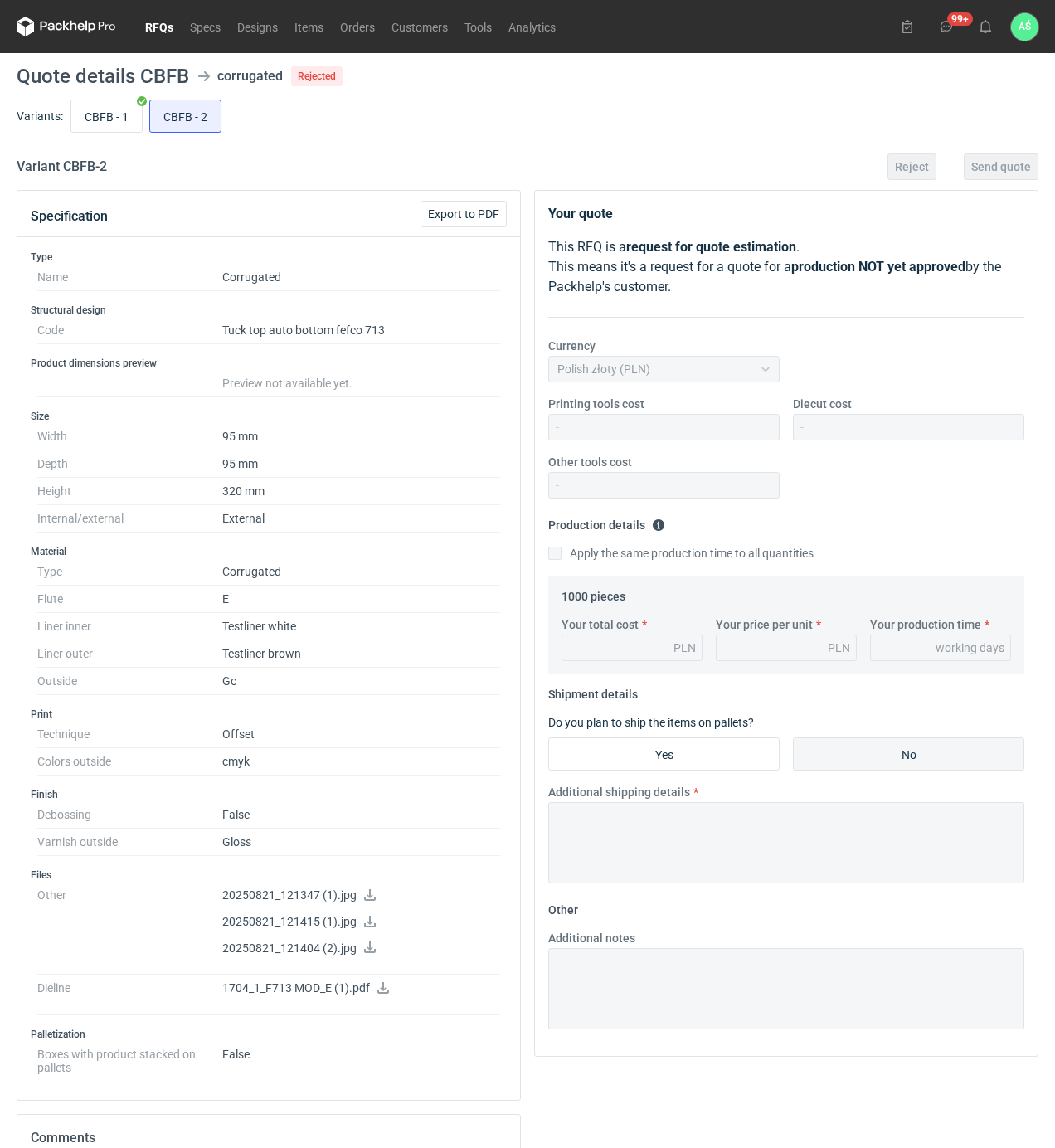
click at [144, 28] on link "RFQs" at bounding box center [159, 27] width 44 height 20
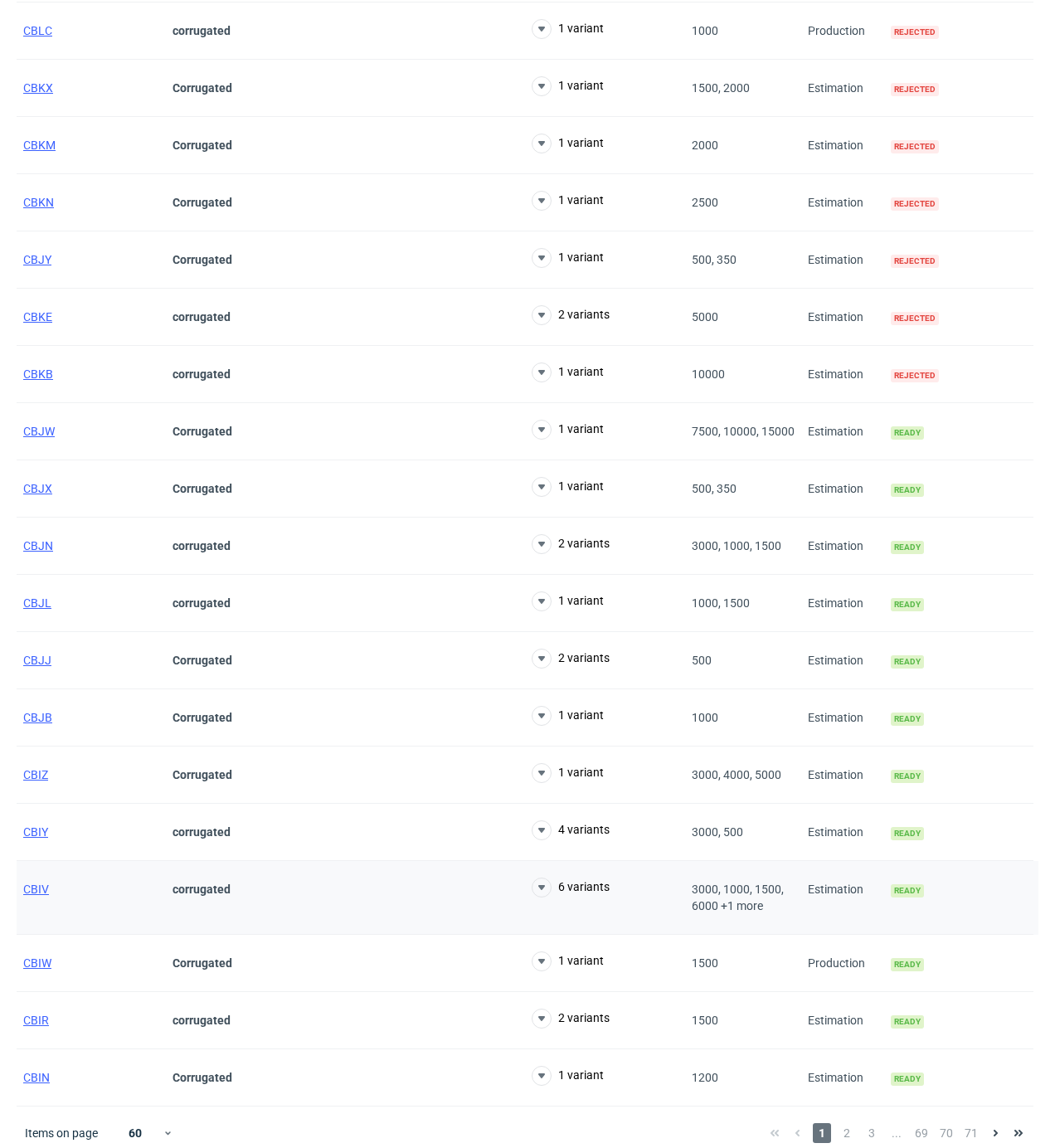
scroll to position [2623, 0]
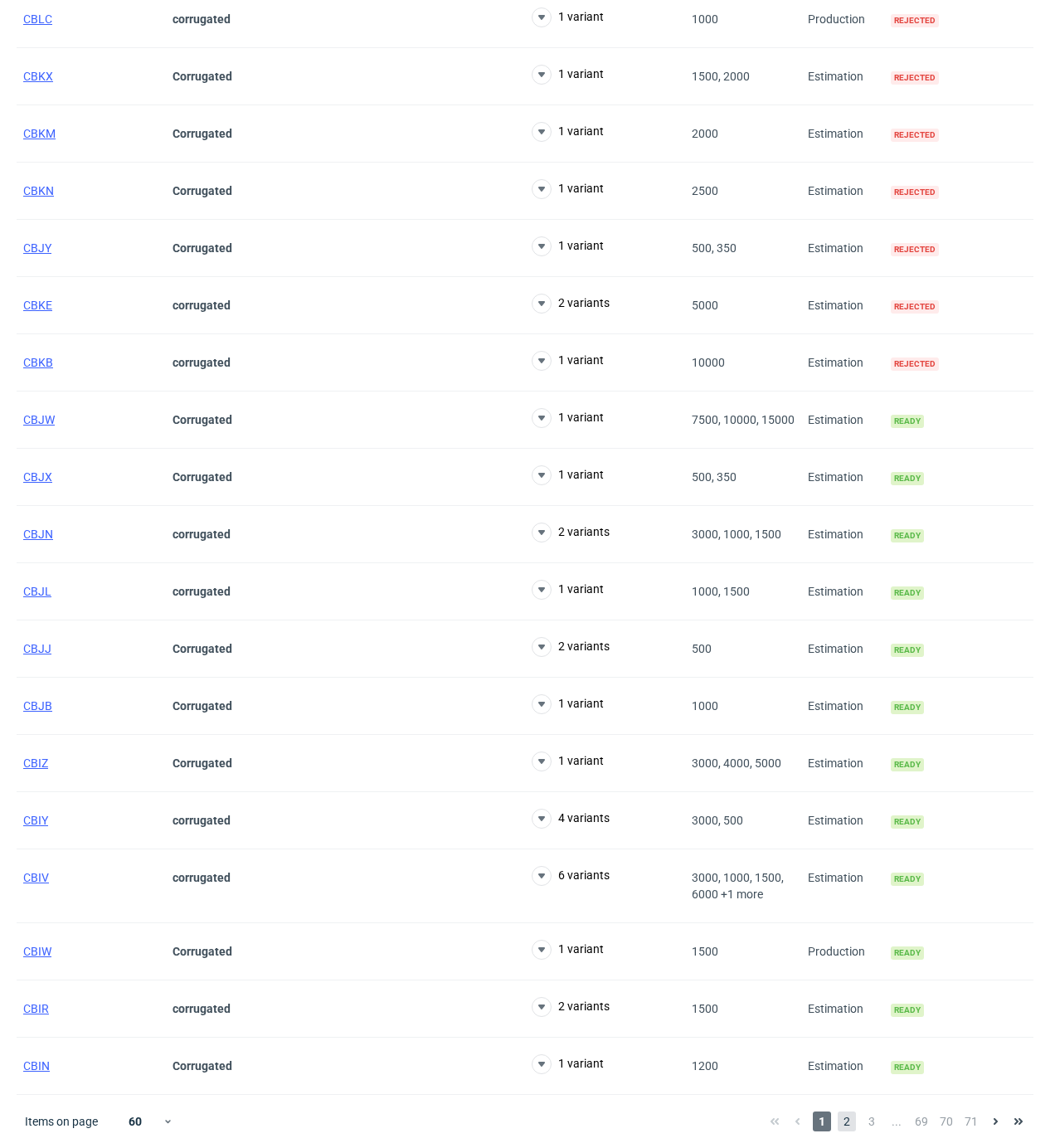
click at [850, 1122] on span "2" at bounding box center [847, 1121] width 19 height 20
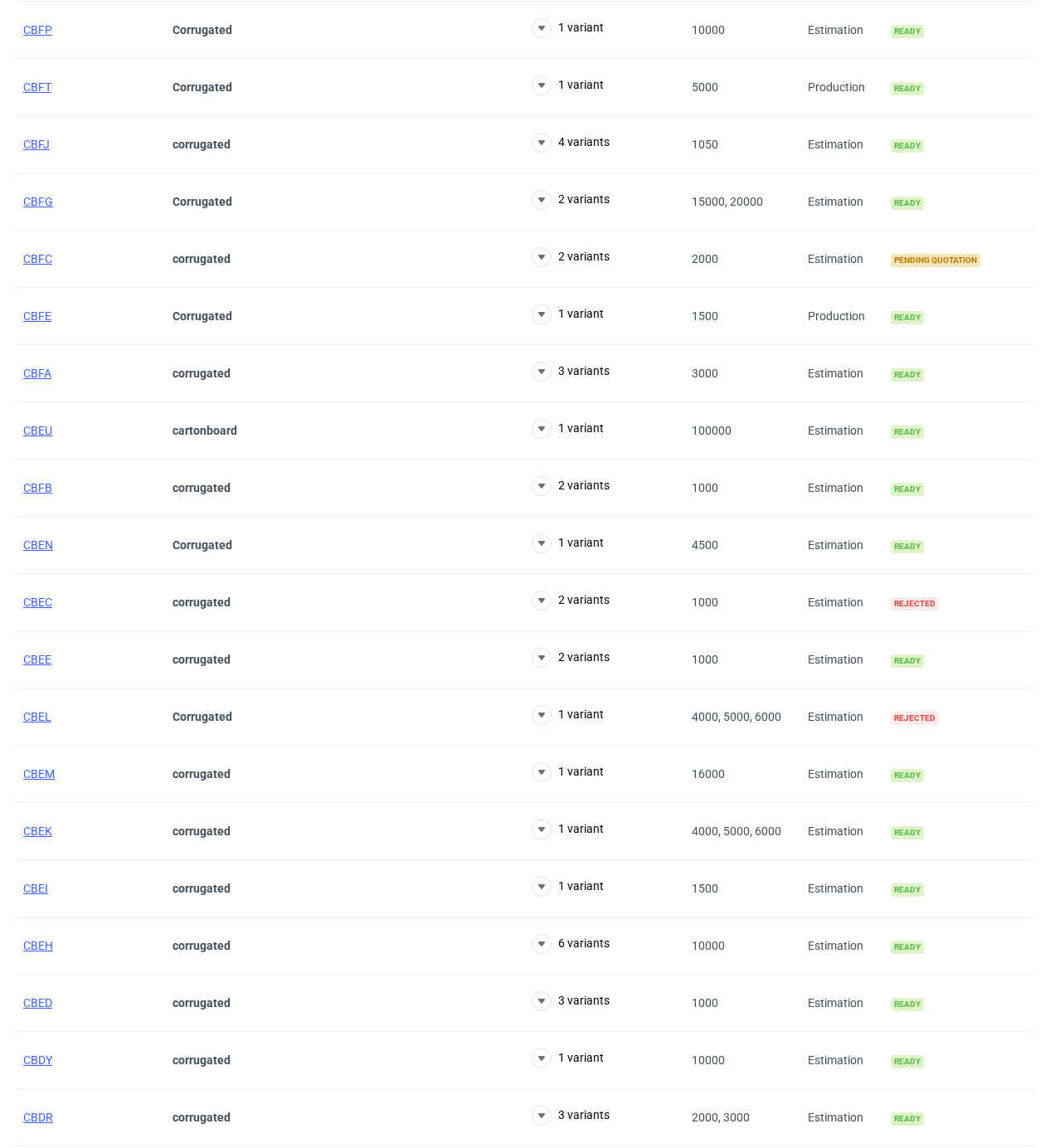
scroll to position [1816, 0]
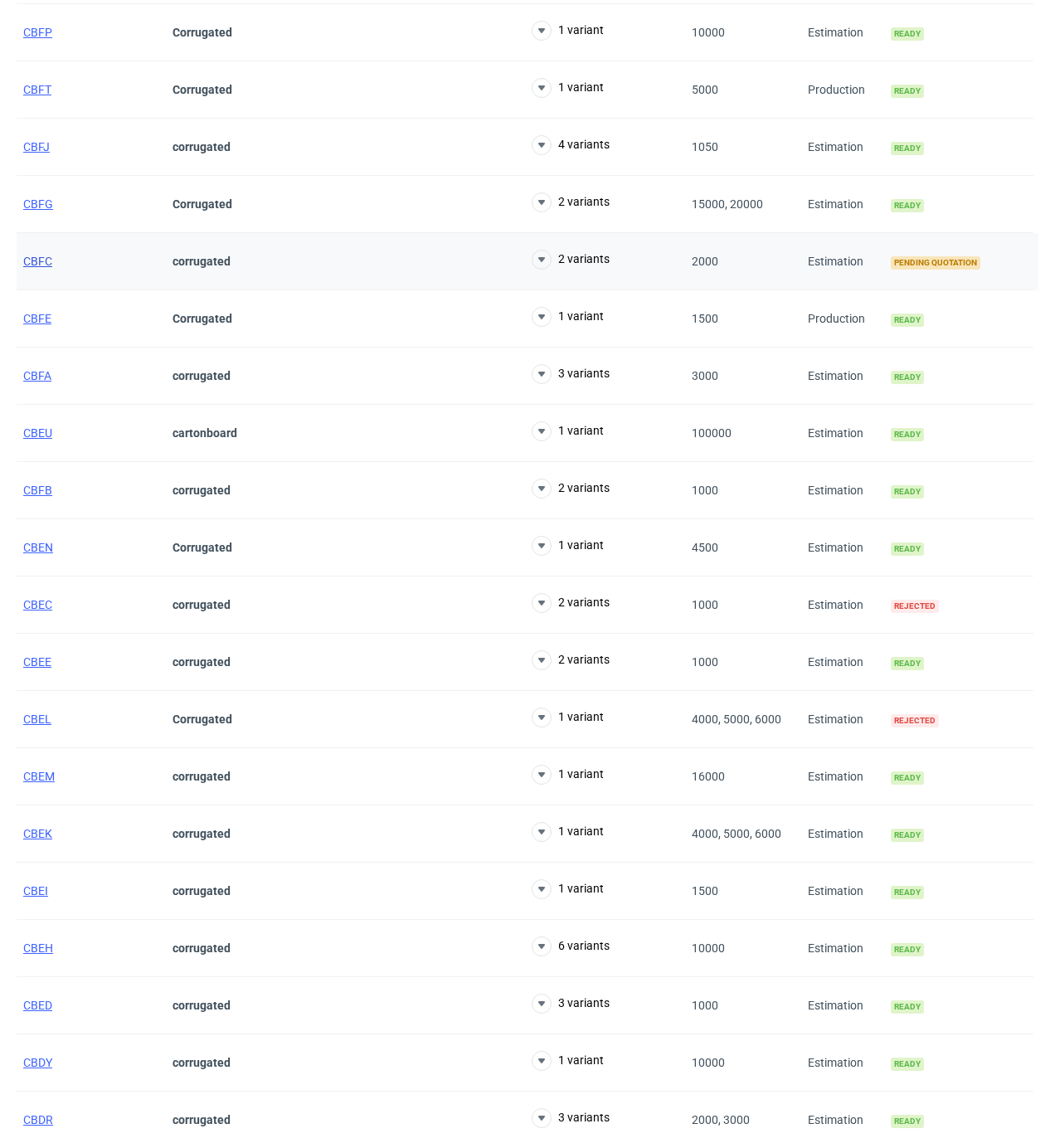
click at [44, 267] on span "CBFC" at bounding box center [37, 261] width 29 height 13
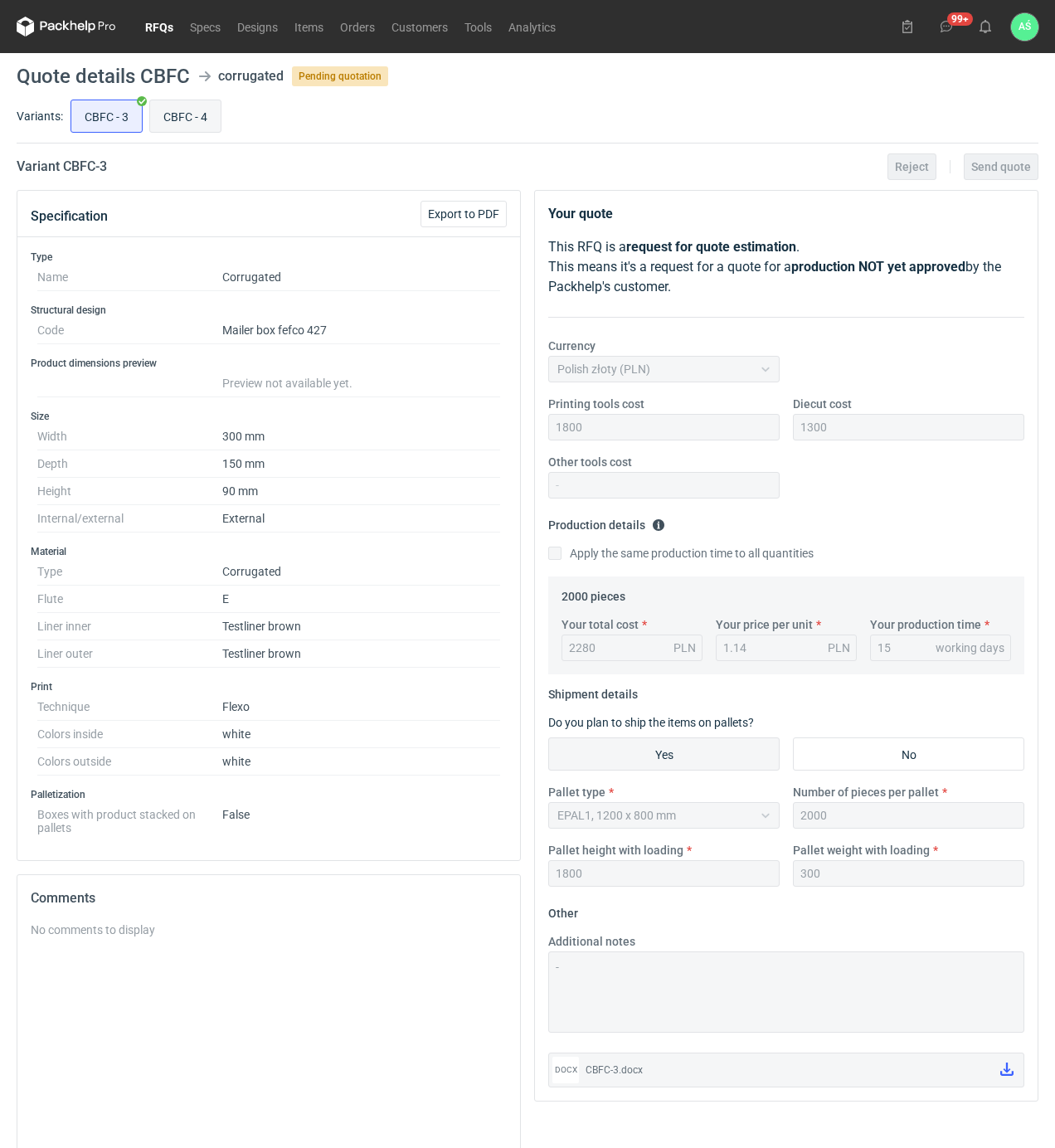
click at [172, 116] on input "CBFC - 4" at bounding box center [185, 116] width 70 height 31
radio input "true"
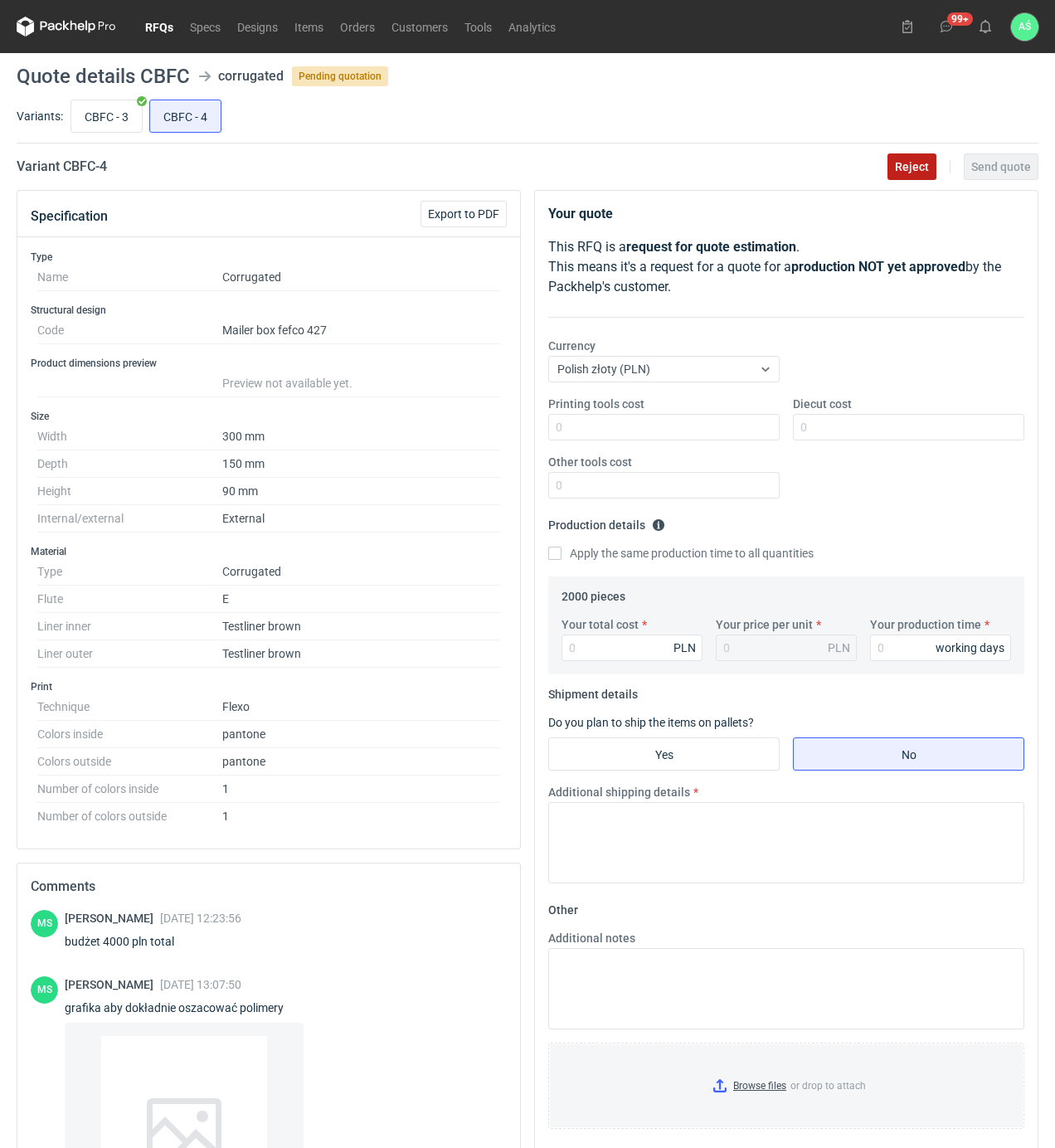
click at [910, 163] on span "Reject" at bounding box center [912, 167] width 34 height 12
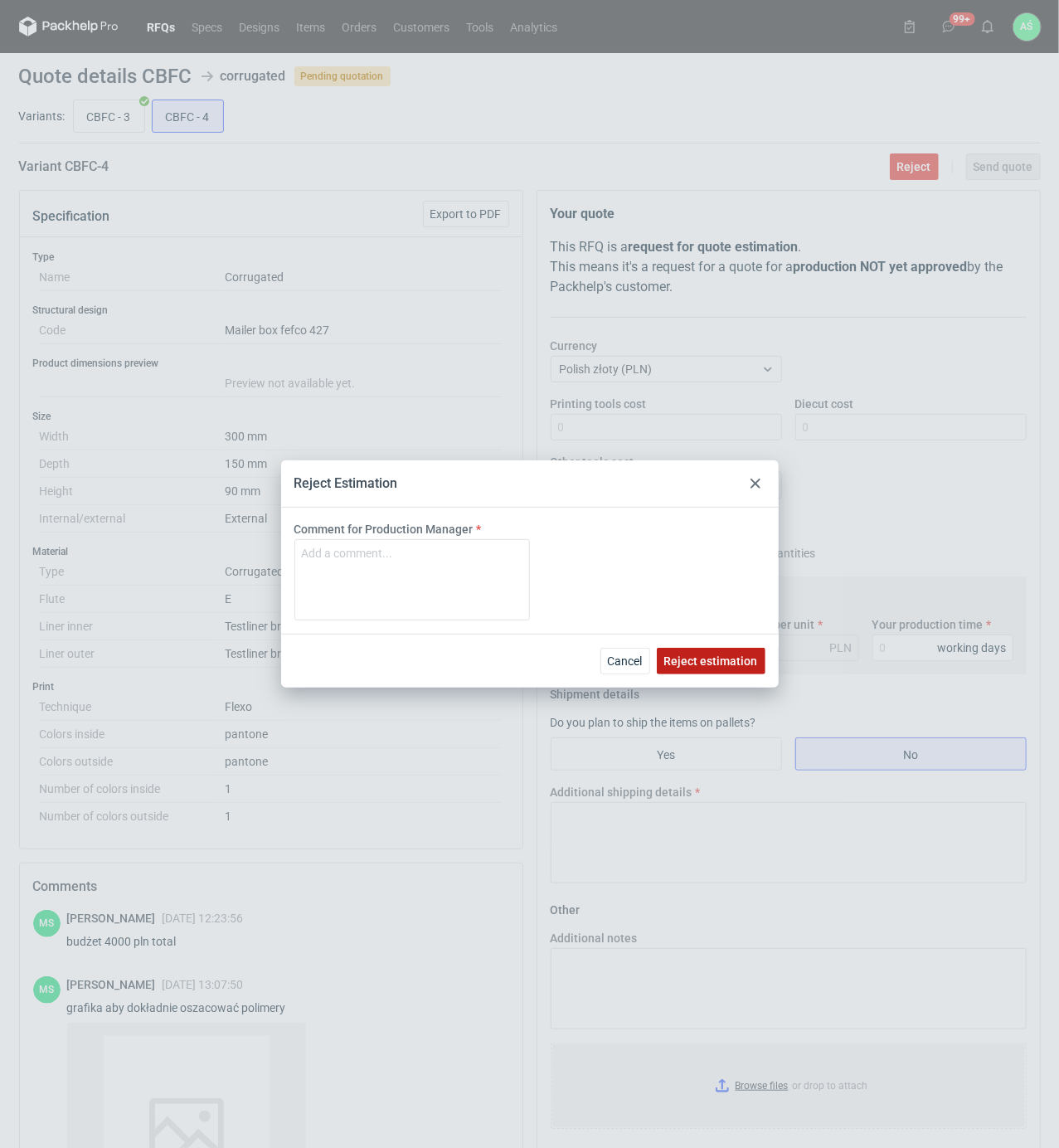
click at [697, 661] on span "Reject estimation" at bounding box center [710, 660] width 93 height 12
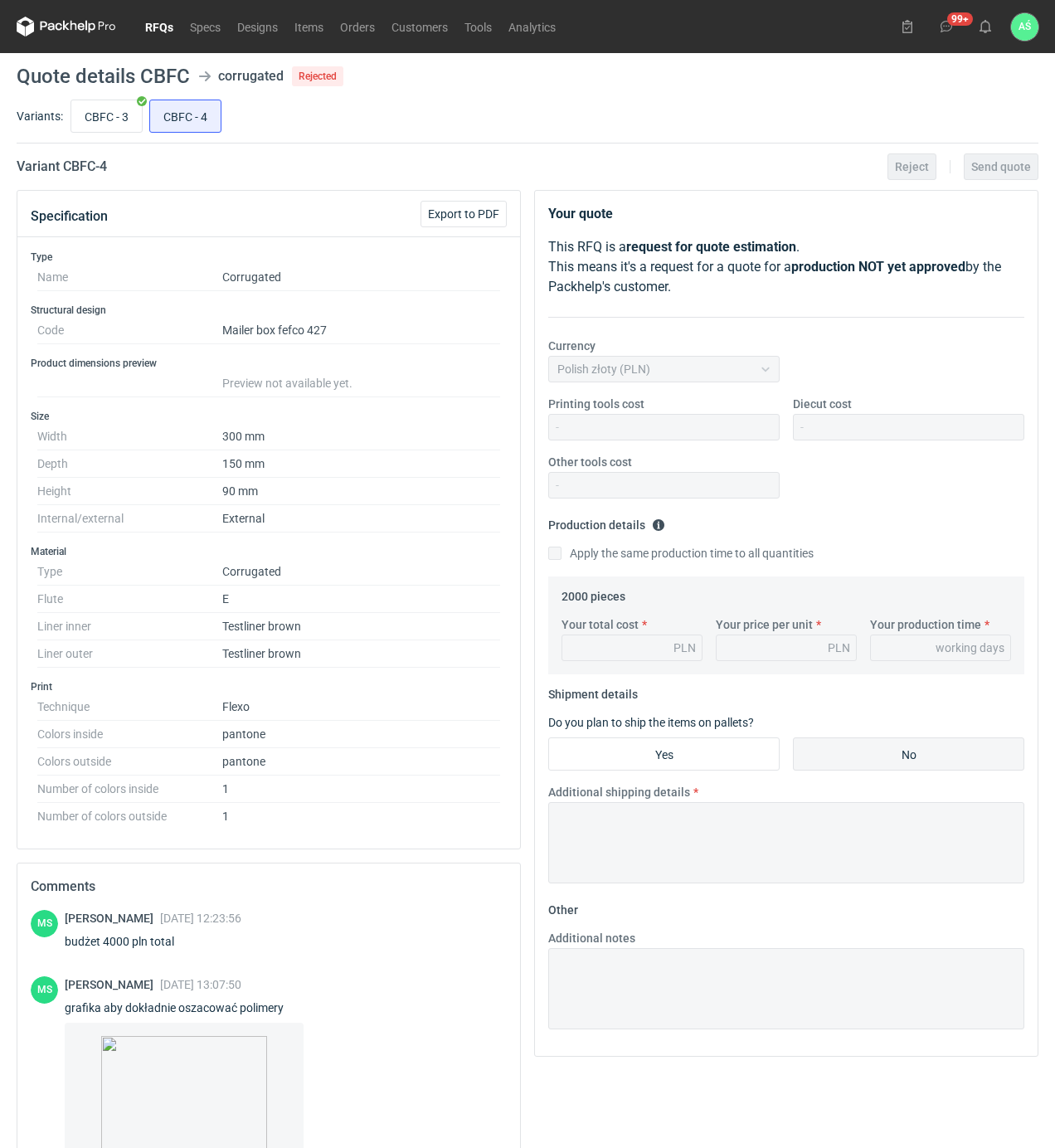
click at [156, 27] on link "RFQs" at bounding box center [159, 27] width 44 height 20
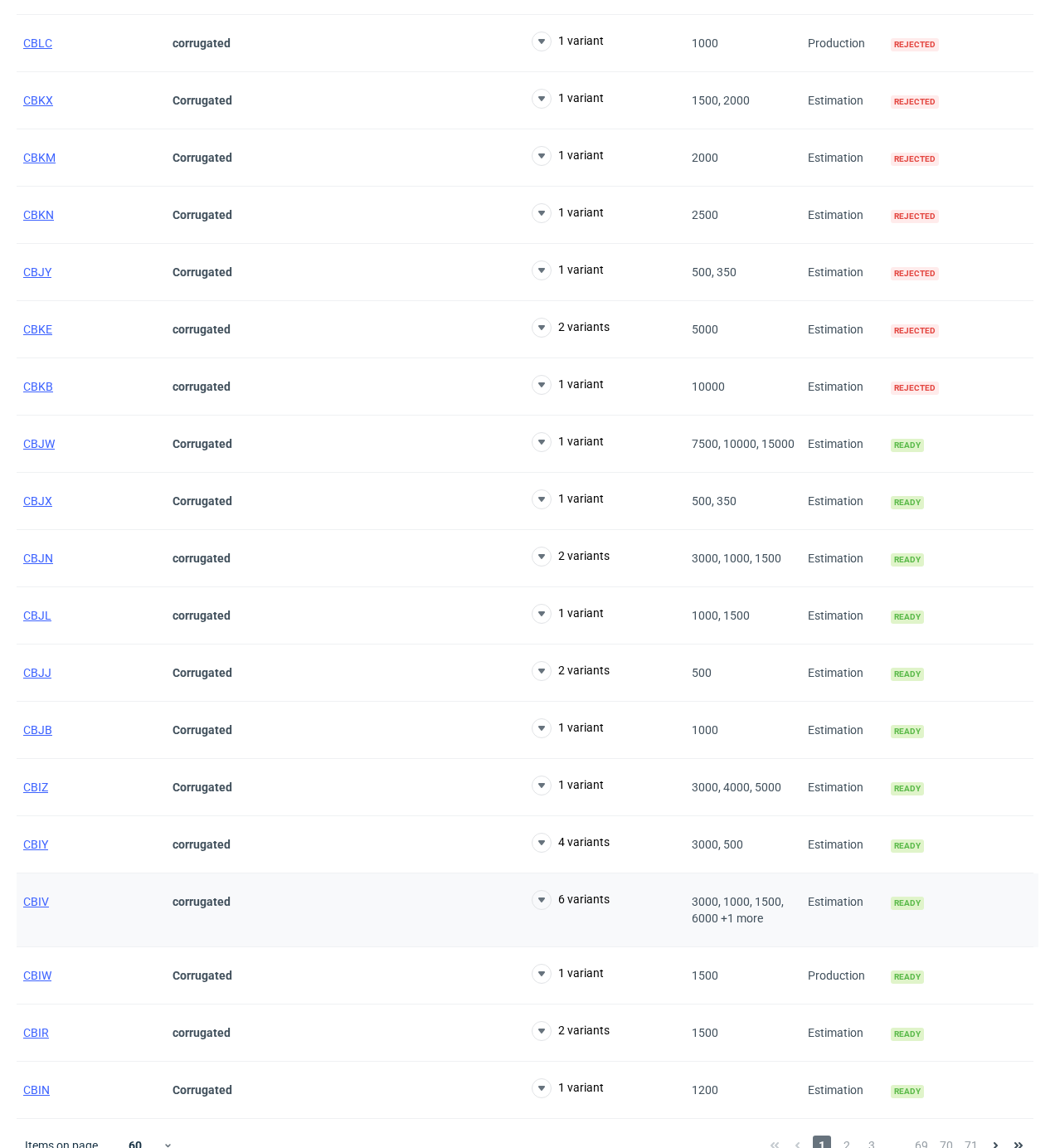
scroll to position [2623, 0]
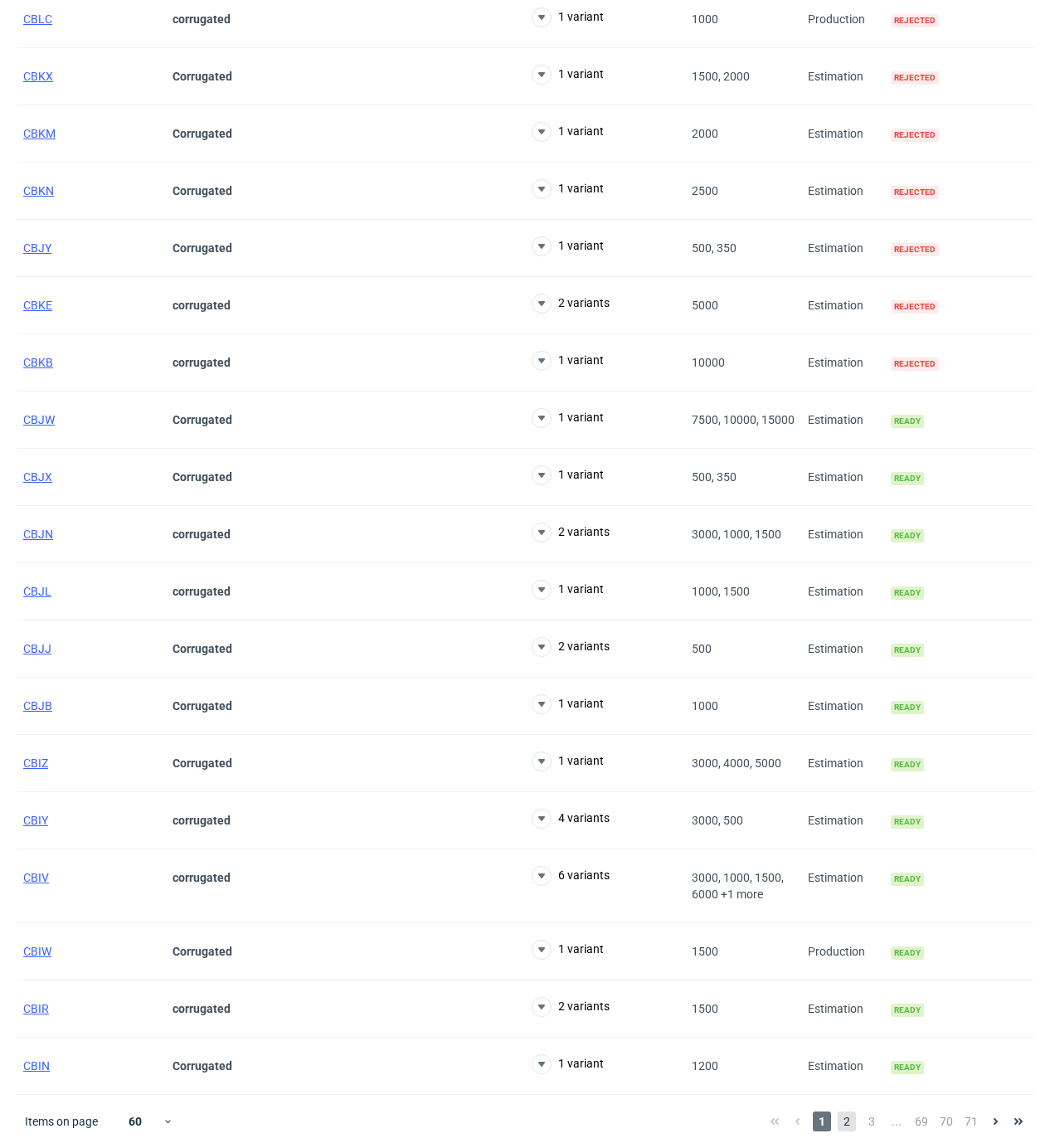
click at [851, 1116] on span "2" at bounding box center [847, 1121] width 19 height 20
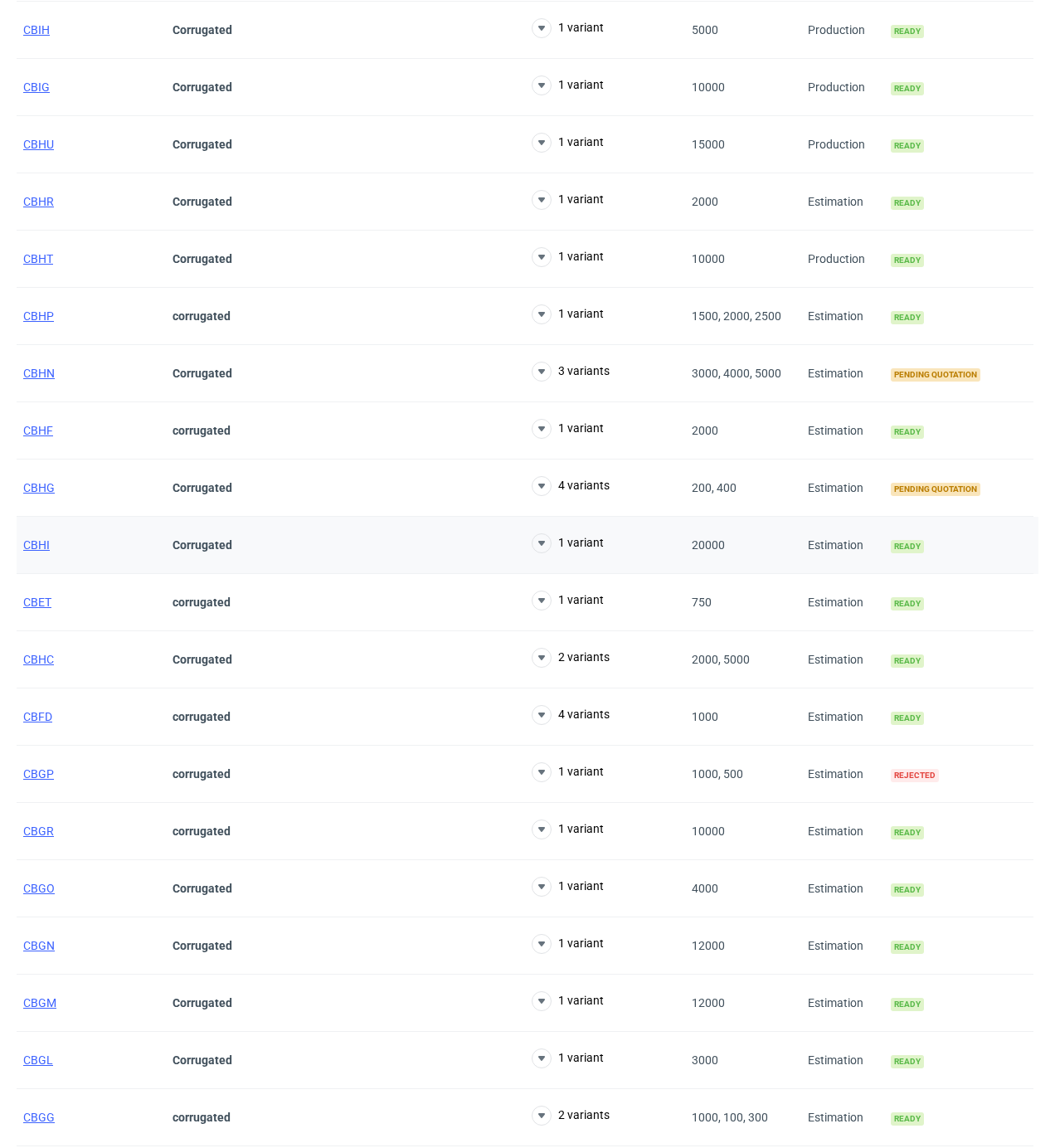
scroll to position [379, 0]
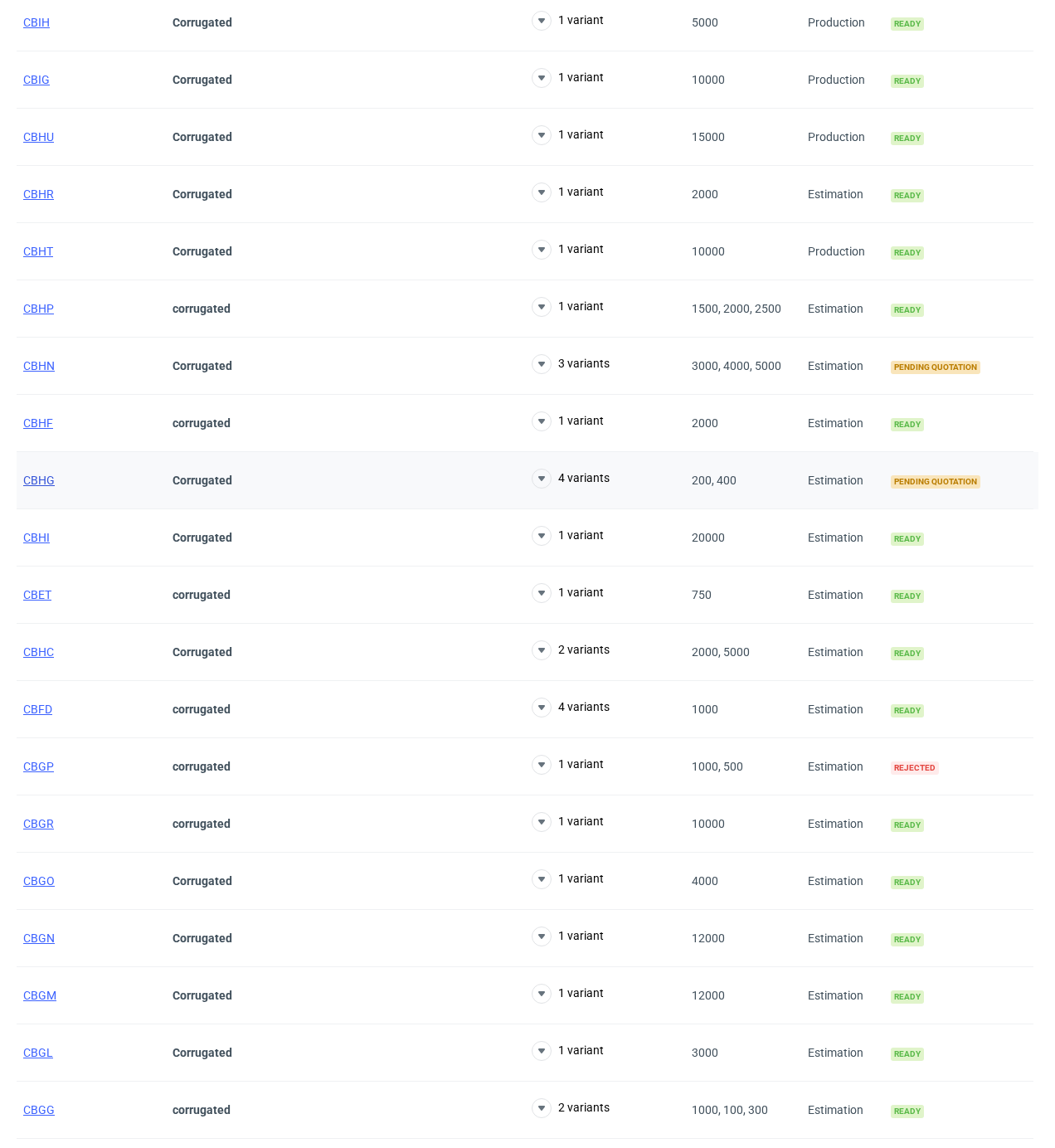
click at [35, 483] on span "CBHG" at bounding box center [39, 480] width 31 height 13
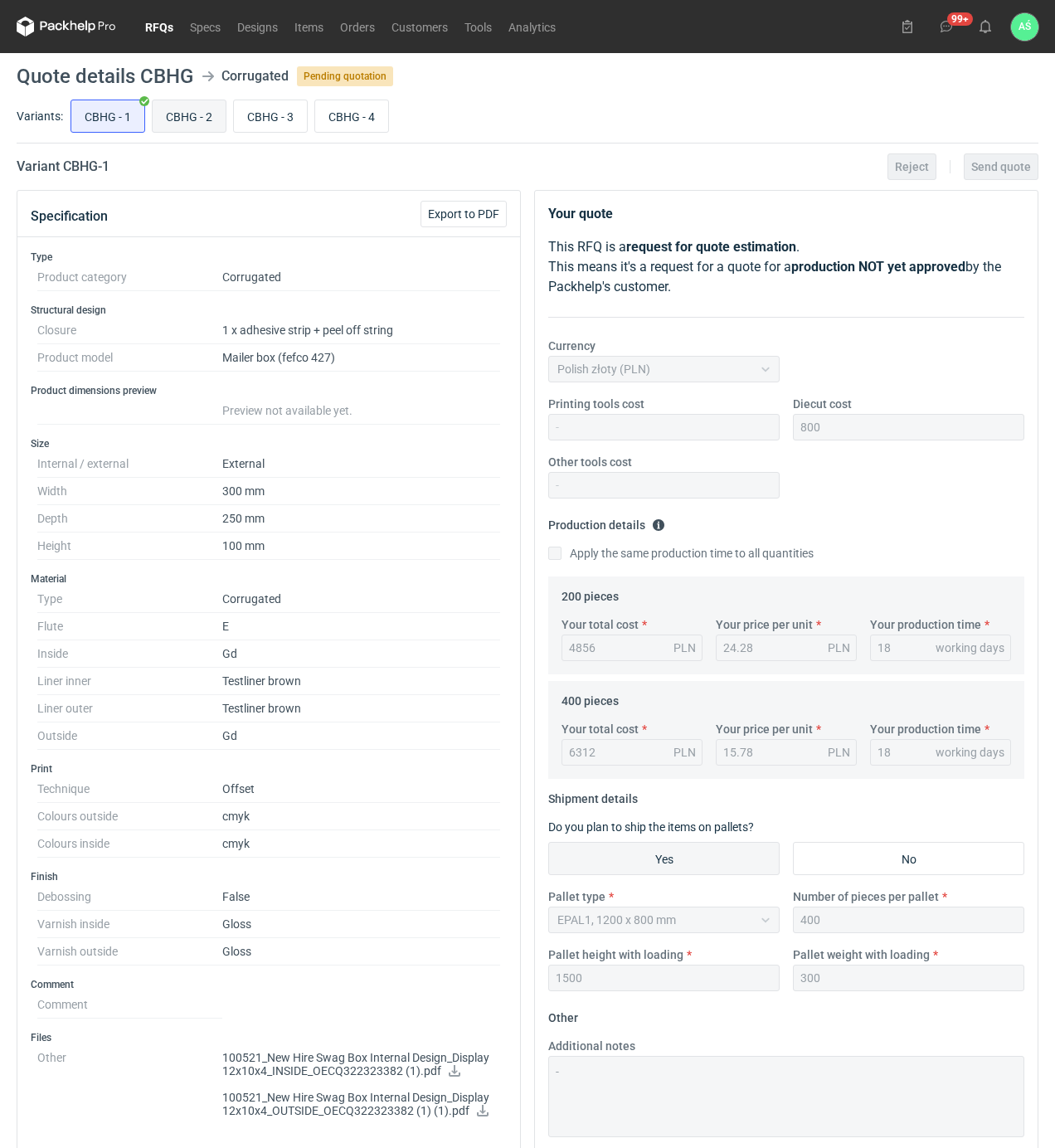
click at [180, 110] on input "CBHG - 2" at bounding box center [189, 116] width 73 height 31
radio input "true"
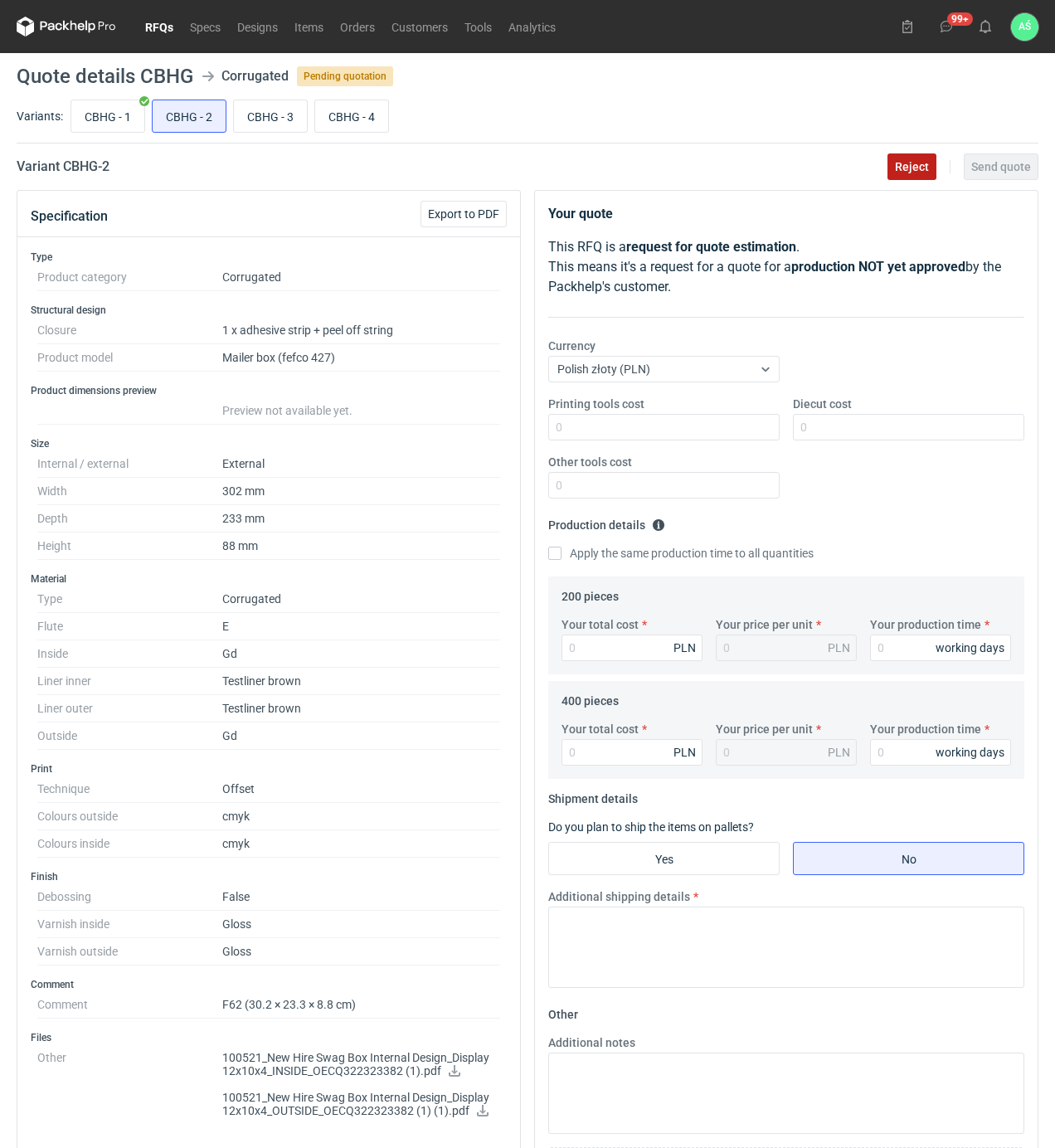
click at [909, 163] on span "Reject" at bounding box center [912, 167] width 34 height 12
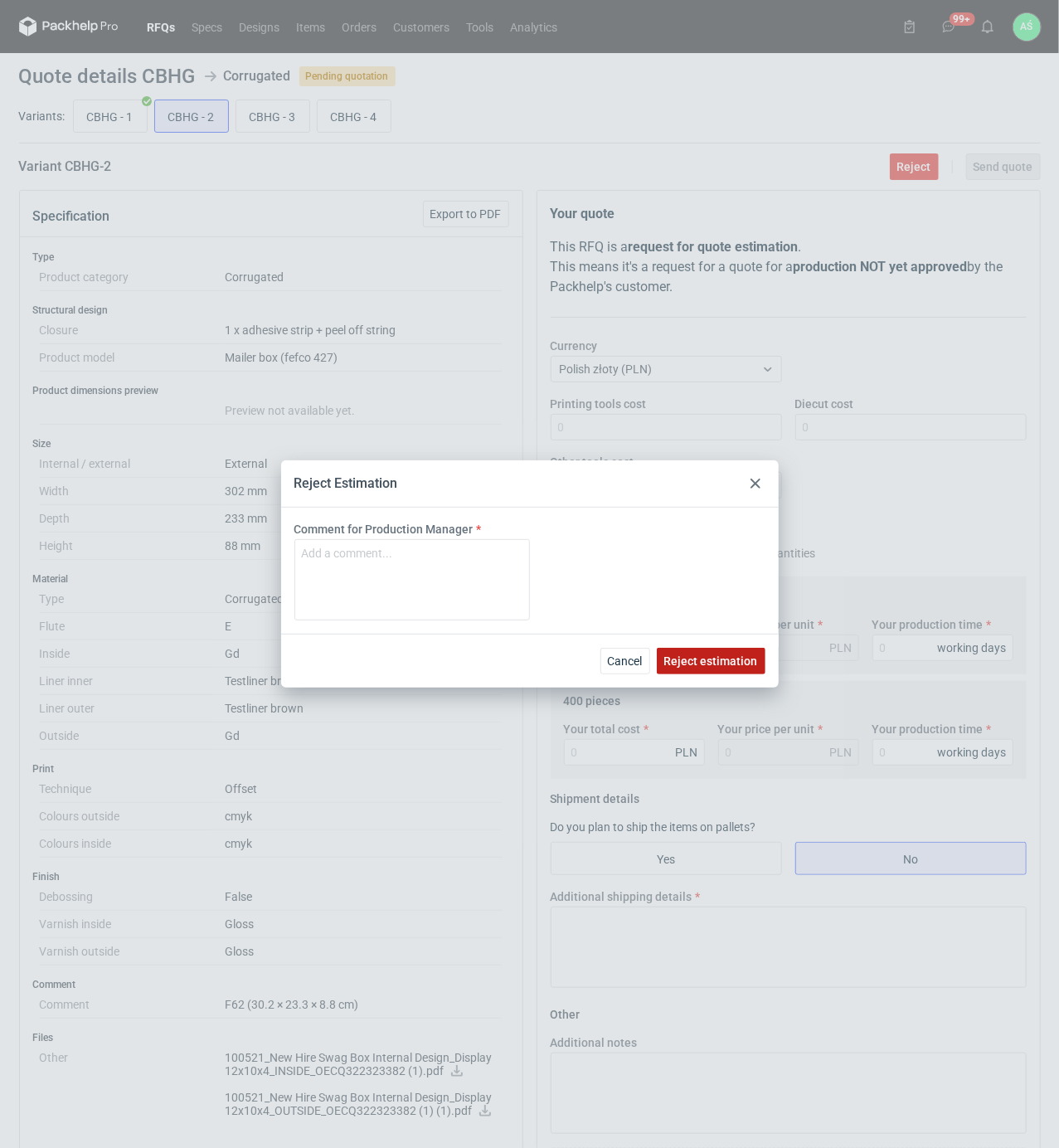
click at [695, 668] on button "Reject estimation" at bounding box center [710, 660] width 108 height 27
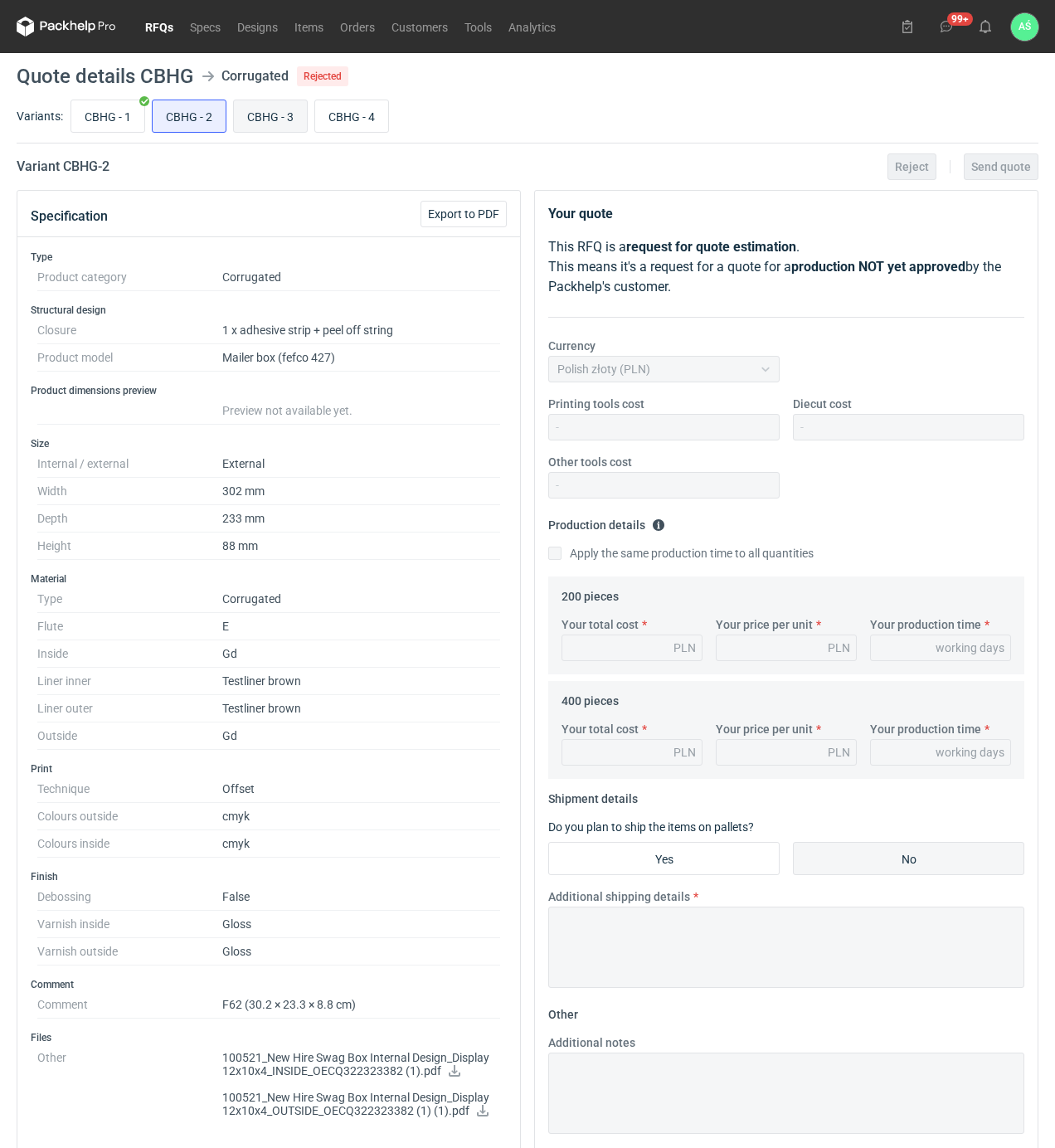
click at [277, 123] on input "CBHG - 3" at bounding box center [270, 116] width 73 height 31
radio input "true"
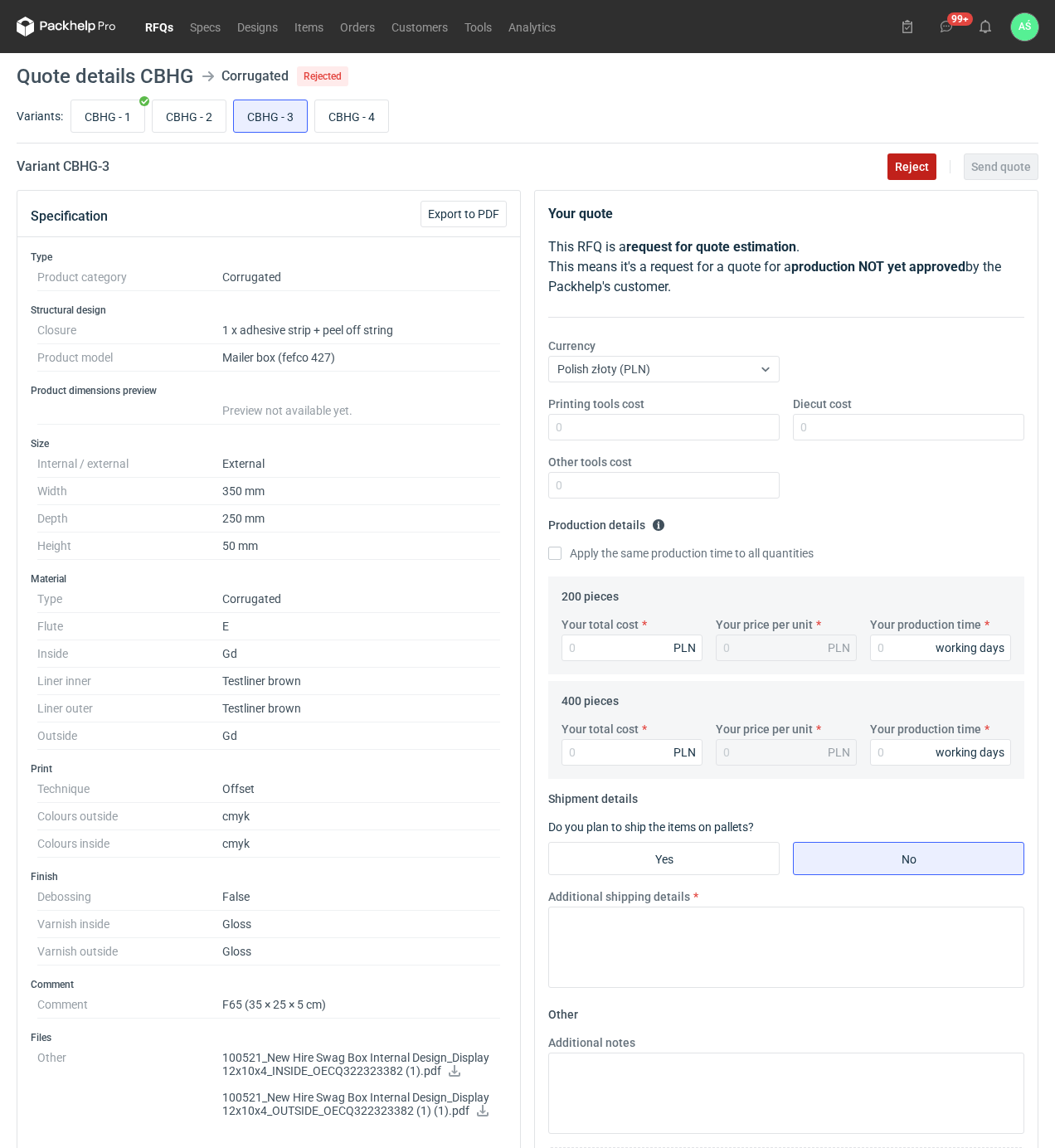
click at [902, 164] on span "Reject" at bounding box center [912, 167] width 34 height 12
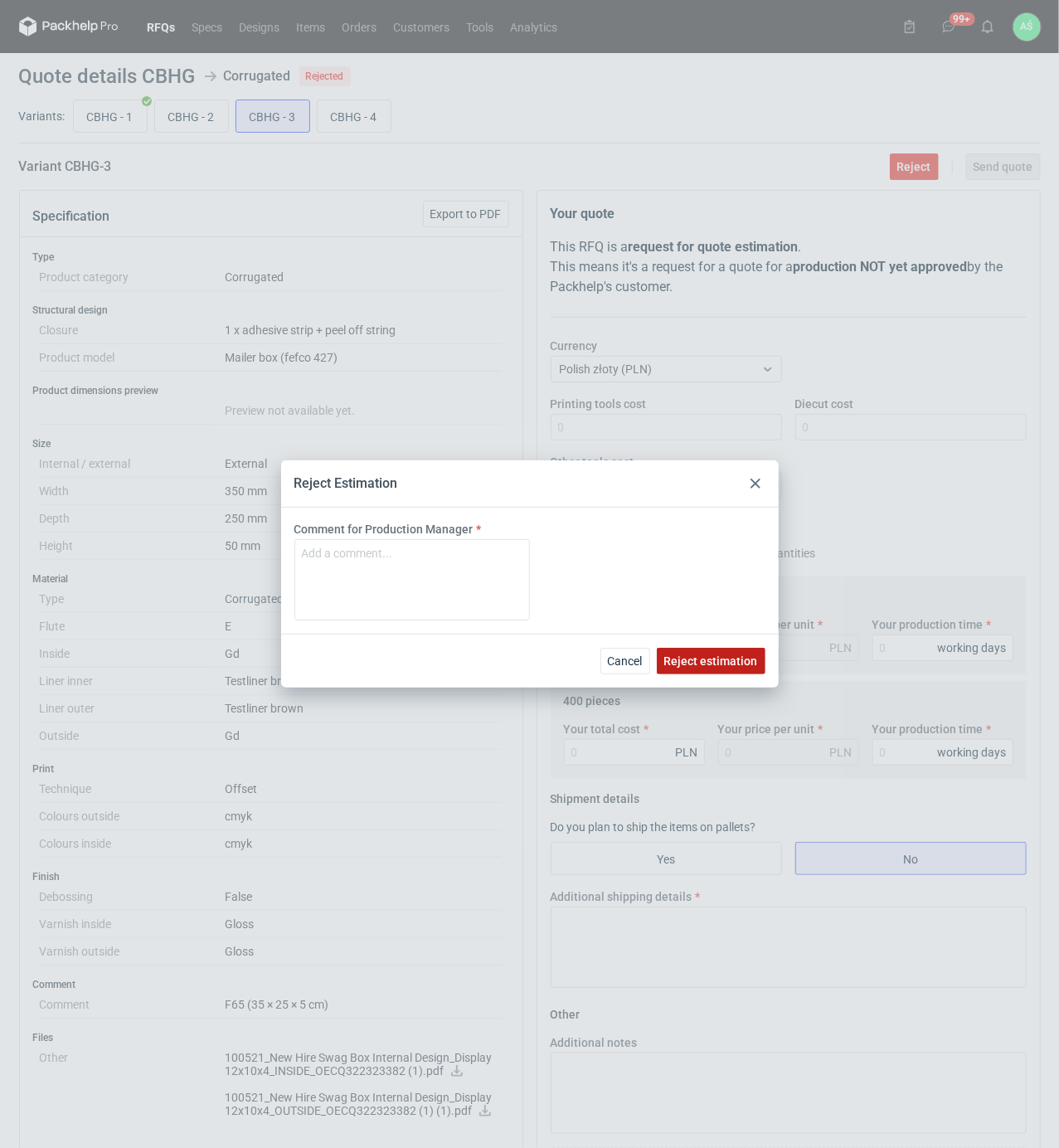
click at [726, 661] on span "Reject estimation" at bounding box center [710, 660] width 93 height 12
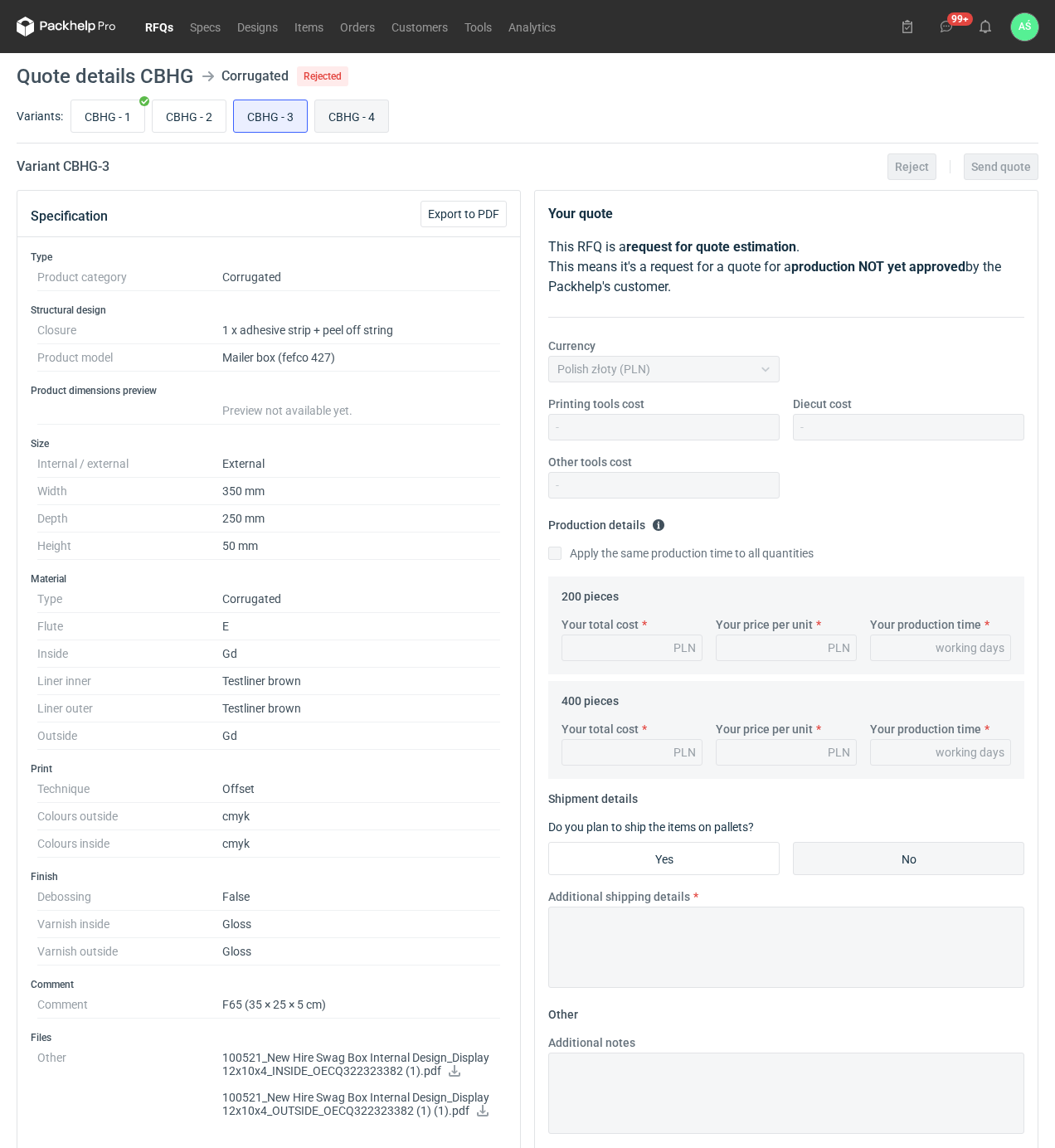
click at [340, 127] on input "CBHG - 4" at bounding box center [352, 116] width 73 height 31
radio input "true"
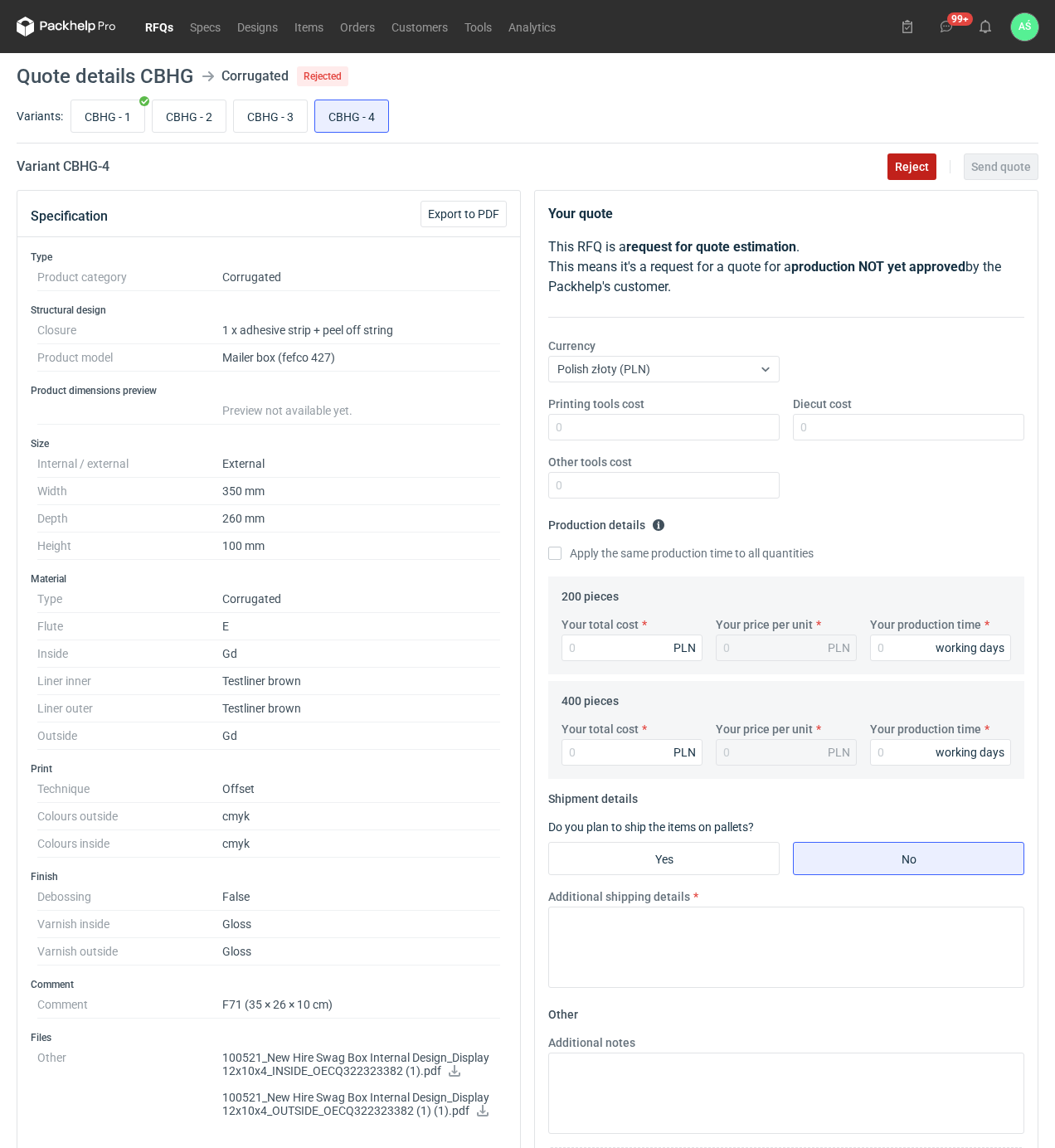
click at [929, 172] on button "Reject" at bounding box center [912, 167] width 49 height 27
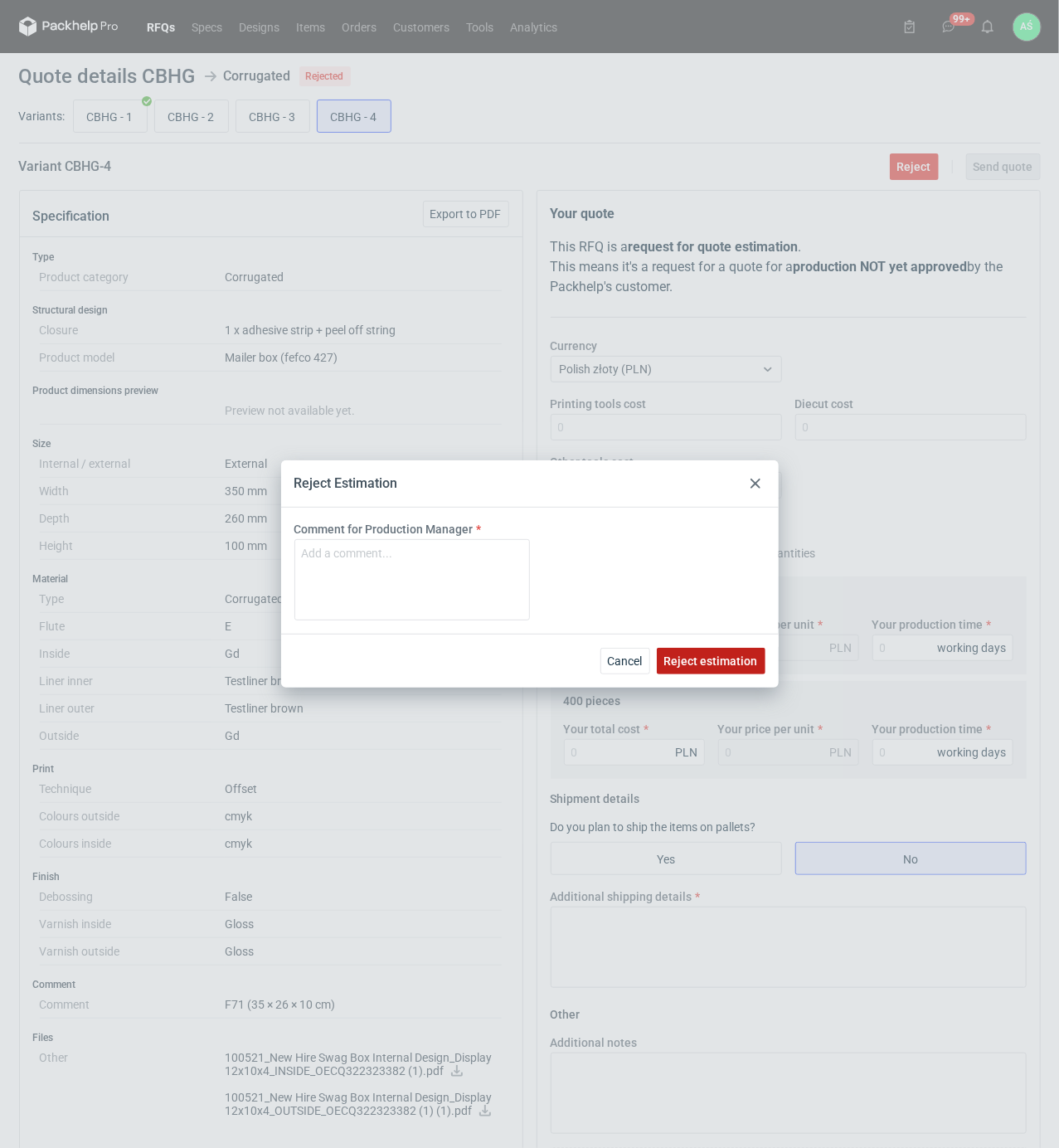
click at [720, 655] on span "Reject estimation" at bounding box center [710, 660] width 93 height 12
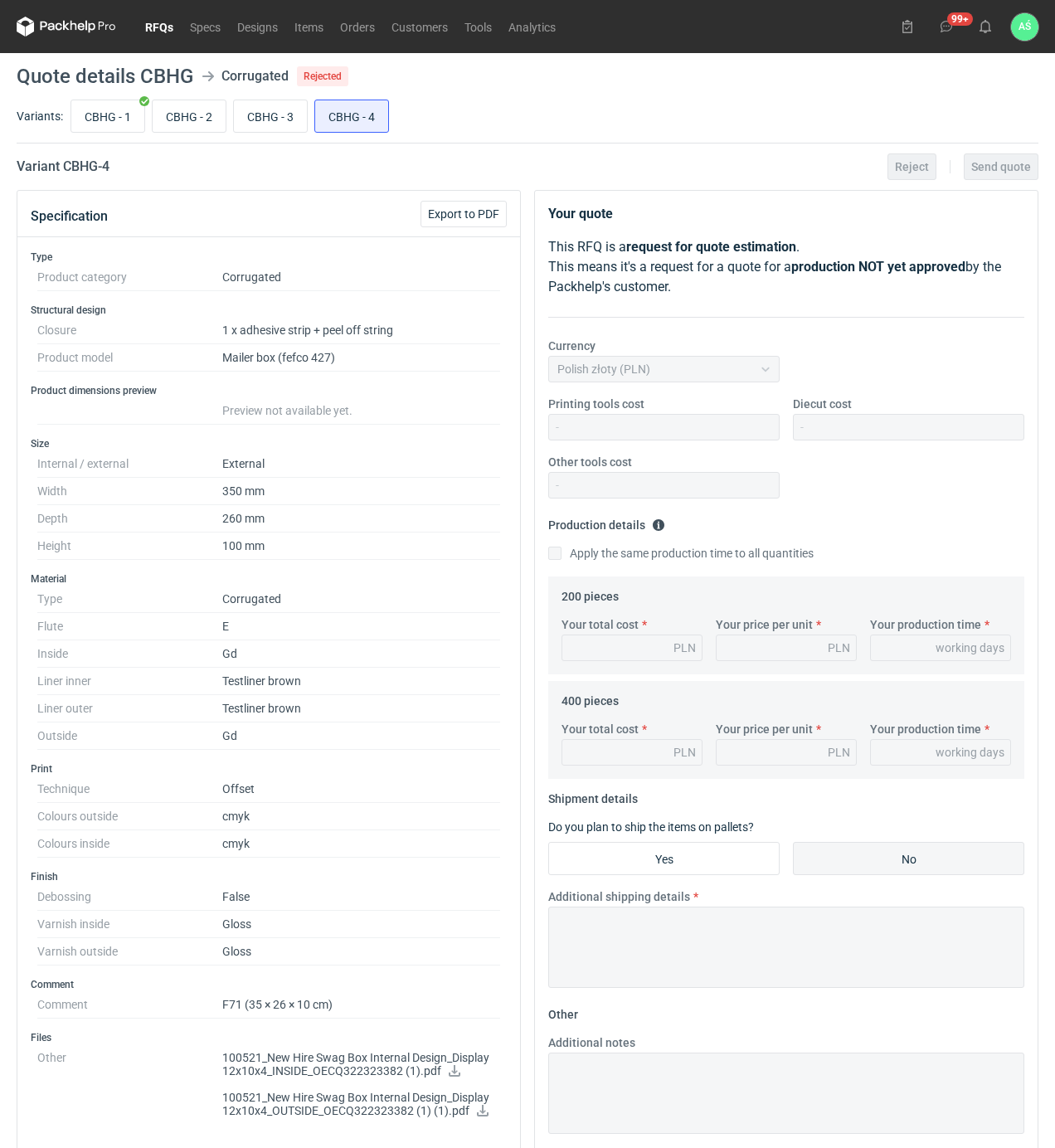
click at [163, 20] on link "RFQs" at bounding box center [159, 27] width 44 height 20
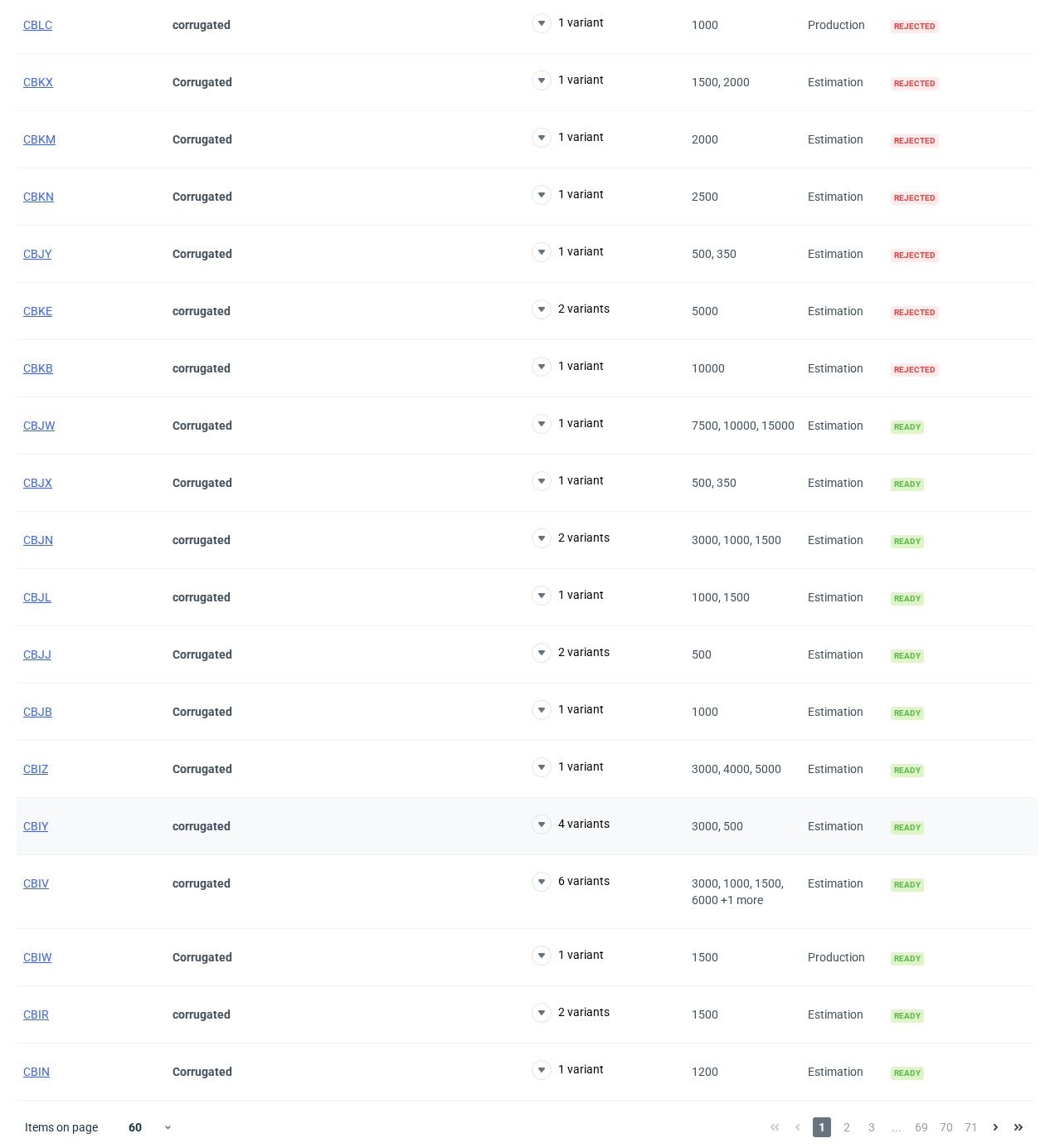
scroll to position [2623, 0]
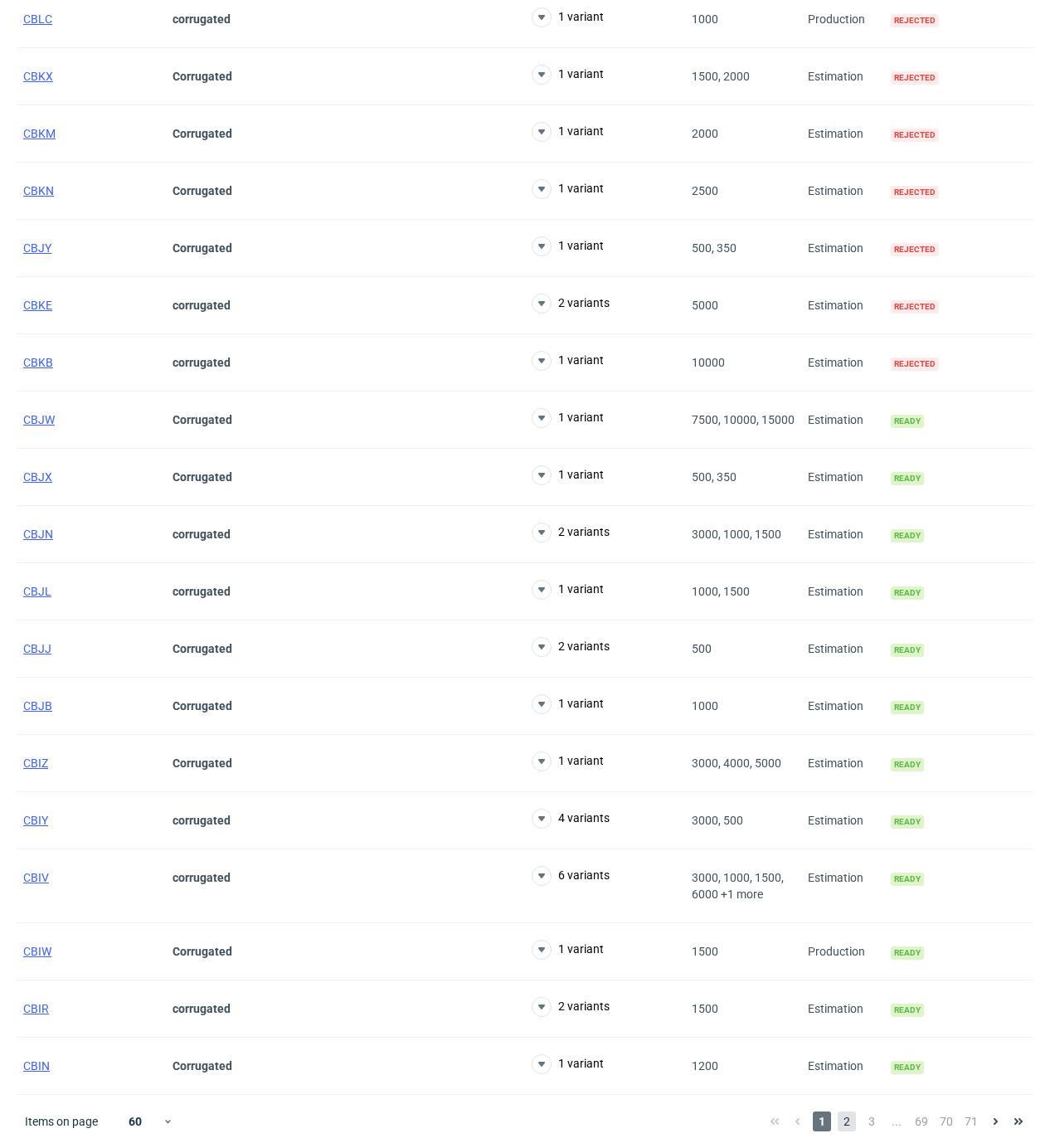
click at [851, 1119] on span "2" at bounding box center [847, 1121] width 19 height 20
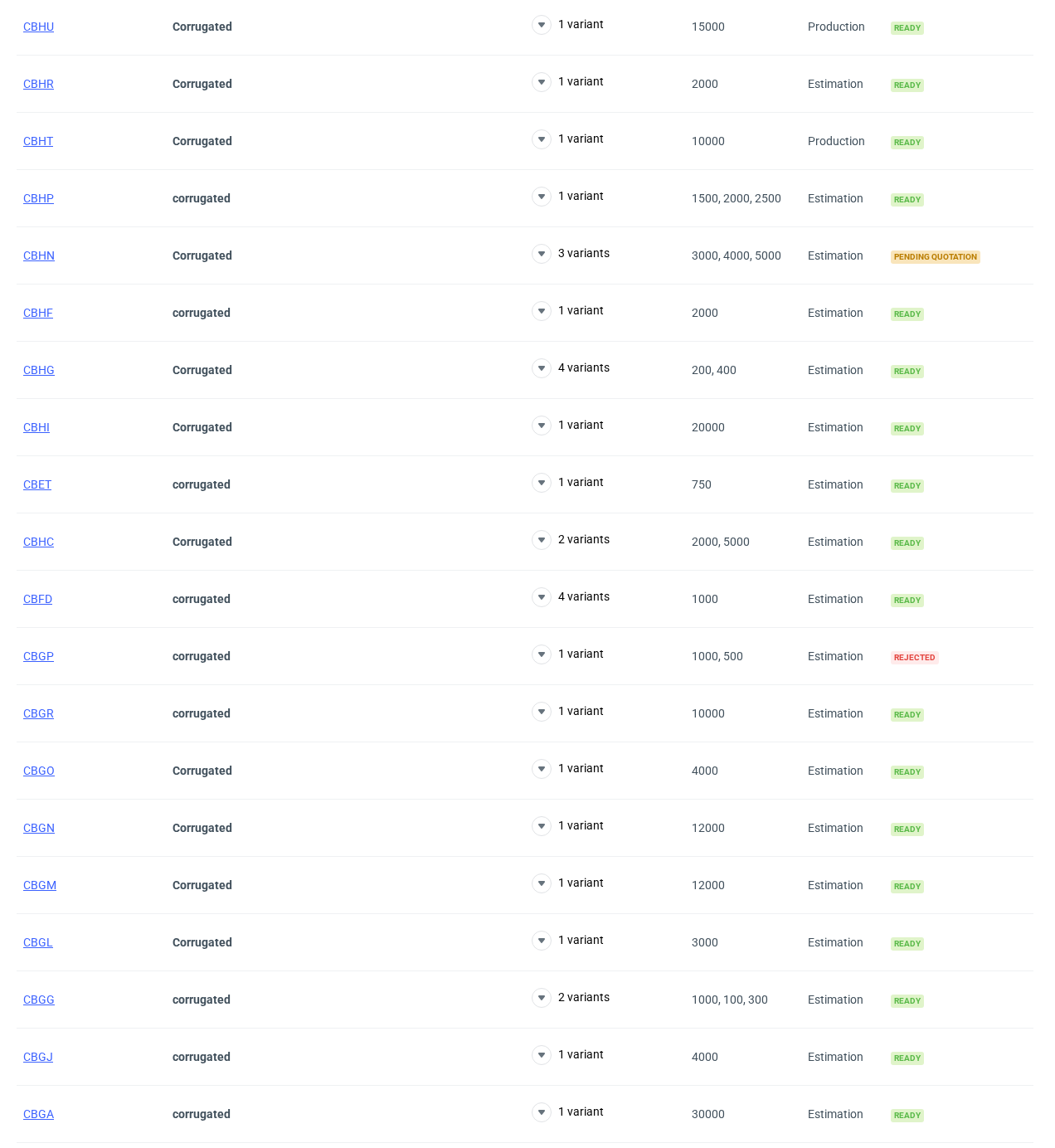
scroll to position [47, 0]
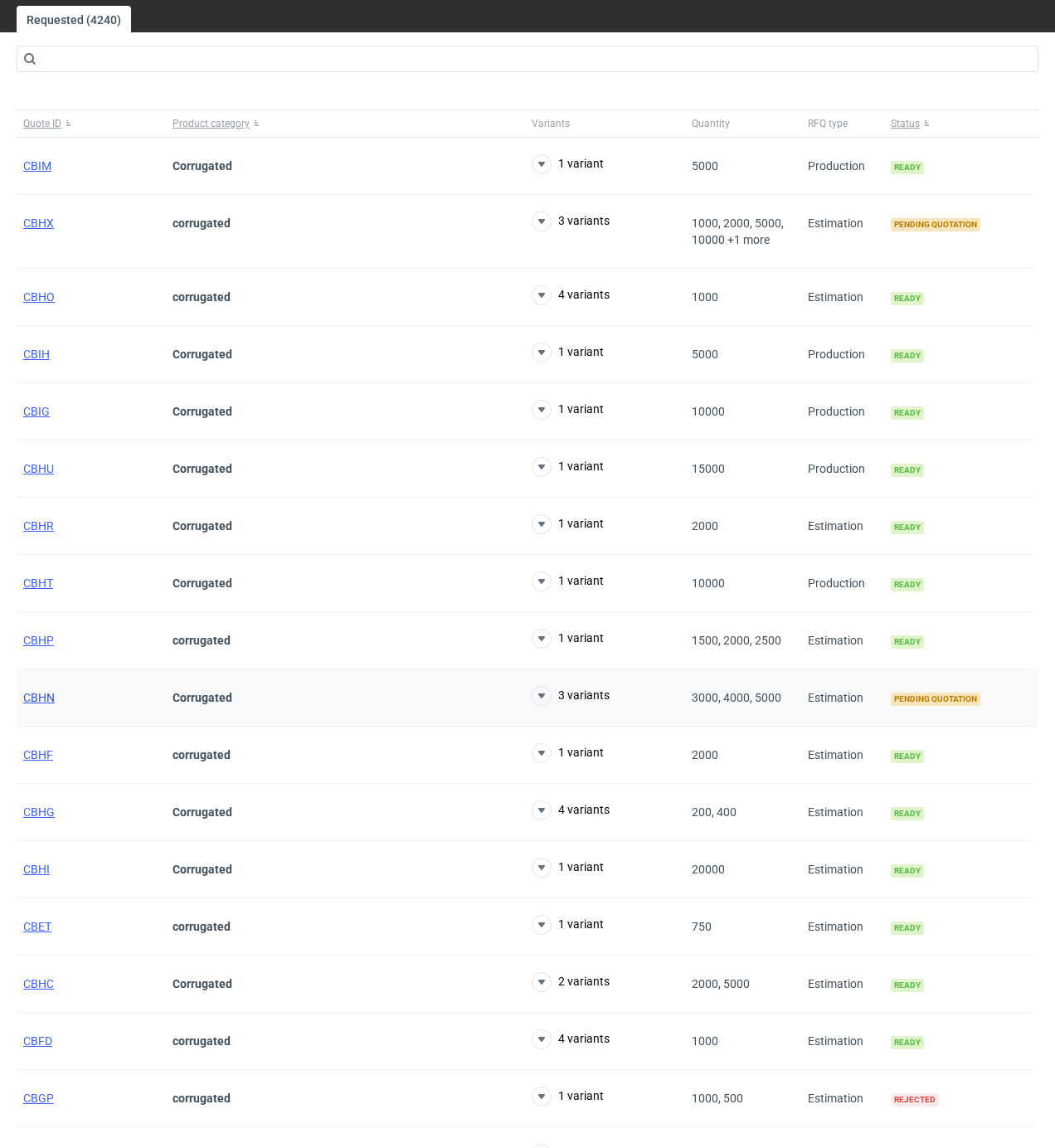
click at [51, 697] on span "CBHN" at bounding box center [39, 697] width 31 height 13
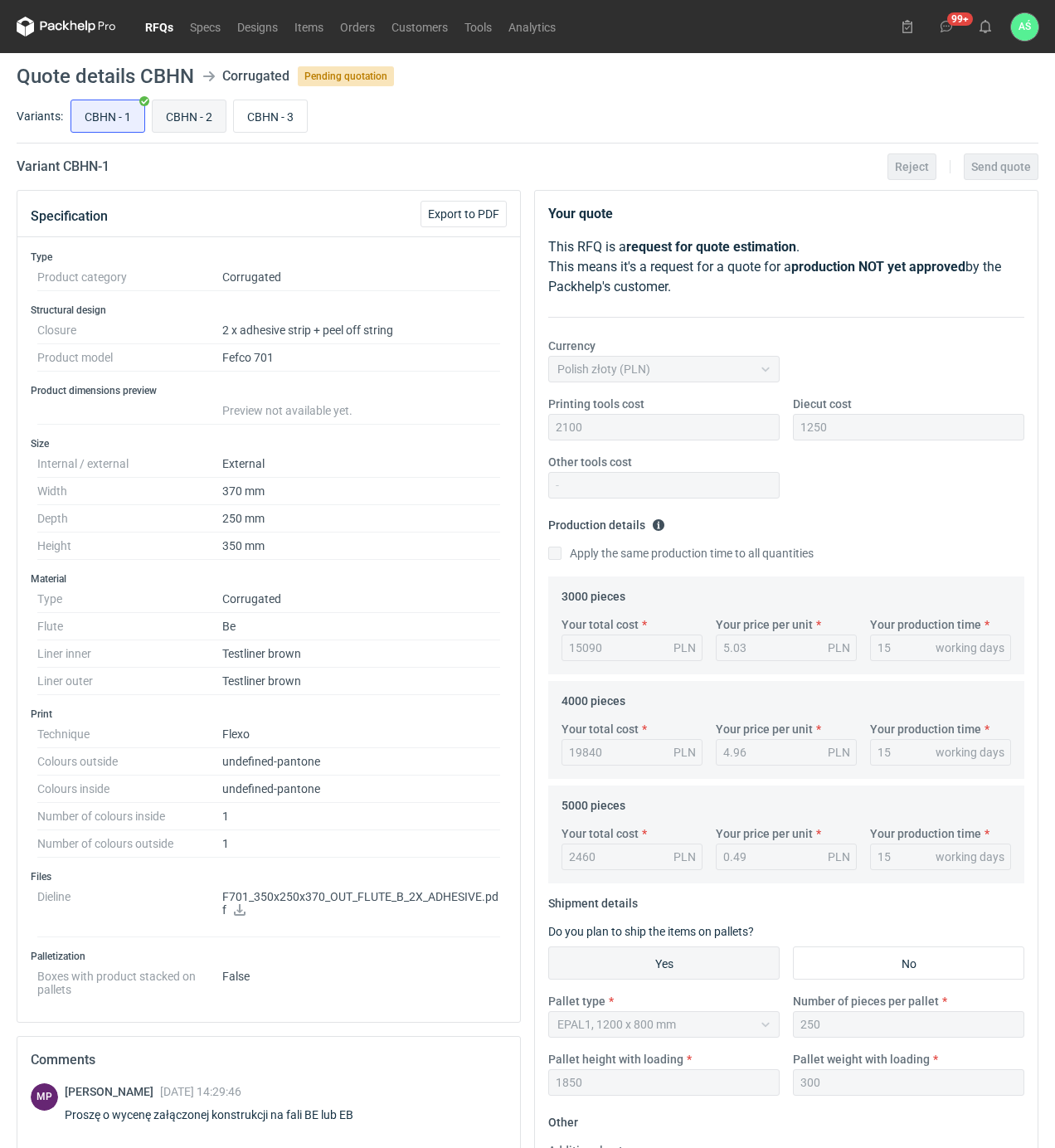
click at [164, 115] on input "CBHN - 2" at bounding box center [189, 116] width 73 height 31
radio input "true"
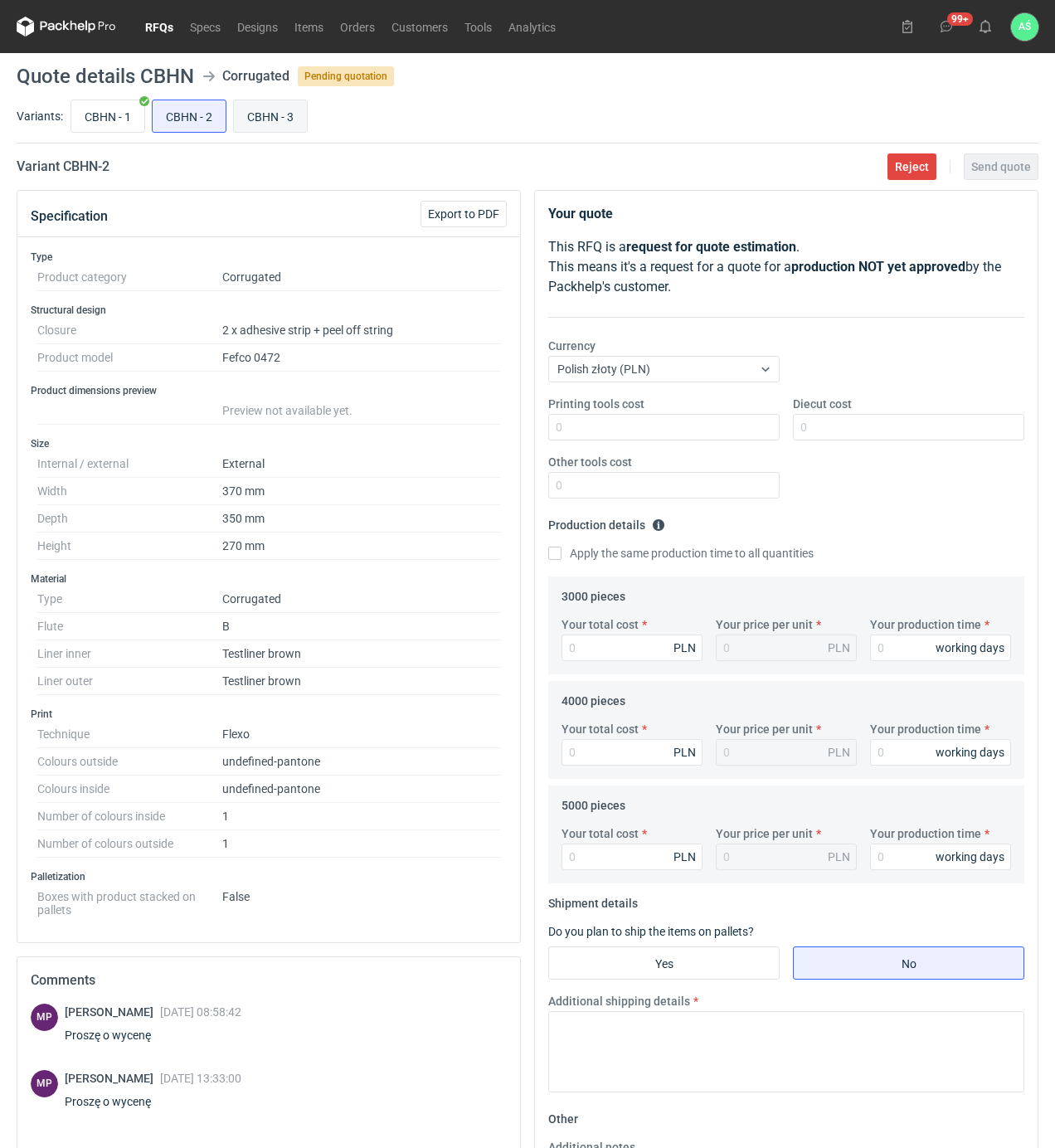
click at [260, 120] on input "CBHN - 3" at bounding box center [270, 116] width 73 height 31
radio input "true"
click at [913, 164] on span "Reject" at bounding box center [912, 167] width 34 height 12
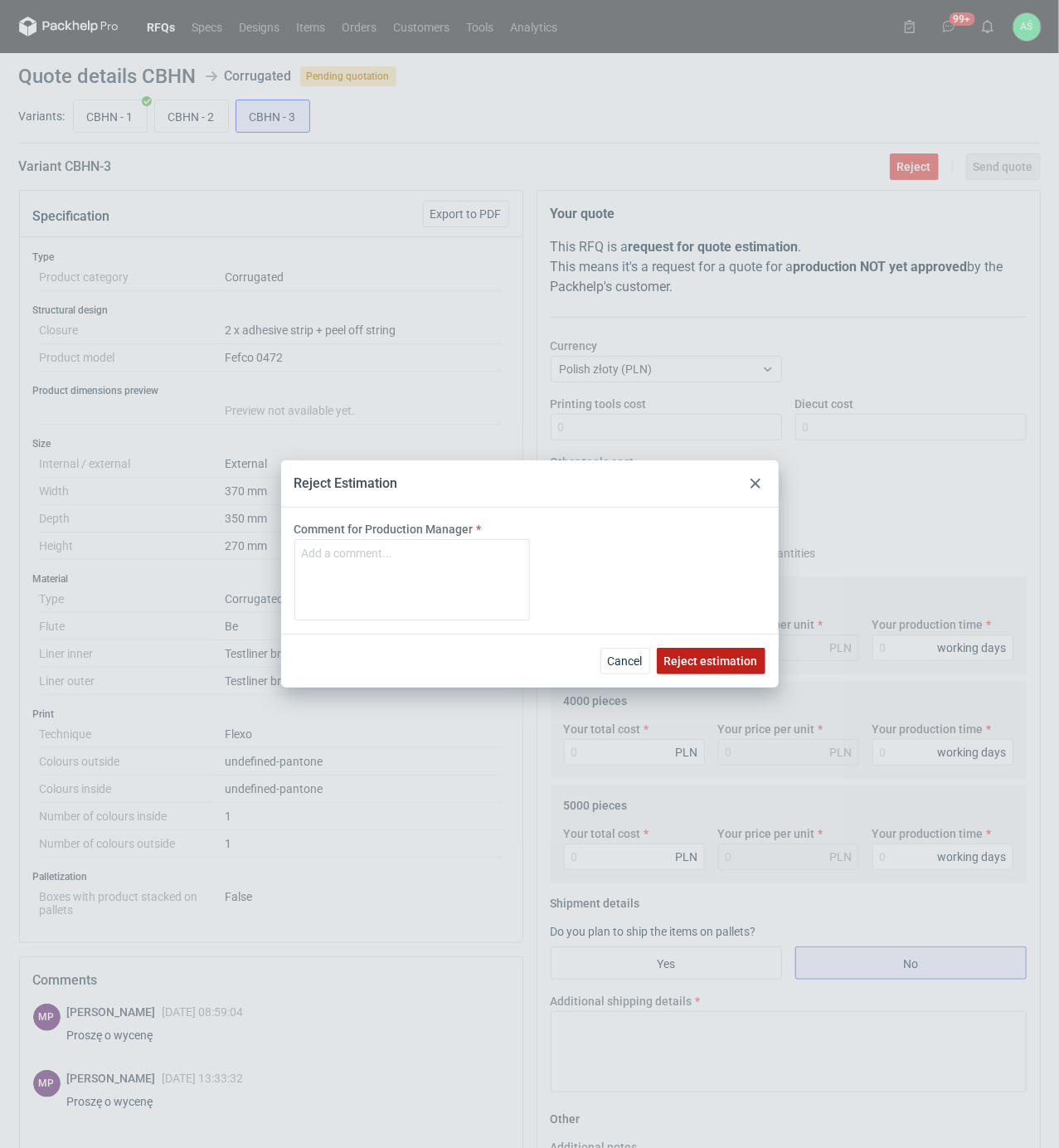
click at [714, 663] on span "Reject estimation" at bounding box center [710, 660] width 93 height 12
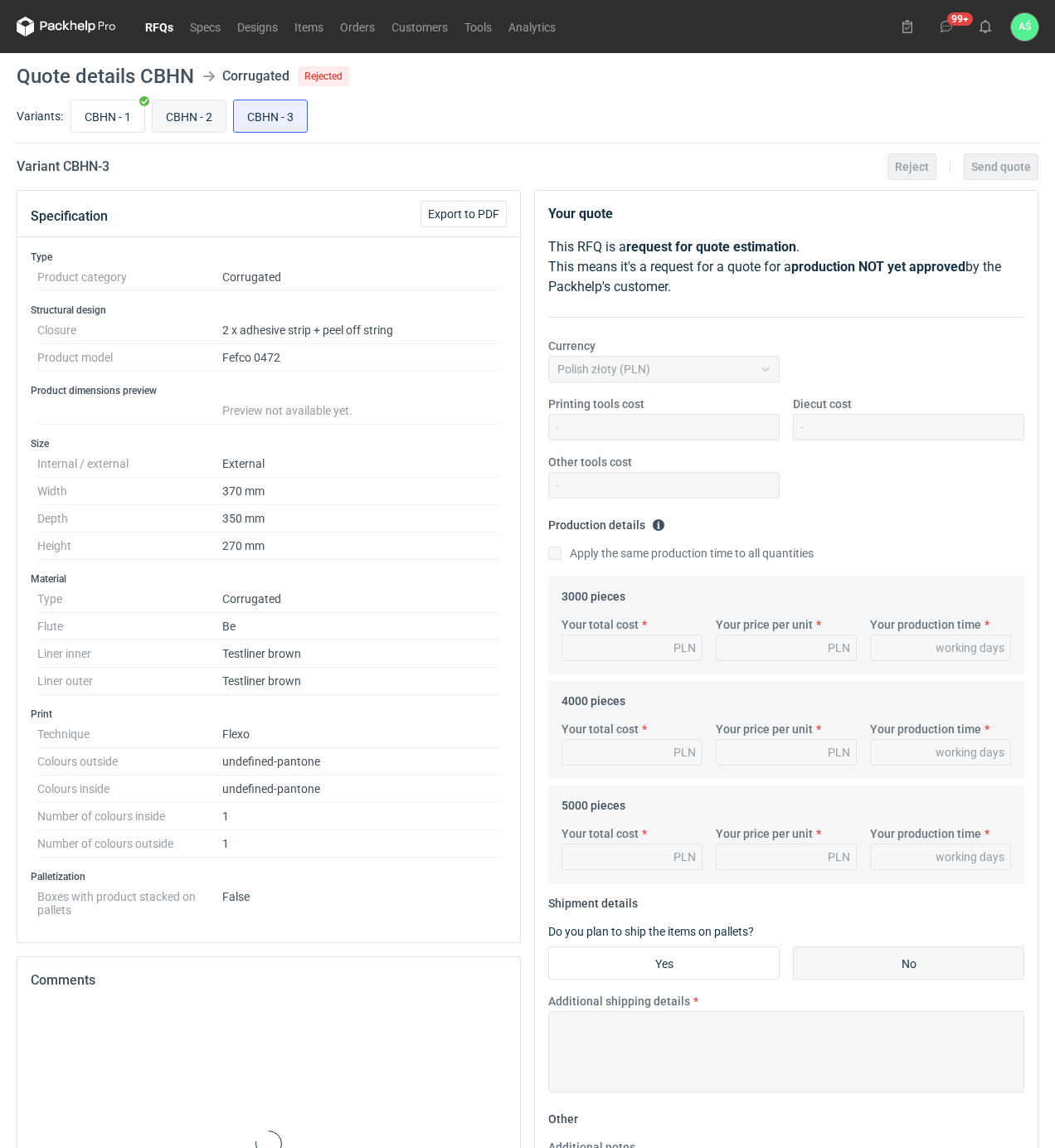
click at [197, 117] on input "CBHN - 2" at bounding box center [189, 116] width 73 height 31
radio input "true"
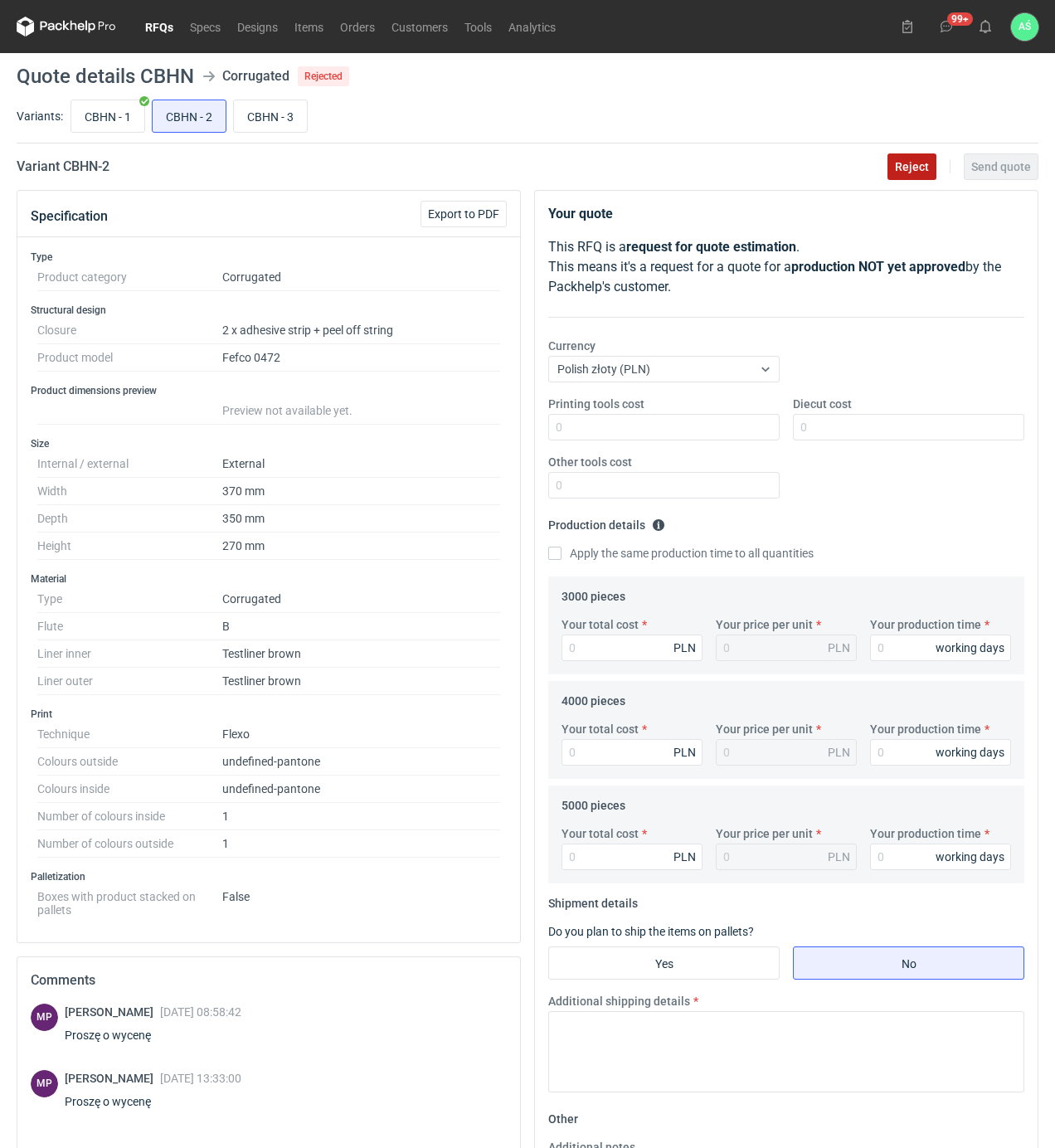
click at [925, 174] on button "Reject" at bounding box center [912, 167] width 49 height 27
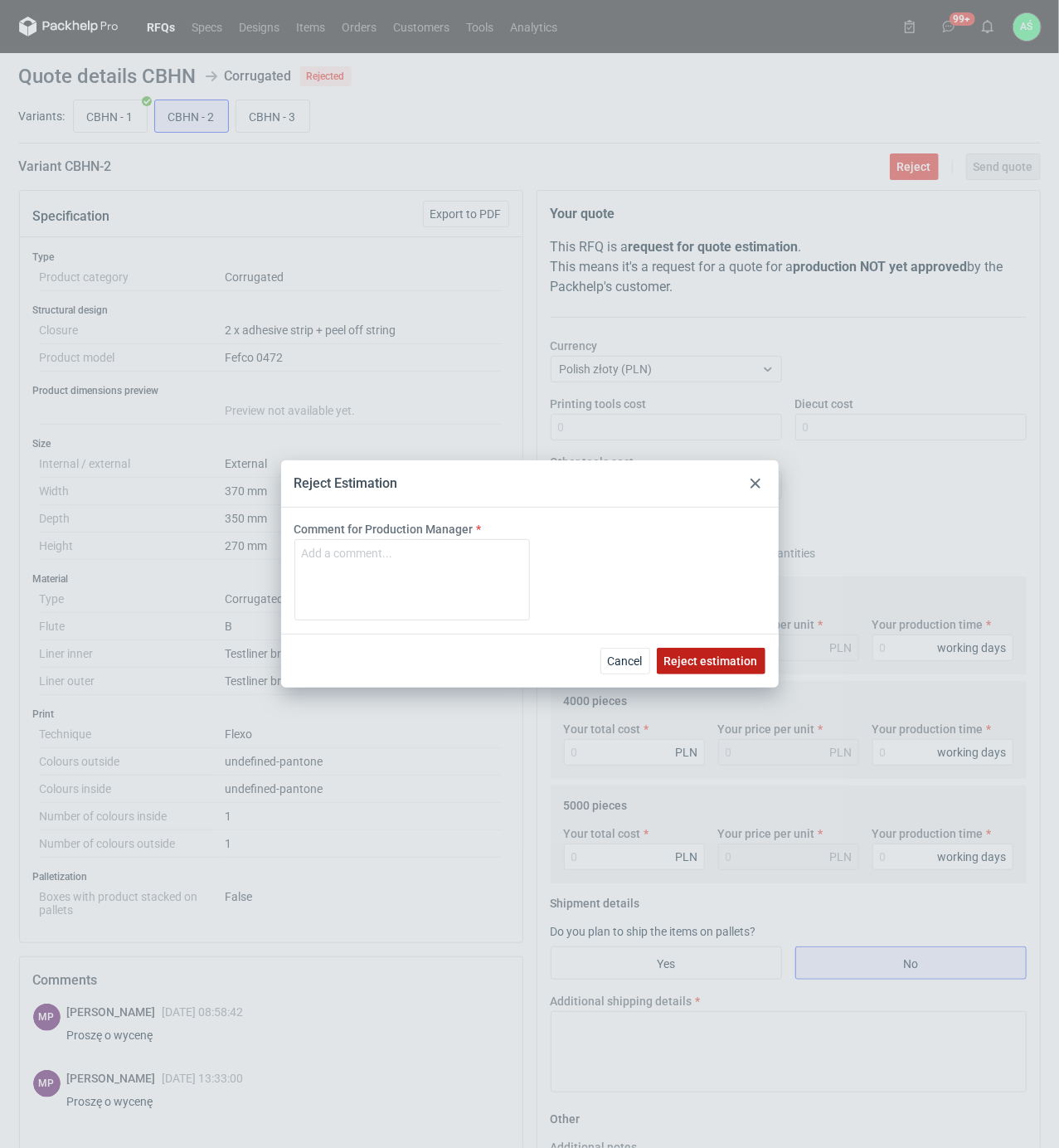
click at [731, 655] on span "Reject estimation" at bounding box center [710, 660] width 93 height 12
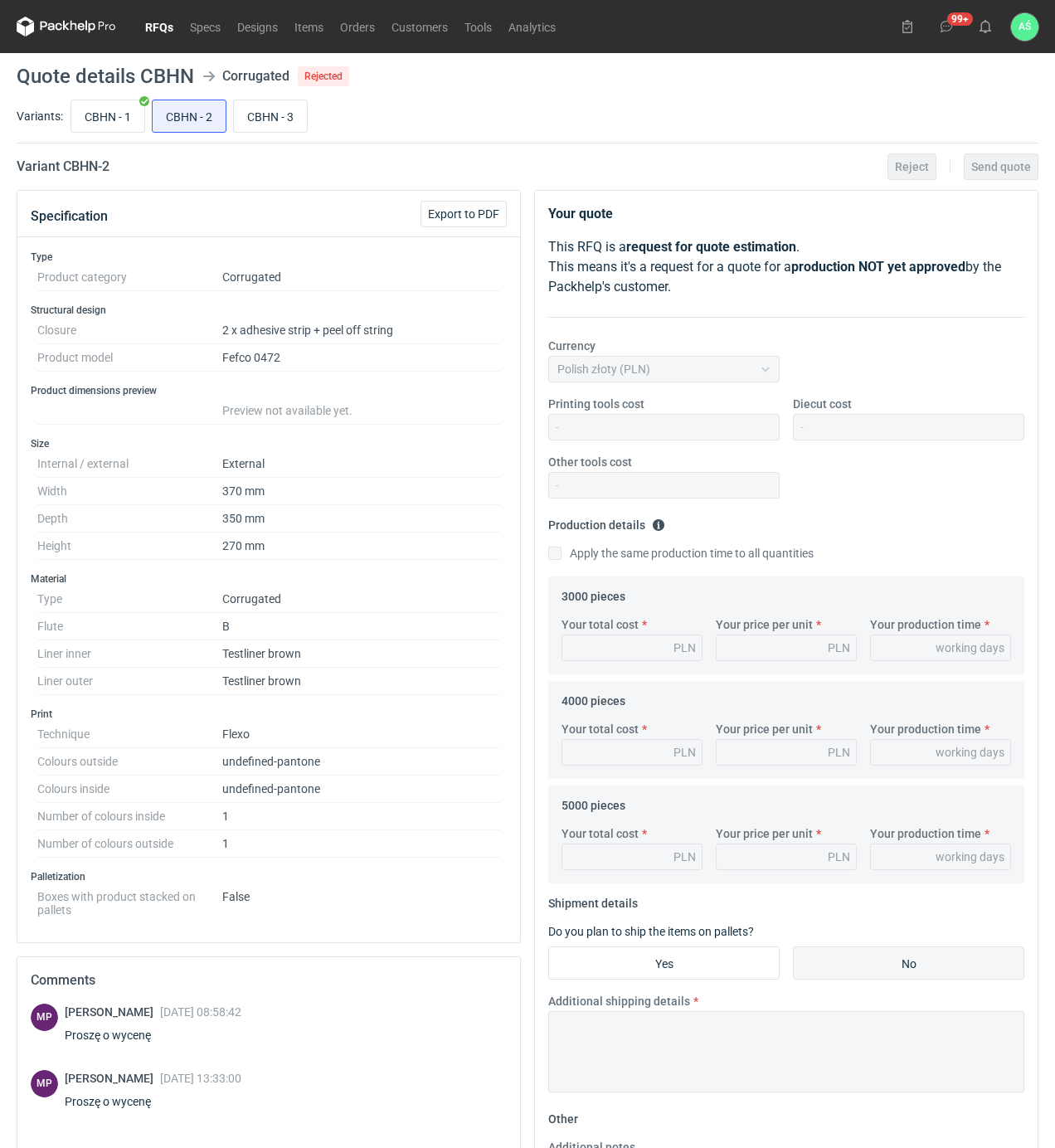
click at [156, 28] on link "RFQs" at bounding box center [159, 27] width 44 height 20
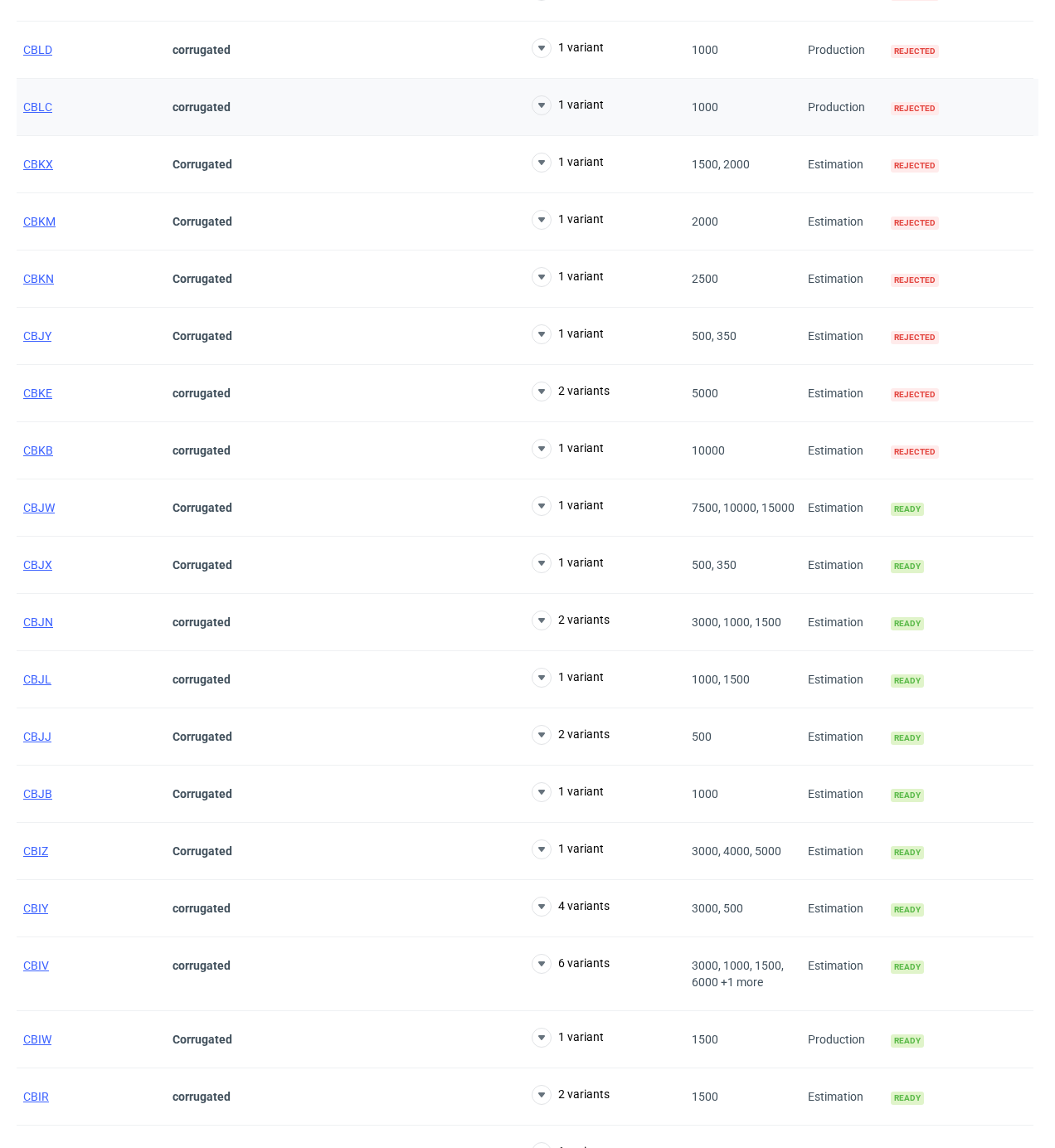
scroll to position [2623, 0]
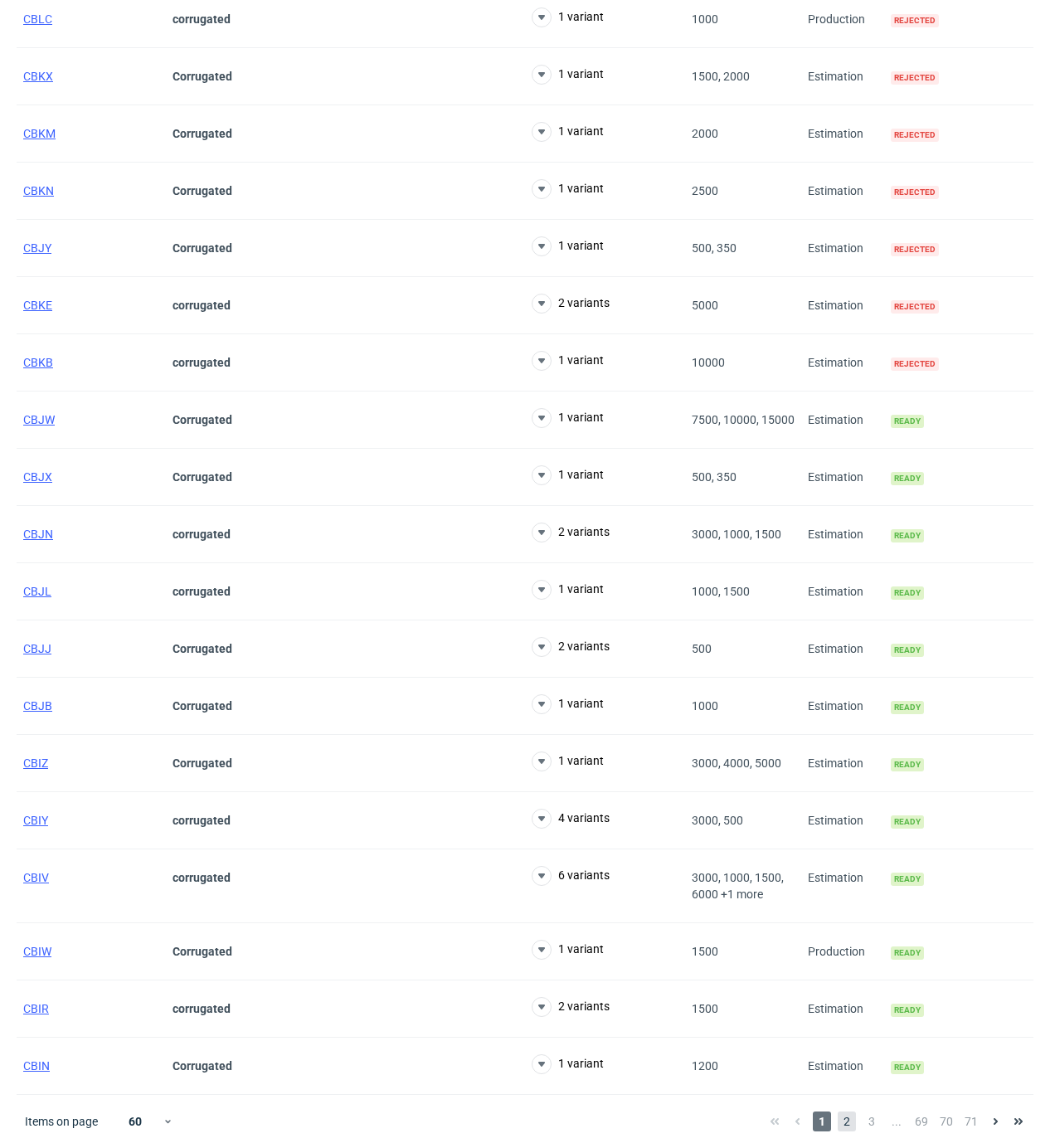
click at [854, 1119] on div "1 2 3 ... 69 70 71" at bounding box center [897, 1121] width 267 height 20
click at [854, 1118] on span "2" at bounding box center [847, 1121] width 19 height 20
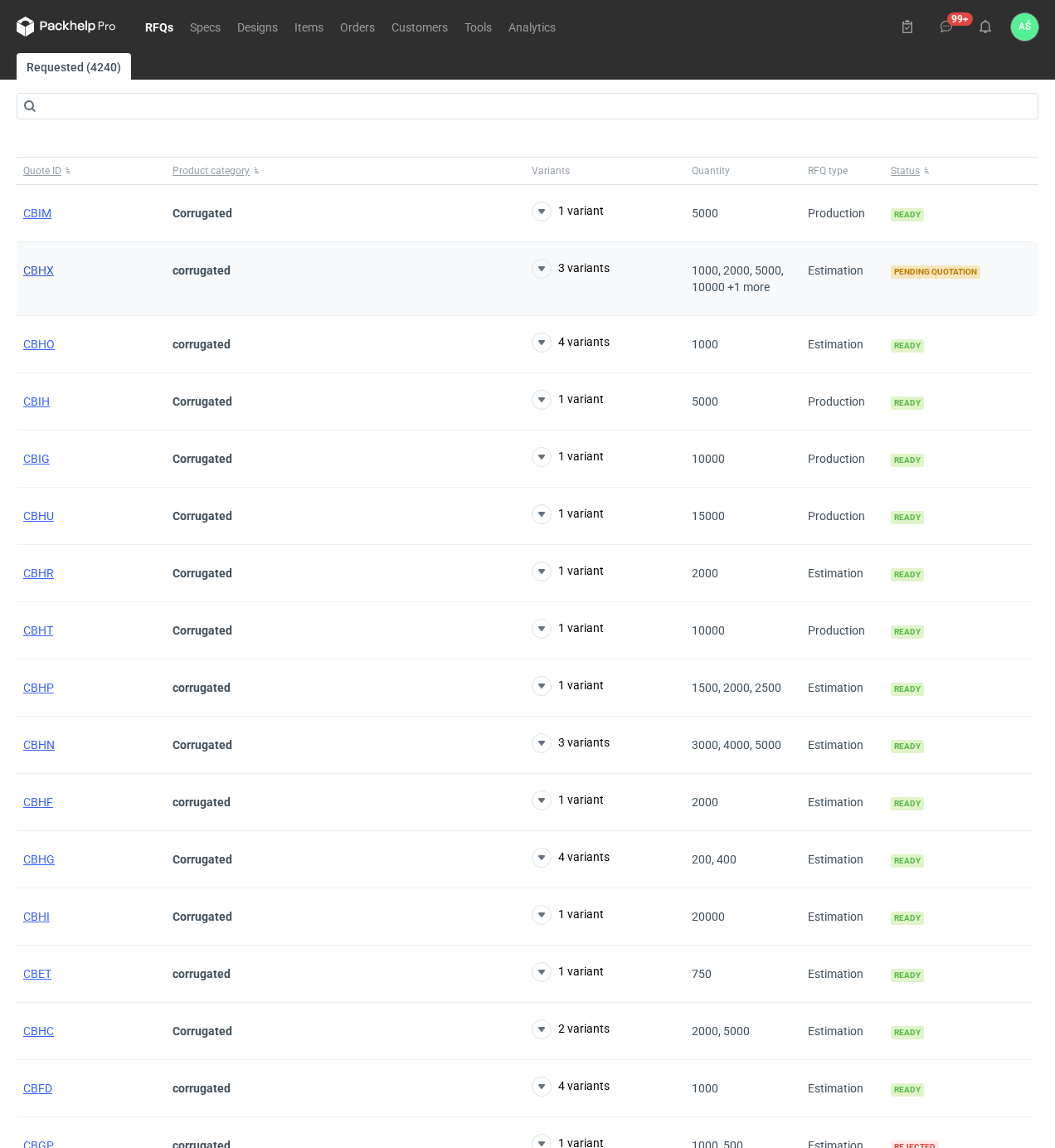
click at [50, 267] on span "CBHX" at bounding box center [38, 270] width 31 height 13
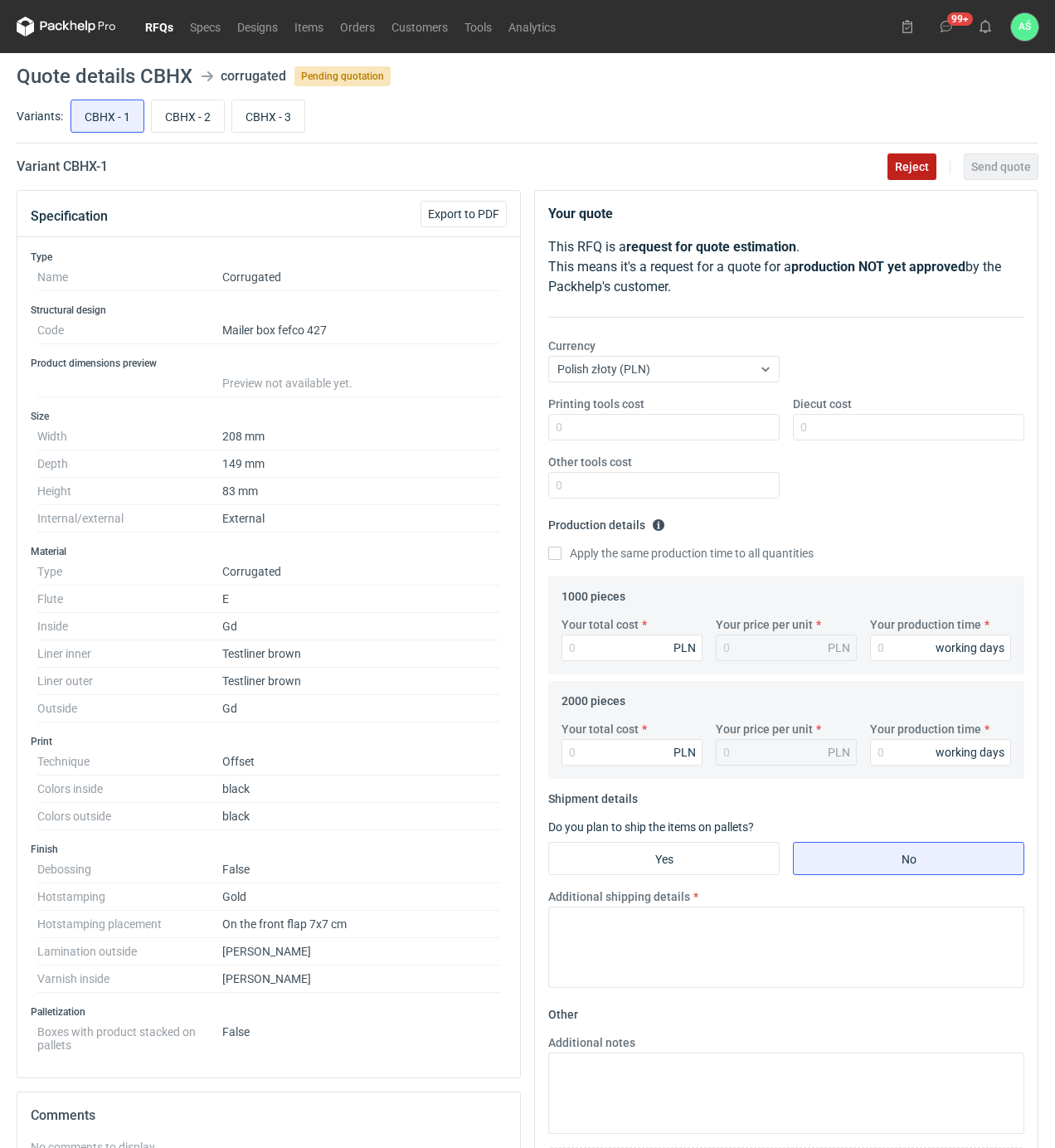
click at [917, 171] on span "Reject" at bounding box center [912, 167] width 34 height 12
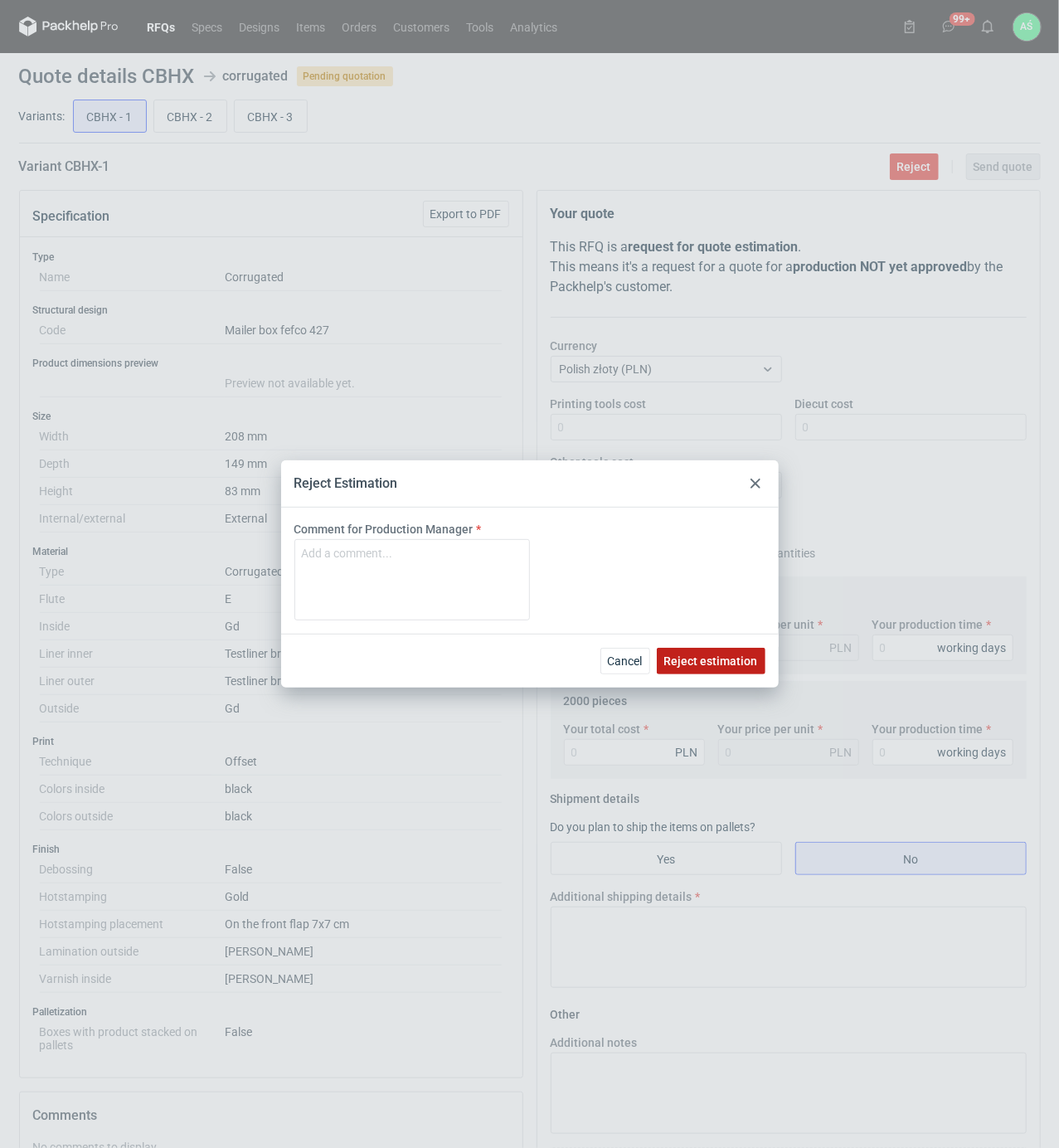
click at [697, 661] on span "Reject estimation" at bounding box center [710, 660] width 93 height 12
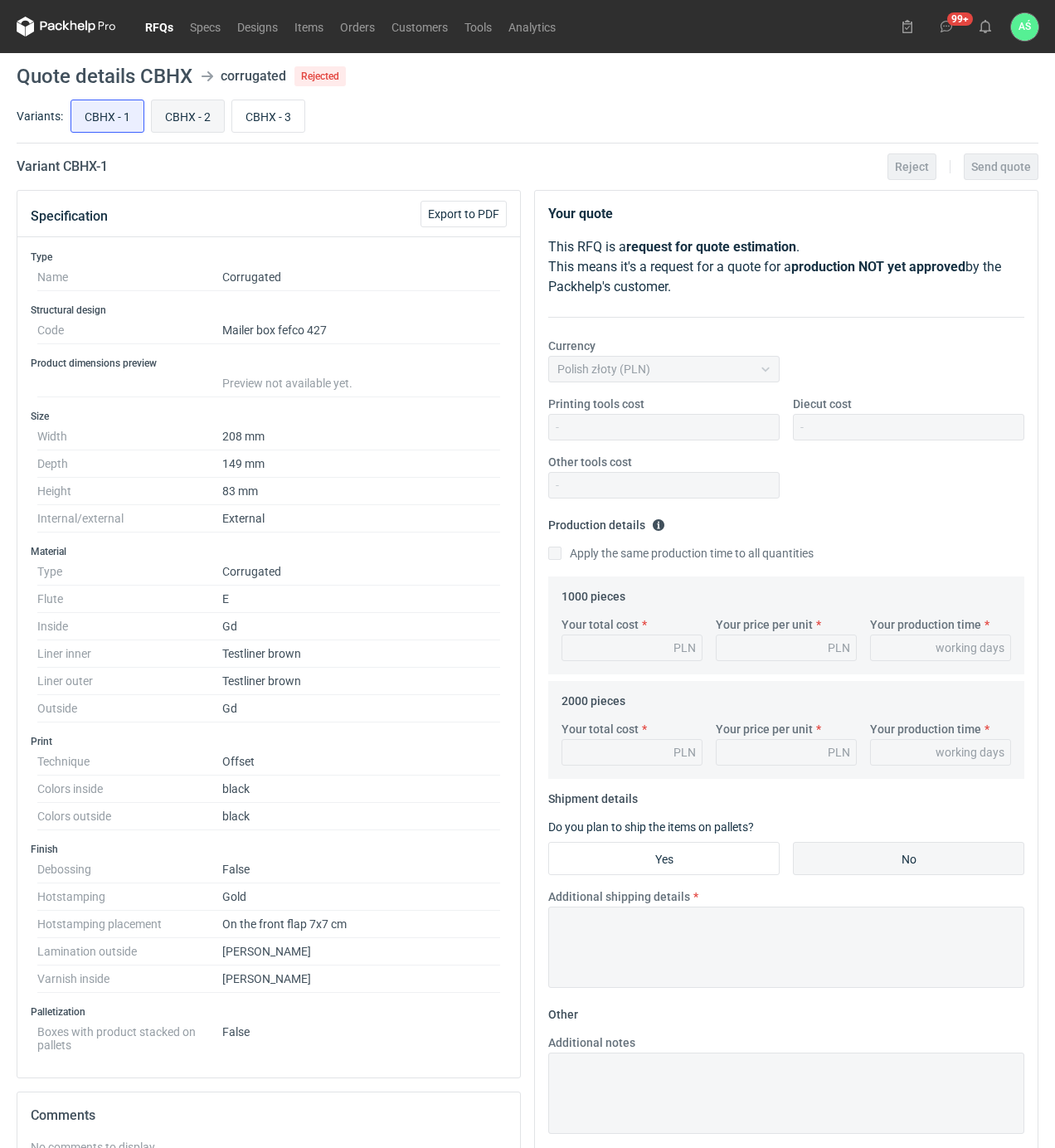
click at [170, 108] on input "CBHX - 2" at bounding box center [188, 116] width 72 height 31
radio input "true"
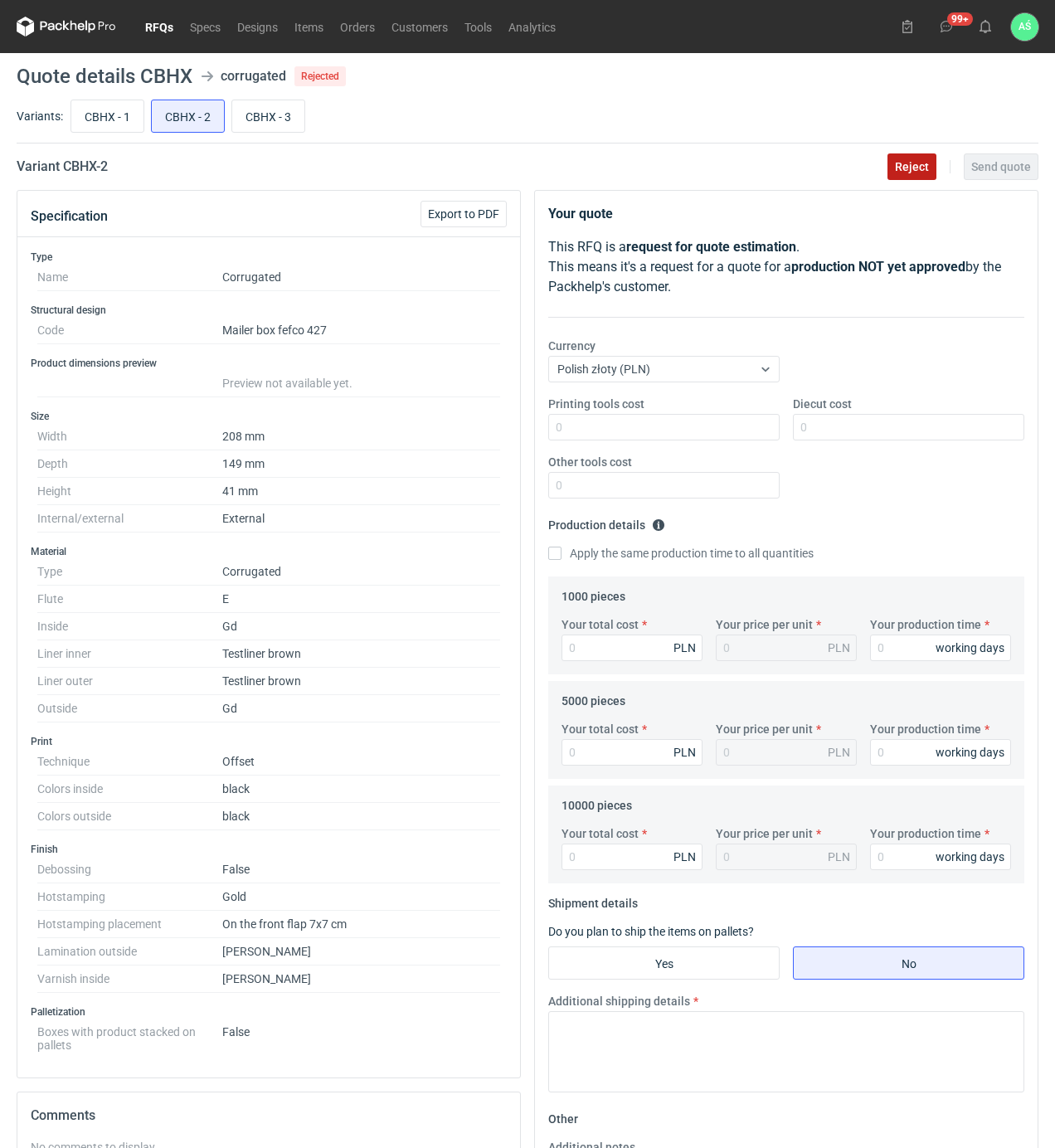
click at [912, 171] on span "Reject" at bounding box center [912, 167] width 34 height 12
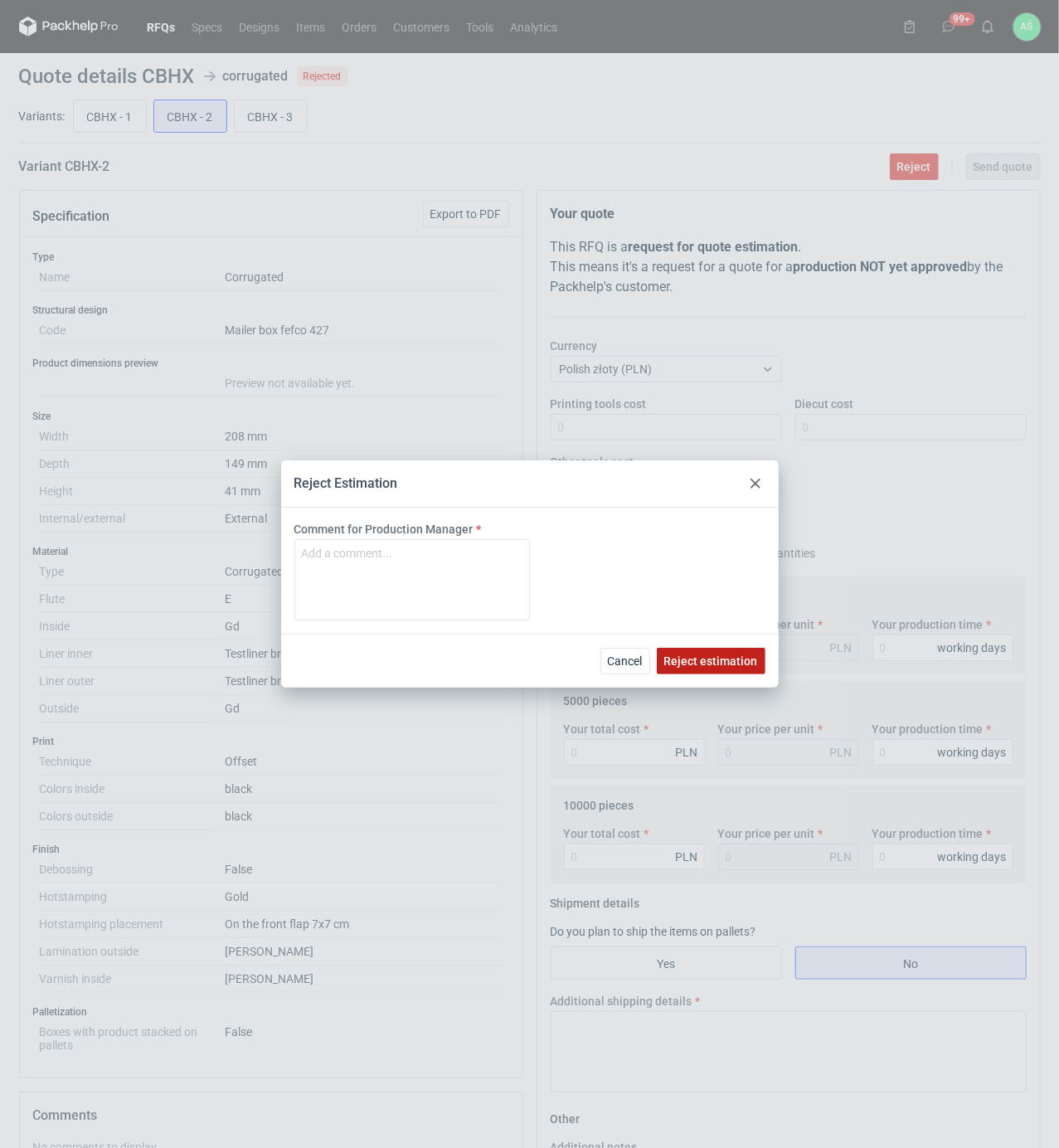
drag, startPoint x: 748, startPoint y: 641, endPoint x: 723, endPoint y: 665, distance: 34.7
click at [745, 642] on div "Cancel Reject estimation" at bounding box center [530, 660] width 498 height 54
drag, startPoint x: 714, startPoint y: 675, endPoint x: 720, endPoint y: 661, distance: 15.2
click at [715, 673] on div "Cancel Reject estimation" at bounding box center [530, 660] width 498 height 54
click at [721, 655] on span "Reject estimation" at bounding box center [710, 660] width 93 height 12
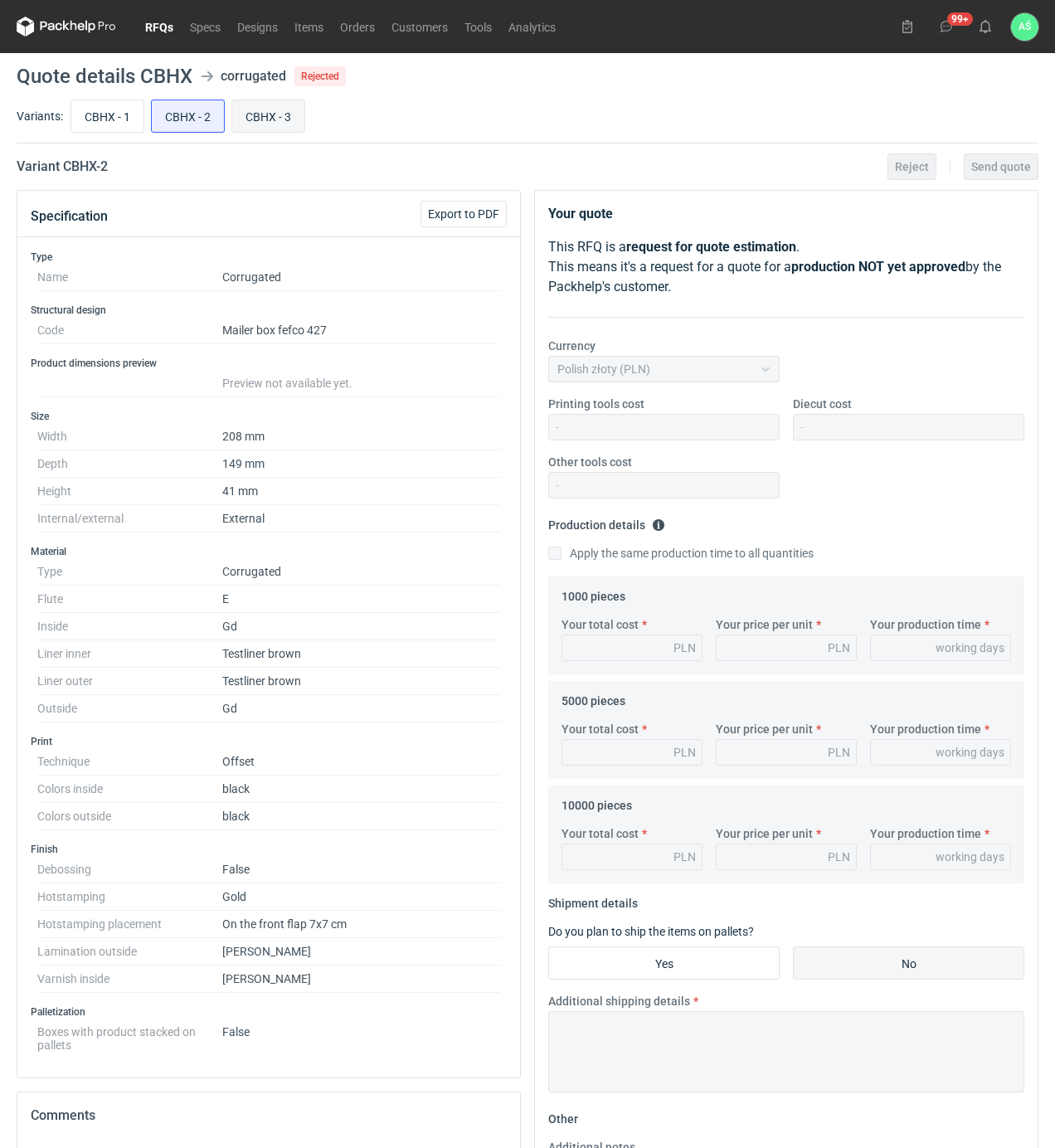
click at [279, 100] on label "CBHX - 3" at bounding box center [268, 117] width 74 height 33
click at [279, 100] on input "CBHX - 3" at bounding box center [268, 116] width 72 height 31
radio input "true"
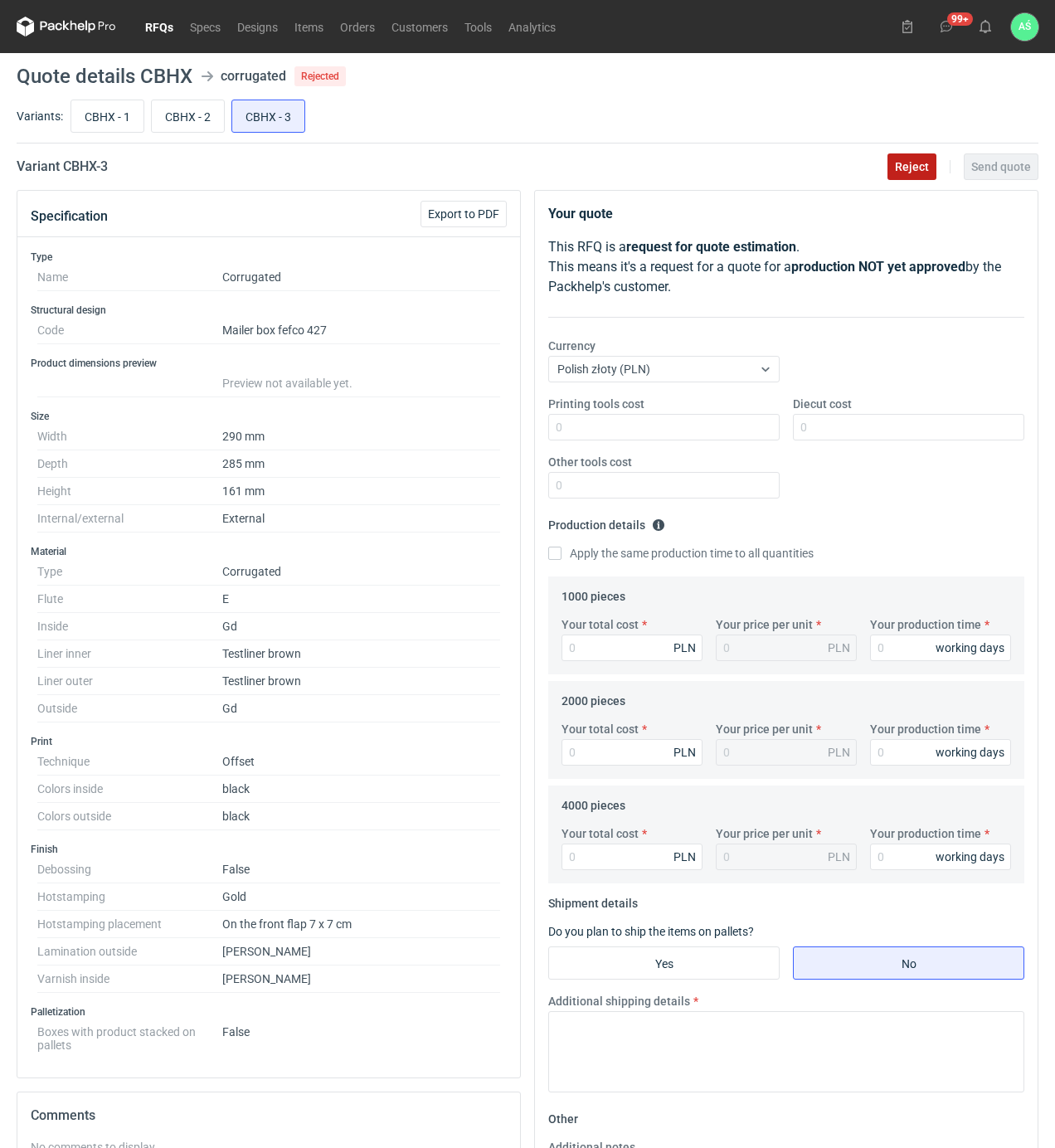
click at [936, 171] on button "Reject" at bounding box center [912, 167] width 49 height 27
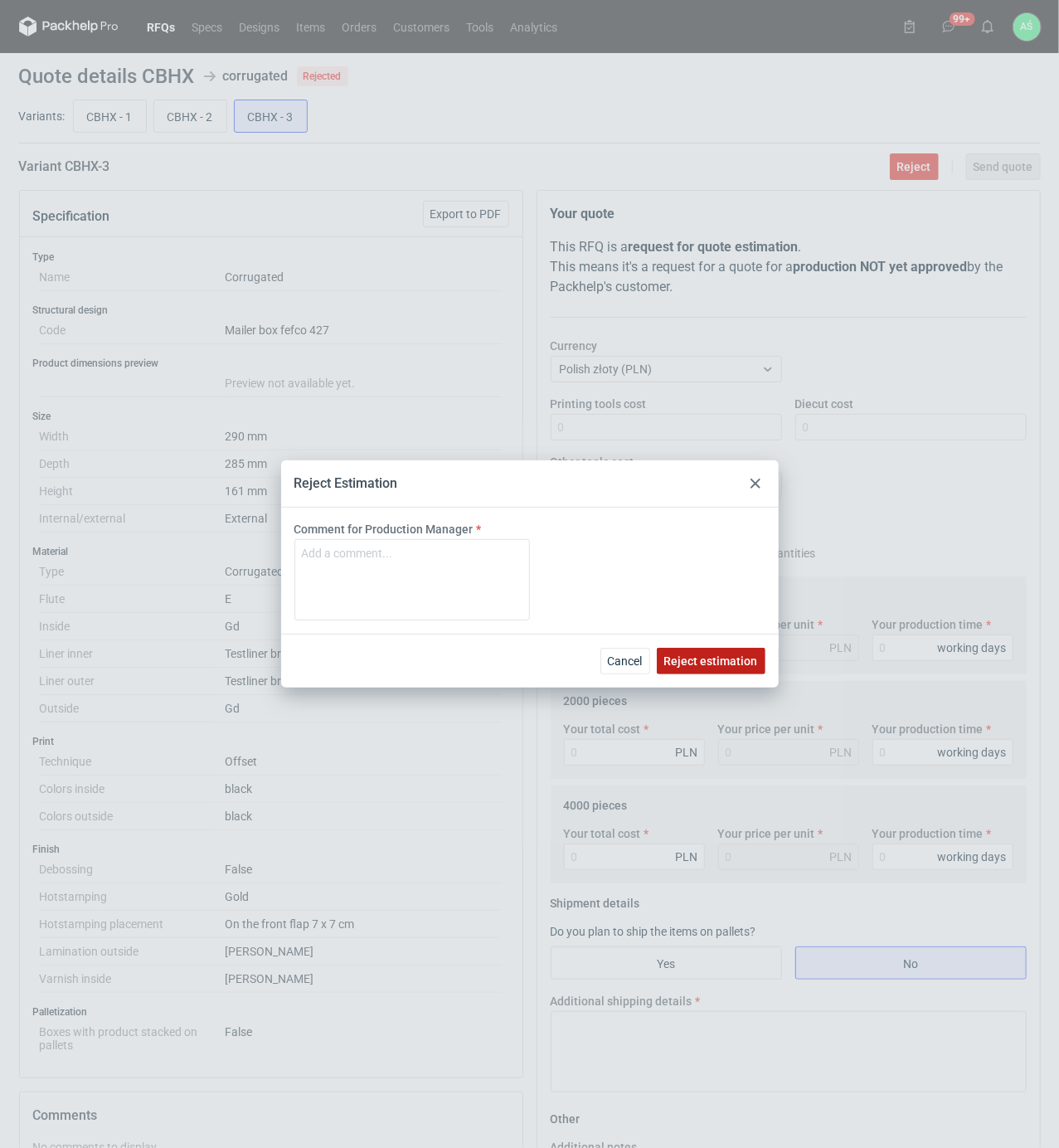
click at [748, 668] on button "Reject estimation" at bounding box center [710, 660] width 108 height 27
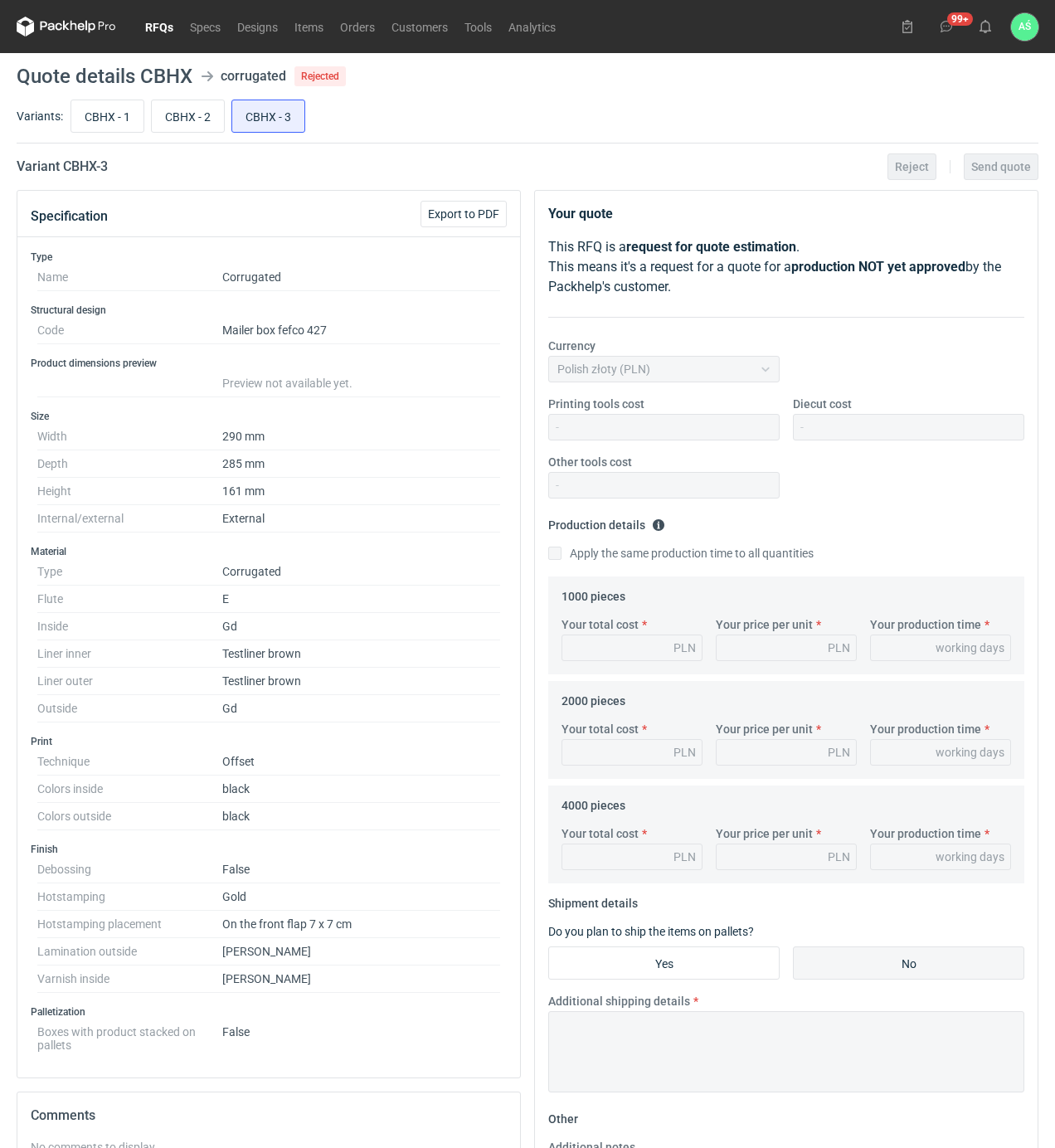
click at [170, 20] on link "RFQs" at bounding box center [159, 27] width 44 height 20
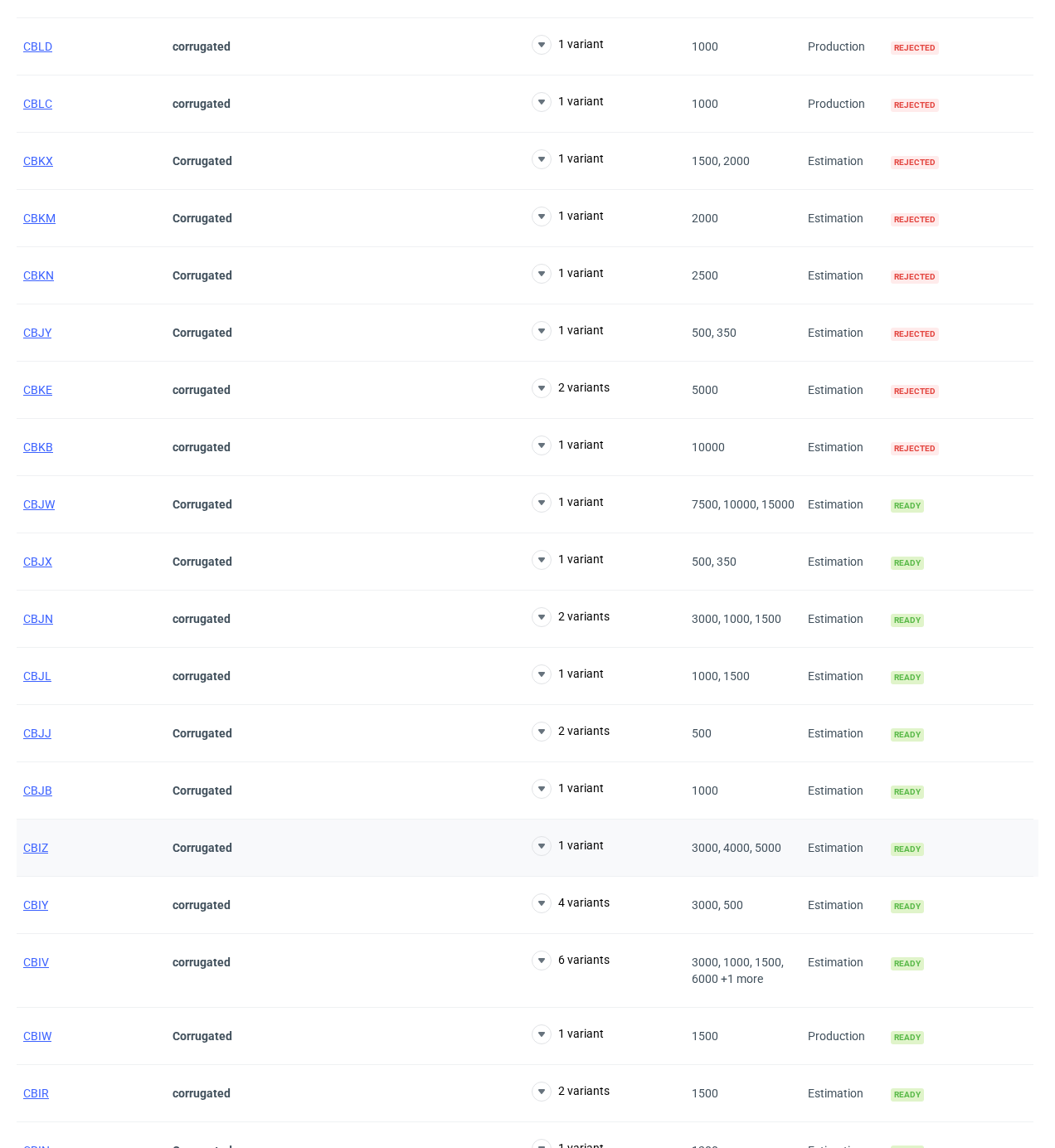
scroll to position [2623, 0]
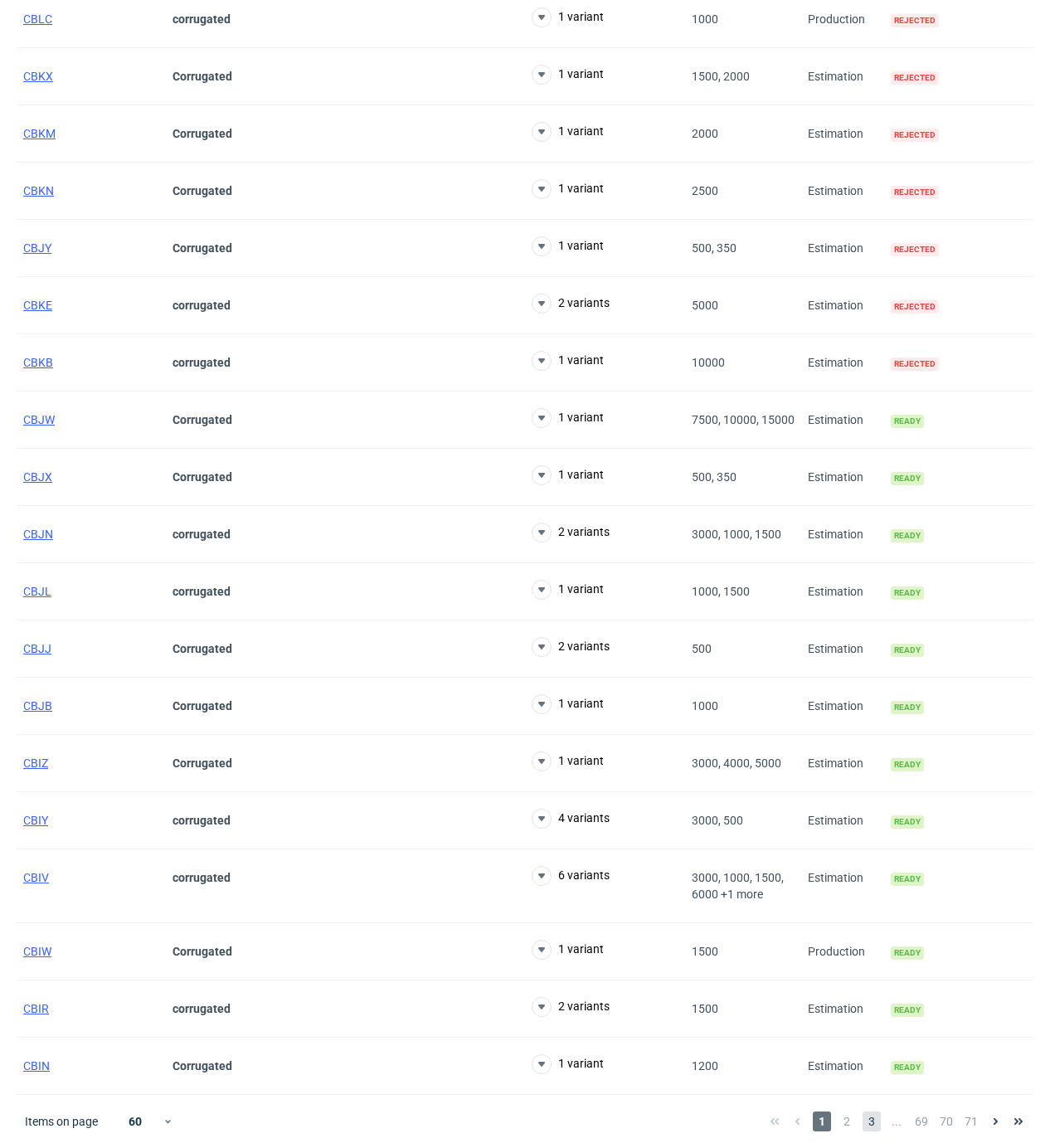
click at [869, 1117] on span "3" at bounding box center [872, 1121] width 19 height 20
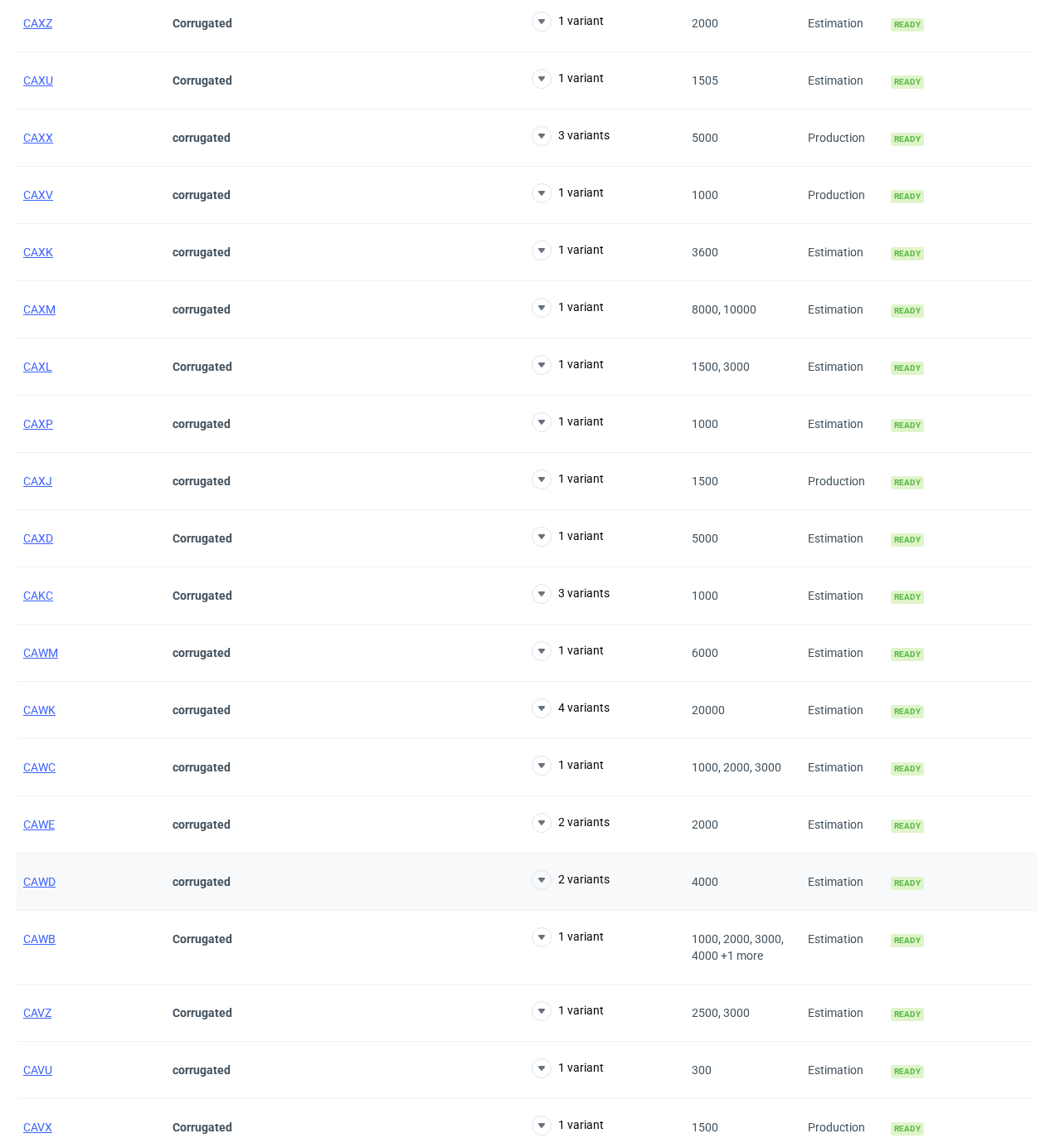
scroll to position [2574, 0]
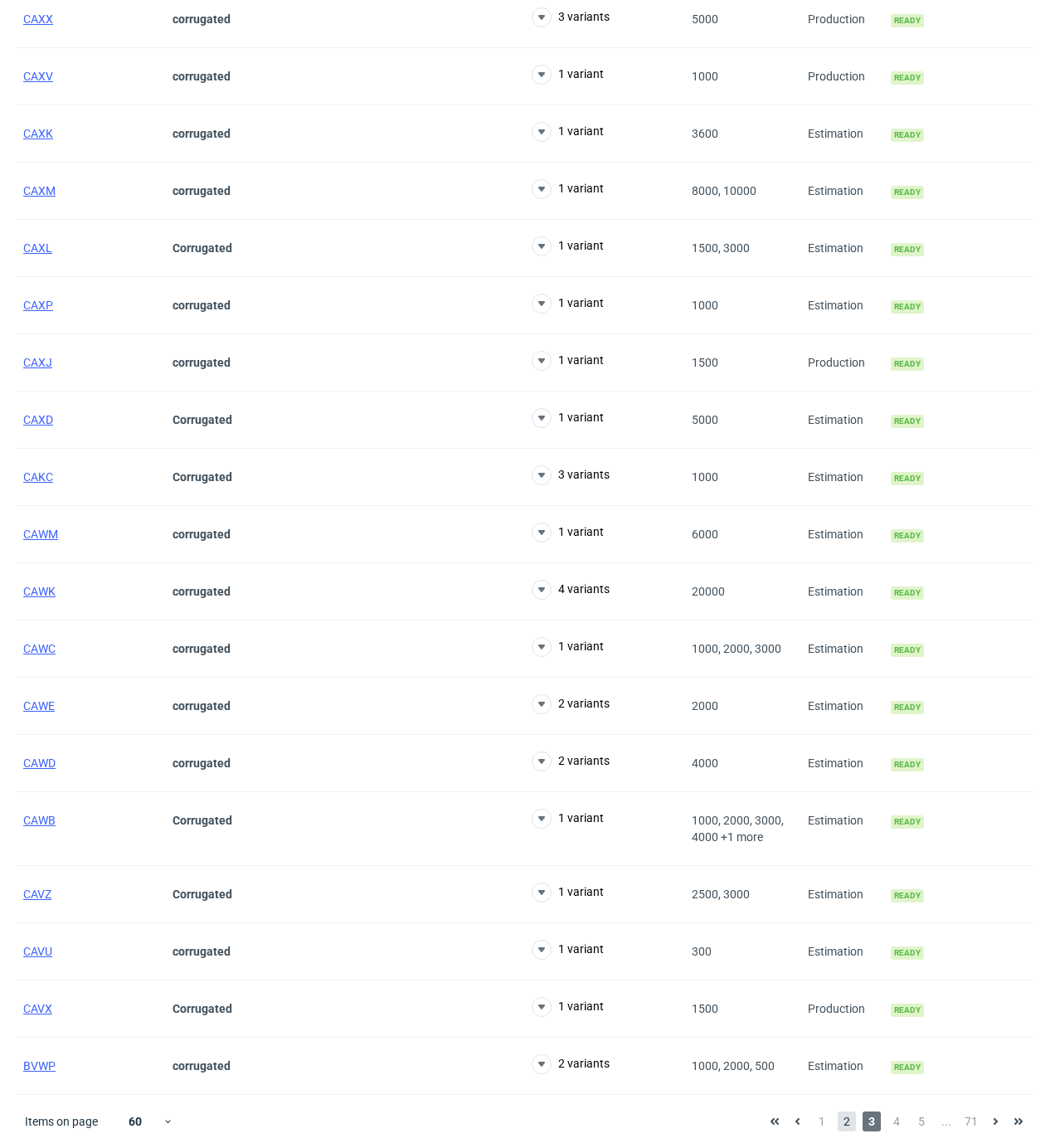
click at [841, 1116] on span "2" at bounding box center [847, 1121] width 19 height 20
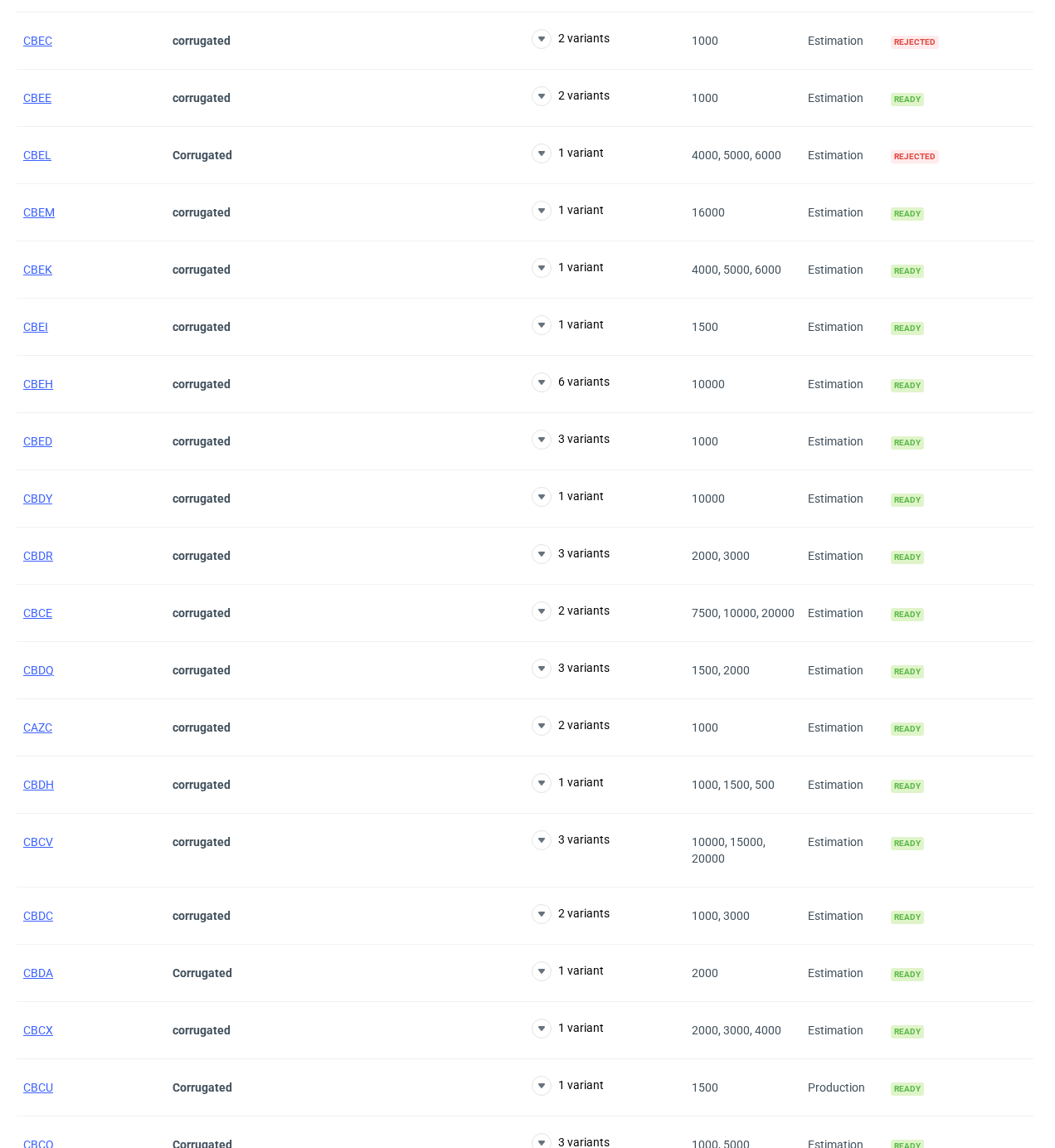
scroll to position [2590, 0]
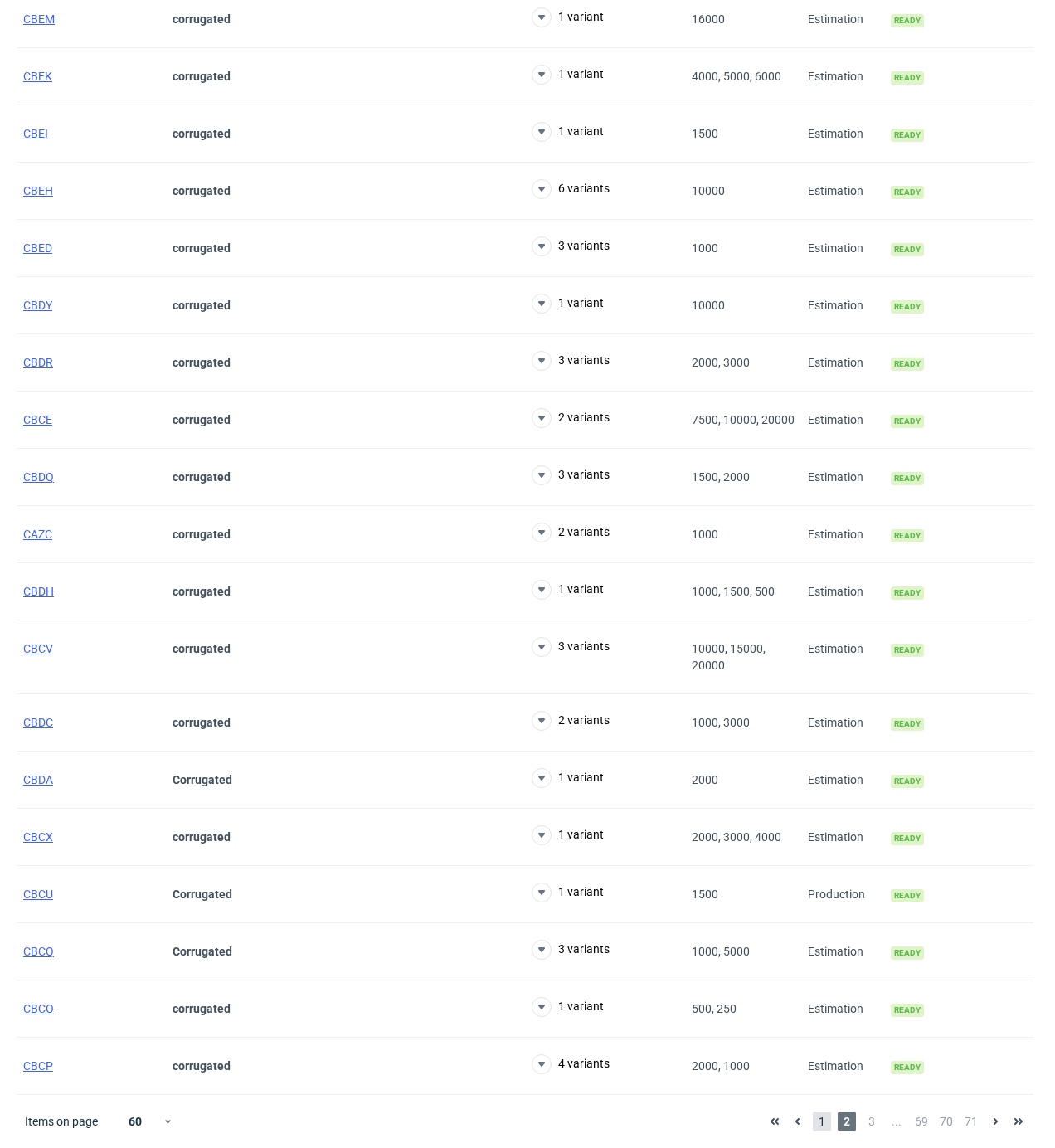
click at [818, 1118] on span "1" at bounding box center [822, 1121] width 19 height 20
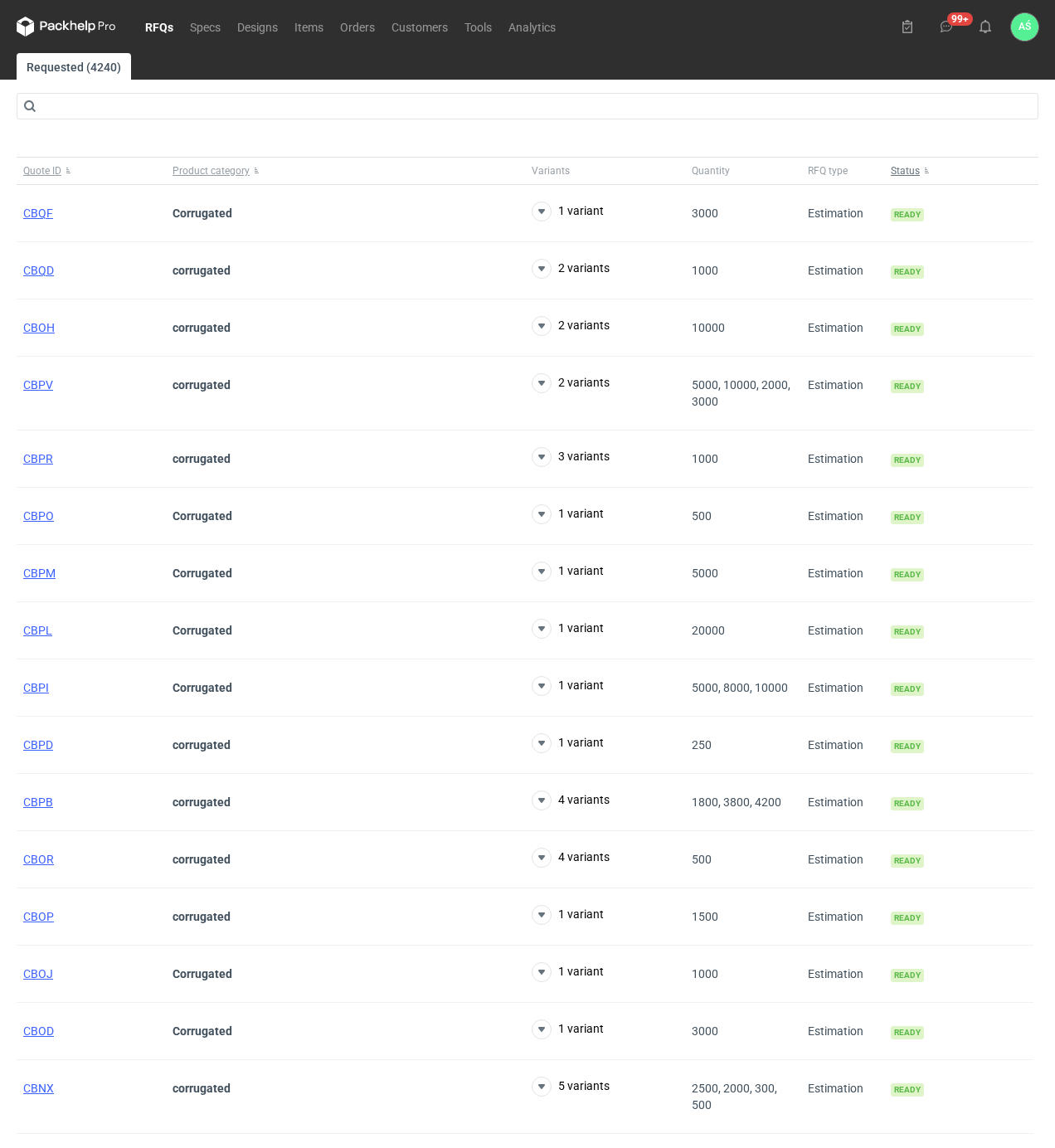
click at [923, 171] on button "Status" at bounding box center [959, 170] width 149 height 27
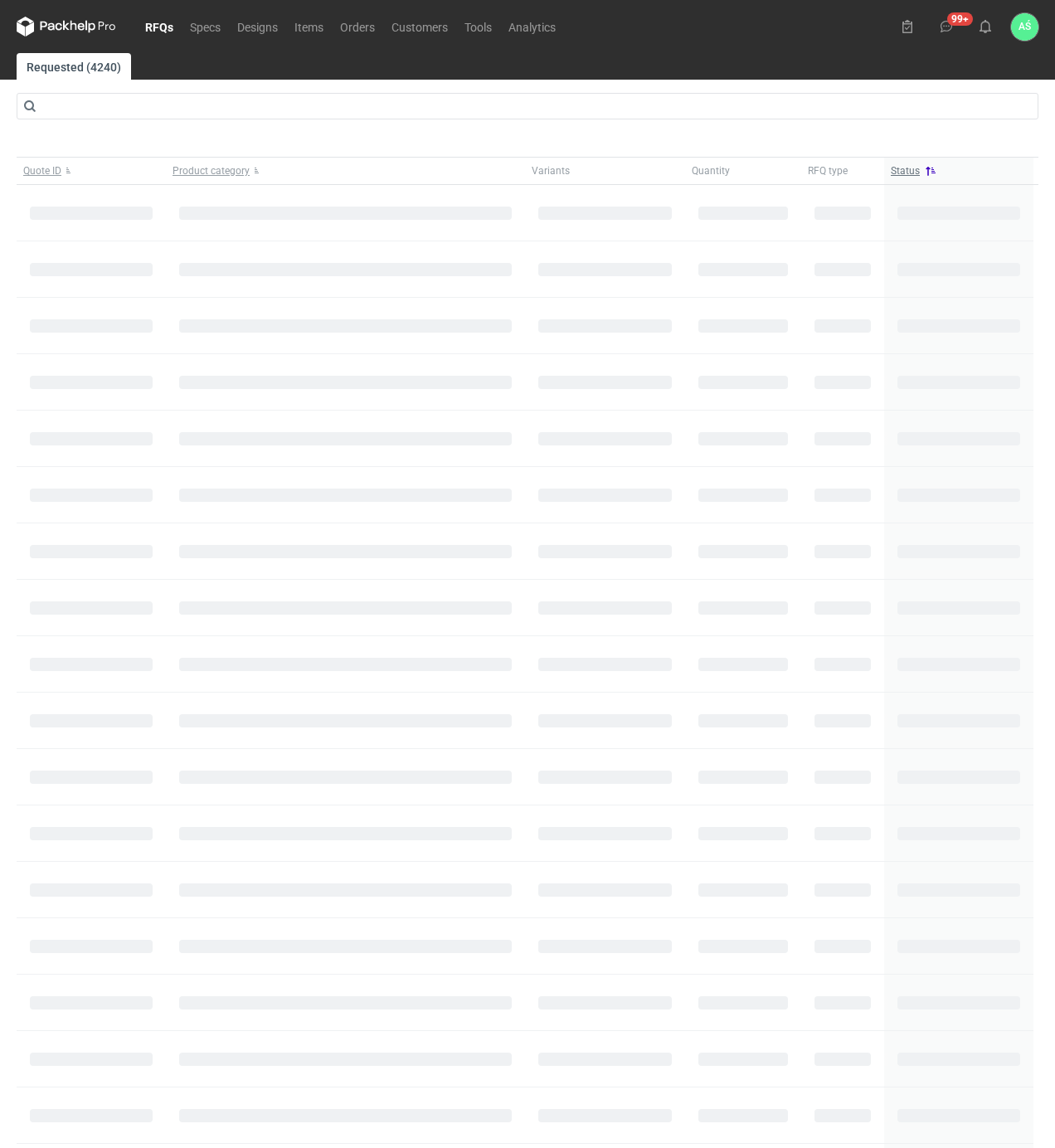
click at [908, 169] on span "Status" at bounding box center [905, 170] width 29 height 13
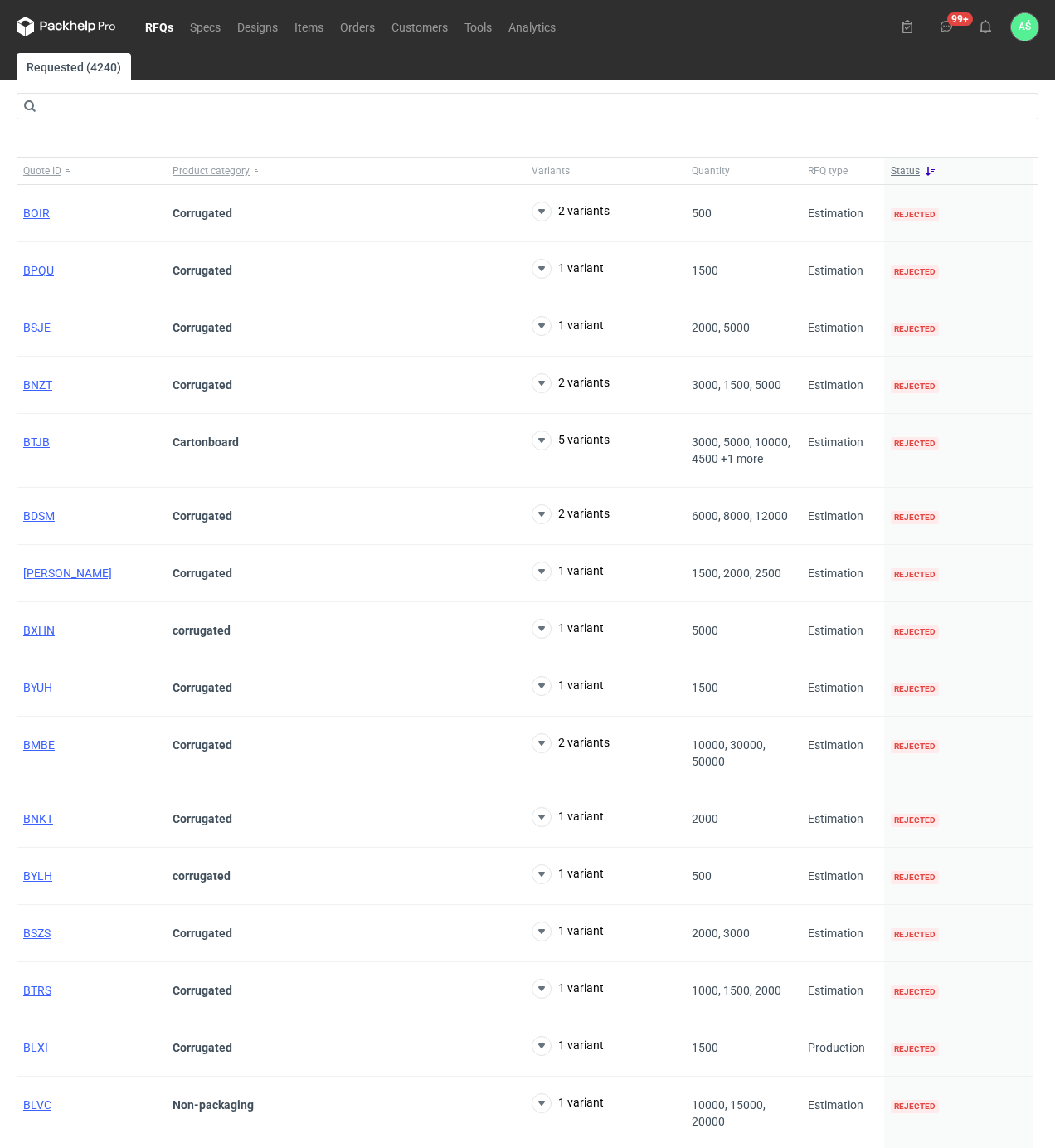
click at [908, 169] on span "Status" at bounding box center [905, 170] width 29 height 13
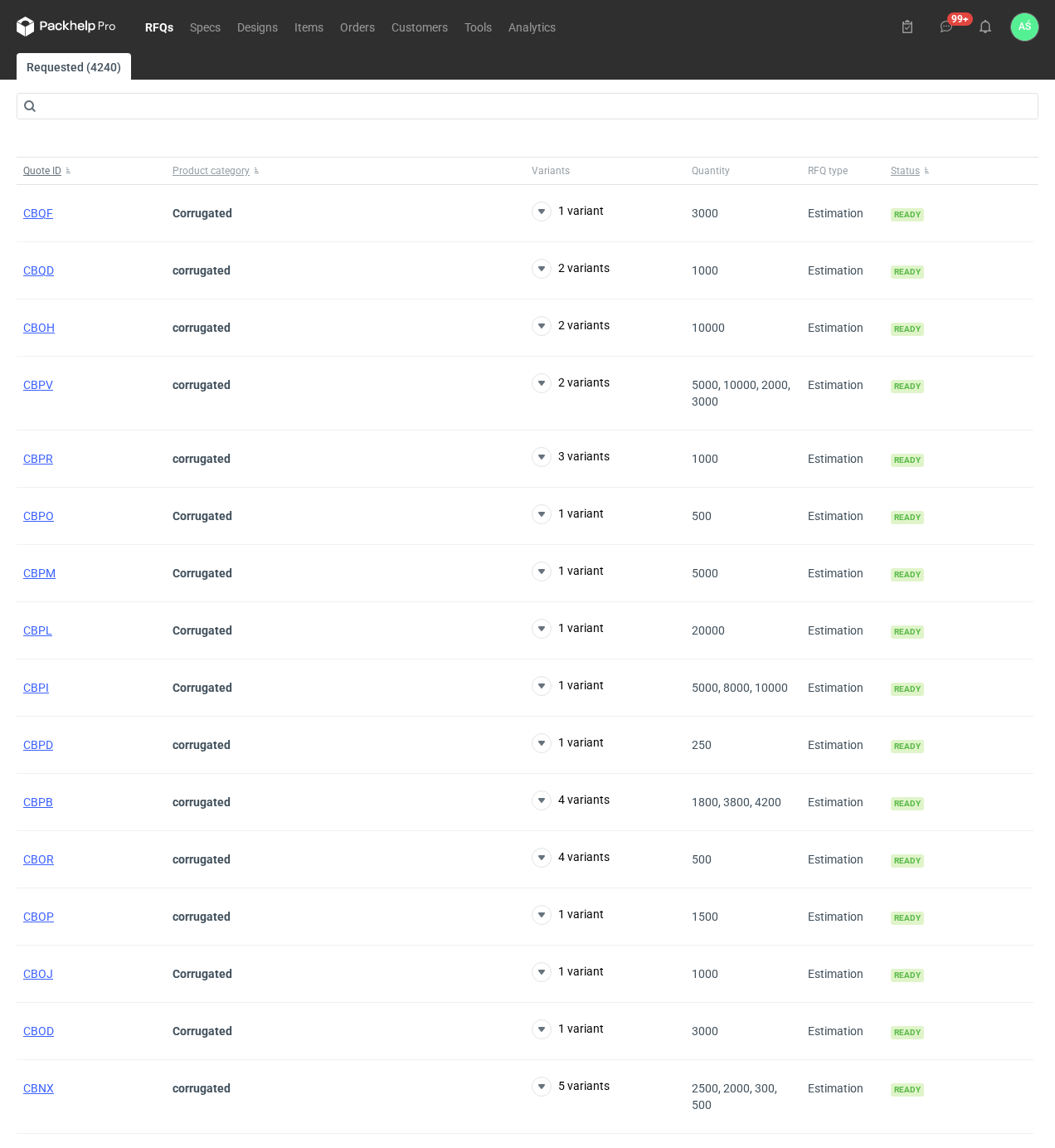
click at [44, 171] on span "Quote ID" at bounding box center [42, 170] width 38 height 13
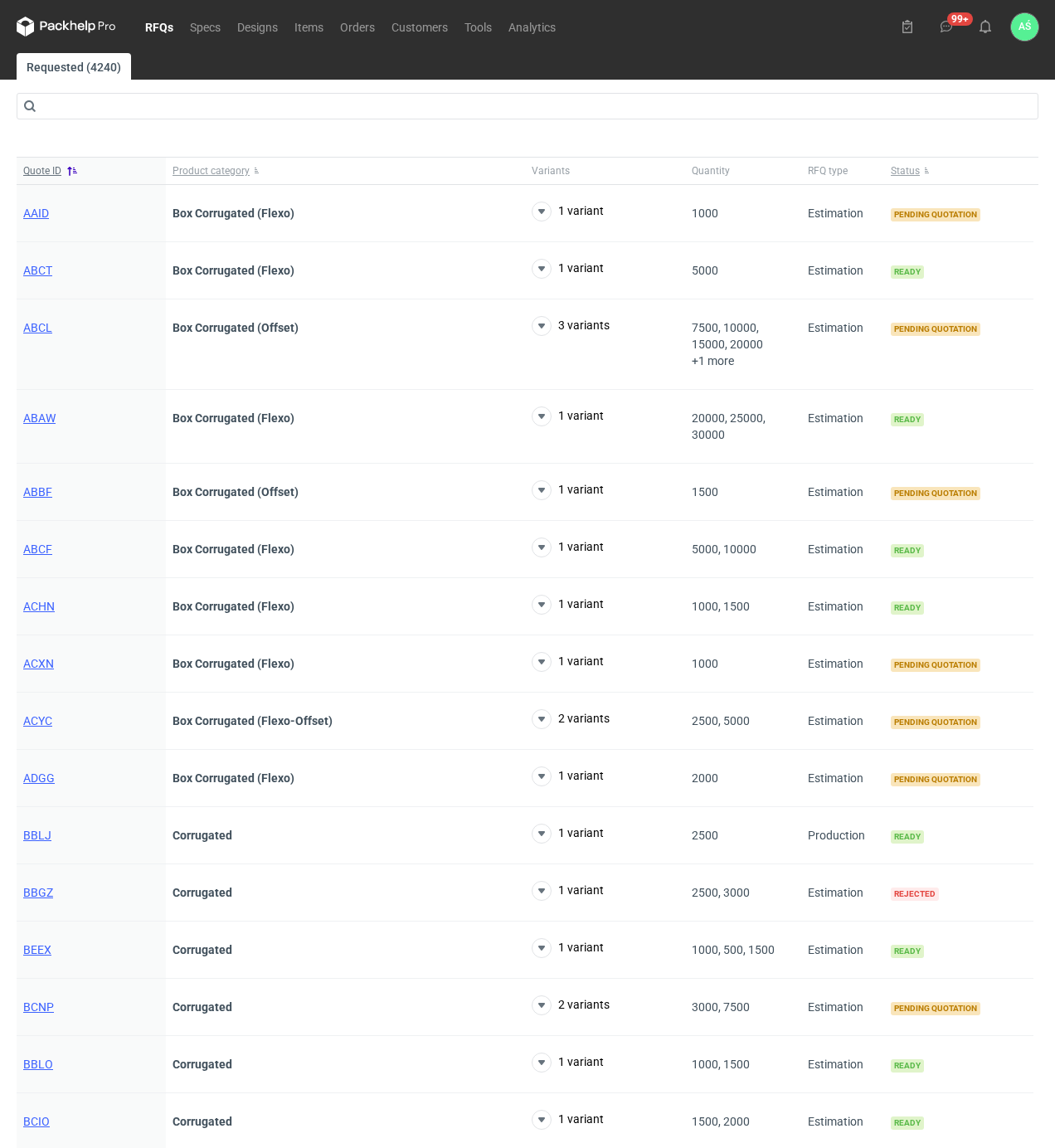
click at [44, 171] on span "Quote ID" at bounding box center [42, 170] width 38 height 13
click at [53, 171] on span "Quote ID" at bounding box center [42, 170] width 38 height 13
